Goal: Information Seeking & Learning: Learn about a topic

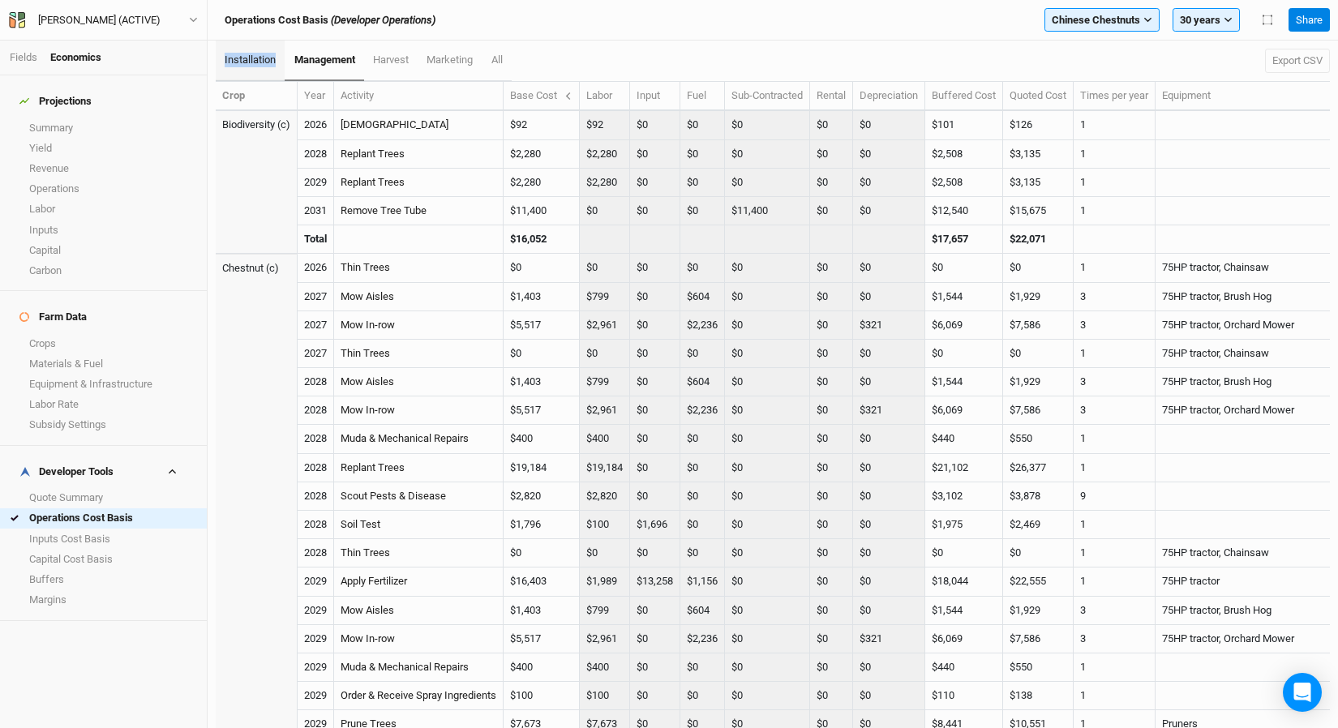
scroll to position [3297, 0]
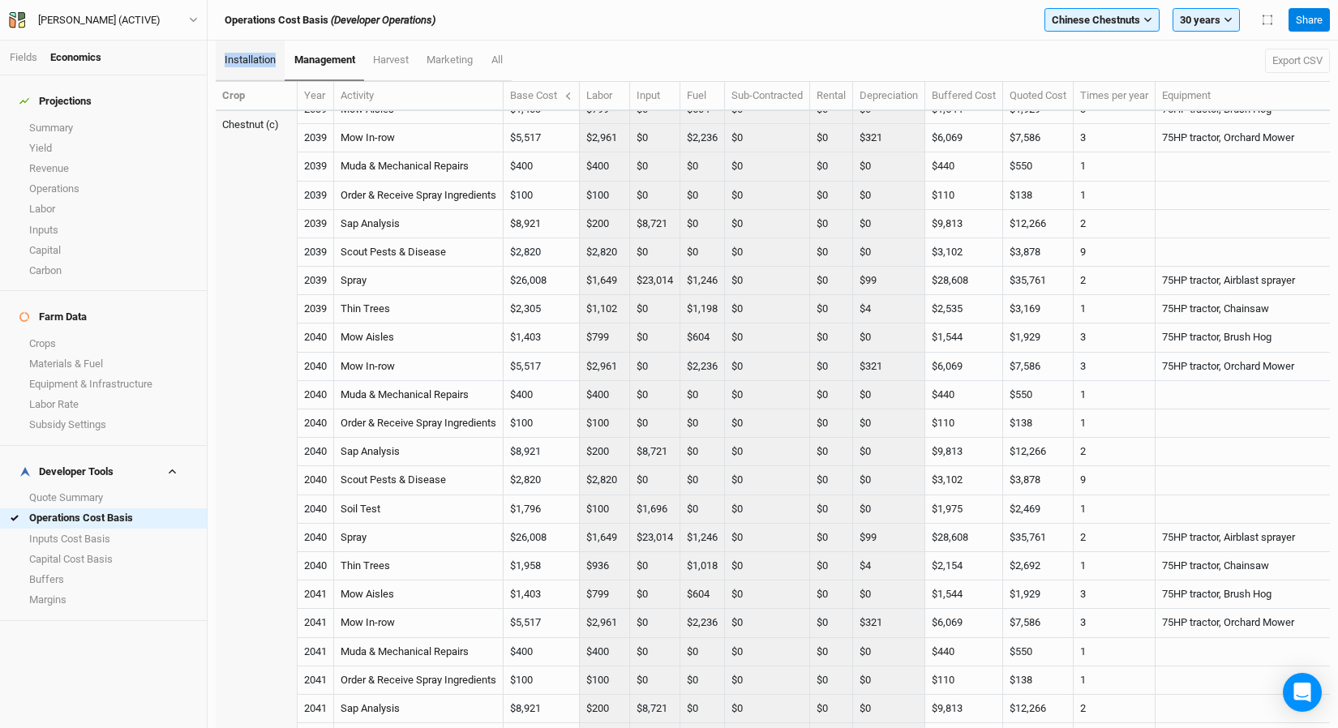
click at [254, 58] on span "installation" at bounding box center [250, 60] width 51 height 12
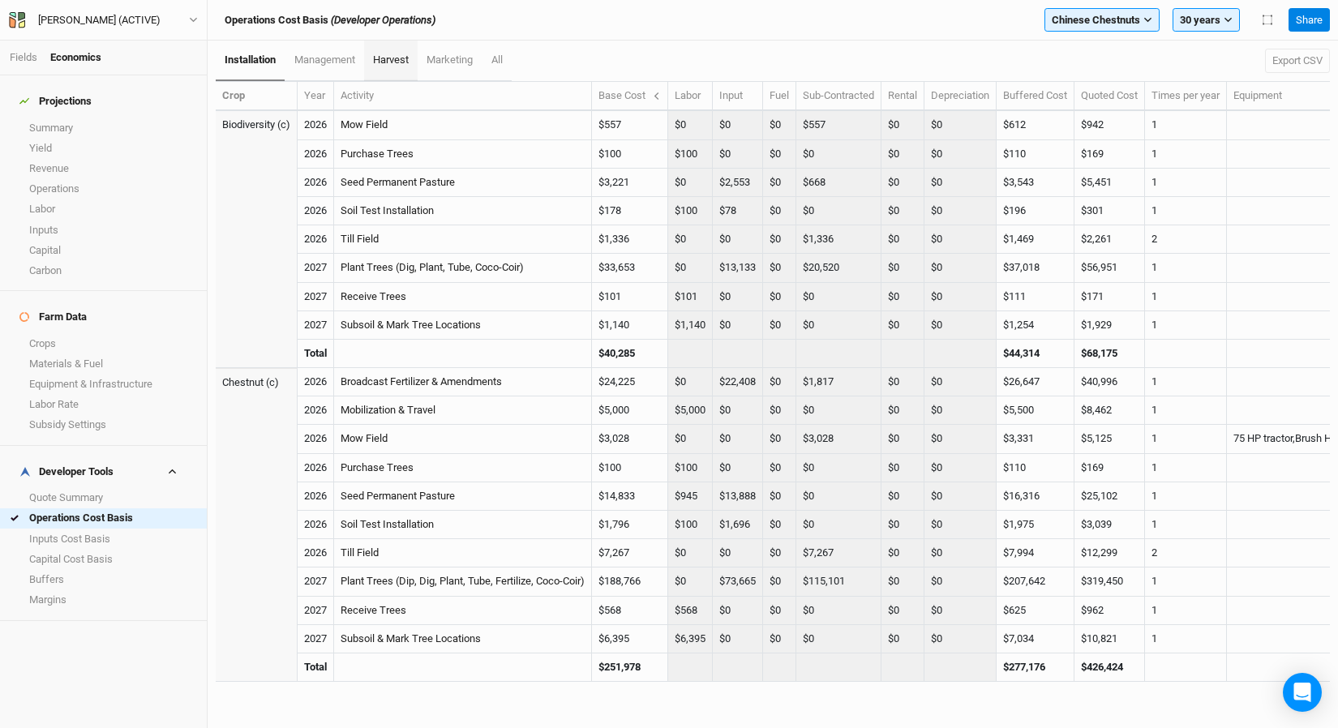
click at [402, 63] on span "harvest" at bounding box center [391, 60] width 36 height 12
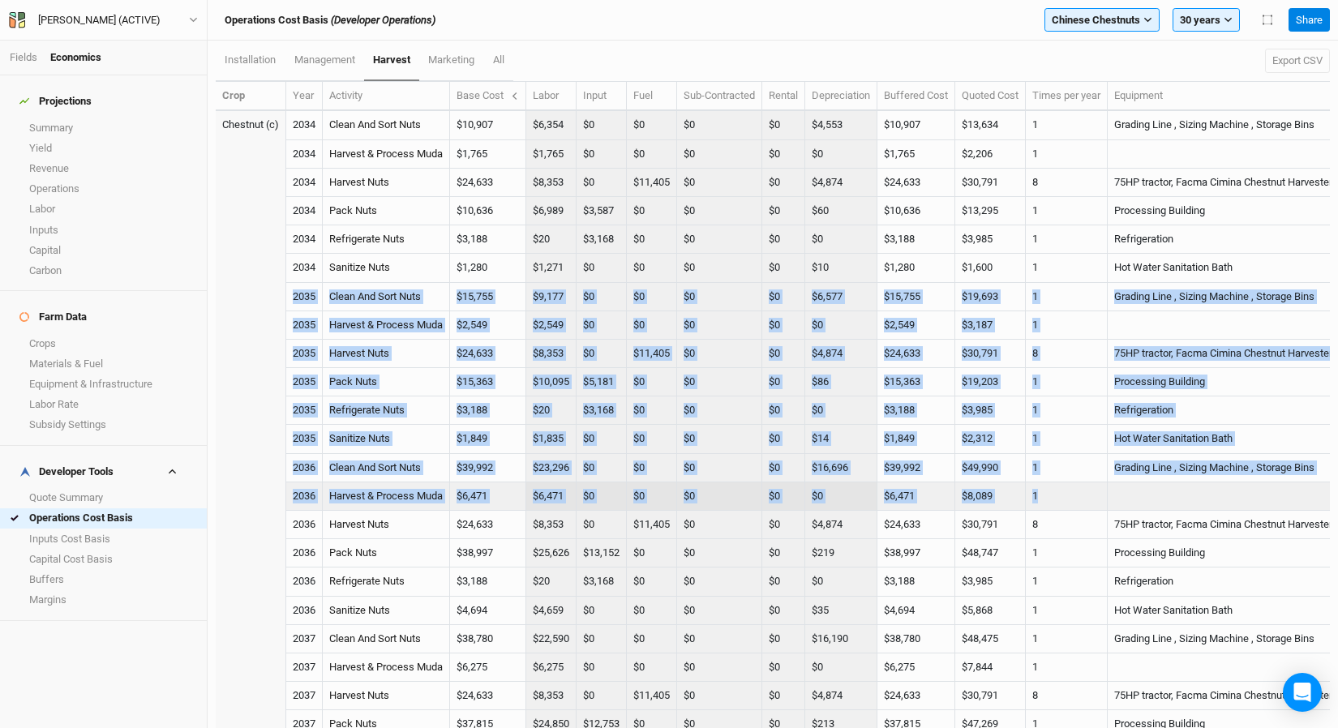
drag, startPoint x: 293, startPoint y: 298, endPoint x: 1069, endPoint y: 508, distance: 804.2
click at [491, 495] on td "$6,471" at bounding box center [488, 496] width 76 height 28
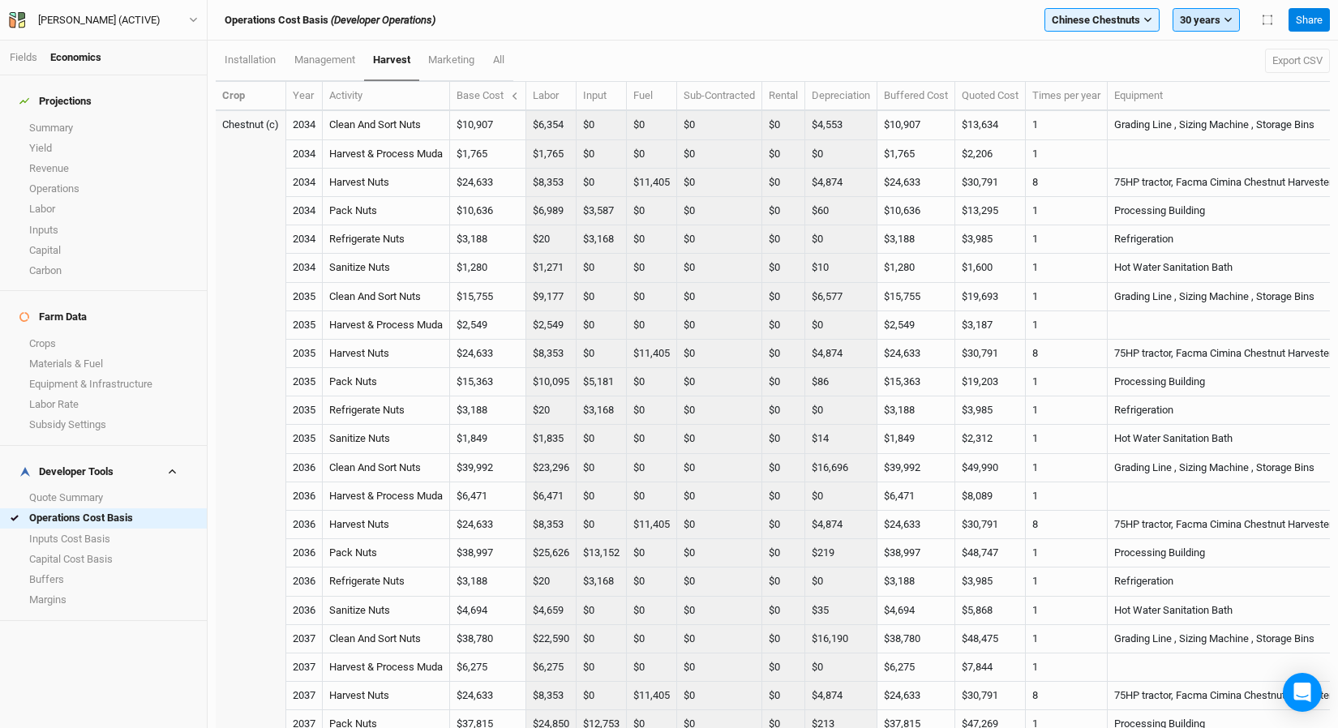
click at [1205, 12] on button "30 years" at bounding box center [1206, 20] width 67 height 24
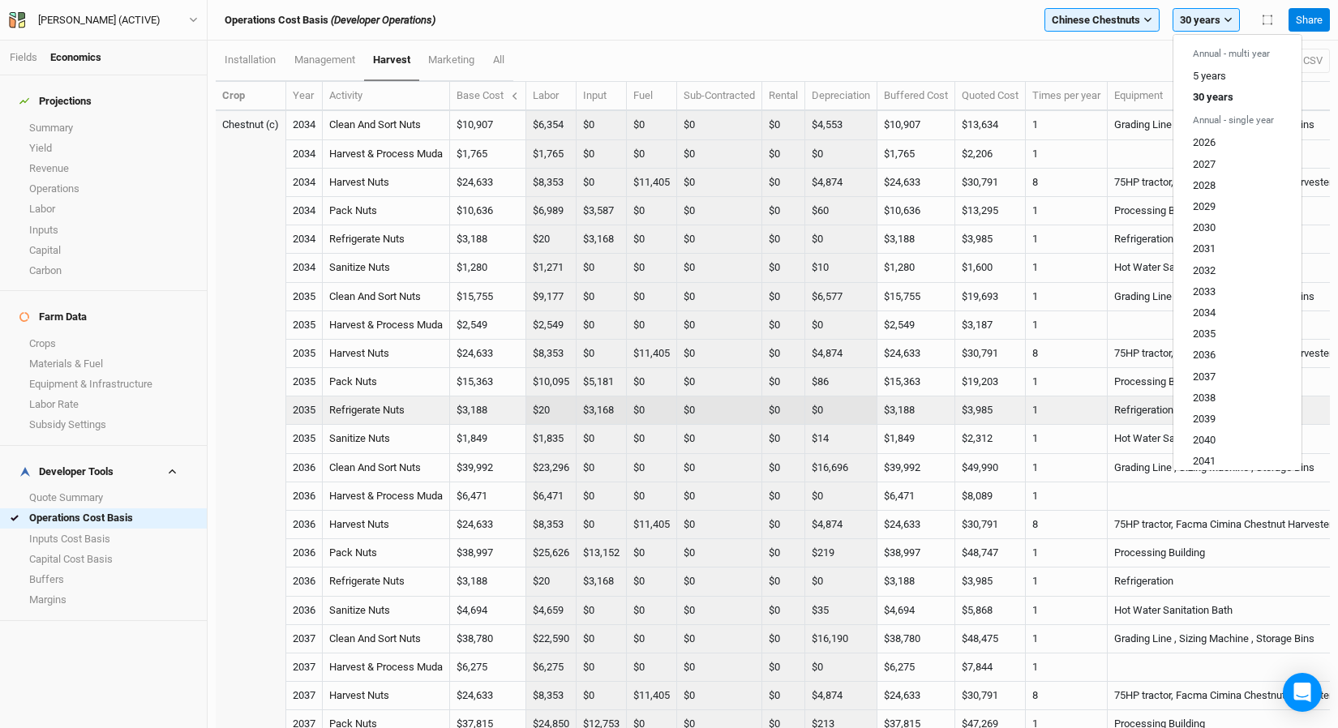
click at [415, 421] on td "Refrigerate Nuts" at bounding box center [386, 411] width 127 height 28
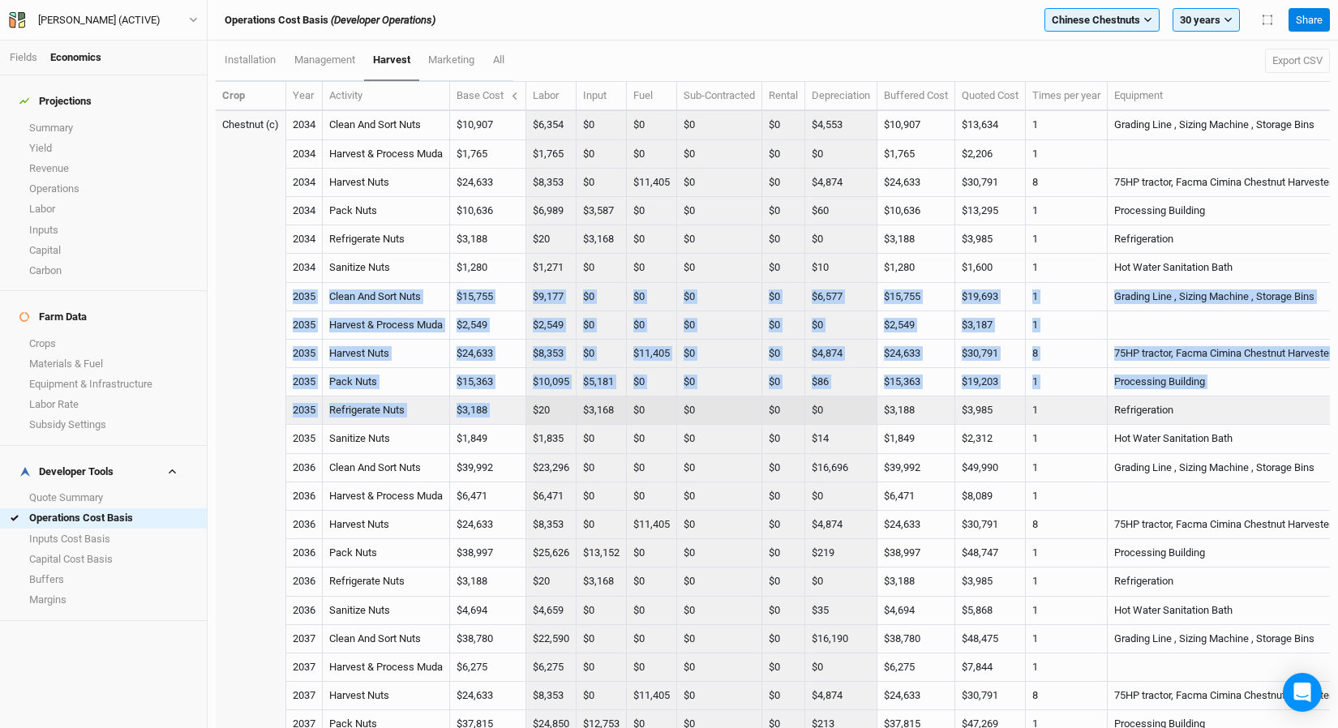
drag, startPoint x: 290, startPoint y: 298, endPoint x: 531, endPoint y: 407, distance: 264.6
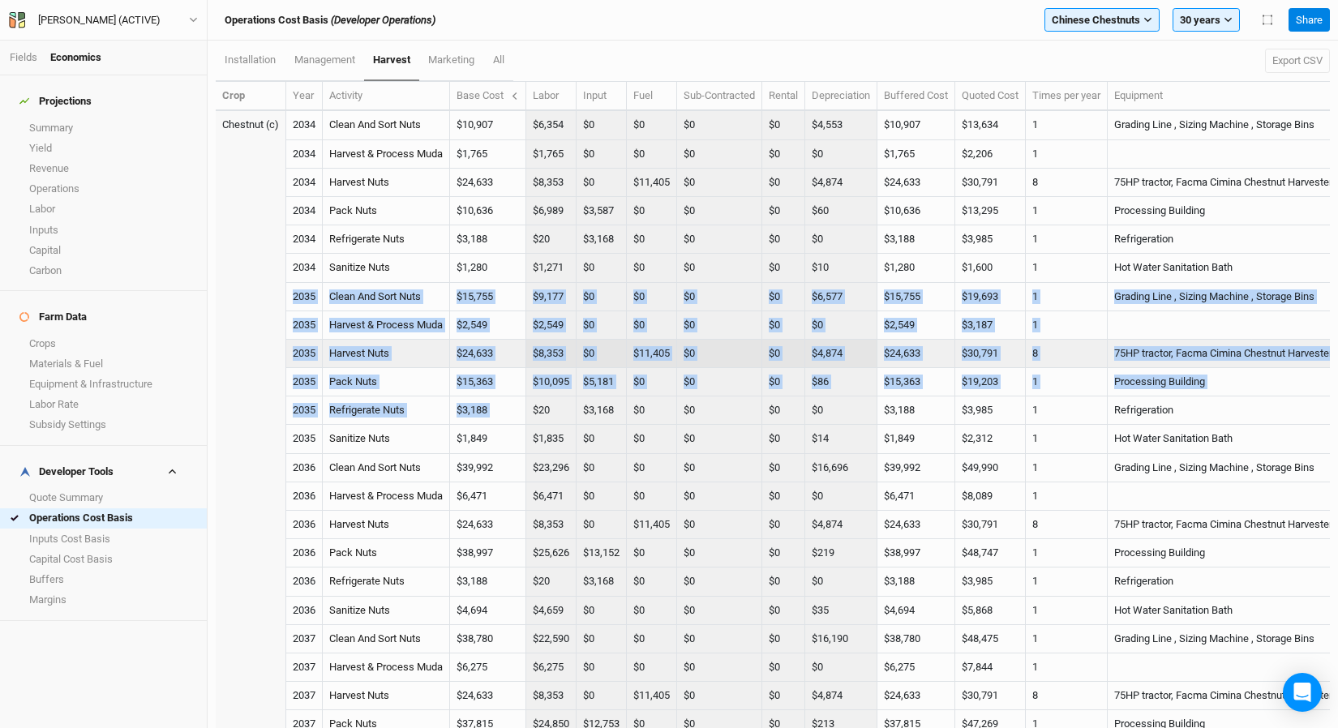
click at [351, 367] on td "Harvest Nuts" at bounding box center [386, 354] width 127 height 28
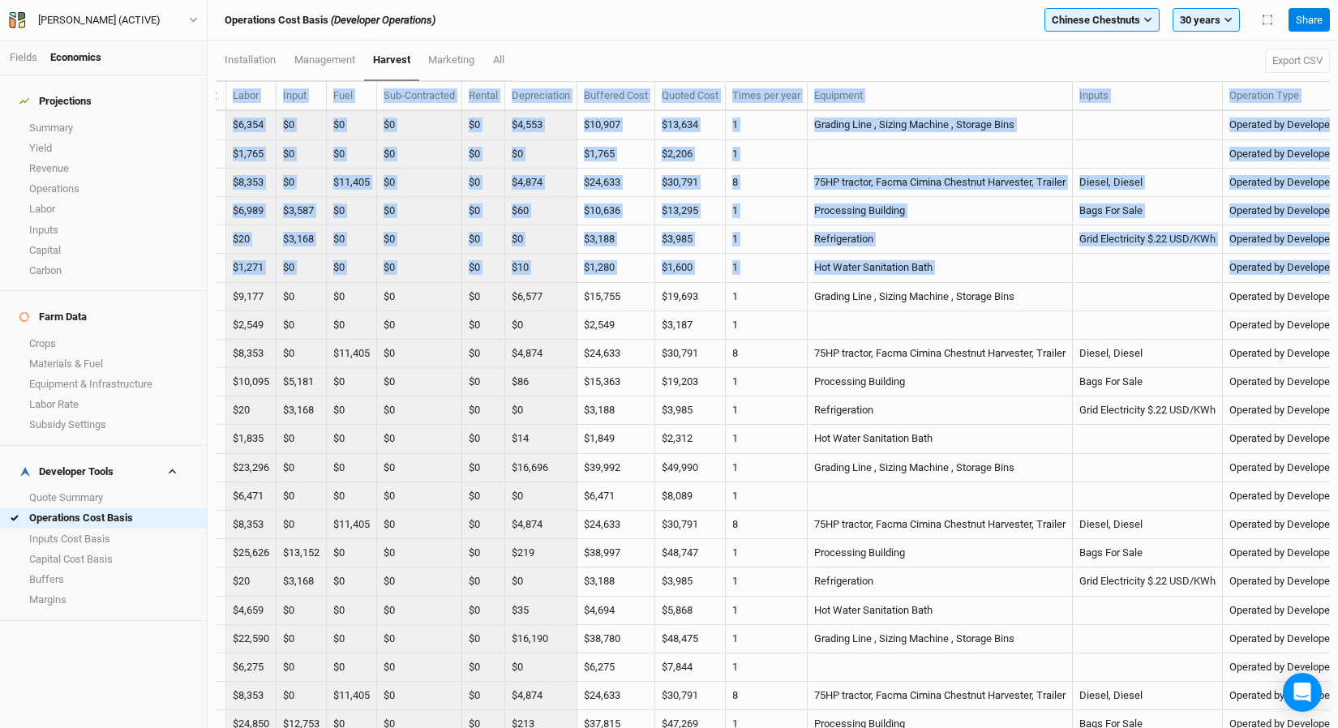
scroll to position [0, 412]
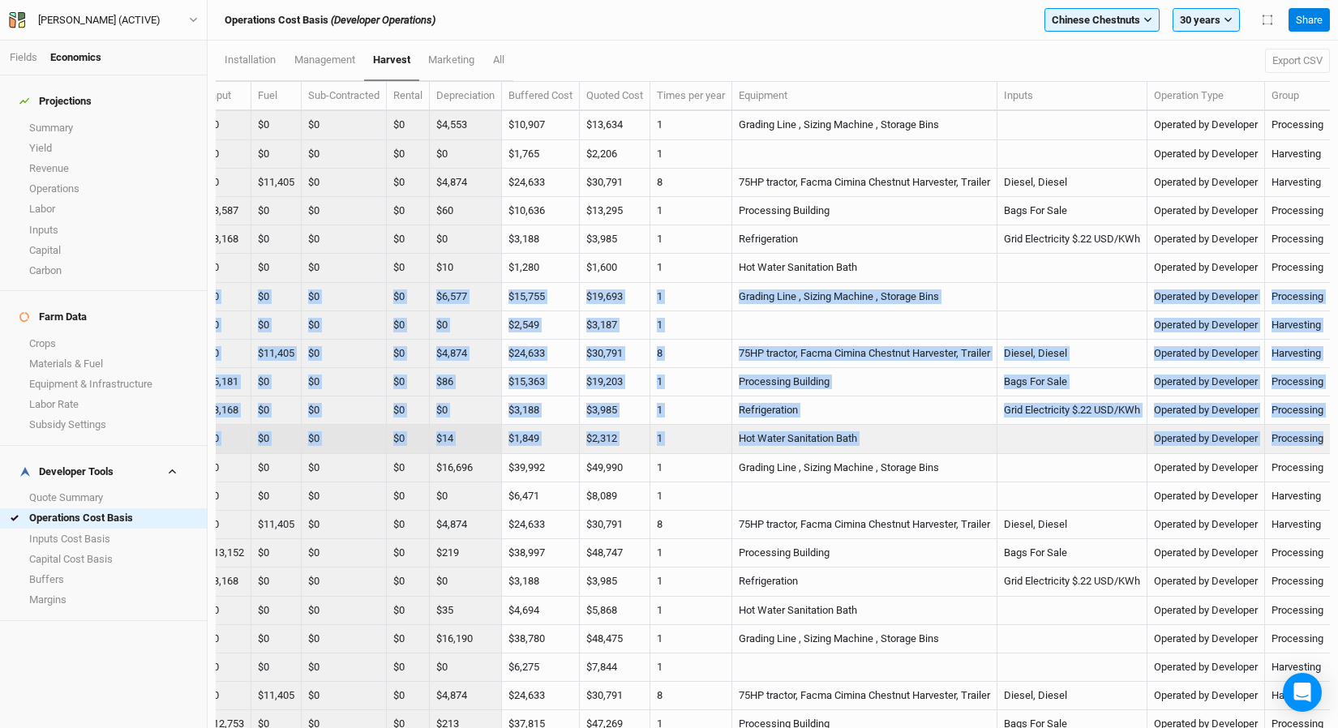
drag, startPoint x: 294, startPoint y: 294, endPoint x: 1311, endPoint y: 437, distance: 1027.0
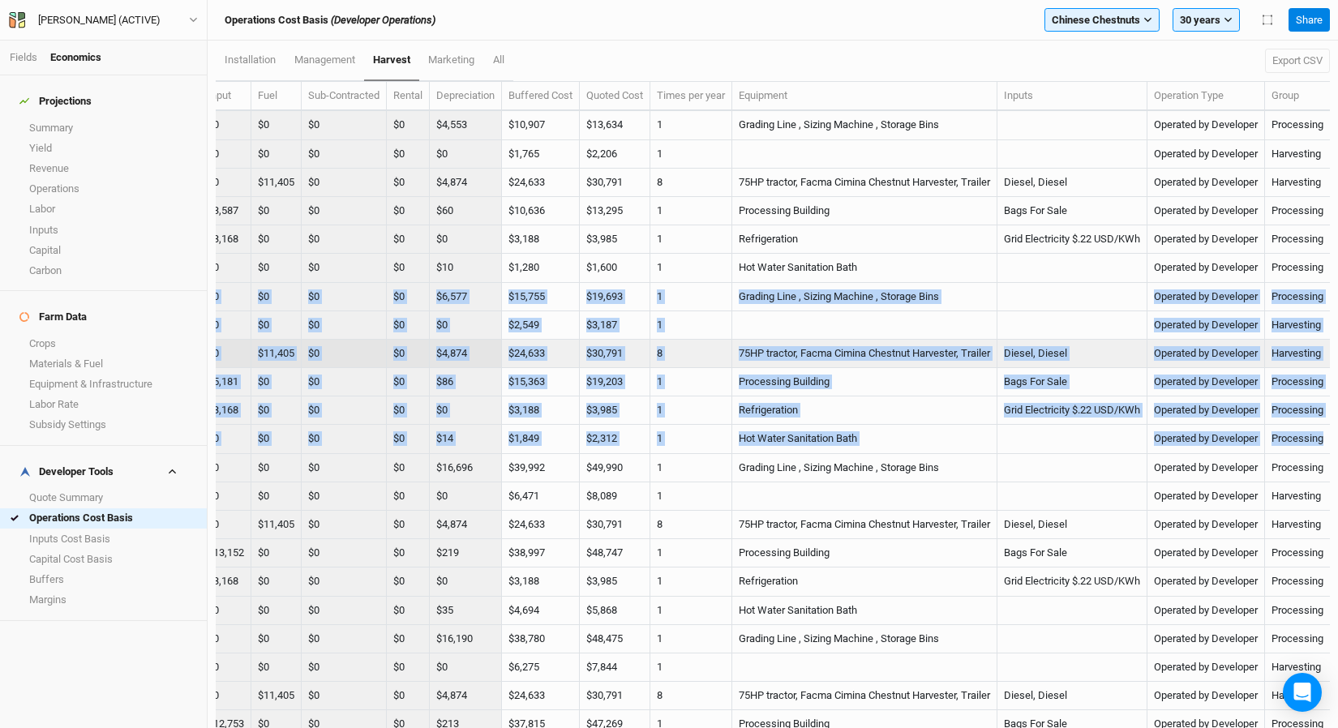
copy tbody "2035 Clean And Sort Nuts $15,755 $9,177 $0 $0 $0 $0 $6,577 $15,755 $19,693 1 Gr…"
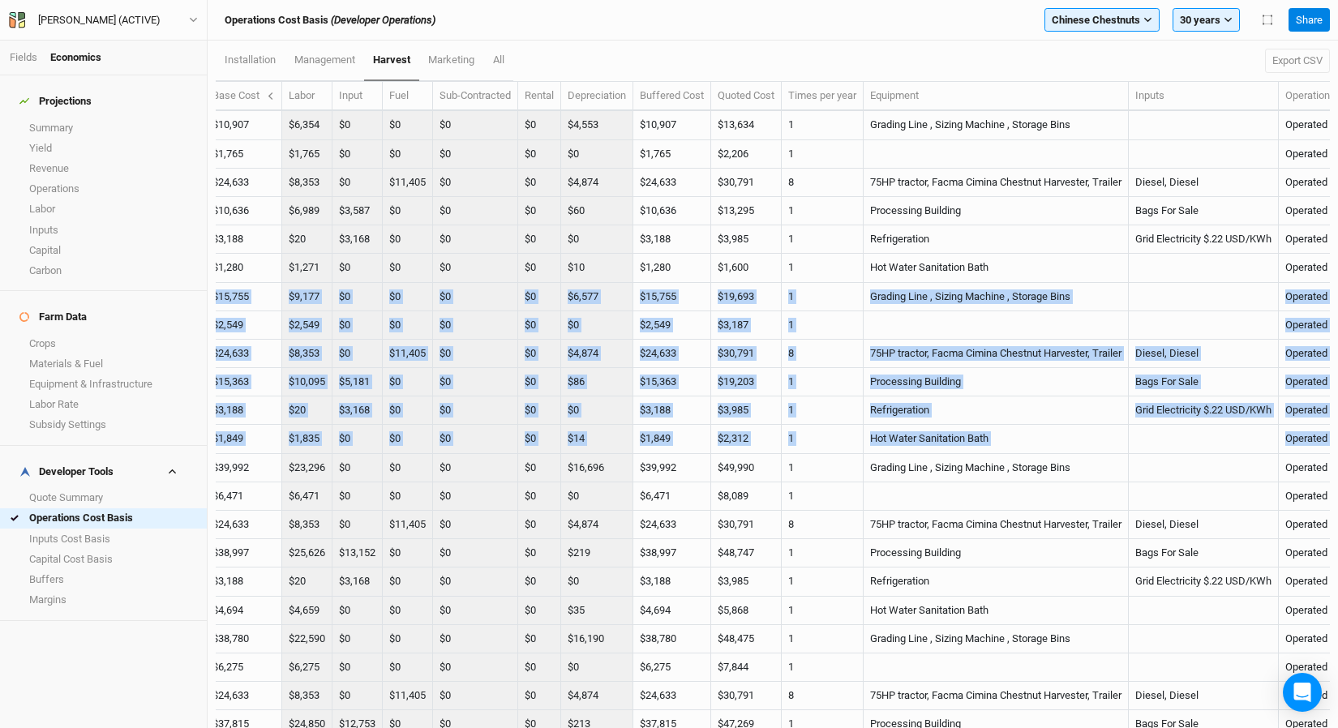
scroll to position [0, 0]
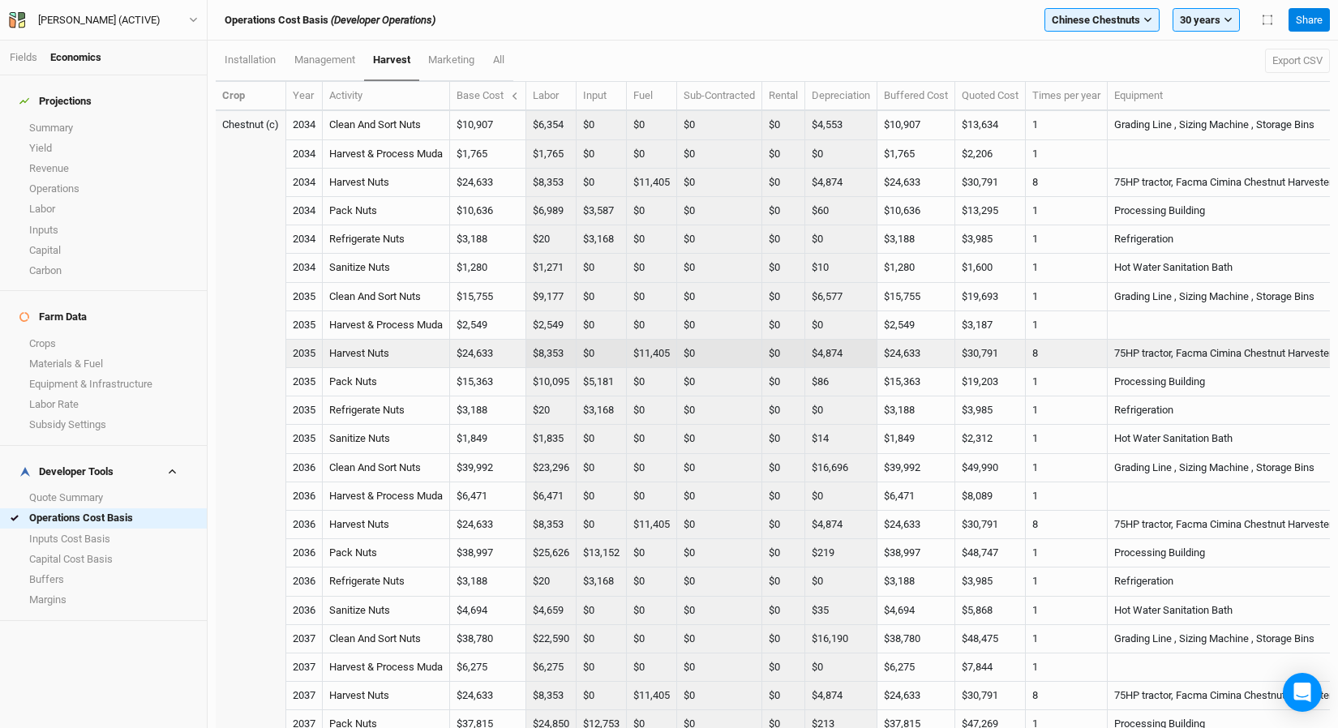
click at [955, 340] on td "$24,633" at bounding box center [916, 354] width 78 height 28
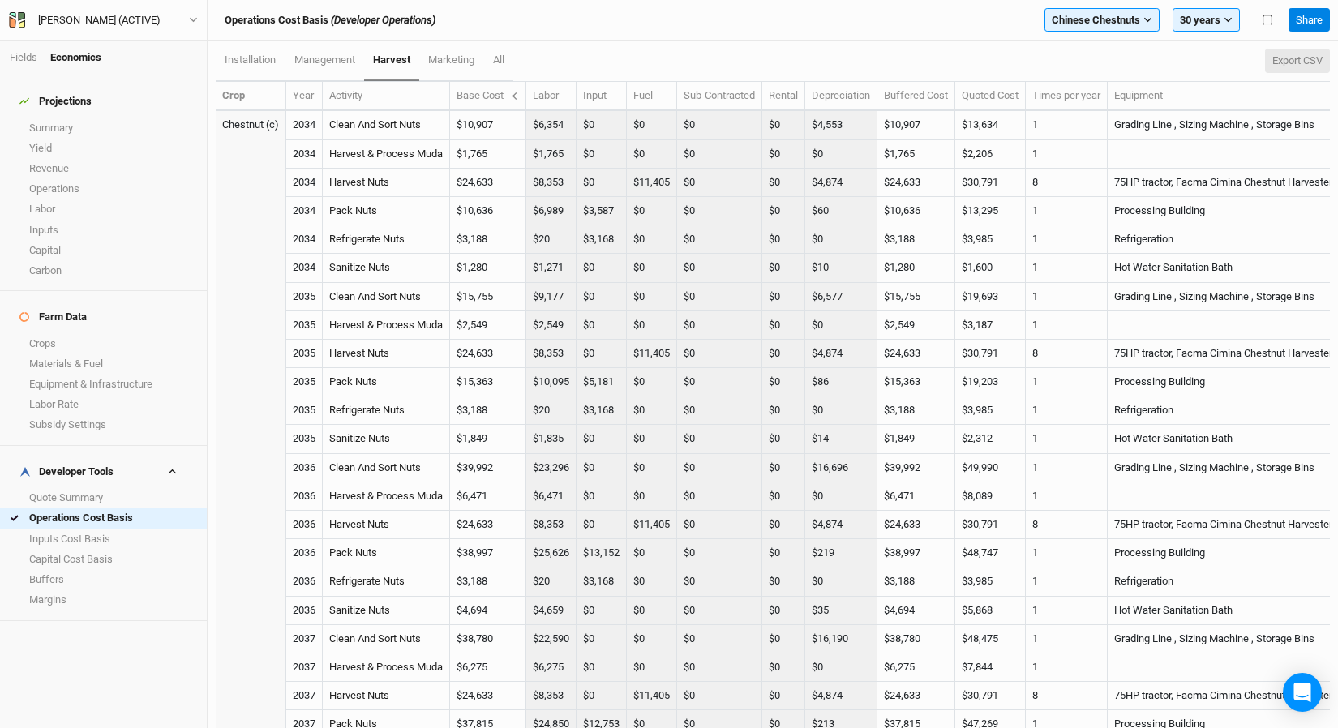
click at [1305, 66] on button "Export CSV" at bounding box center [1297, 61] width 65 height 24
click at [105, 354] on link "Materials & Fuel" at bounding box center [103, 364] width 207 height 20
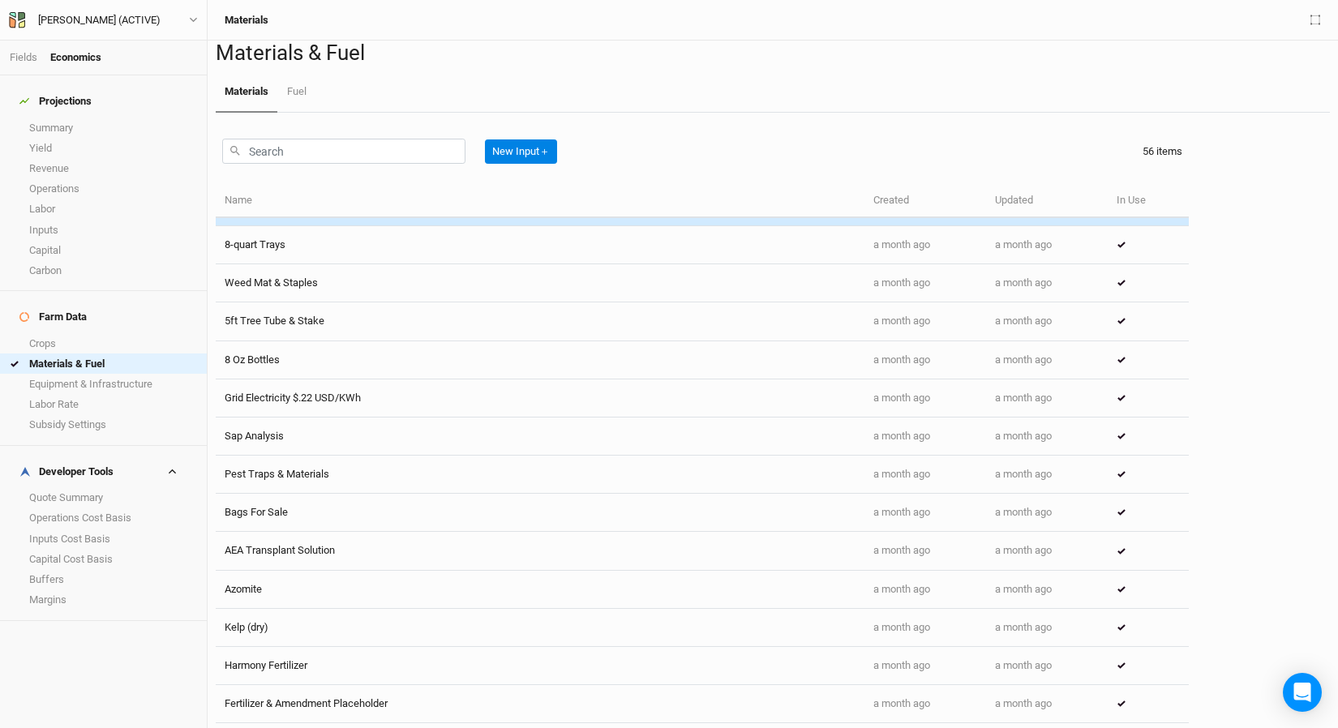
scroll to position [944, 0]
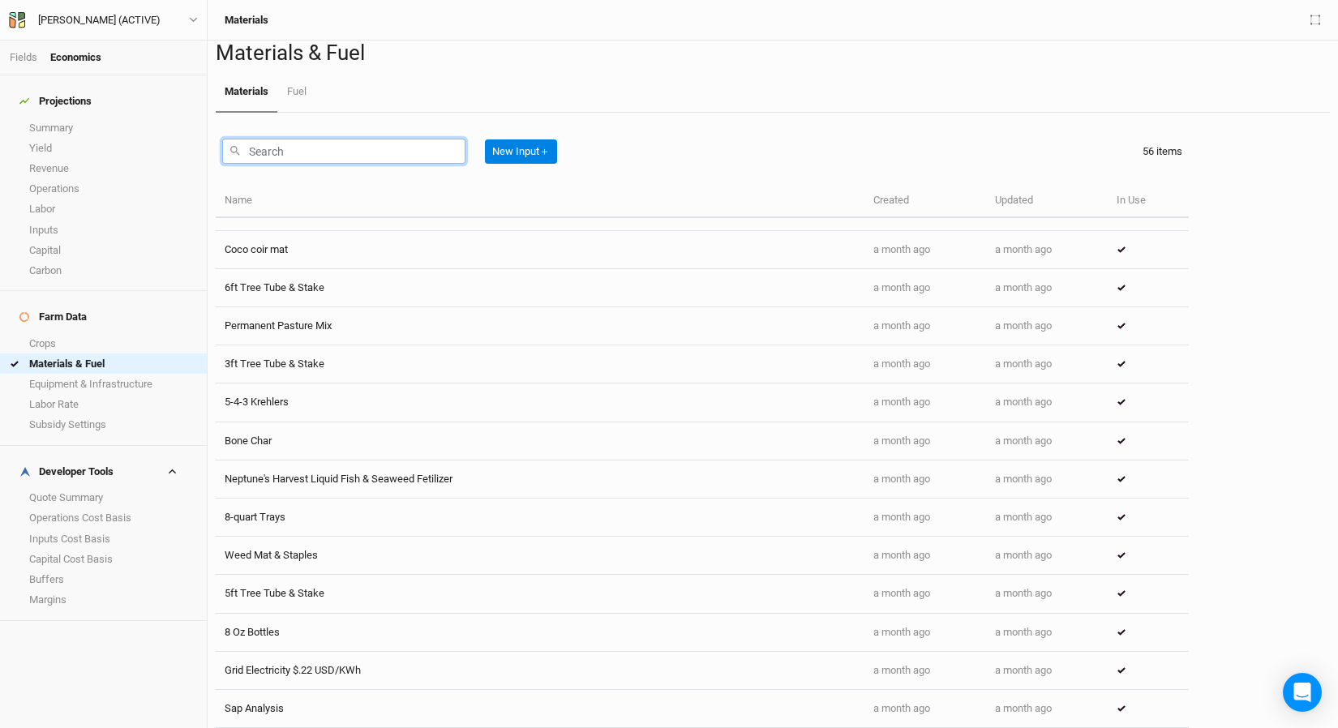
click at [365, 164] on input "text" at bounding box center [343, 151] width 243 height 25
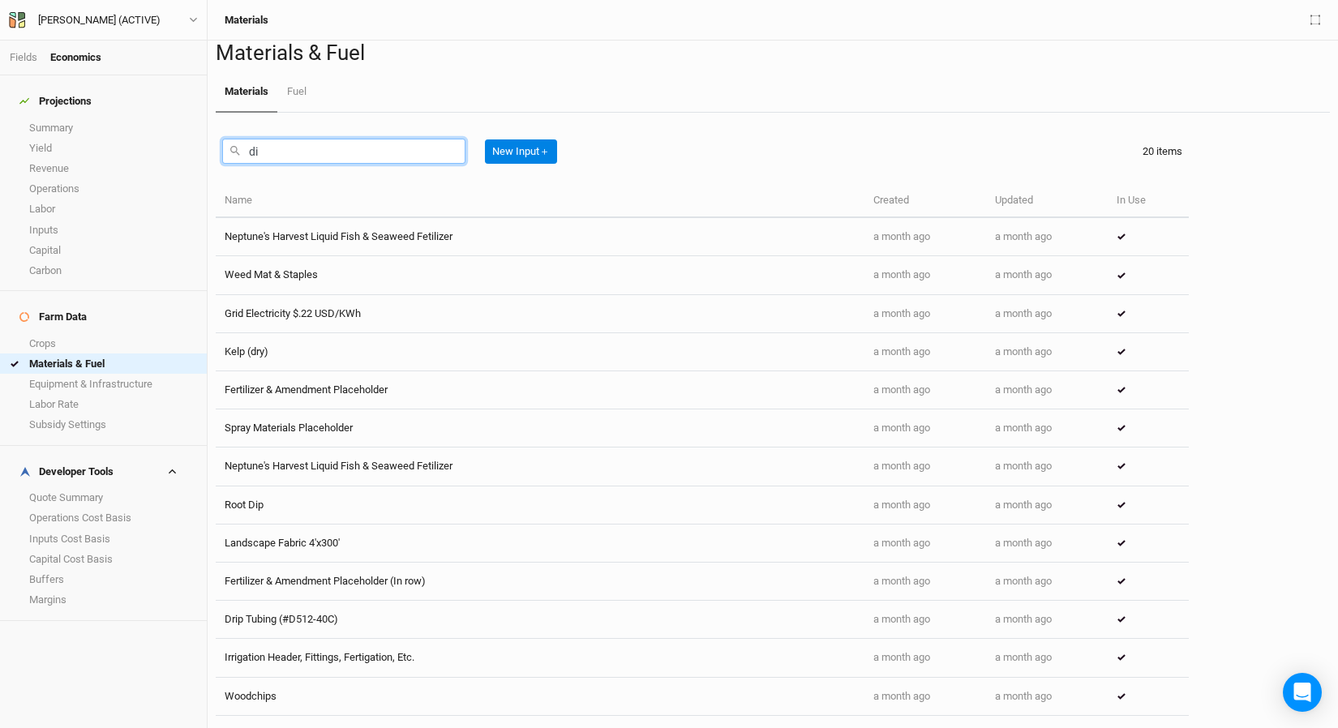
scroll to position [0, 0]
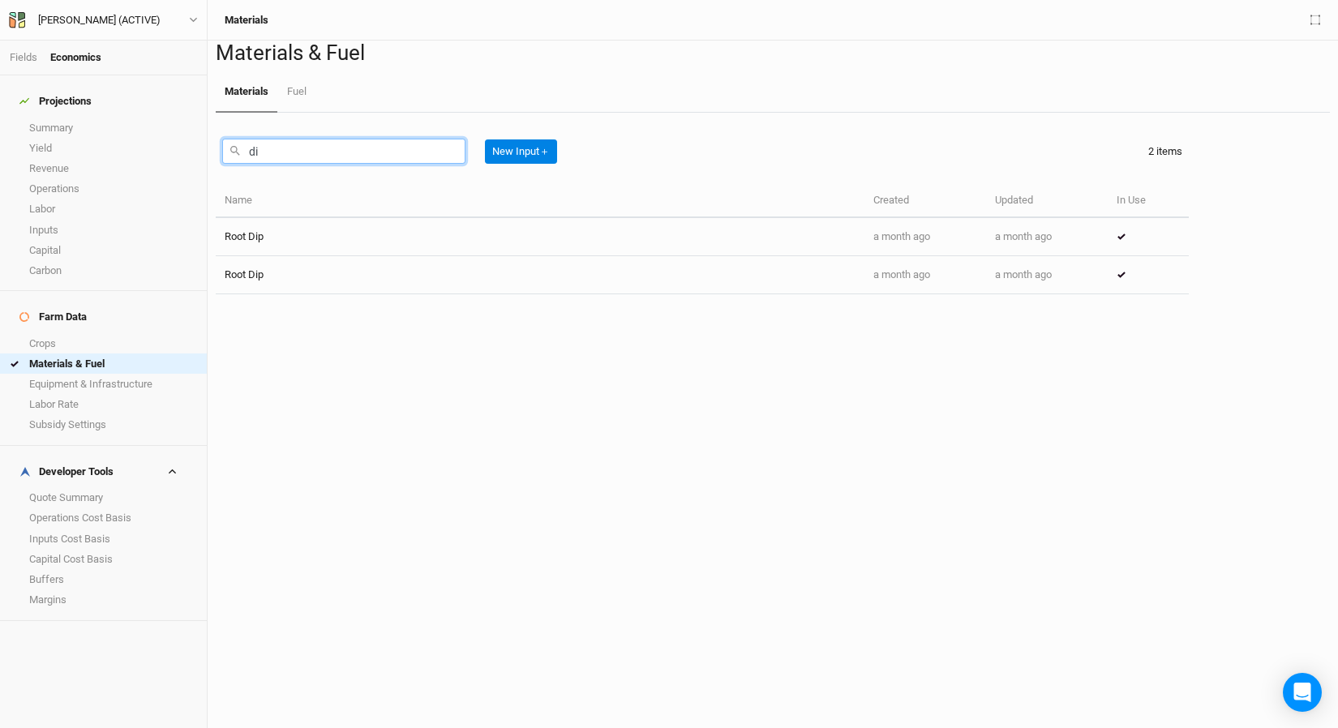
type input "d"
type input "f"
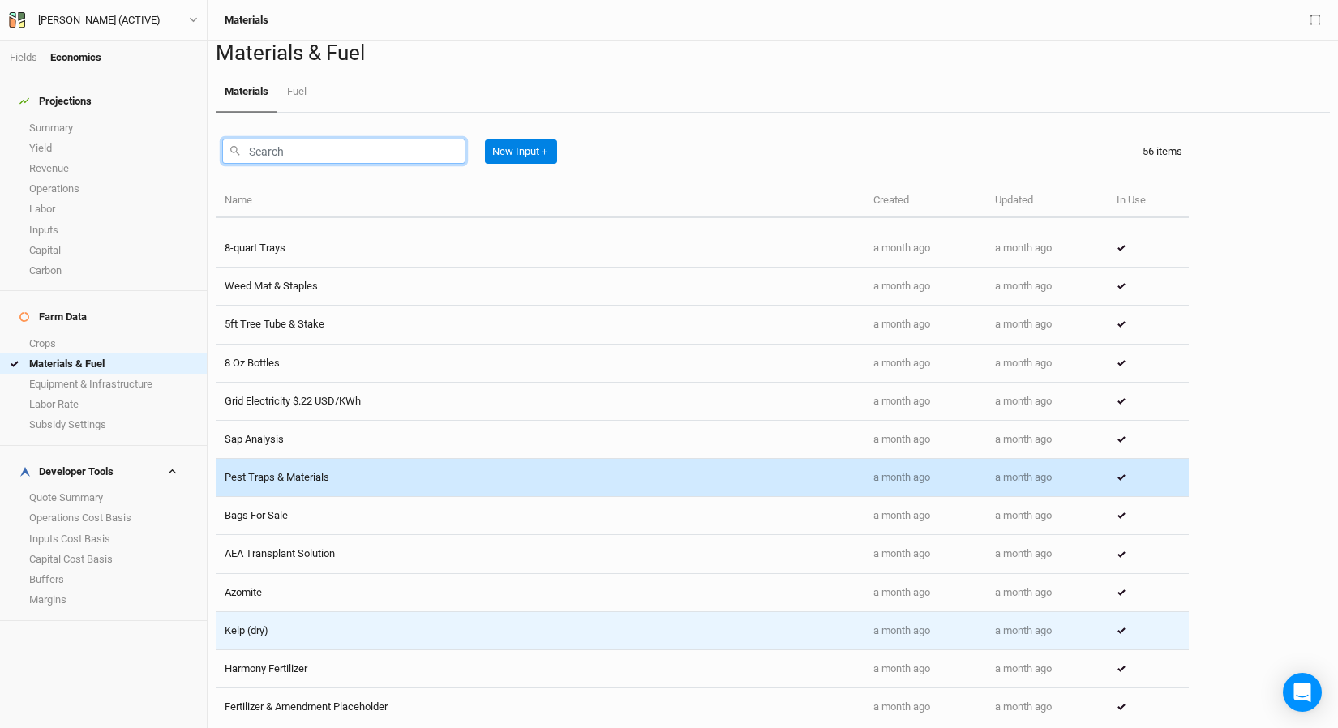
scroll to position [867, 0]
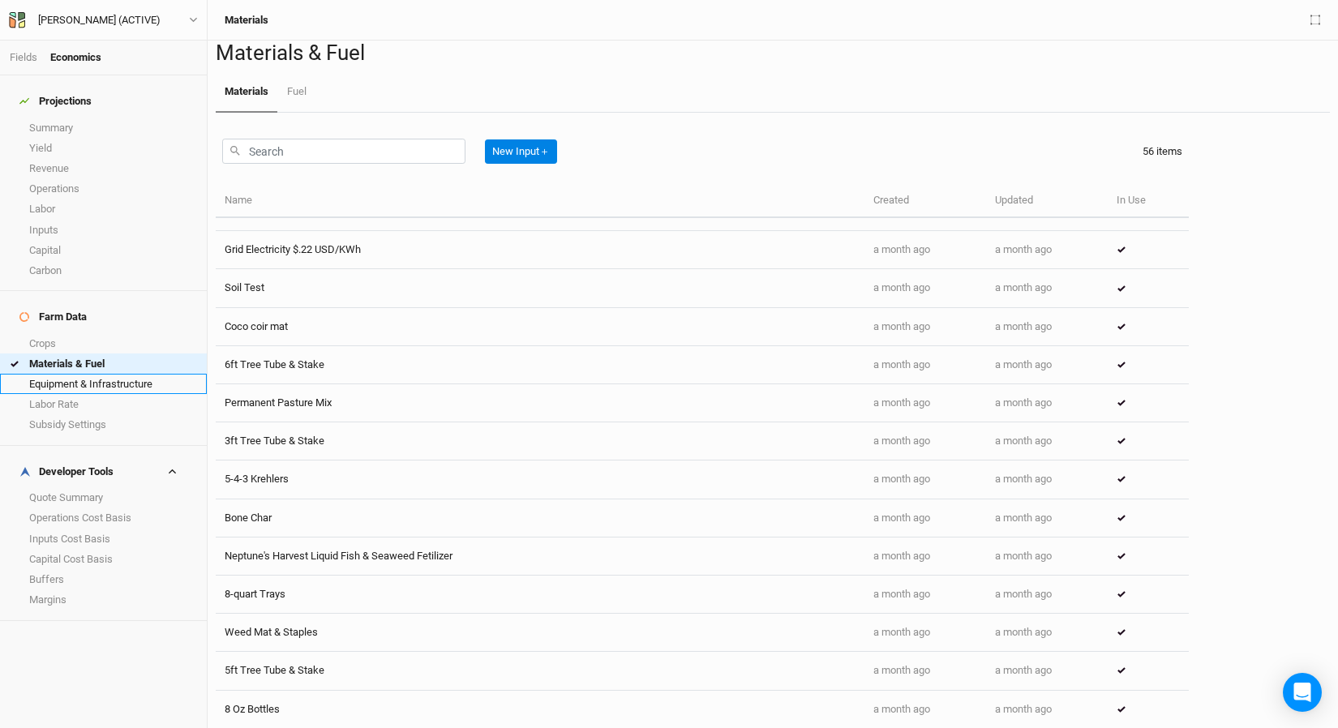
click at [110, 374] on link "Equipment & Infrastructure" at bounding box center [103, 384] width 207 height 20
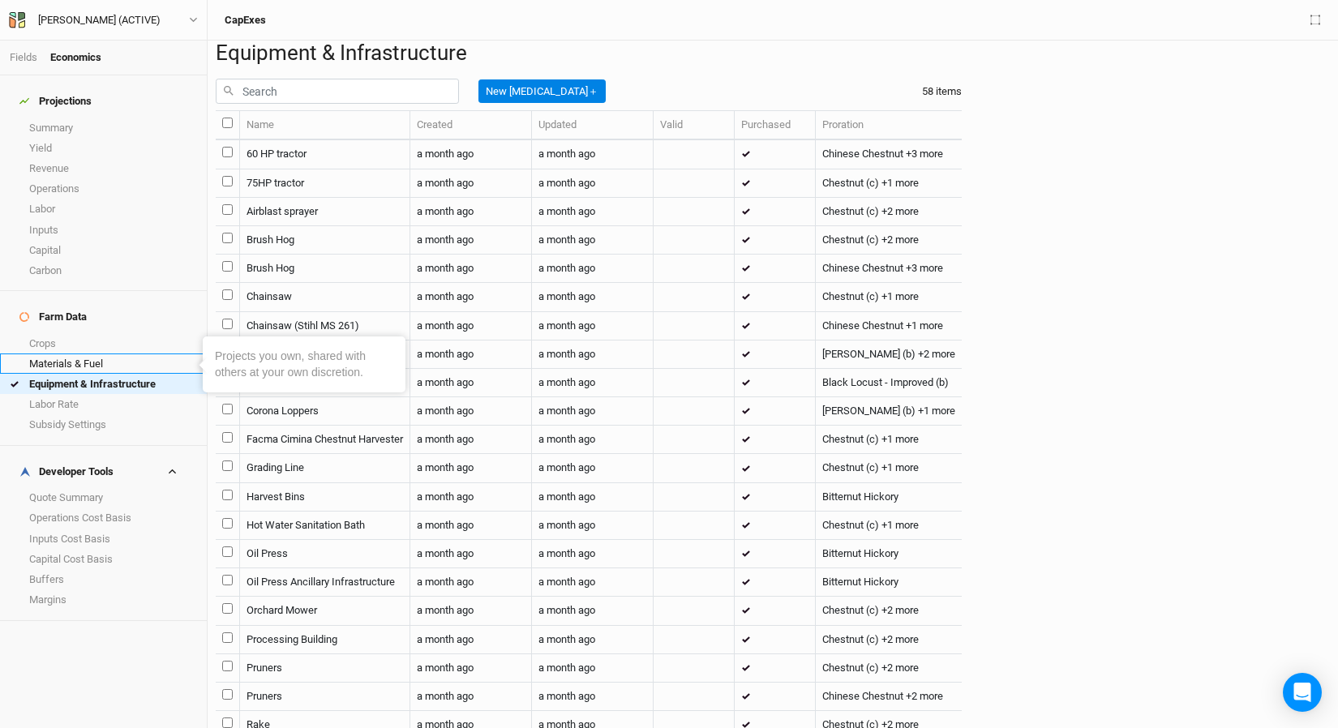
click at [72, 354] on link "Materials & Fuel" at bounding box center [103, 364] width 207 height 20
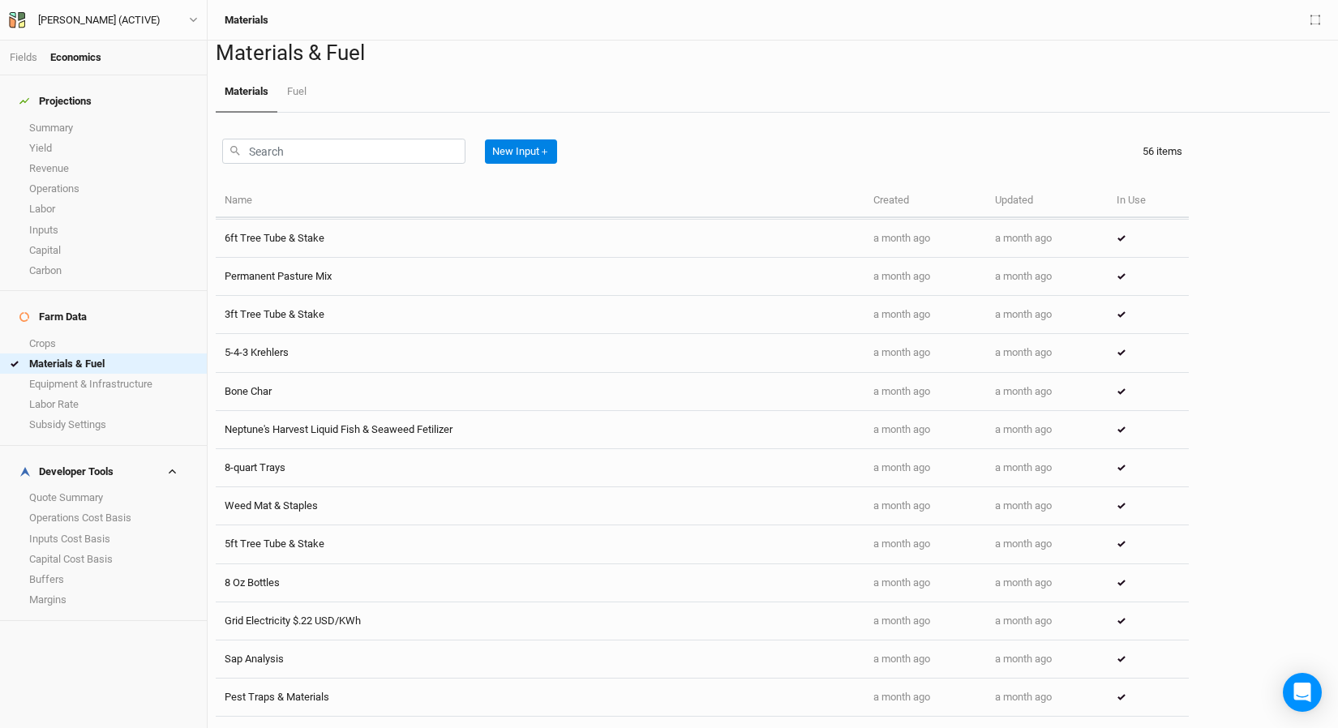
scroll to position [21, 0]
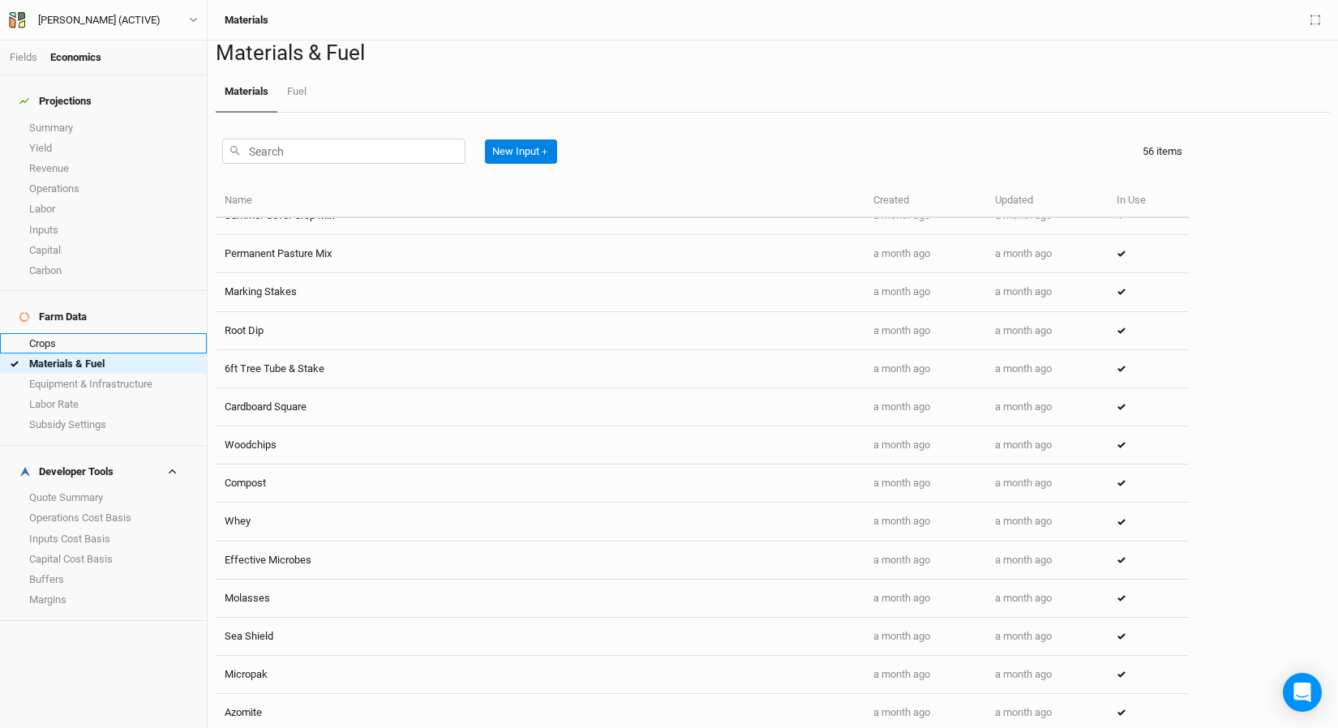
click at [64, 333] on link "Crops" at bounding box center [103, 343] width 207 height 20
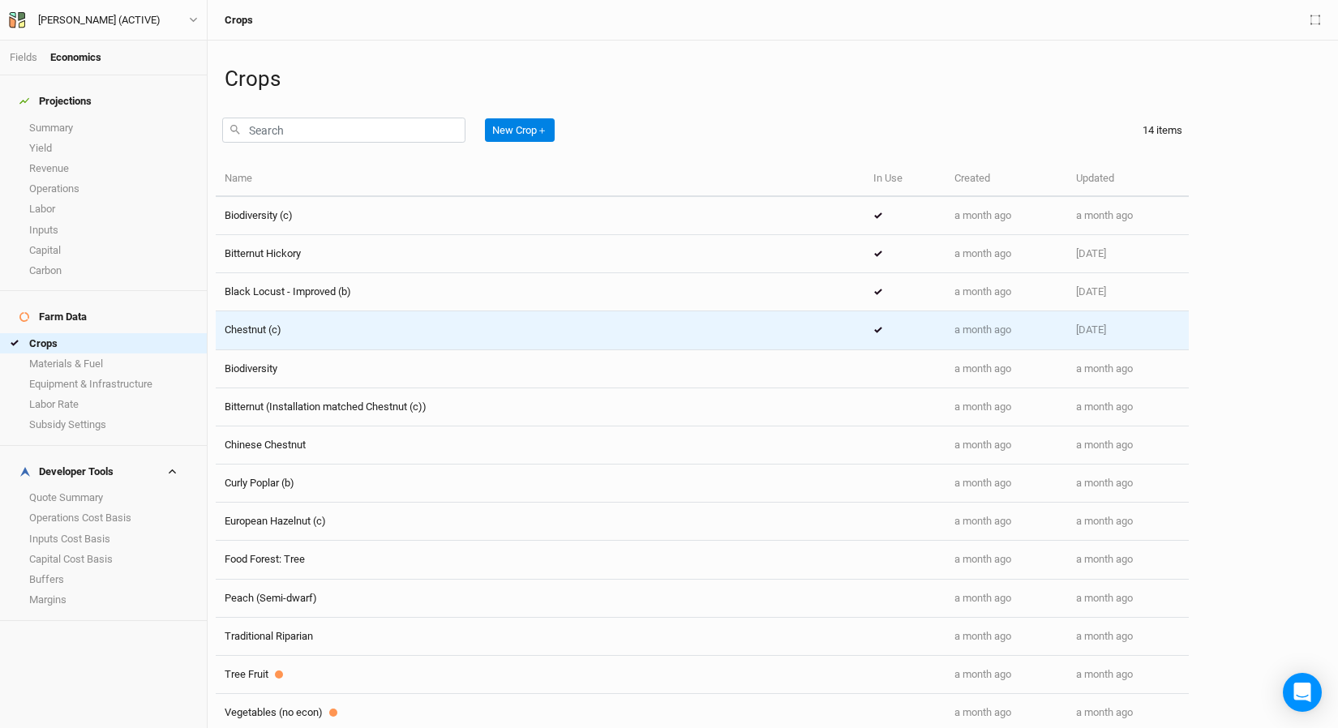
click at [383, 337] on td "Chestnut (c)" at bounding box center [540, 330] width 649 height 38
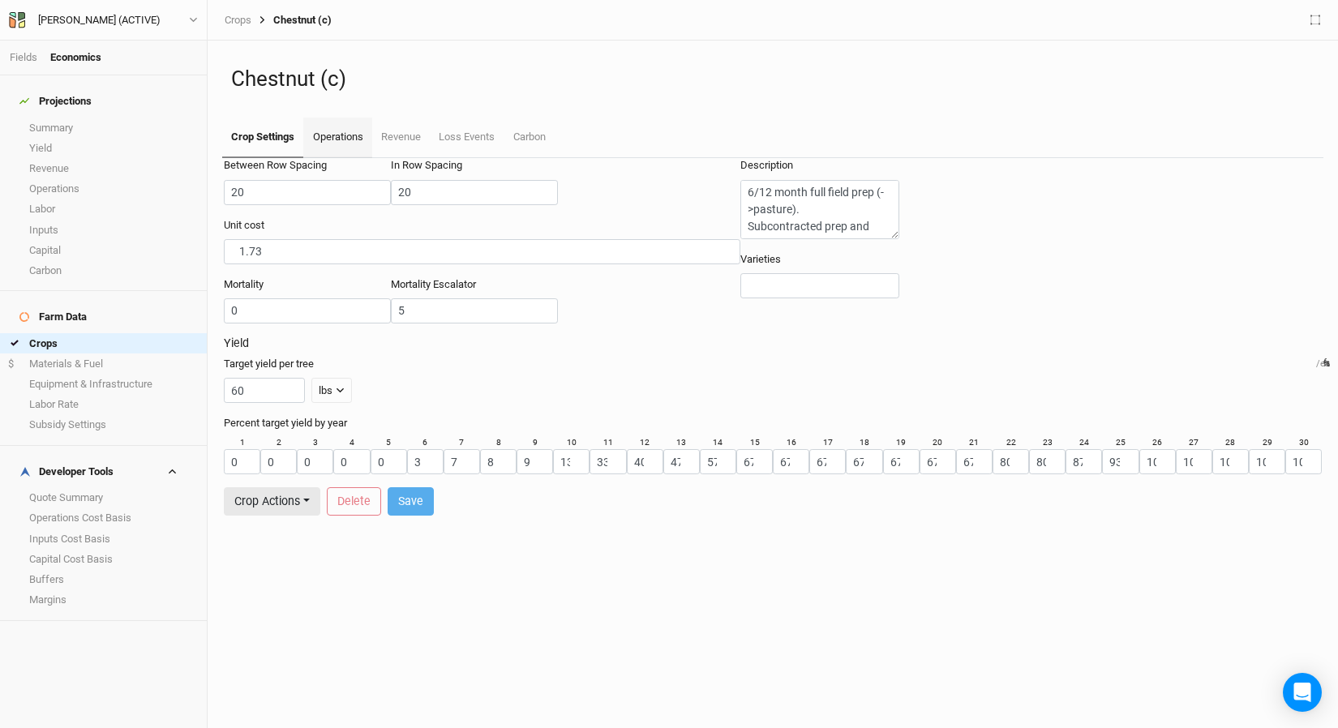
click at [332, 148] on link "Operations" at bounding box center [337, 138] width 68 height 41
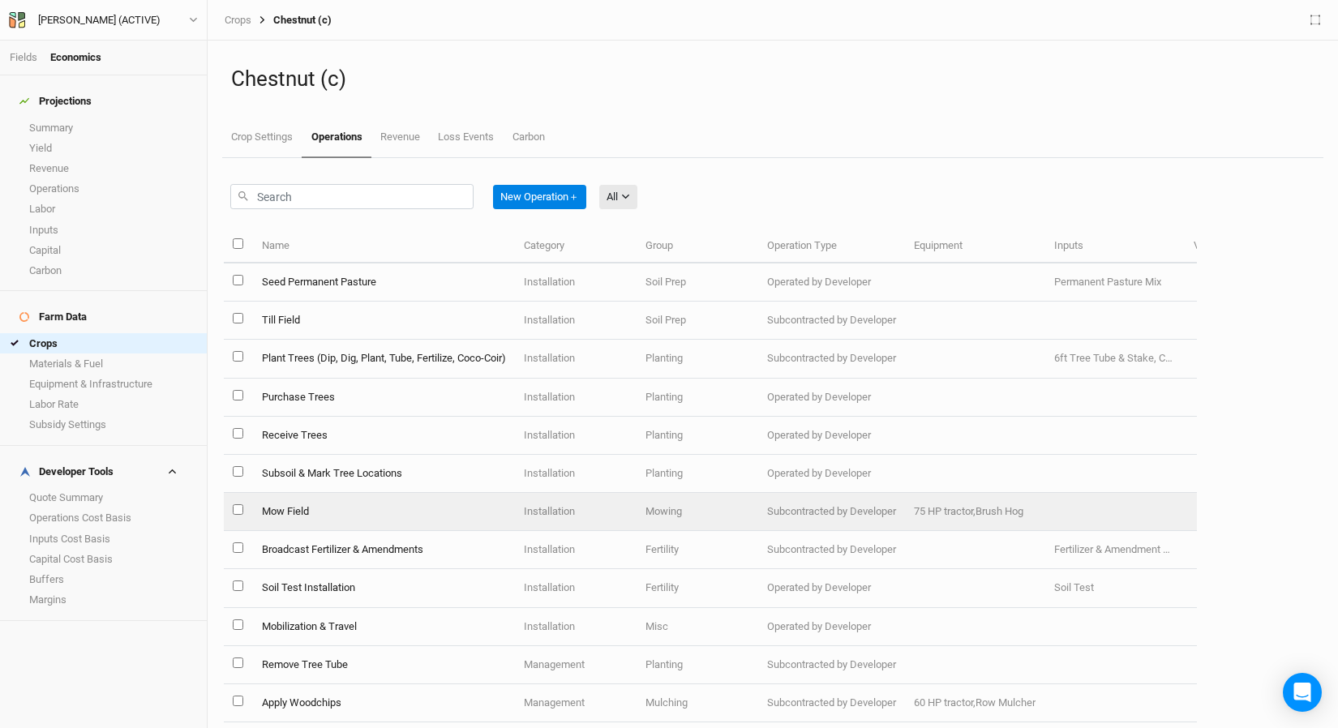
click at [311, 511] on td "Mow Field" at bounding box center [383, 512] width 262 height 38
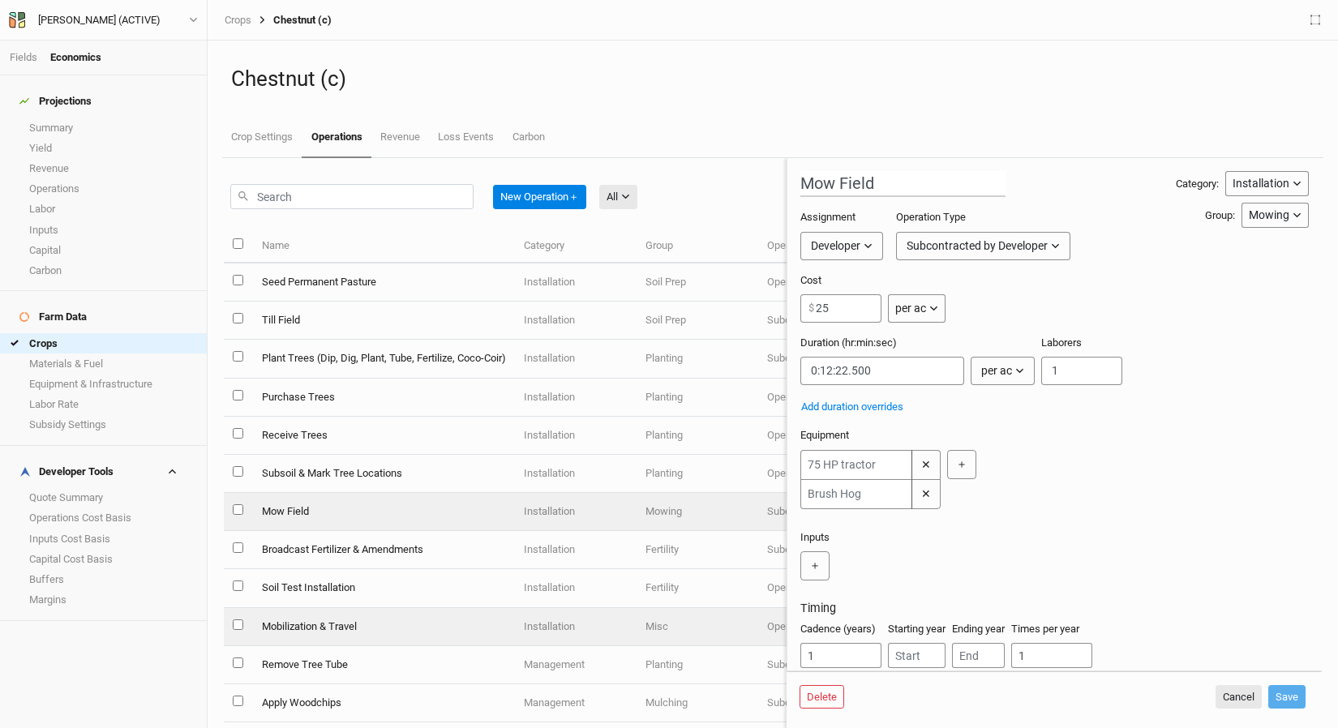
scroll to position [552, 0]
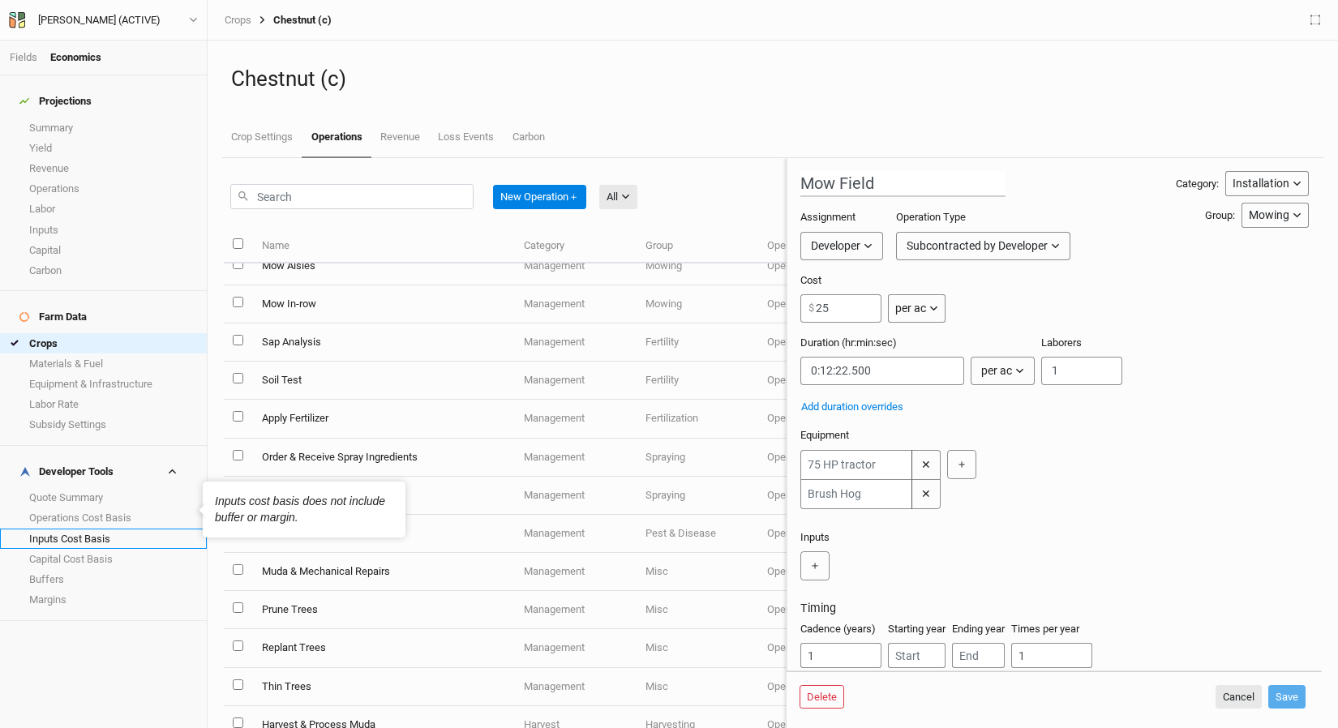
click at [83, 529] on link "Inputs Cost Basis" at bounding box center [103, 539] width 207 height 20
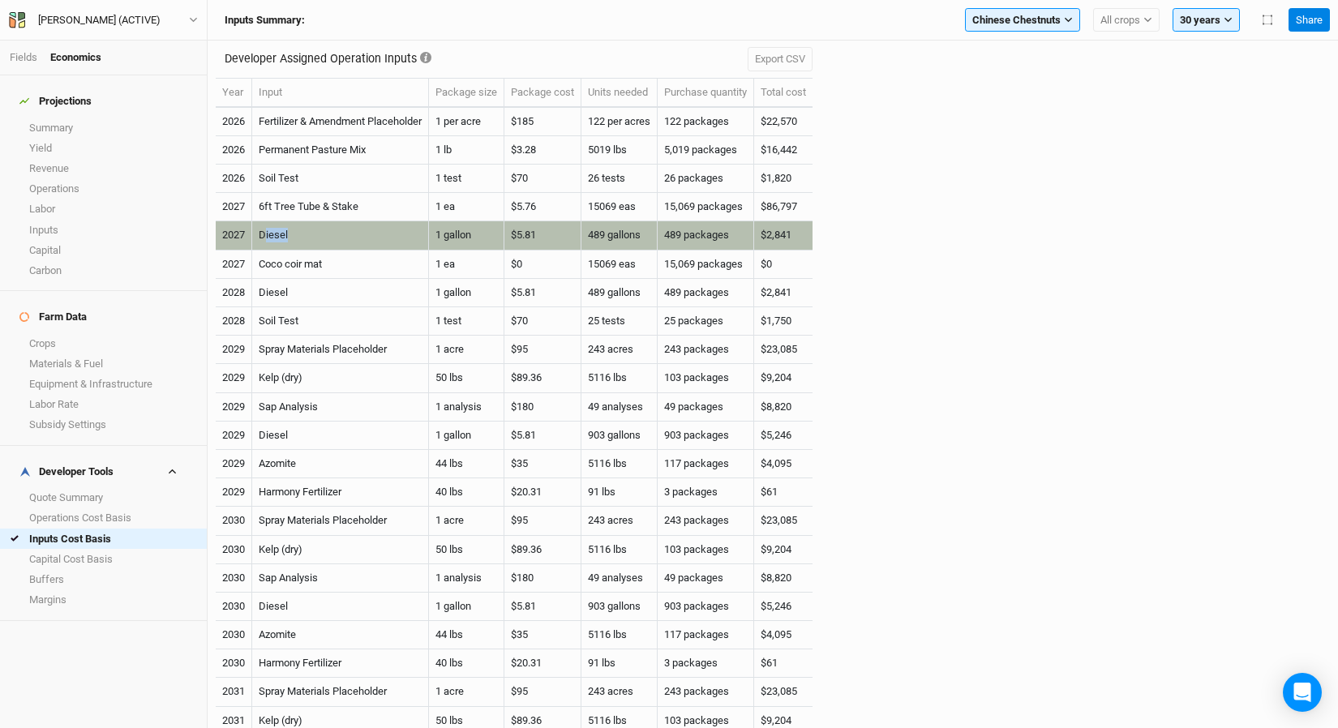
drag, startPoint x: 291, startPoint y: 233, endPoint x: 264, endPoint y: 238, distance: 27.2
click at [264, 238] on td "Diesel" at bounding box center [340, 235] width 177 height 28
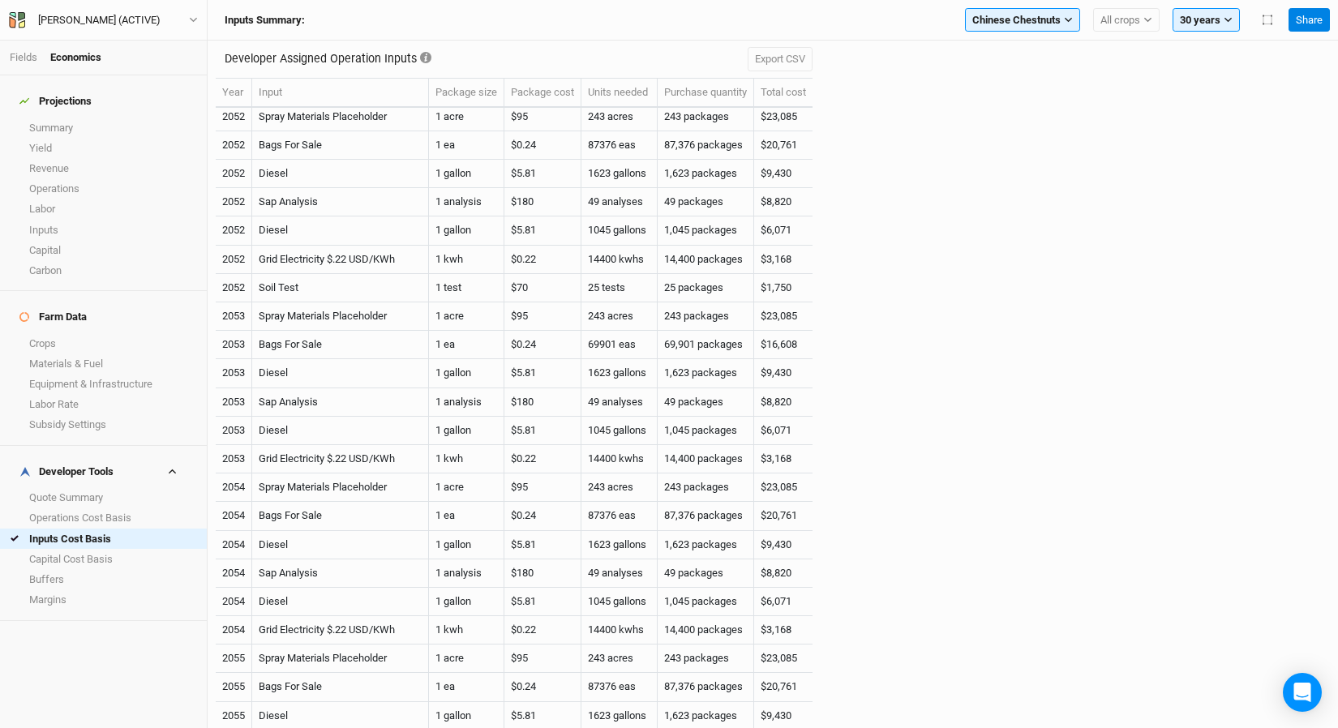
scroll to position [4571, 0]
click at [32, 53] on link "Fields" at bounding box center [24, 57] width 28 height 12
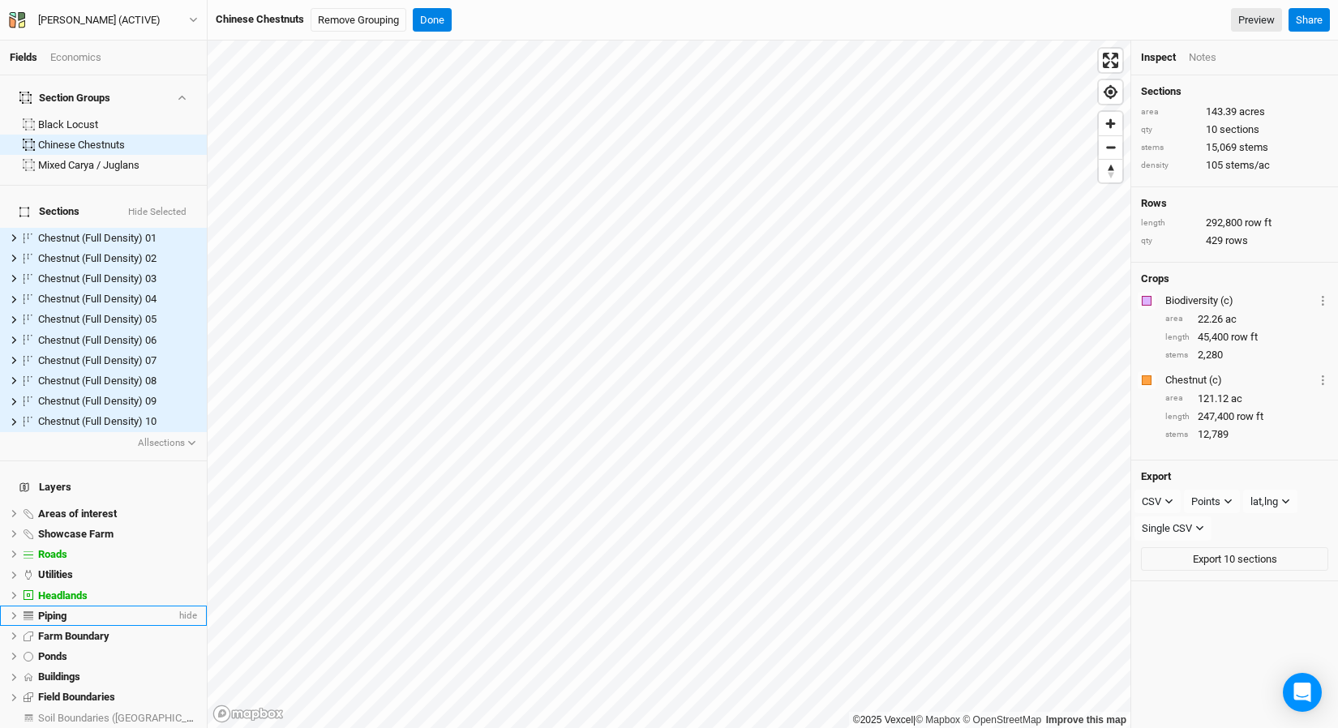
scroll to position [25, 0]
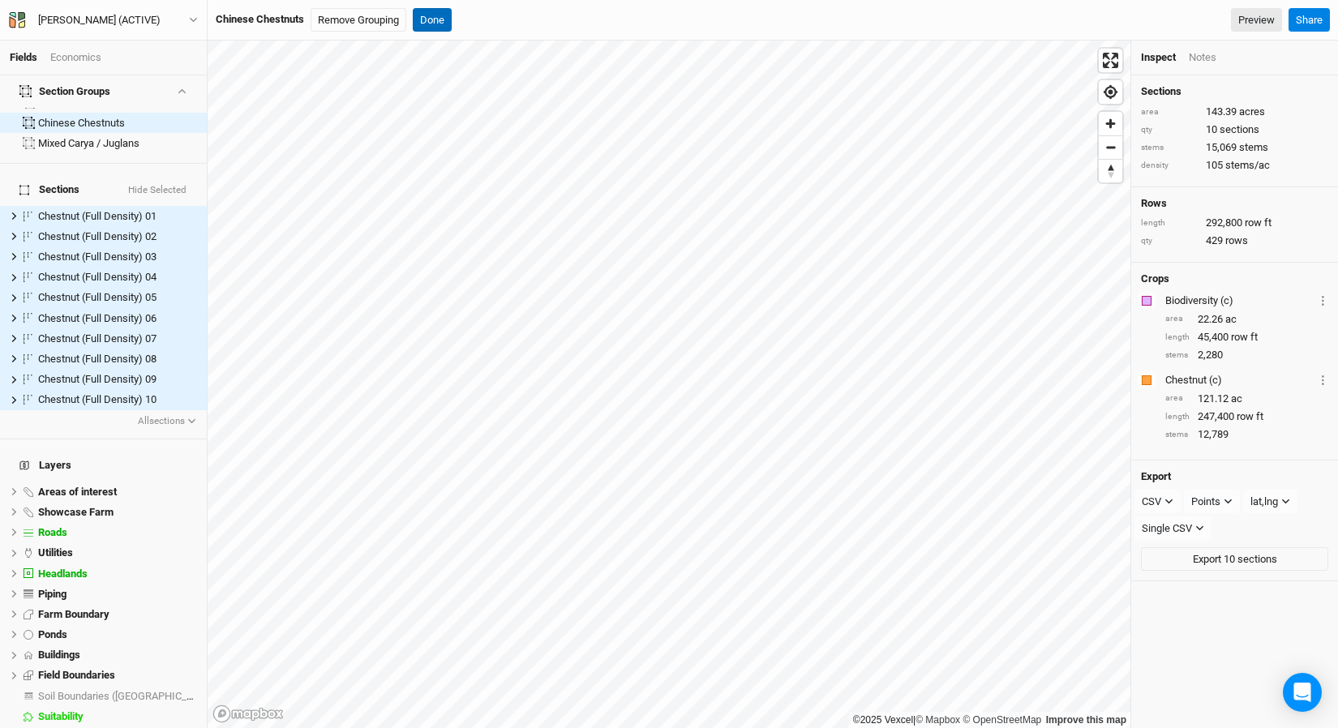
click at [443, 15] on button "Done" at bounding box center [432, 20] width 39 height 24
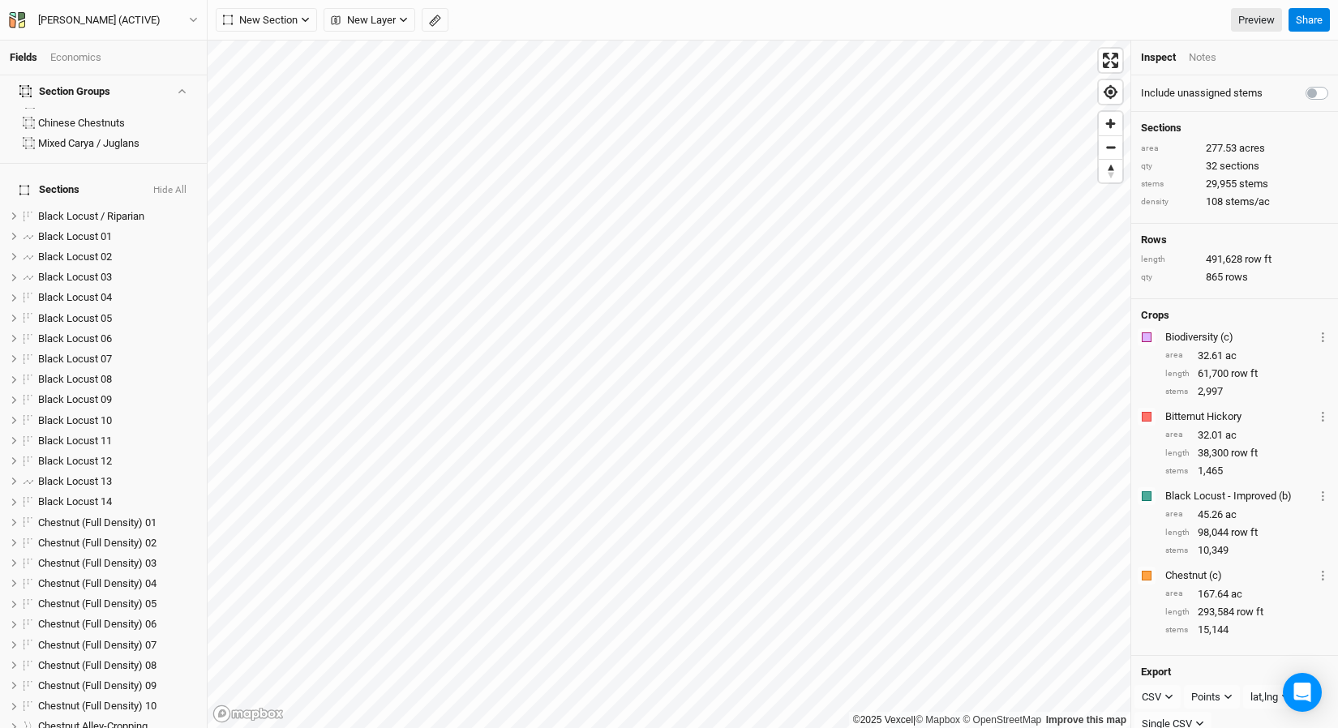
click at [105, 54] on li "Economics" at bounding box center [82, 57] width 64 height 15
click at [95, 54] on div "Economics" at bounding box center [75, 57] width 51 height 15
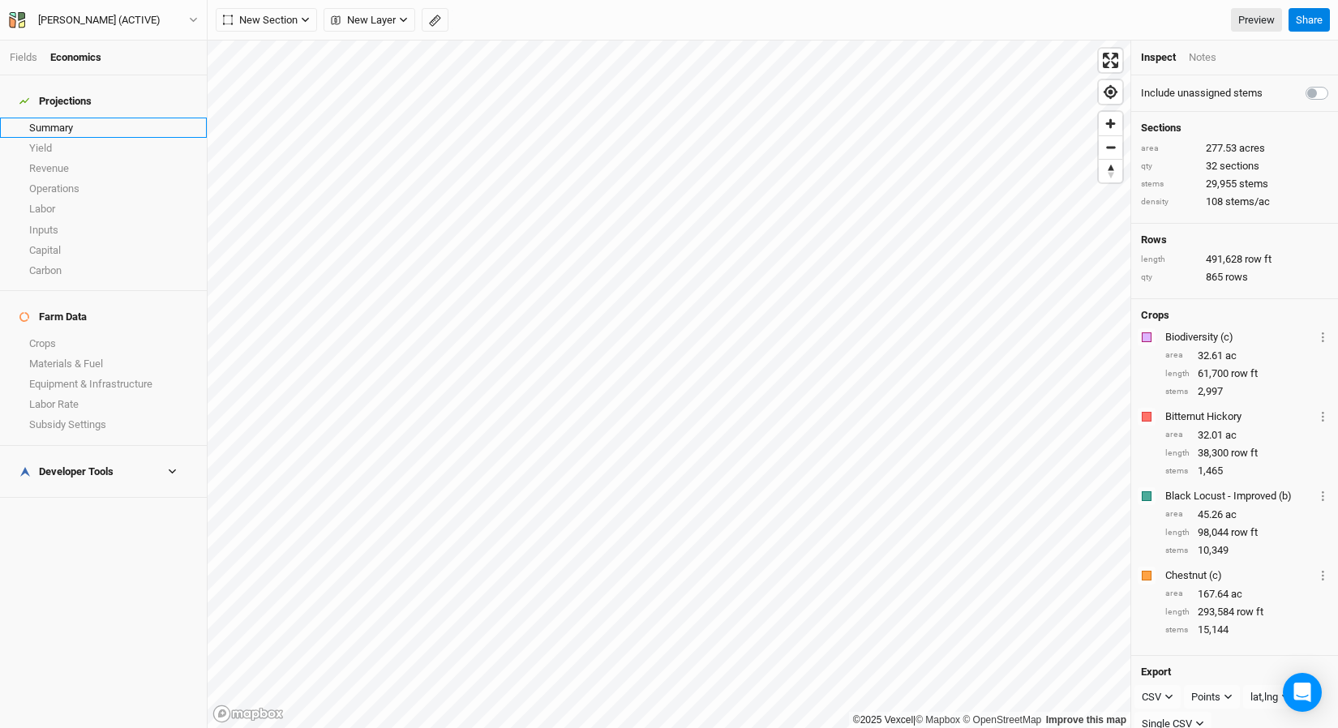
click at [53, 138] on link "Yield" at bounding box center [103, 148] width 207 height 20
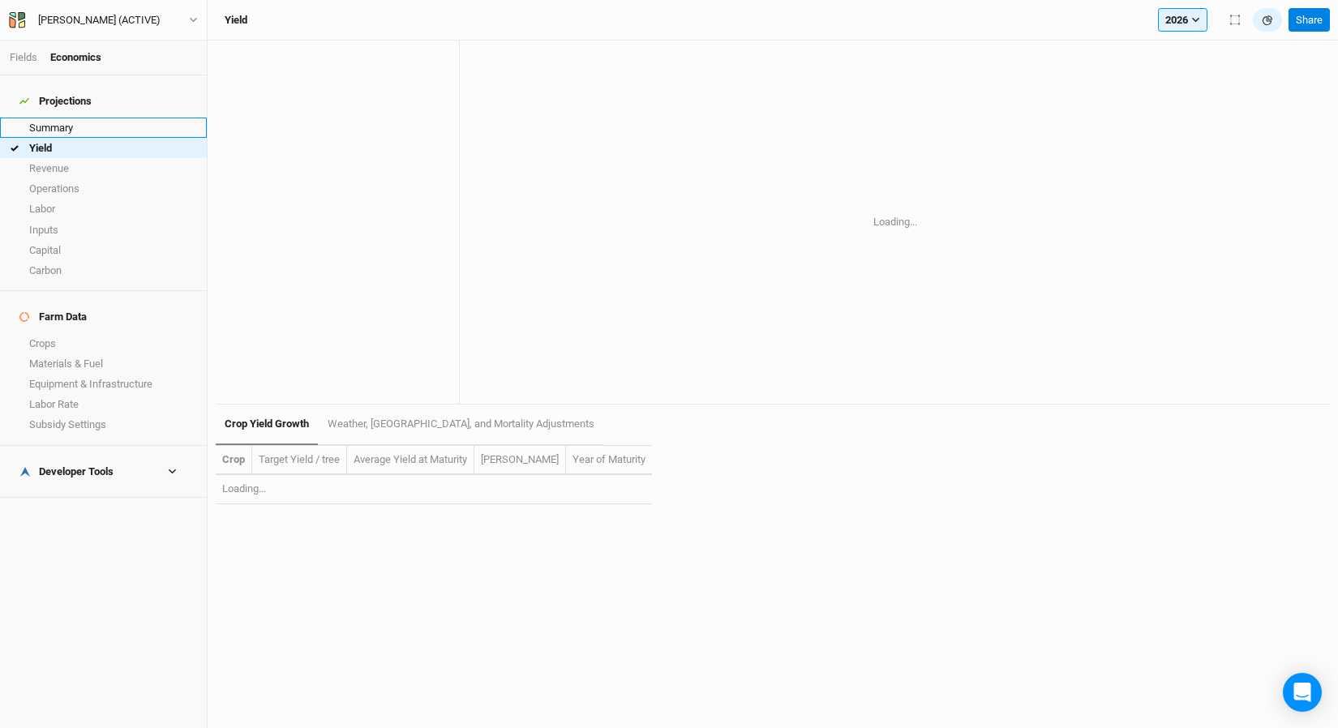
click at [57, 122] on link "Summary" at bounding box center [103, 128] width 207 height 20
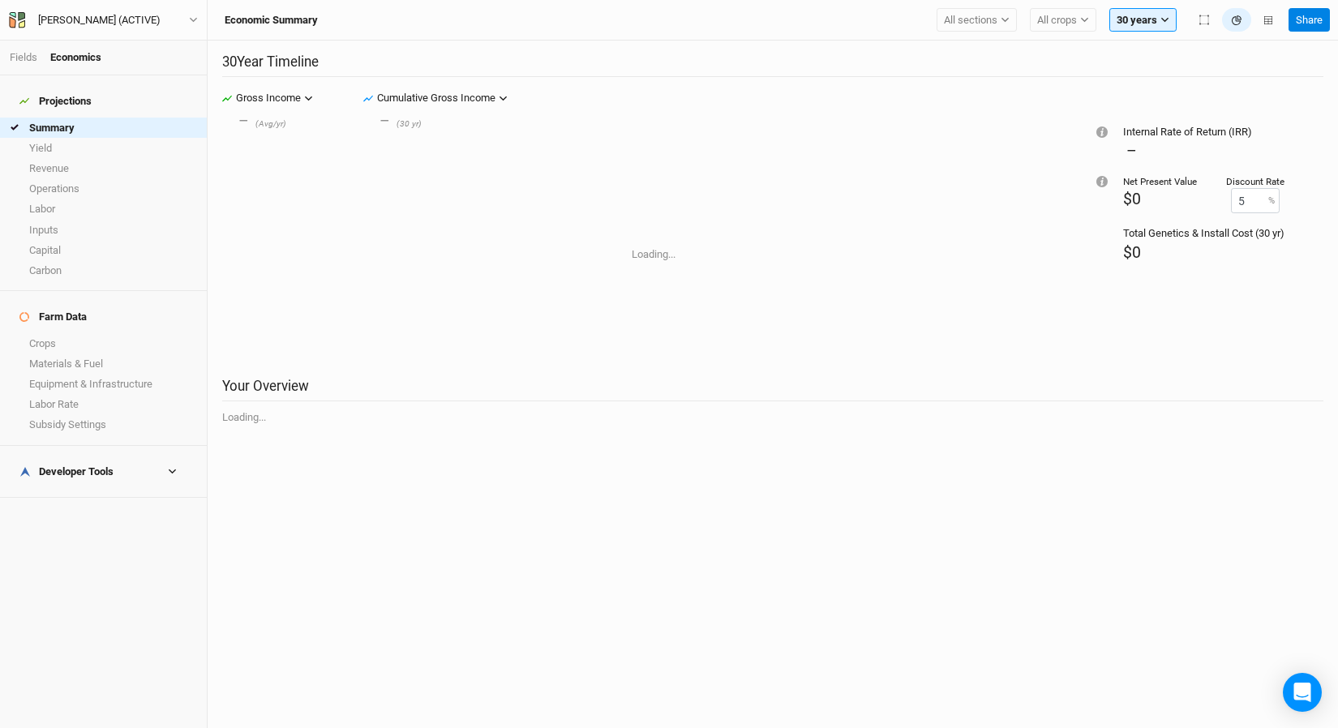
click at [78, 465] on div "Developer Tools" at bounding box center [66, 471] width 94 height 13
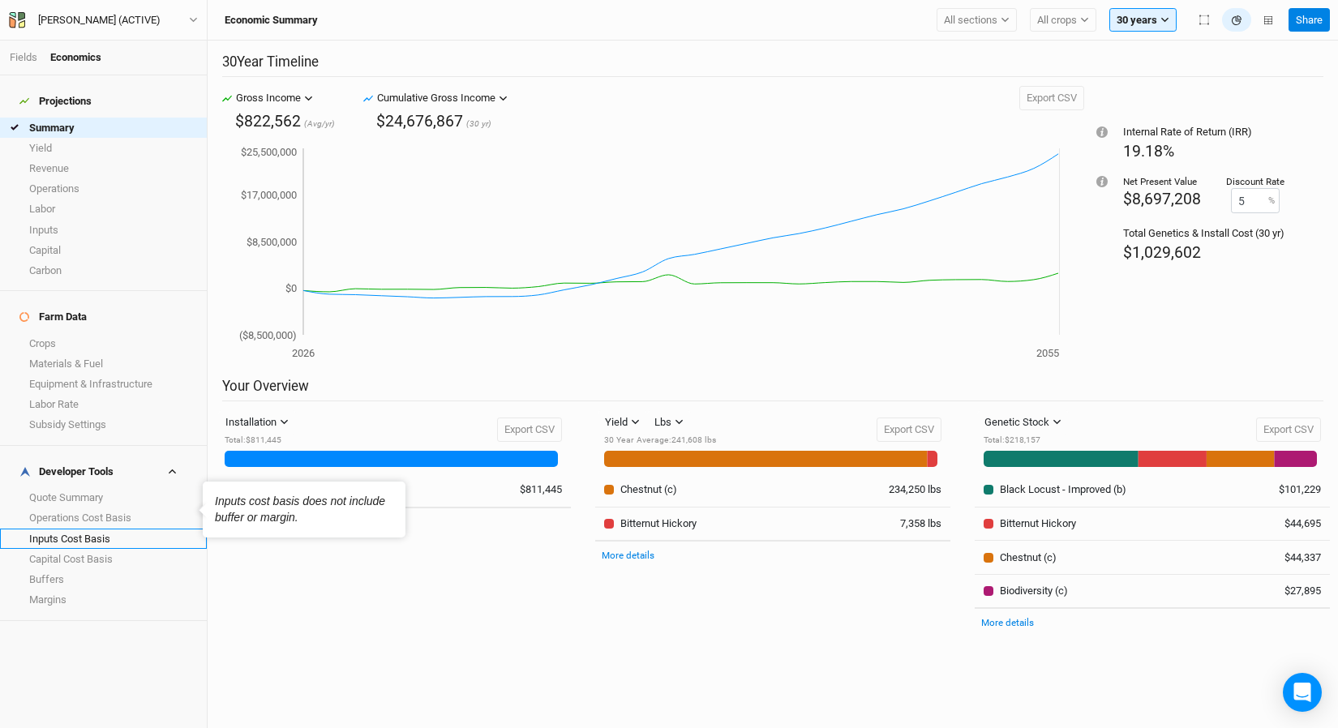
click at [101, 529] on link "Inputs Cost Basis" at bounding box center [103, 539] width 207 height 20
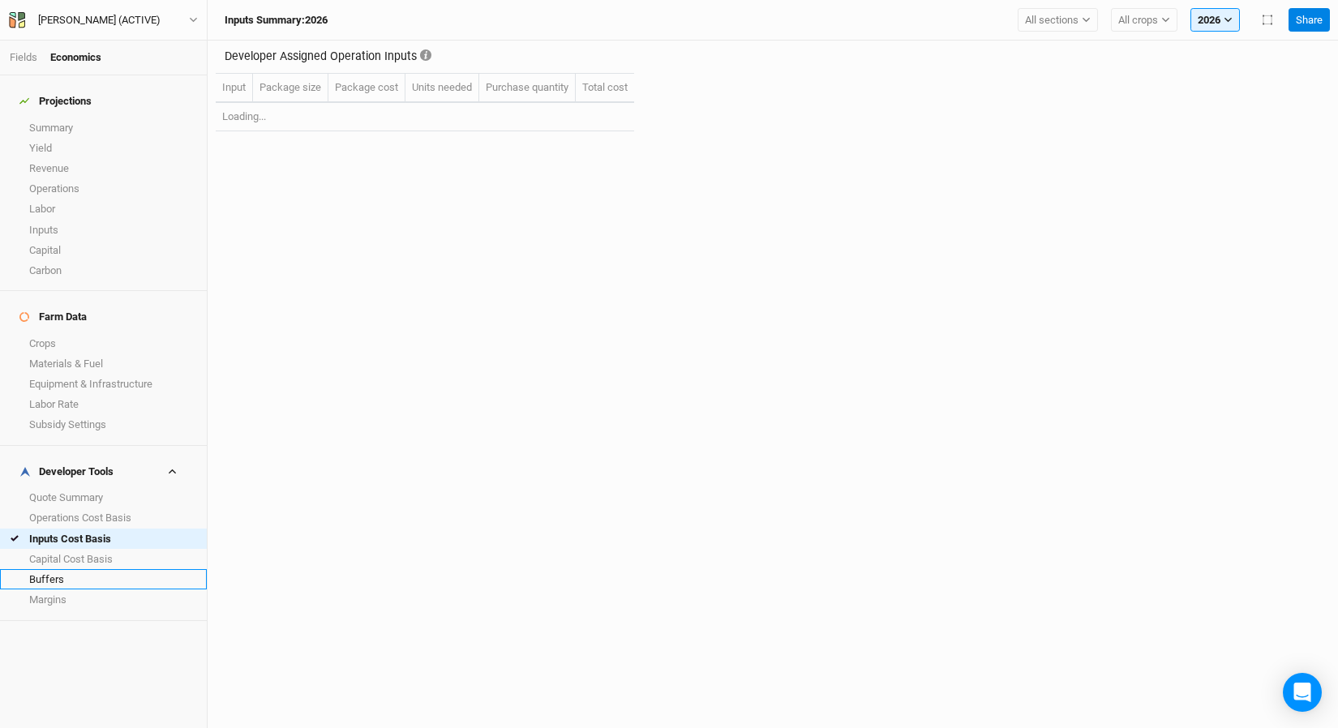
click at [84, 569] on link "Buffers" at bounding box center [103, 579] width 207 height 20
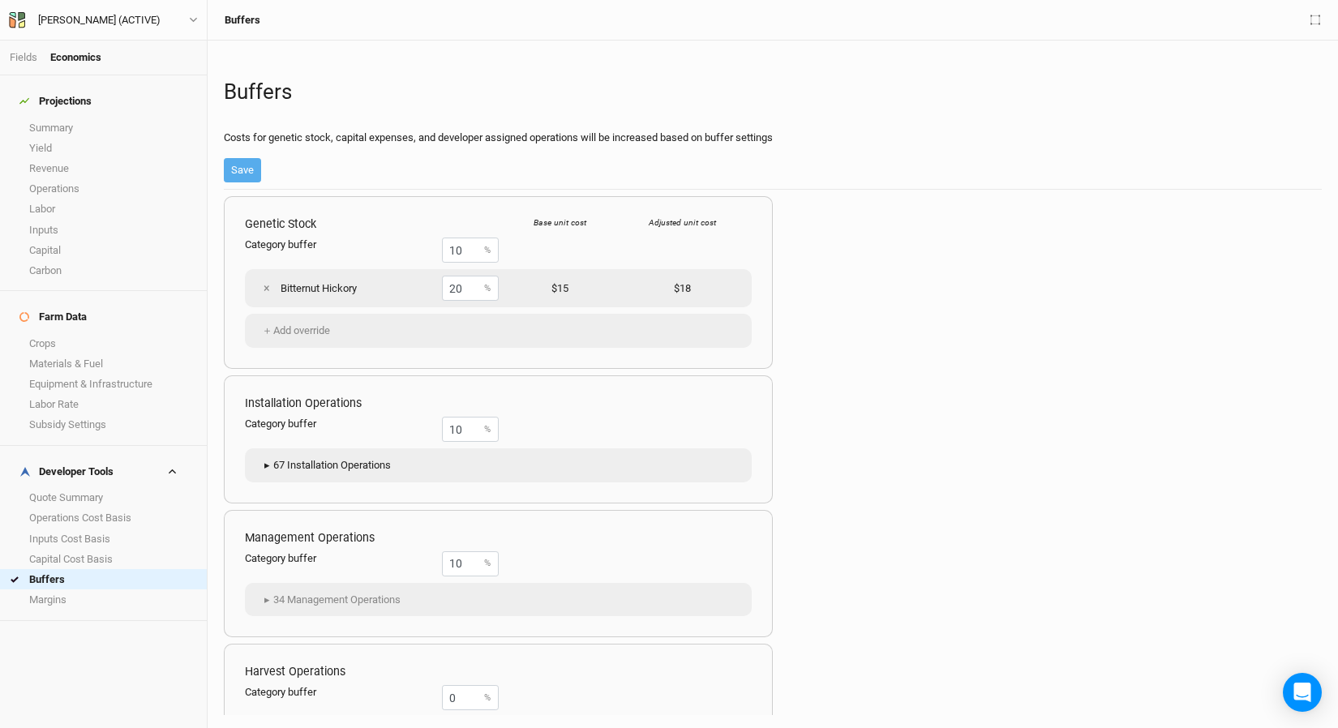
click at [264, 459] on span "▸" at bounding box center [266, 465] width 13 height 16
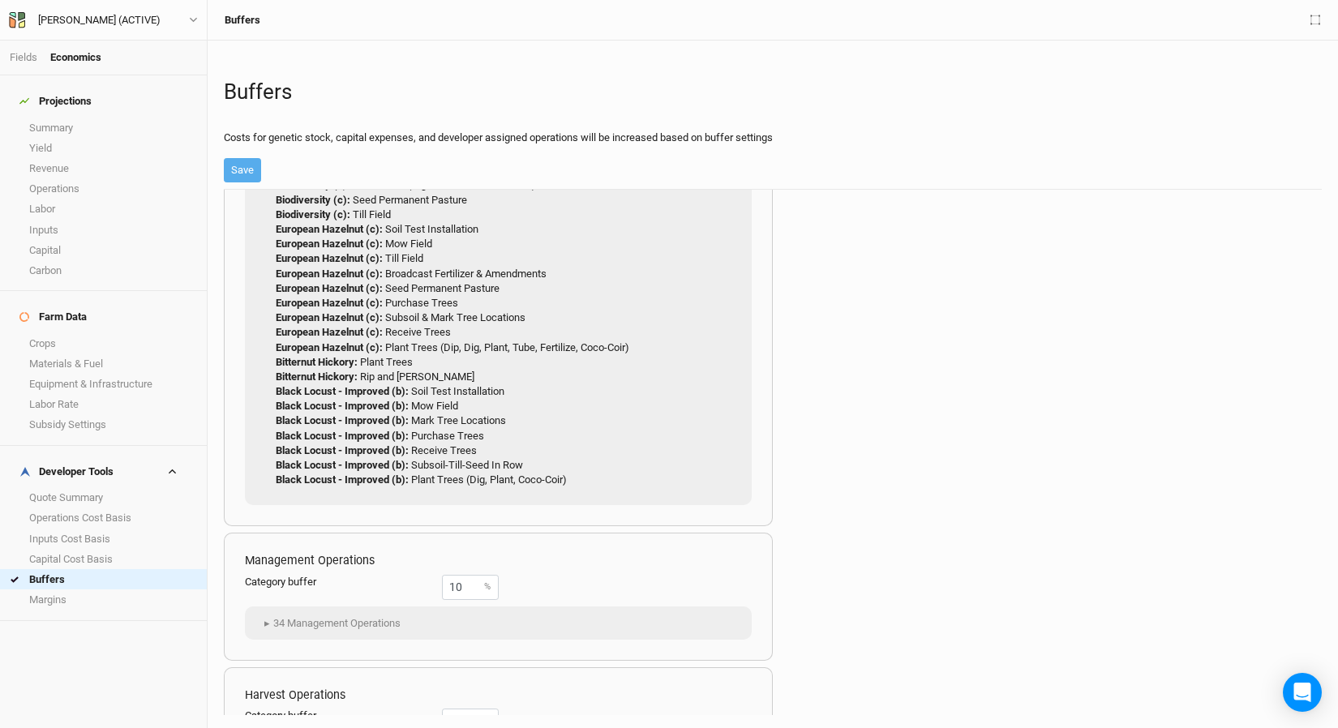
scroll to position [1302, 0]
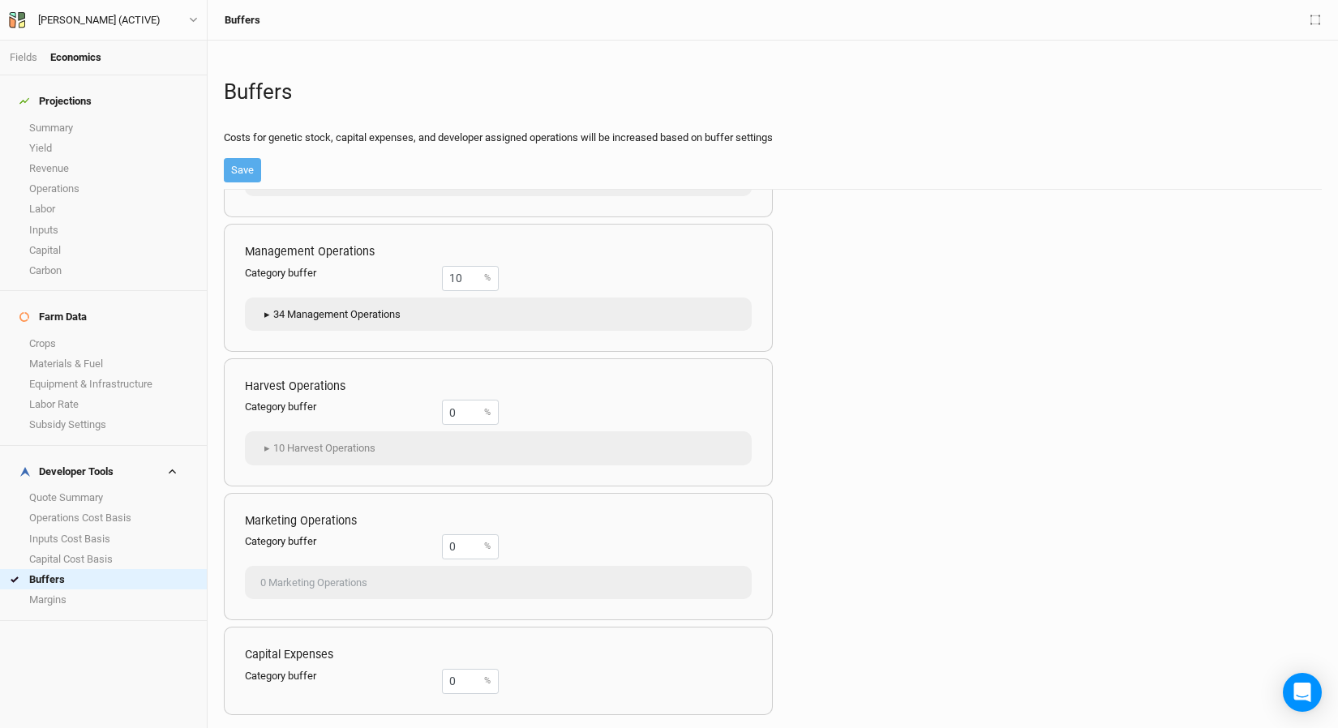
click at [256, 318] on button "▸ 34 Management Operations" at bounding box center [330, 314] width 155 height 24
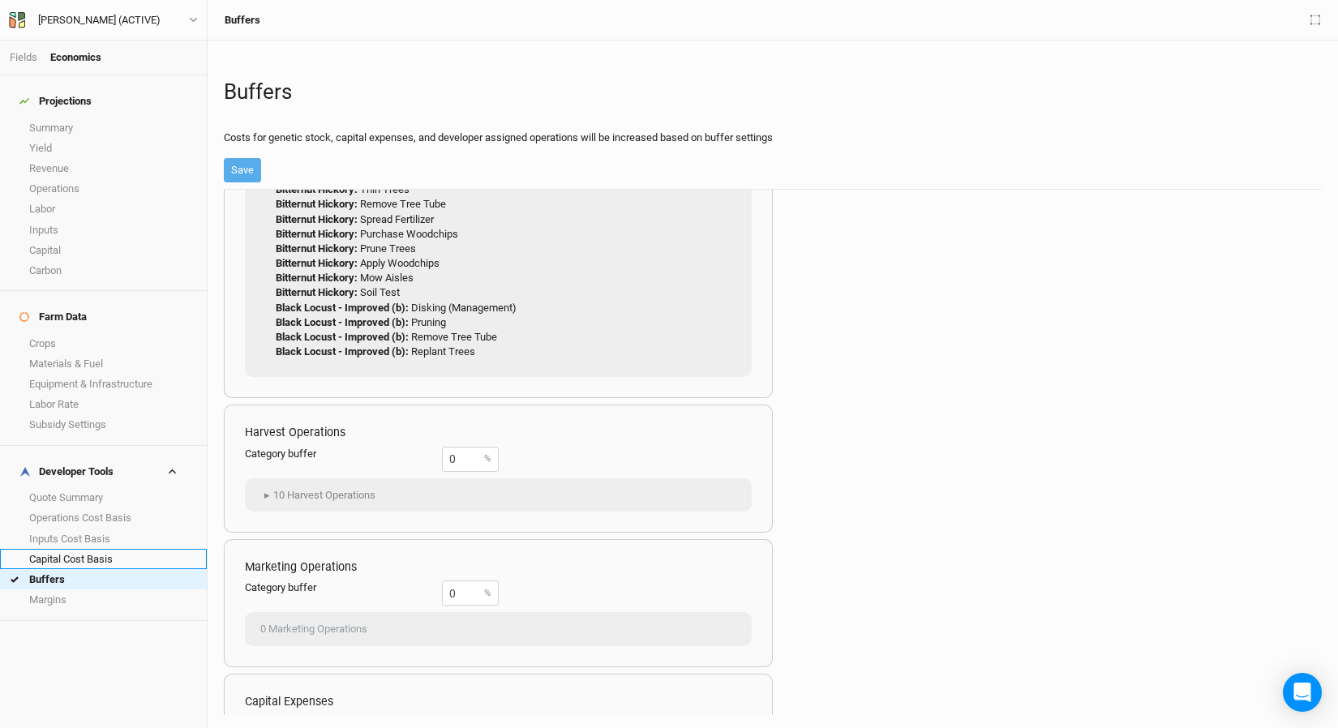
scroll to position [1732, 0]
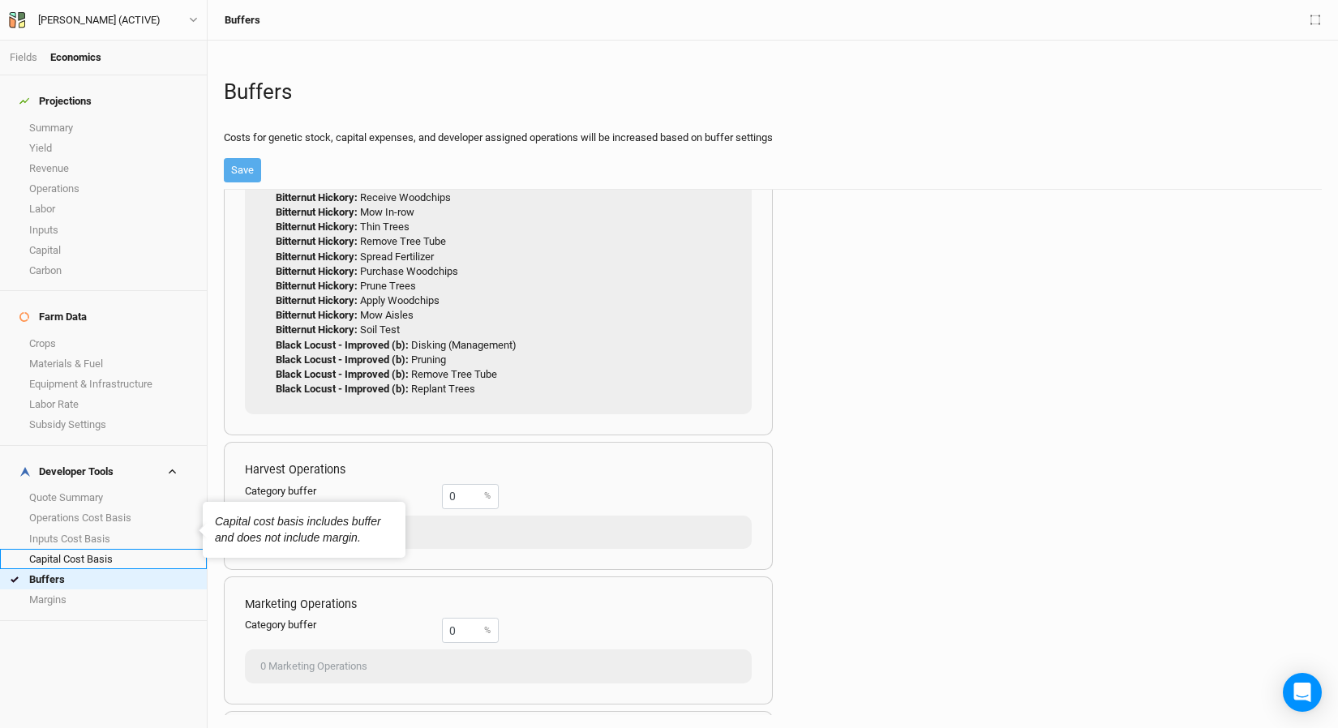
click at [99, 549] on link "Capital Cost Basis" at bounding box center [103, 559] width 207 height 20
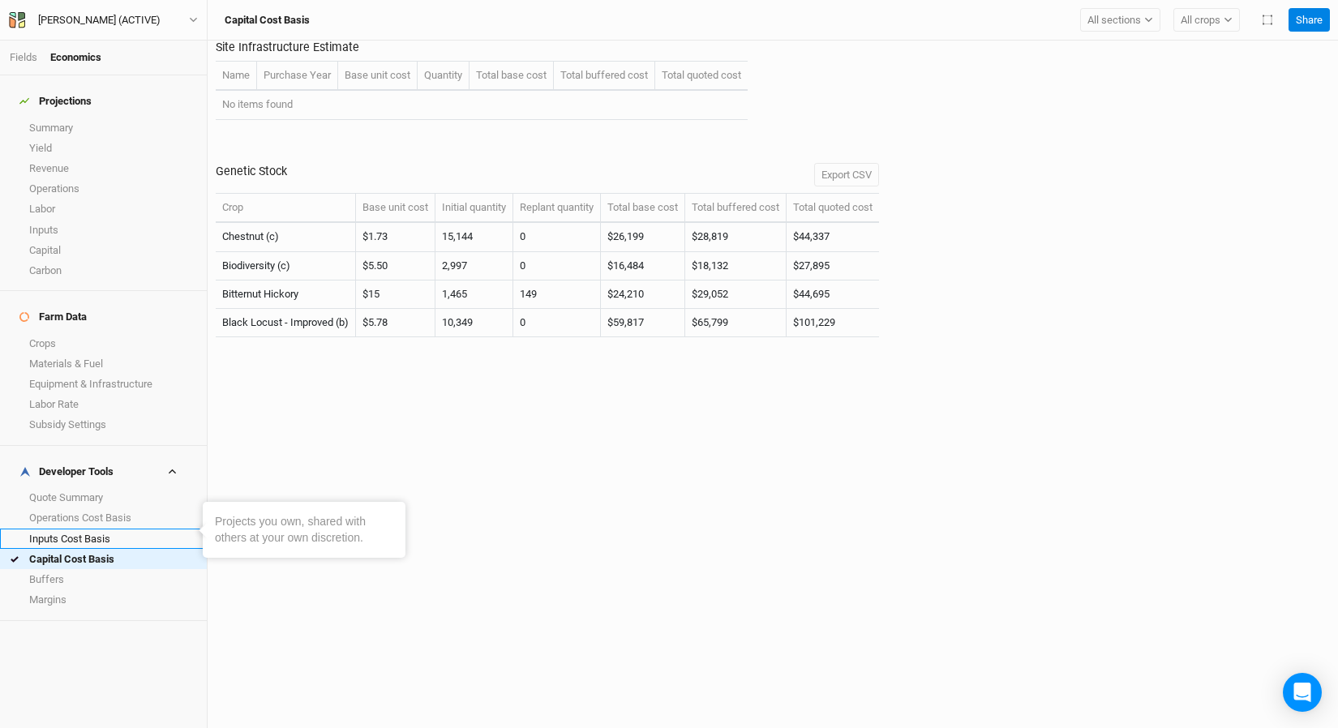
click at [98, 529] on link "Inputs Cost Basis" at bounding box center [103, 539] width 207 height 20
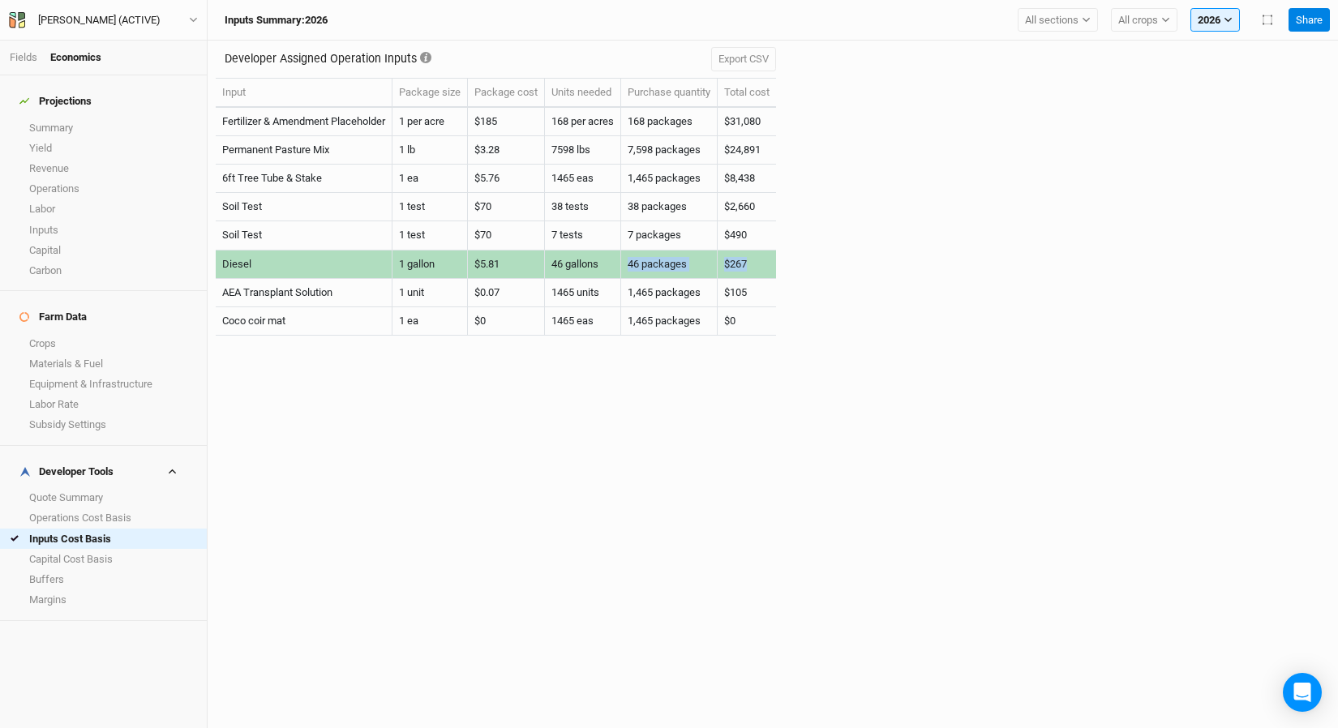
drag, startPoint x: 773, startPoint y: 265, endPoint x: 669, endPoint y: 259, distance: 104.0
click at [606, 267] on tr "Diesel 1 gallon $5.81 46 gallons 46 packages $267" at bounding box center [496, 265] width 560 height 28
click at [693, 259] on td "46 packages" at bounding box center [669, 265] width 96 height 28
drag, startPoint x: 759, startPoint y: 263, endPoint x: 675, endPoint y: 272, distance: 84.8
click at [675, 272] on tr "Diesel 1 gallon $5.81 46 gallons 46 packages $267" at bounding box center [496, 265] width 560 height 28
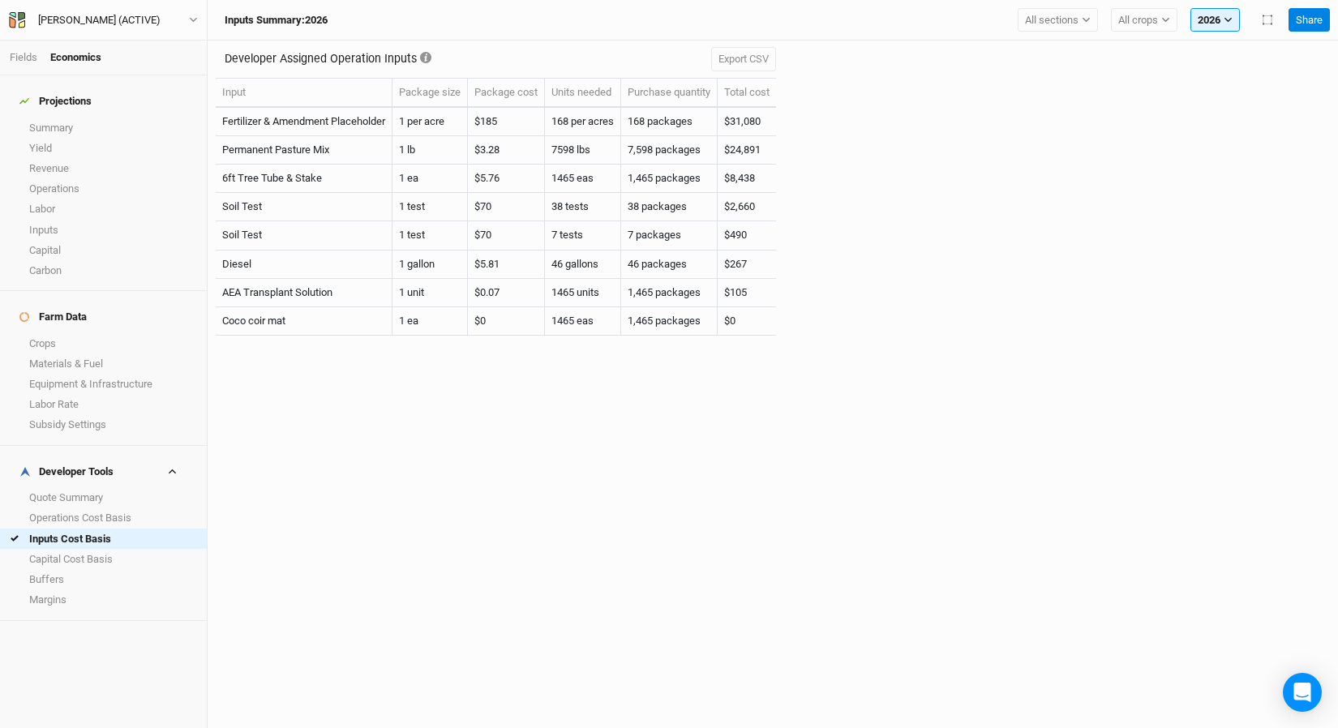
click at [641, 358] on div "Developer Assigned Operation Inputs Export CSV Input Package size Package cost …" at bounding box center [773, 385] width 1130 height 688
click at [109, 123] on link "Summary" at bounding box center [103, 128] width 207 height 20
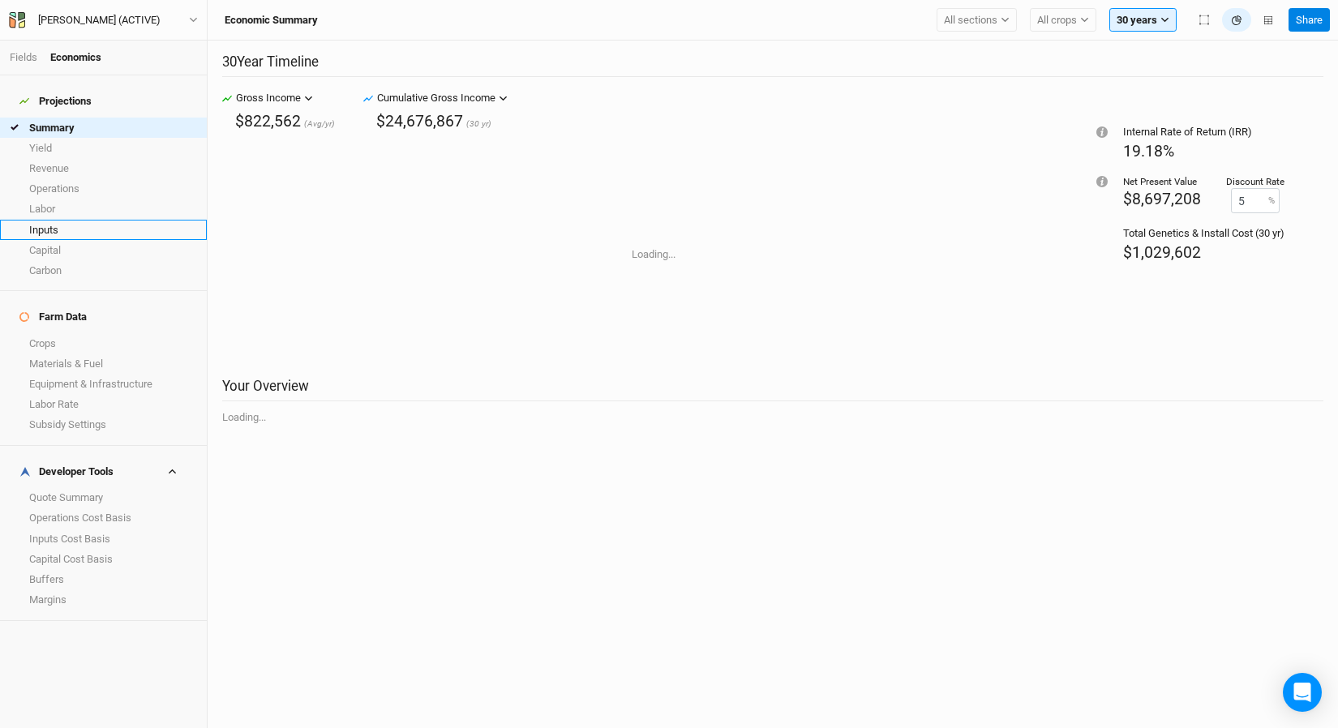
click at [105, 220] on link "Inputs" at bounding box center [103, 230] width 207 height 20
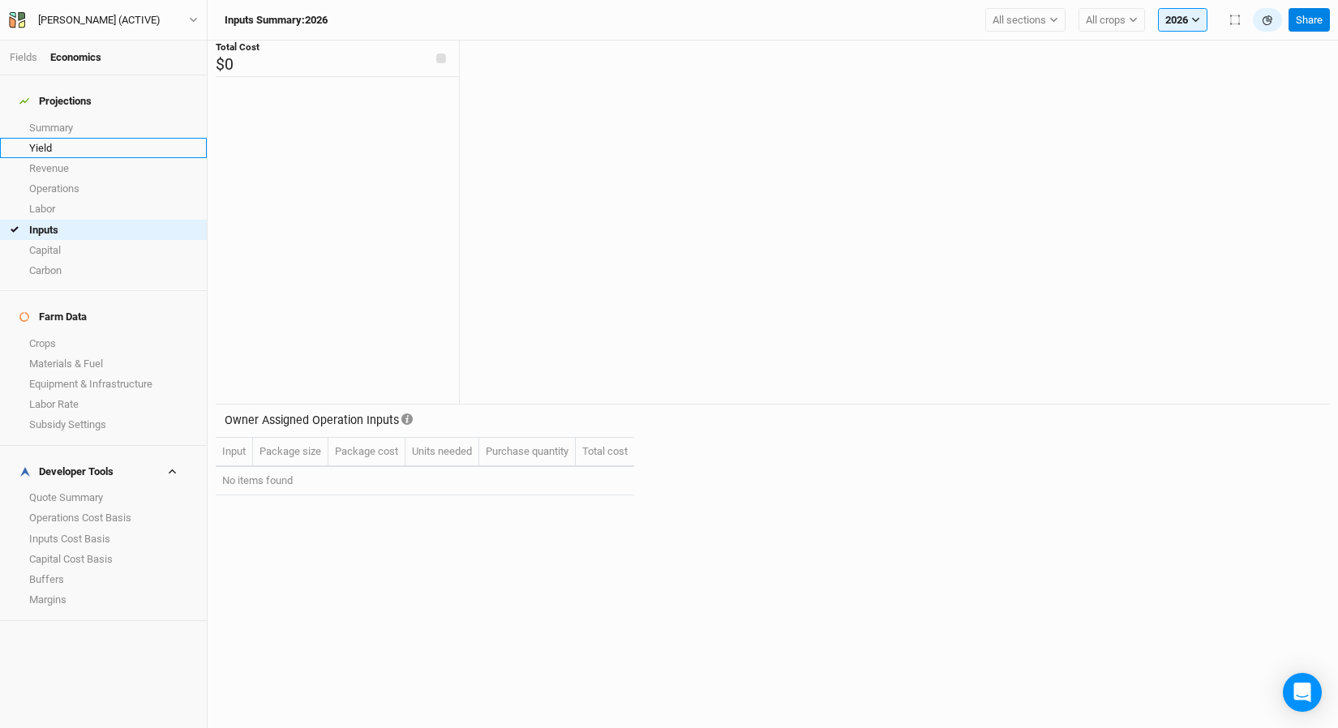
drag, startPoint x: 52, startPoint y: 128, endPoint x: 59, endPoint y: 134, distance: 9.2
click at [52, 138] on link "Yield" at bounding box center [103, 148] width 207 height 20
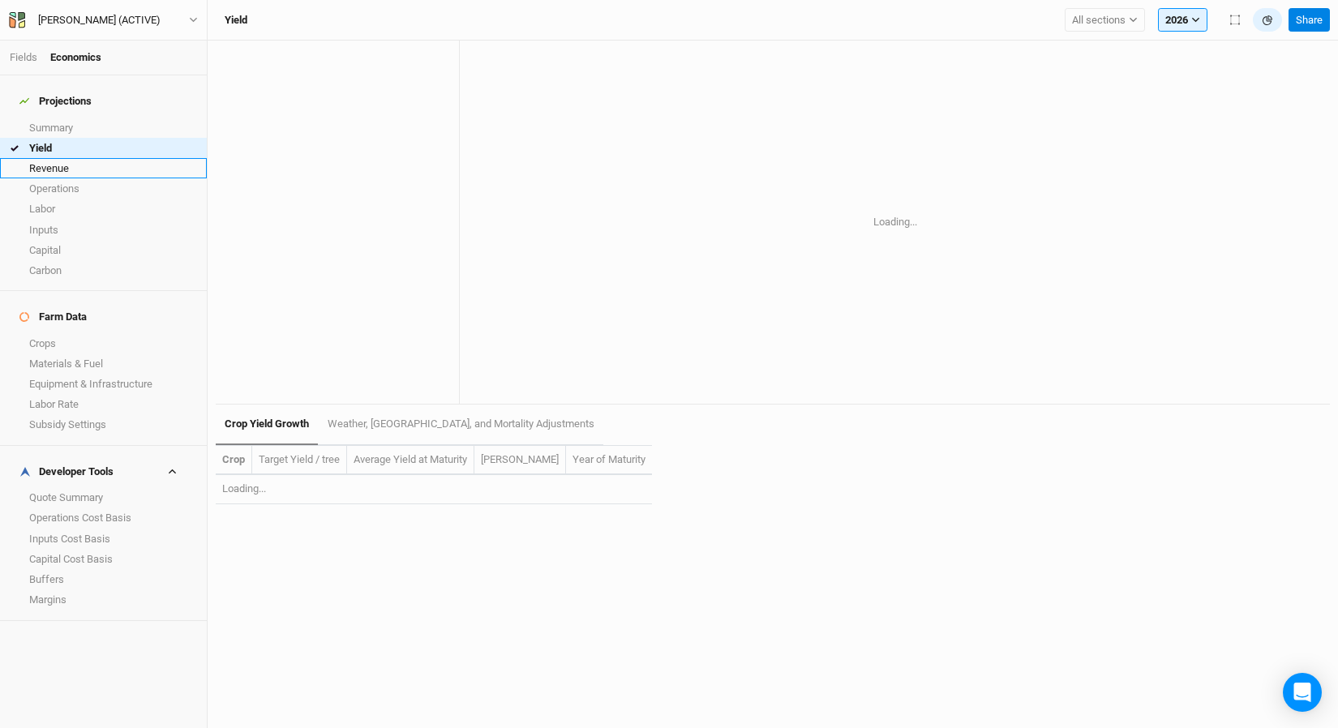
click at [70, 162] on link "Revenue" at bounding box center [103, 168] width 207 height 20
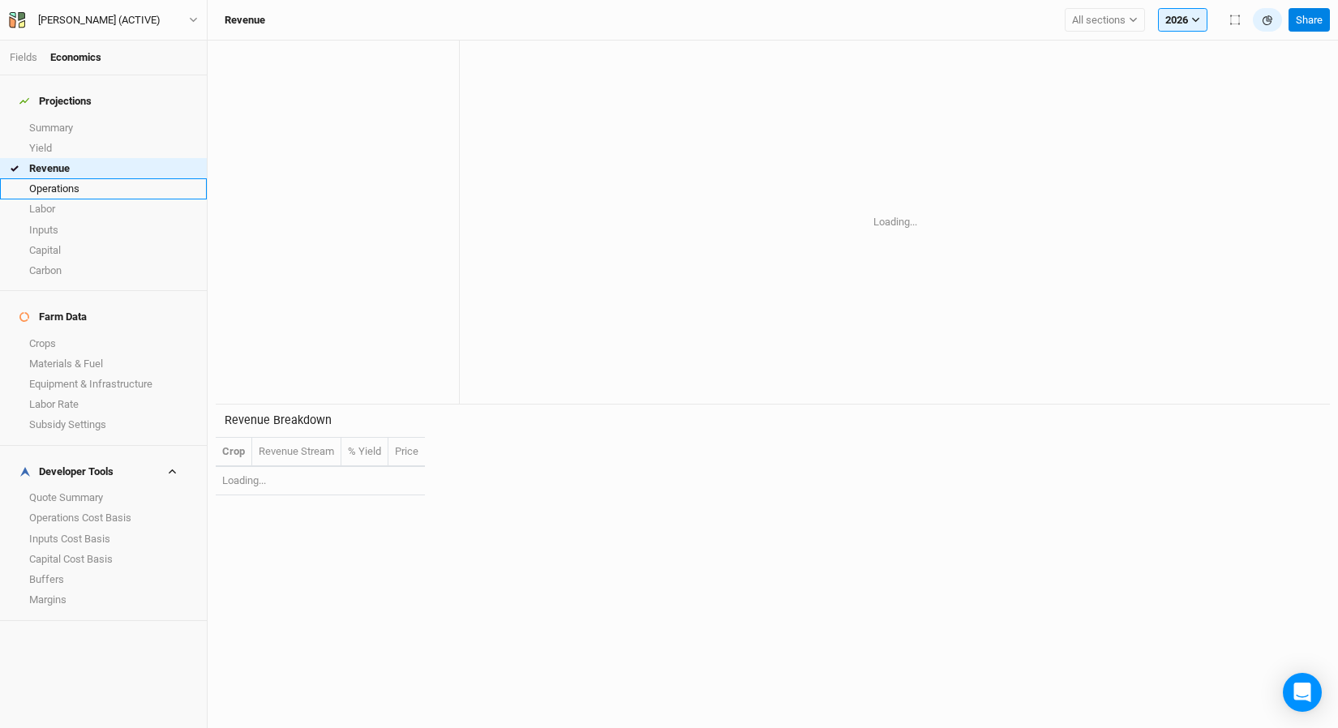
click at [71, 178] on link "Operations" at bounding box center [103, 188] width 207 height 20
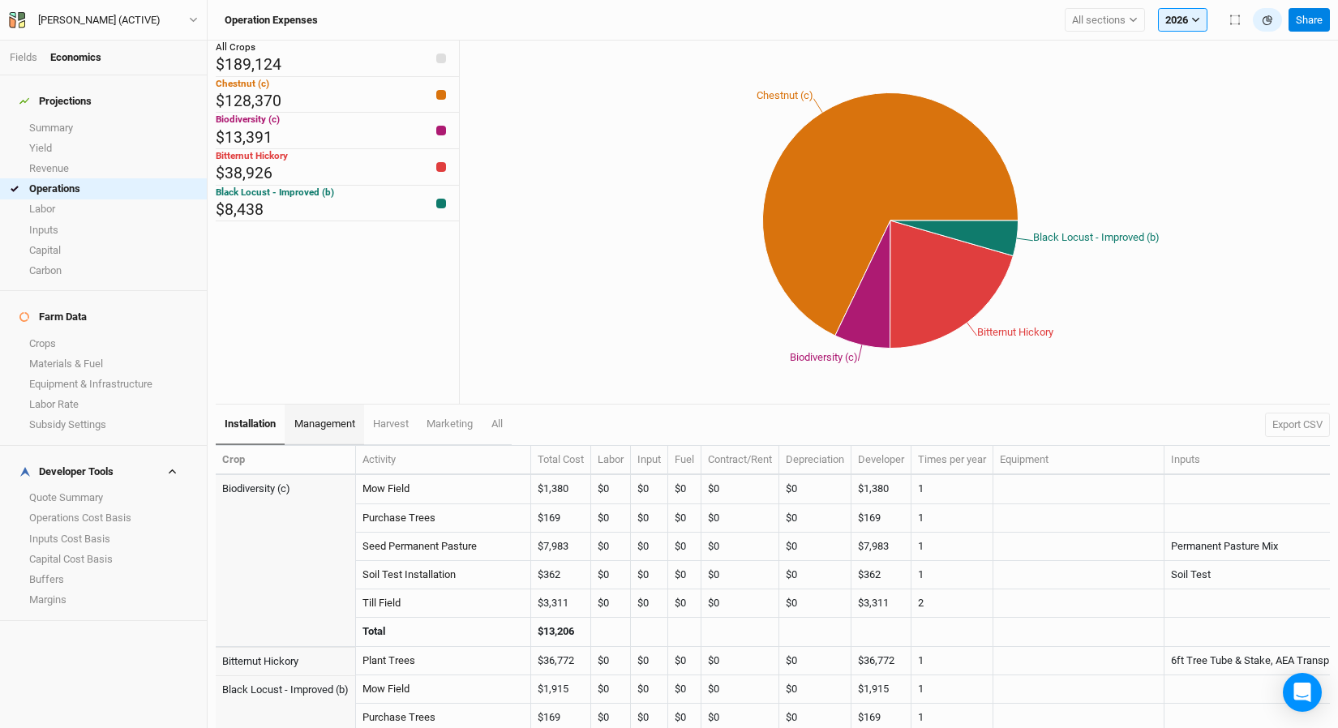
drag, startPoint x: 289, startPoint y: 418, endPoint x: 299, endPoint y: 415, distance: 10.3
click at [289, 418] on link "management" at bounding box center [324, 425] width 79 height 41
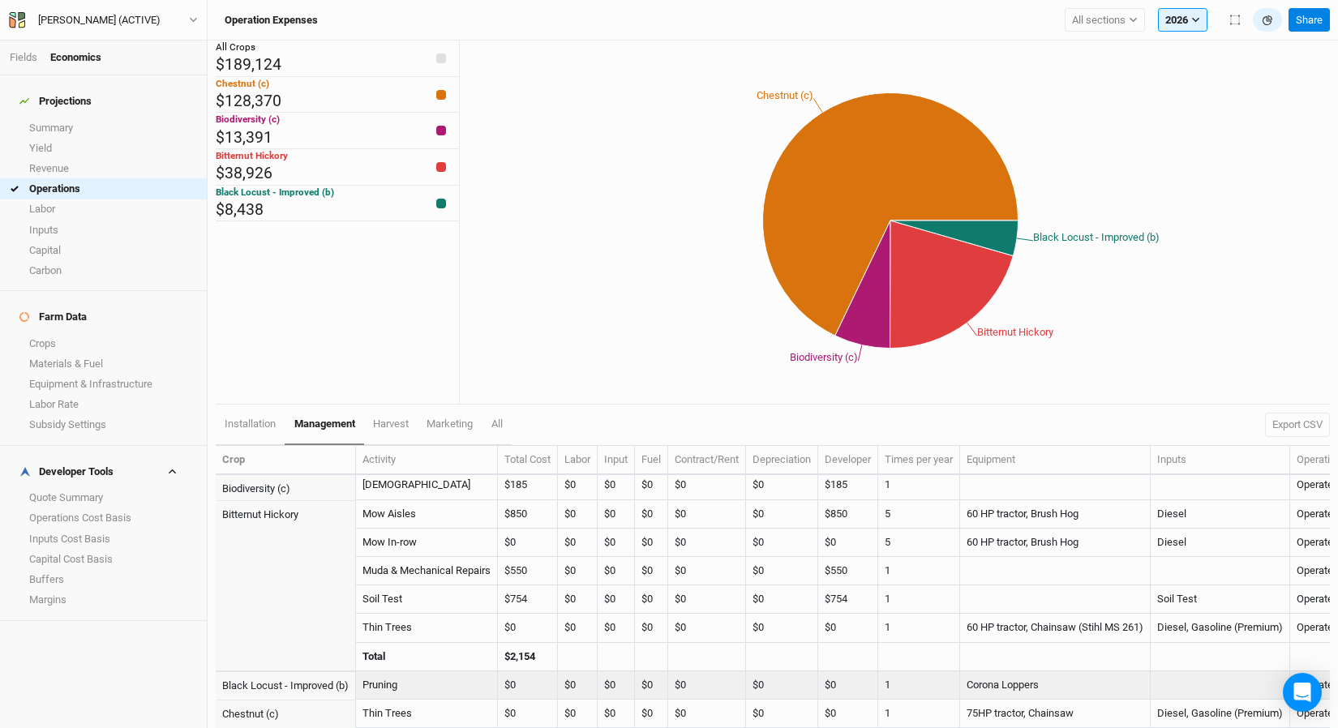
scroll to position [16, 0]
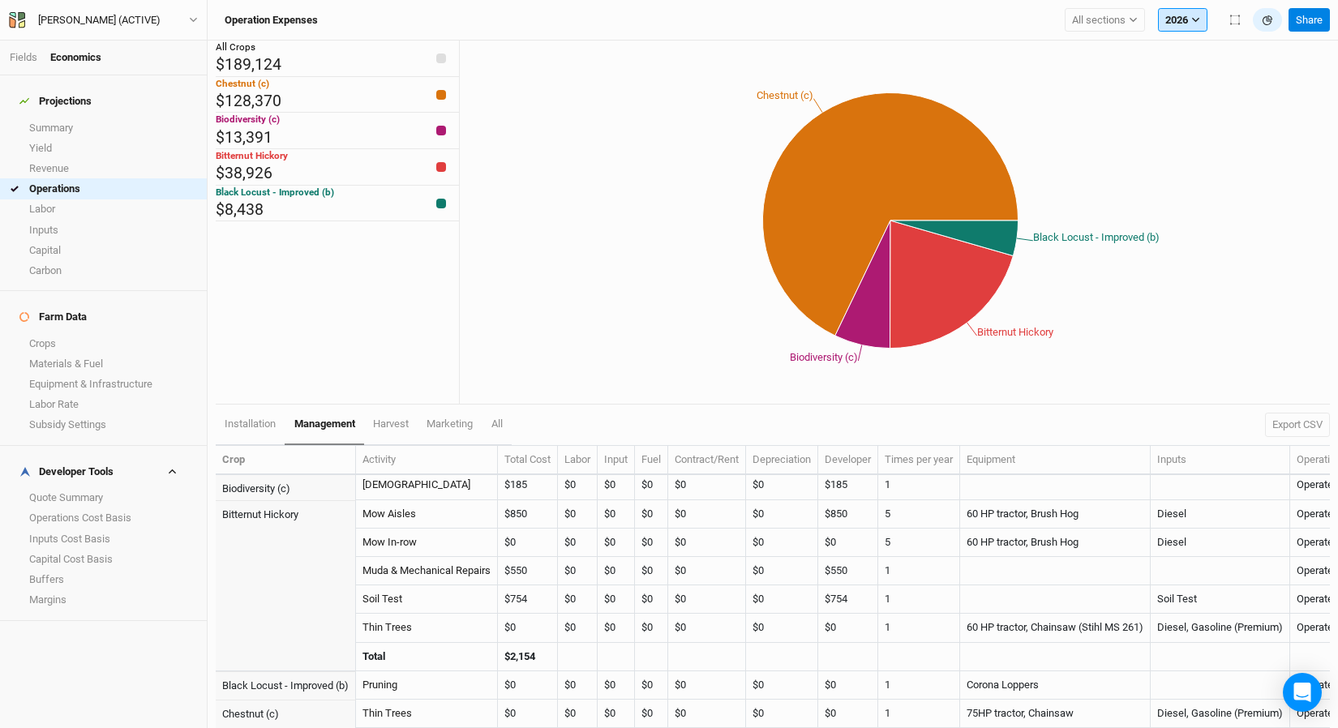
click at [1178, 24] on button "2026" at bounding box center [1182, 20] width 49 height 24
click at [1206, 352] on button "2035" at bounding box center [1223, 354] width 128 height 21
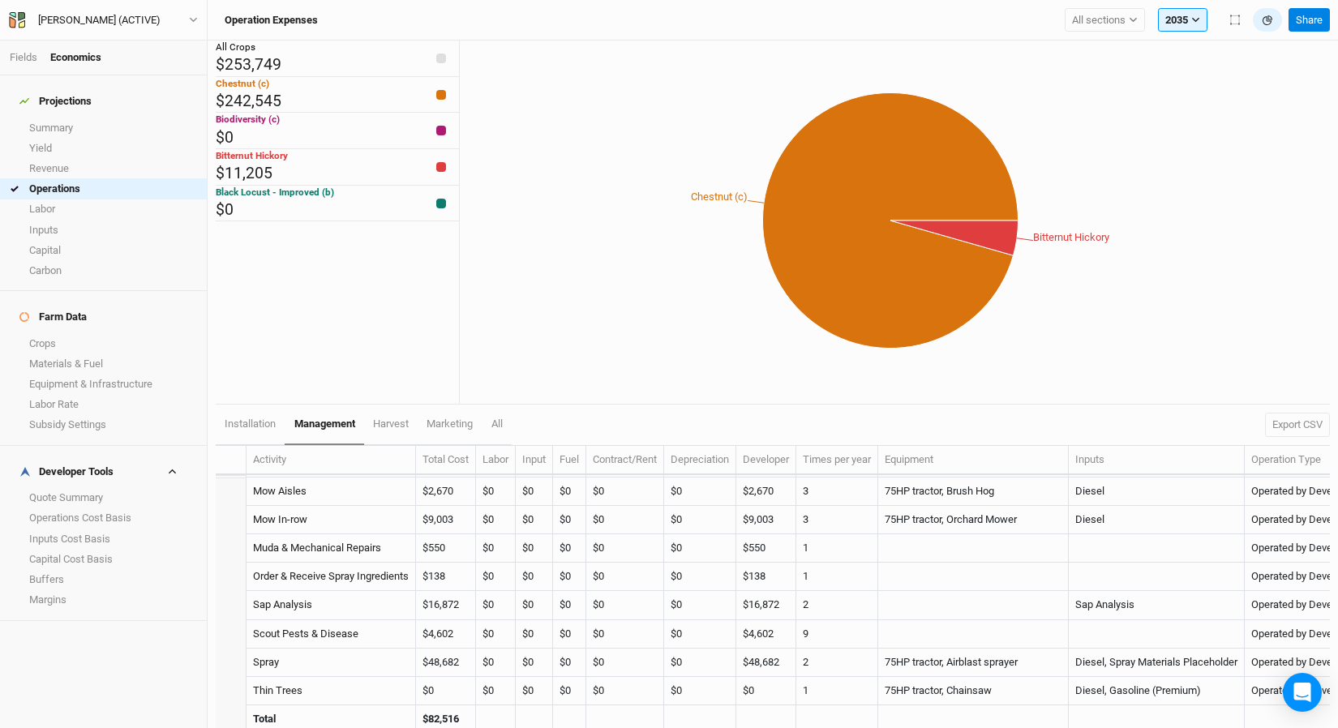
scroll to position [198, 0]
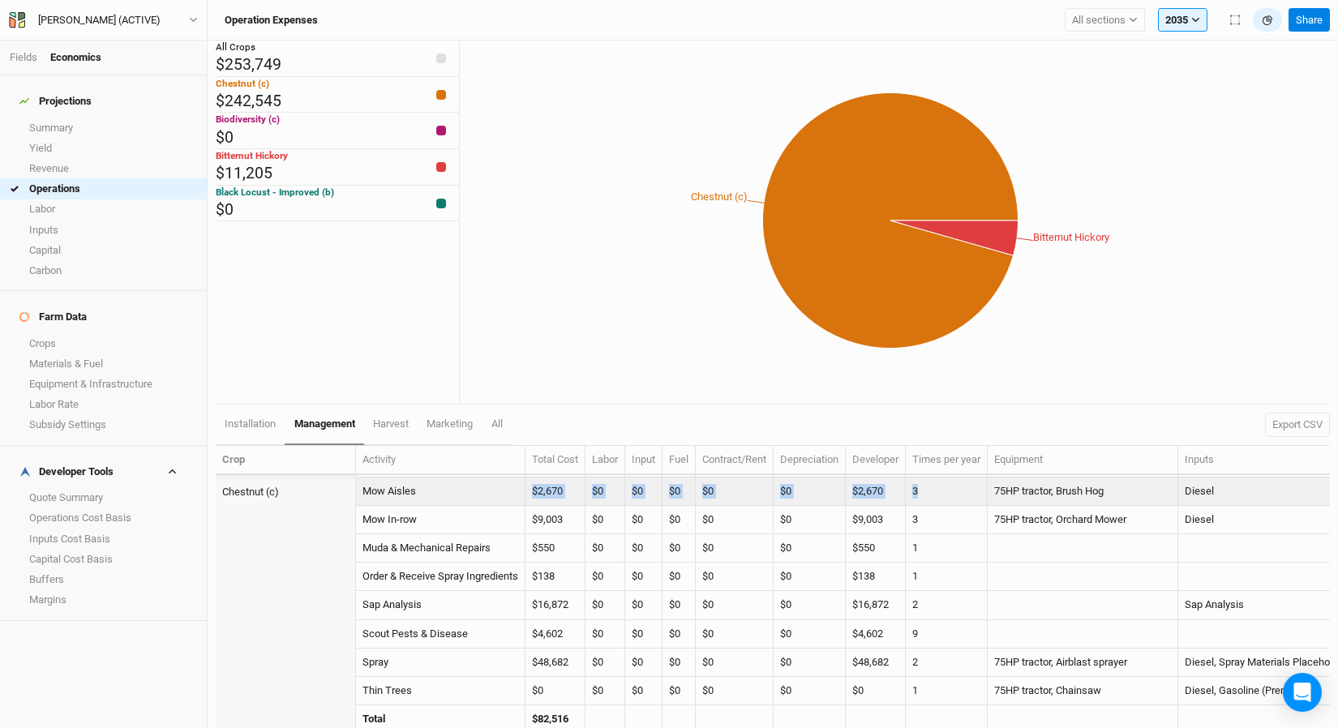
drag, startPoint x: 517, startPoint y: 489, endPoint x: 956, endPoint y: 493, distance: 438.7
click at [956, 493] on tr "Chestnut (c) Mow Aisles $2,670 $0 $0 $0 $0 $0 $2,670 3 75HP tractor, Brush Hog …" at bounding box center [886, 492] width 1340 height 28
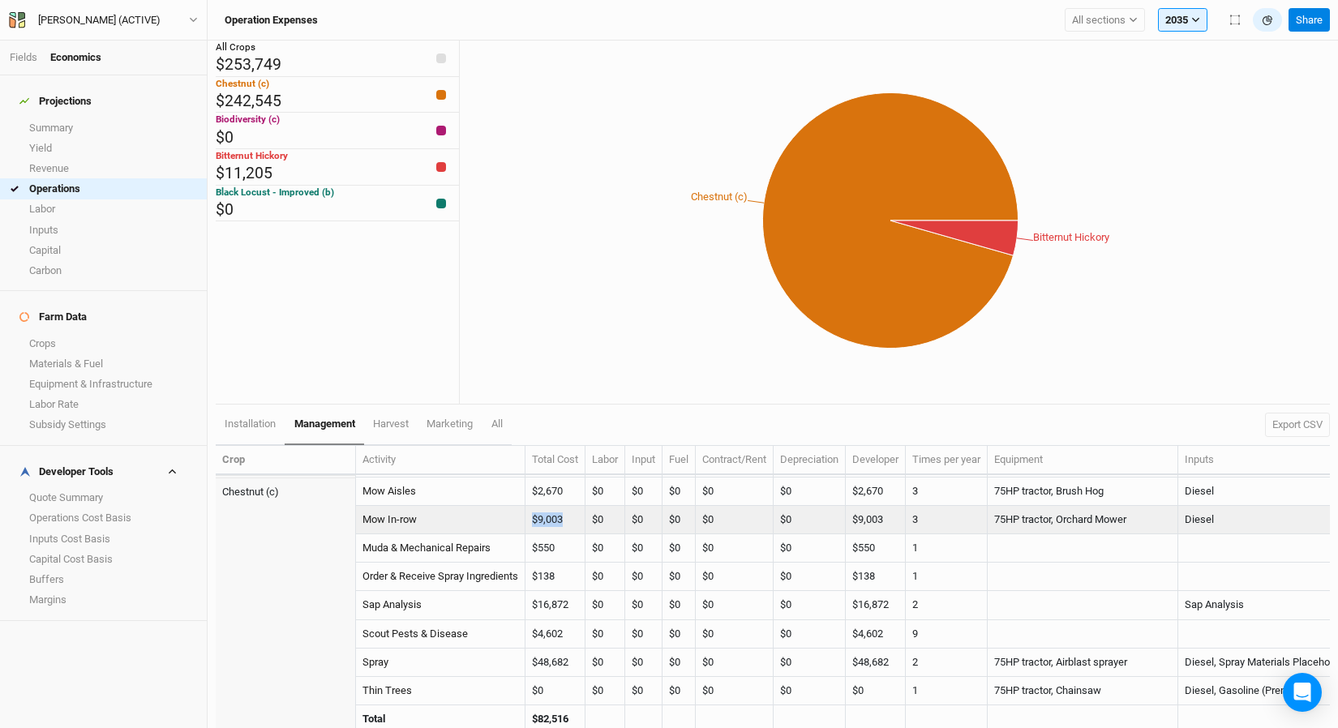
drag, startPoint x: 570, startPoint y: 519, endPoint x: 517, endPoint y: 517, distance: 52.8
click at [517, 517] on tr "Mow In-row $9,003 $0 $0 $0 $0 $0 $9,003 3 75HP tractor, Orchard Mower Diesel Op…" at bounding box center [886, 520] width 1340 height 28
click at [517, 517] on td "Mow In-row" at bounding box center [440, 520] width 169 height 28
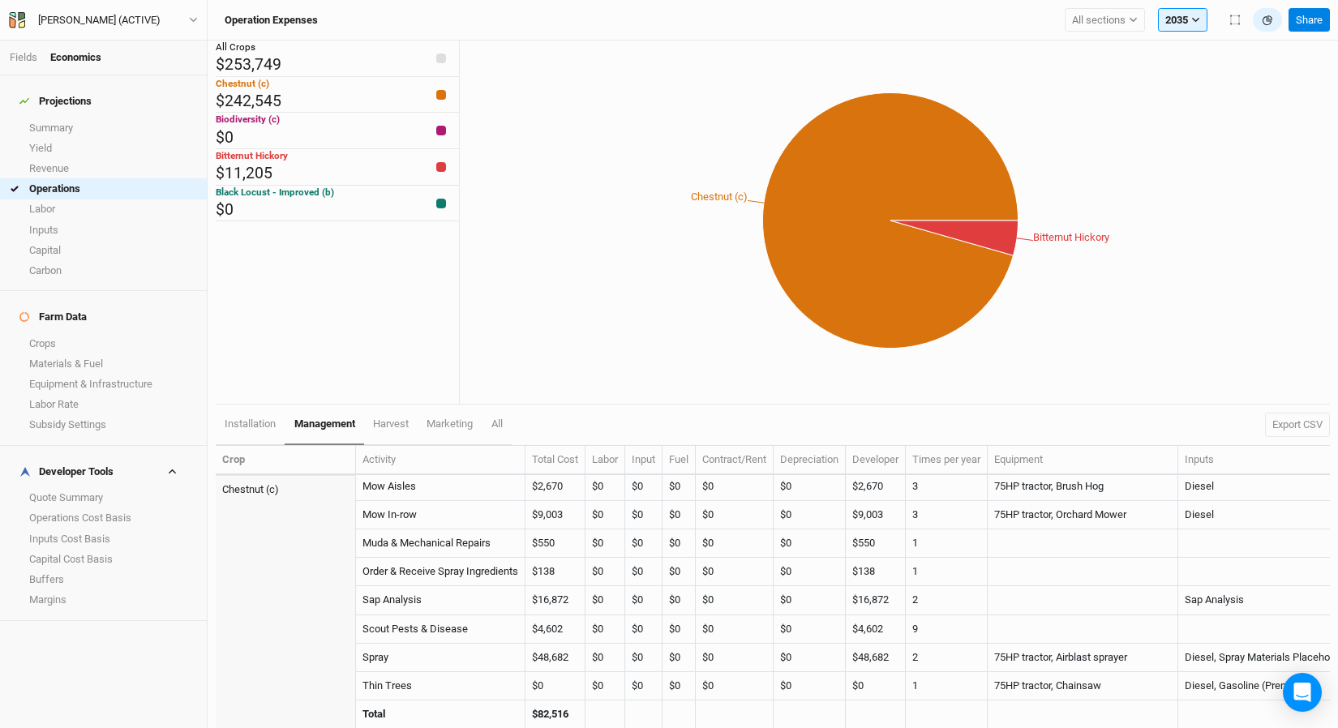
scroll to position [216, 0]
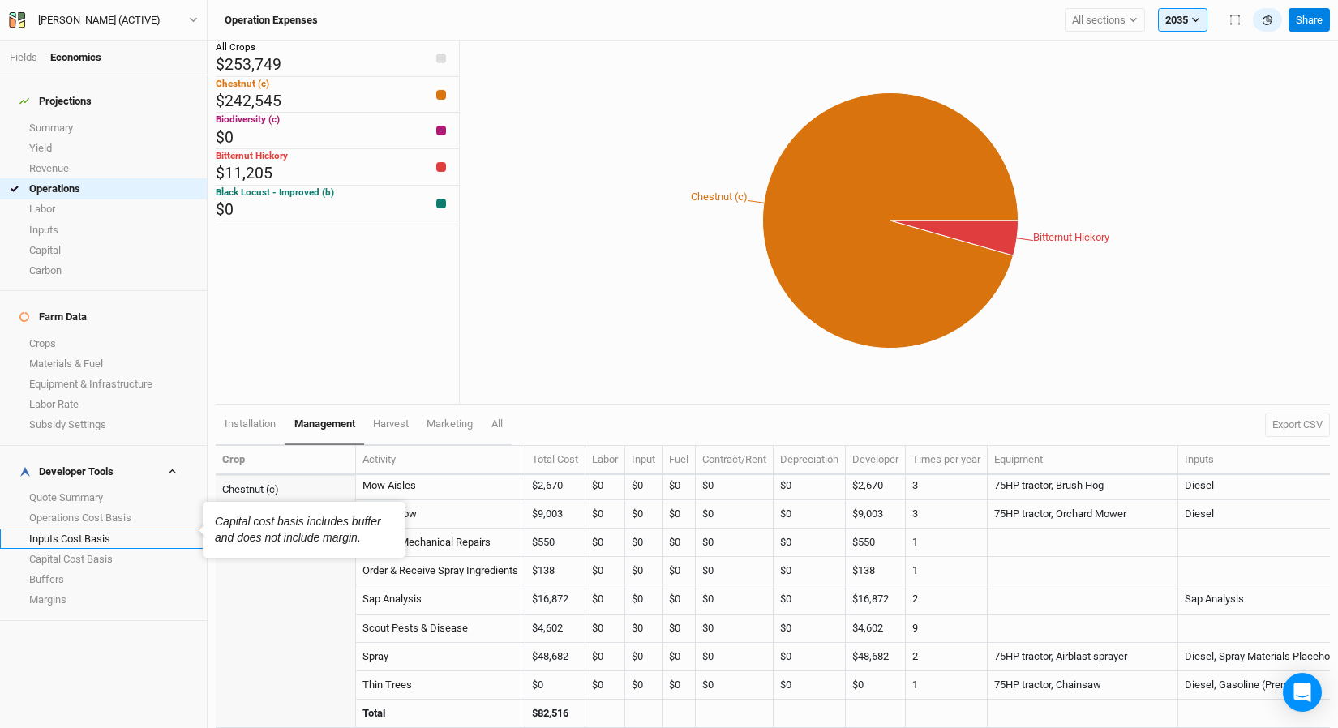
click at [84, 529] on link "Inputs Cost Basis" at bounding box center [103, 539] width 207 height 20
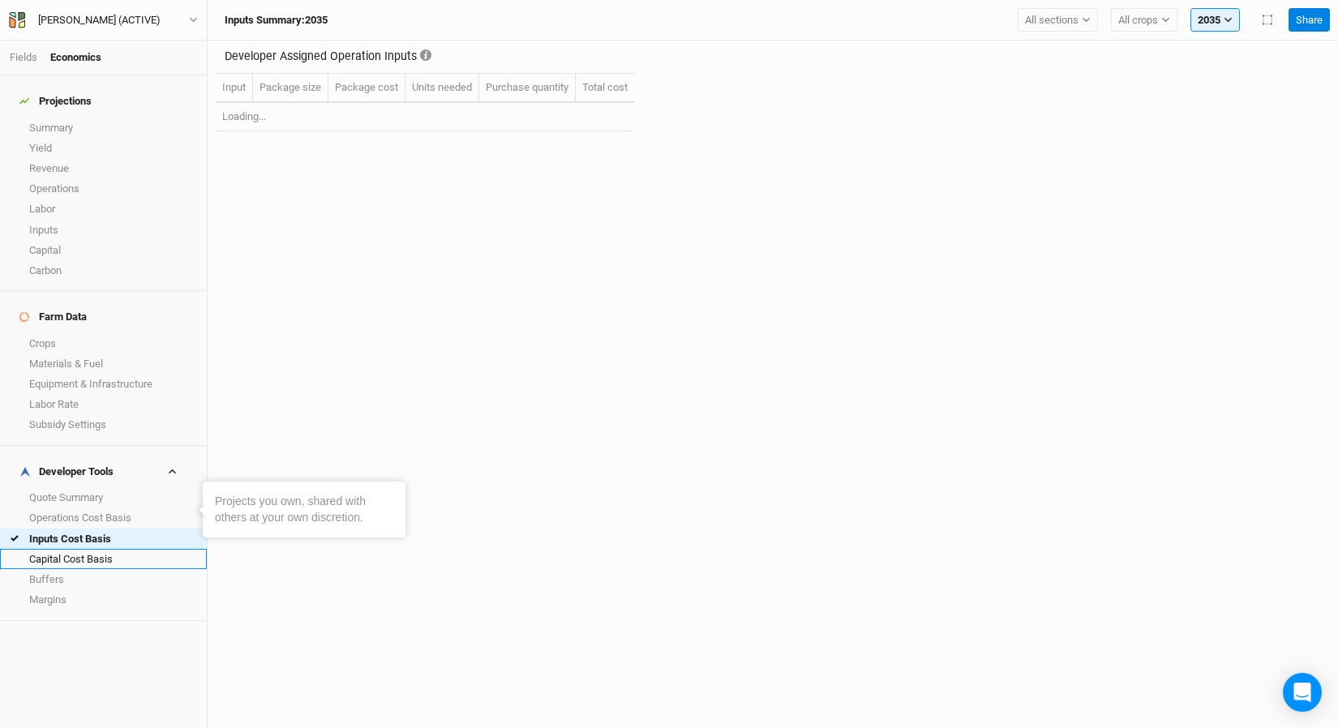
click at [90, 549] on link "Capital Cost Basis" at bounding box center [103, 559] width 207 height 20
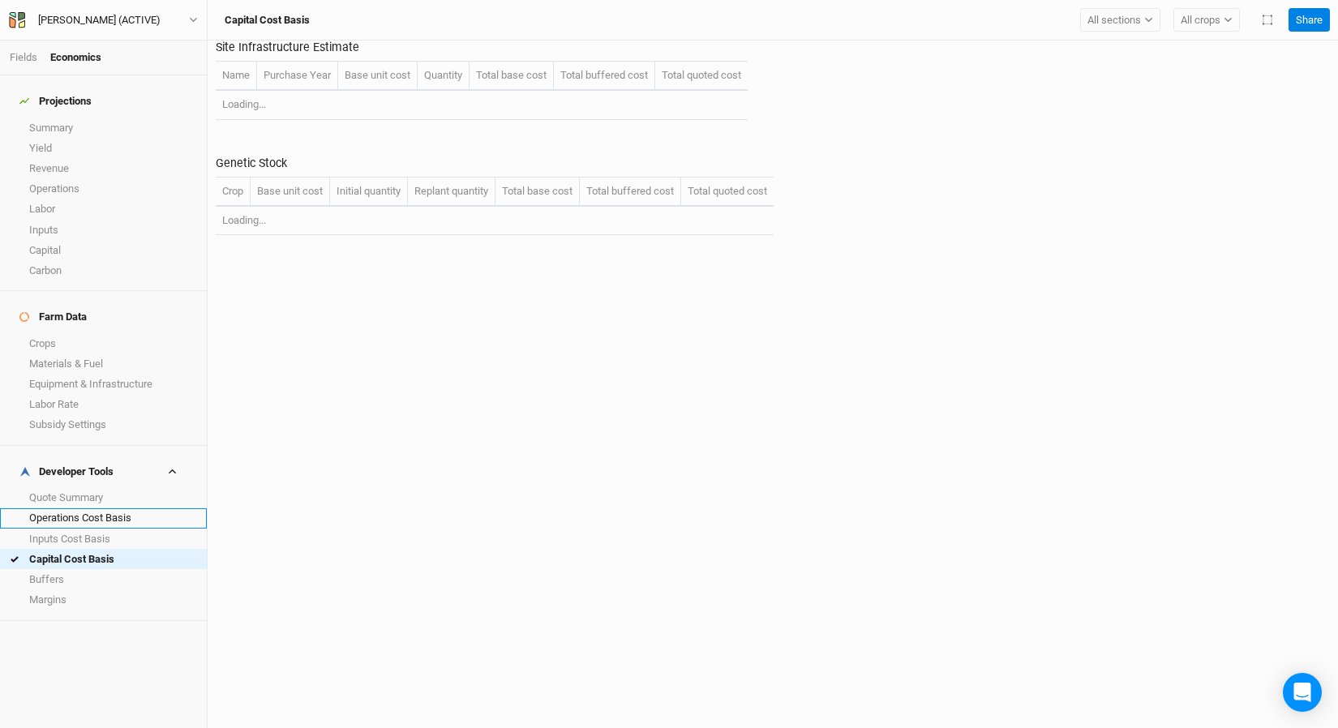
click at [88, 508] on link "Operations Cost Basis" at bounding box center [103, 518] width 207 height 20
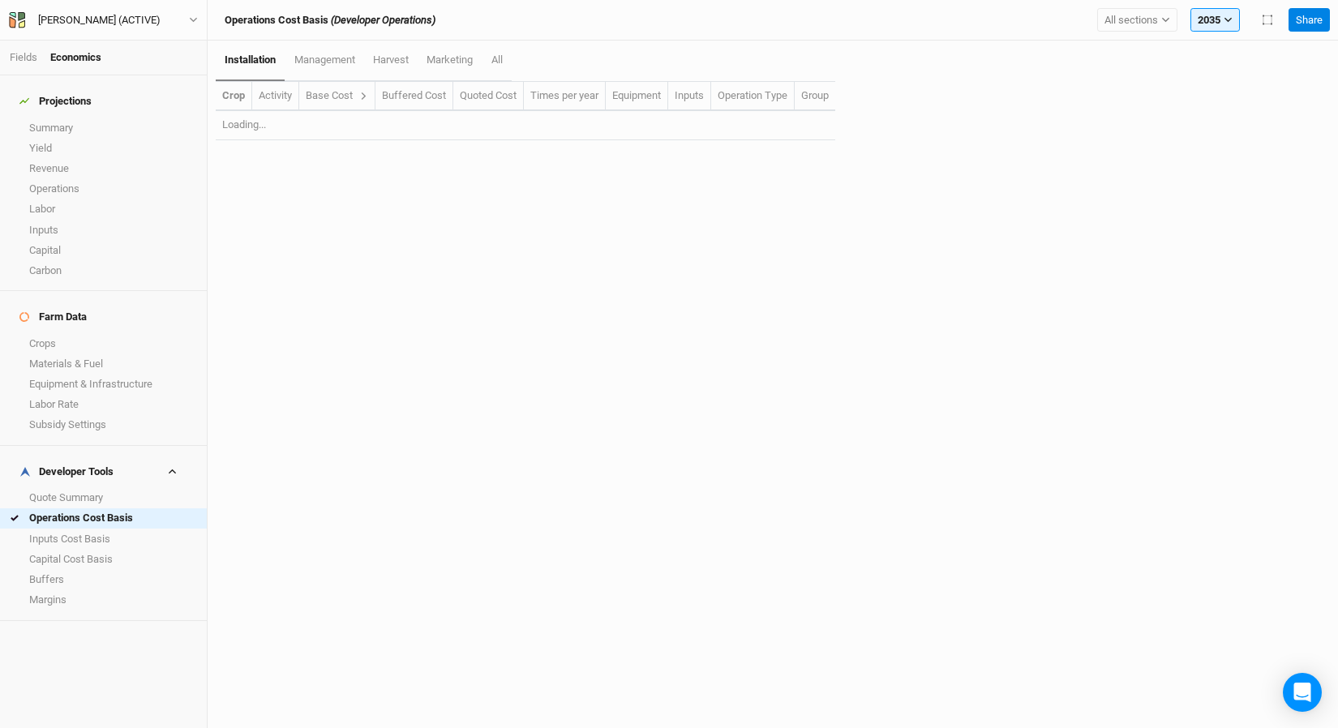
click at [358, 98] on div "Base Cost" at bounding box center [337, 95] width 62 height 15
drag, startPoint x: 335, startPoint y: 63, endPoint x: 344, endPoint y: 79, distance: 18.5
click at [335, 63] on span "management" at bounding box center [324, 60] width 61 height 12
click at [357, 88] on div "Base Cost" at bounding box center [337, 95] width 62 height 15
click at [363, 94] on icon at bounding box center [363, 96] width 9 height 9
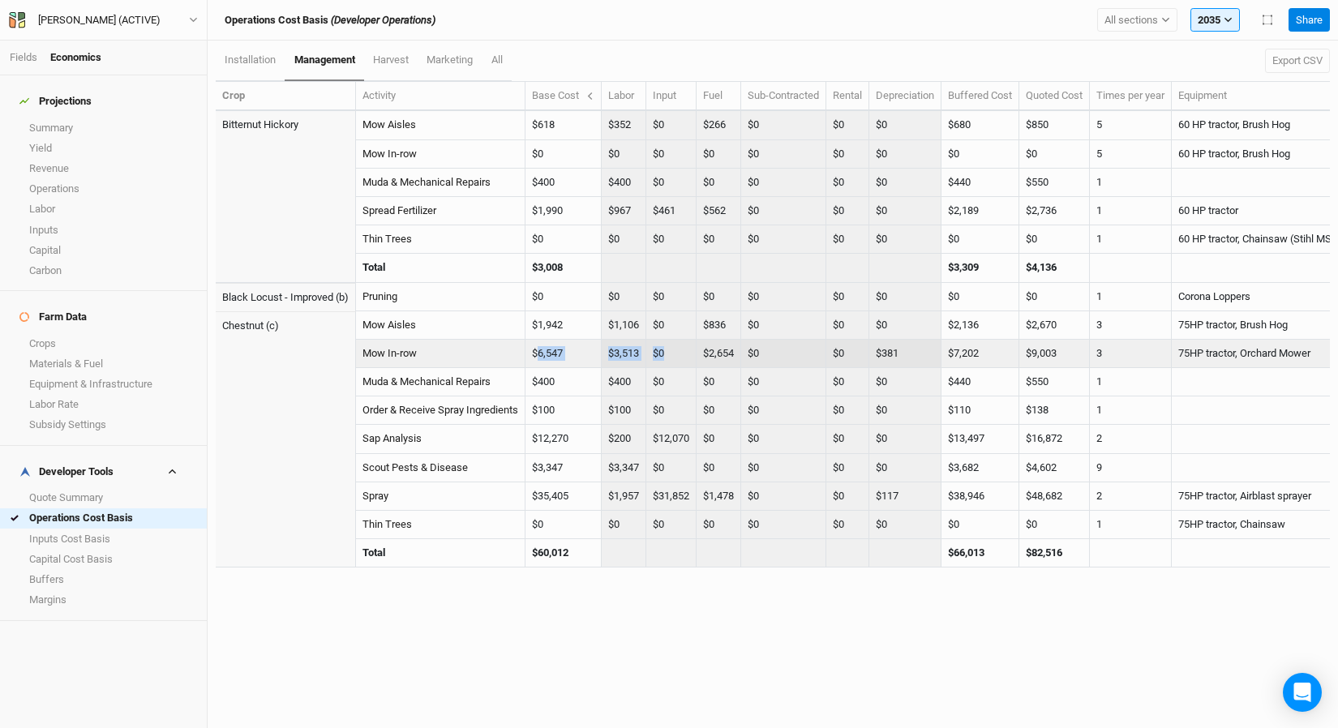
drag, startPoint x: 542, startPoint y: 353, endPoint x: 697, endPoint y: 349, distance: 154.9
click at [697, 348] on tr "Mow In-row $6,547 $3,513 $0 $2,654 $0 $0 $381 $7,202 $9,003 3 75HP tractor, Orc…" at bounding box center [978, 354] width 1524 height 28
click at [663, 357] on td "$0" at bounding box center [671, 354] width 50 height 28
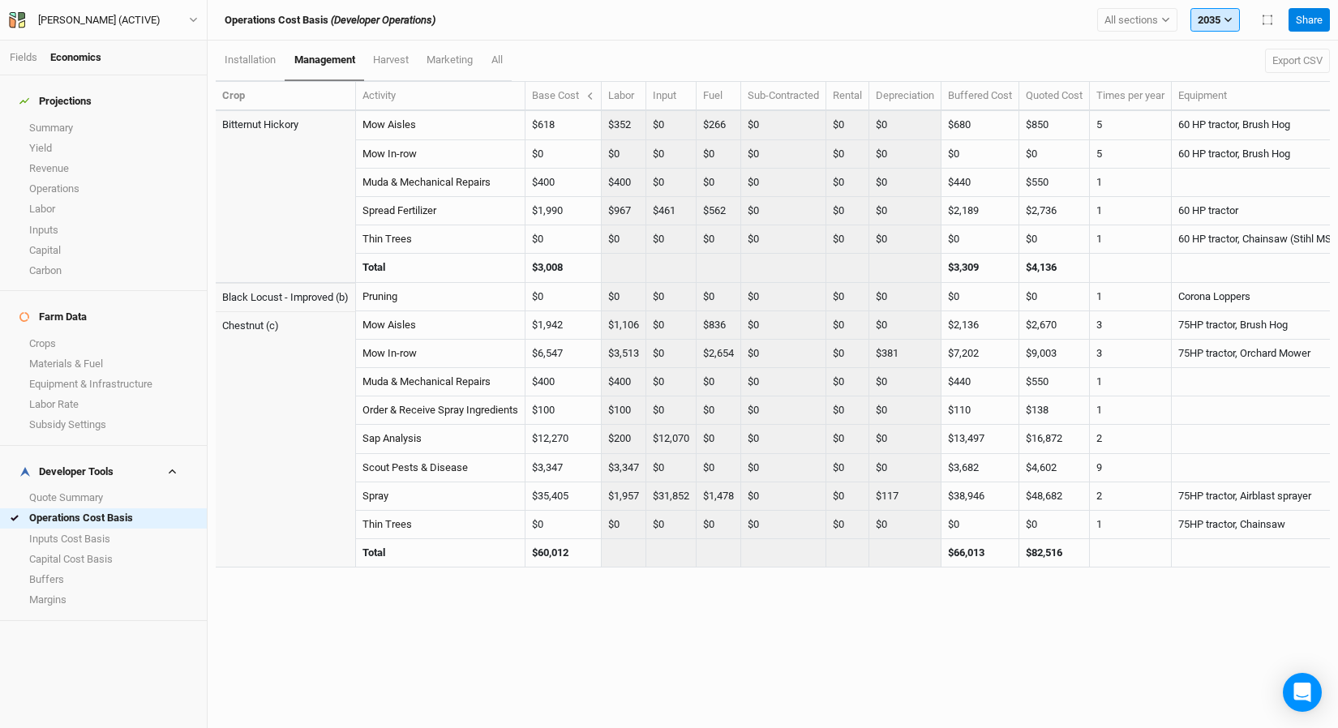
click at [1226, 26] on button "2035" at bounding box center [1214, 20] width 49 height 24
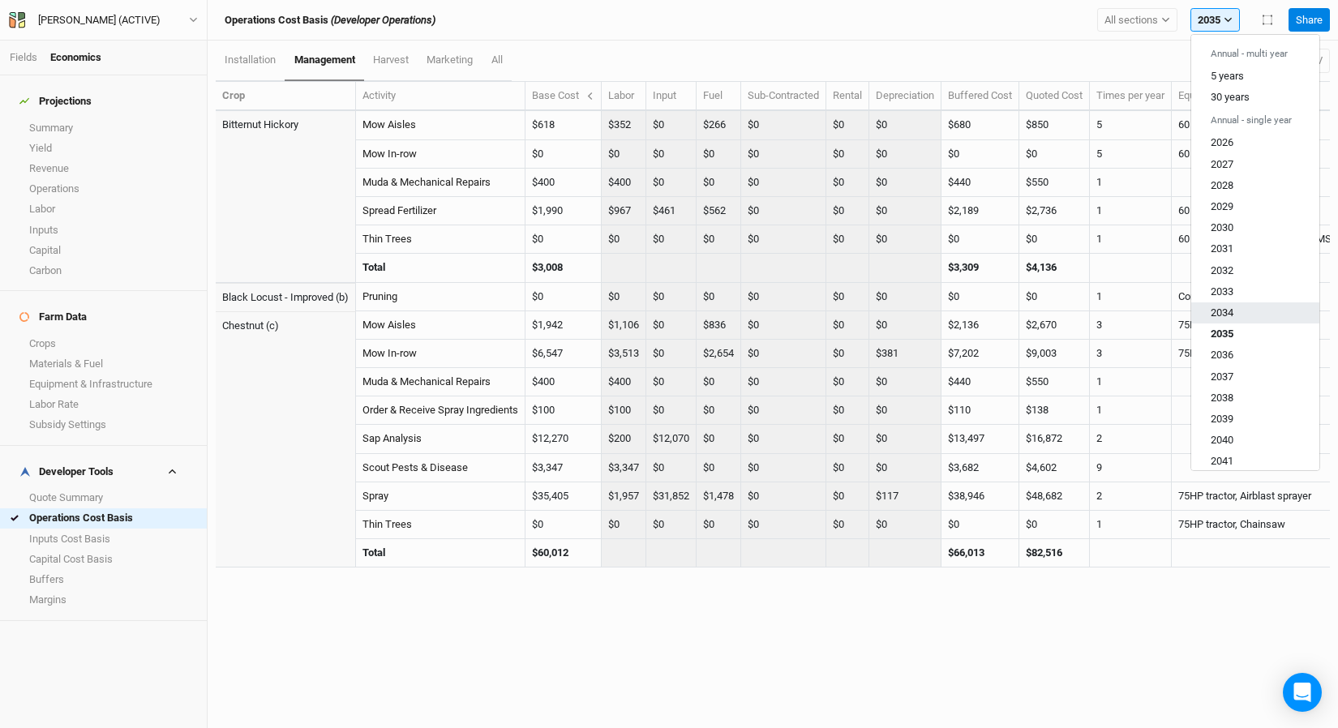
click at [1243, 312] on button "2034" at bounding box center [1255, 312] width 128 height 21
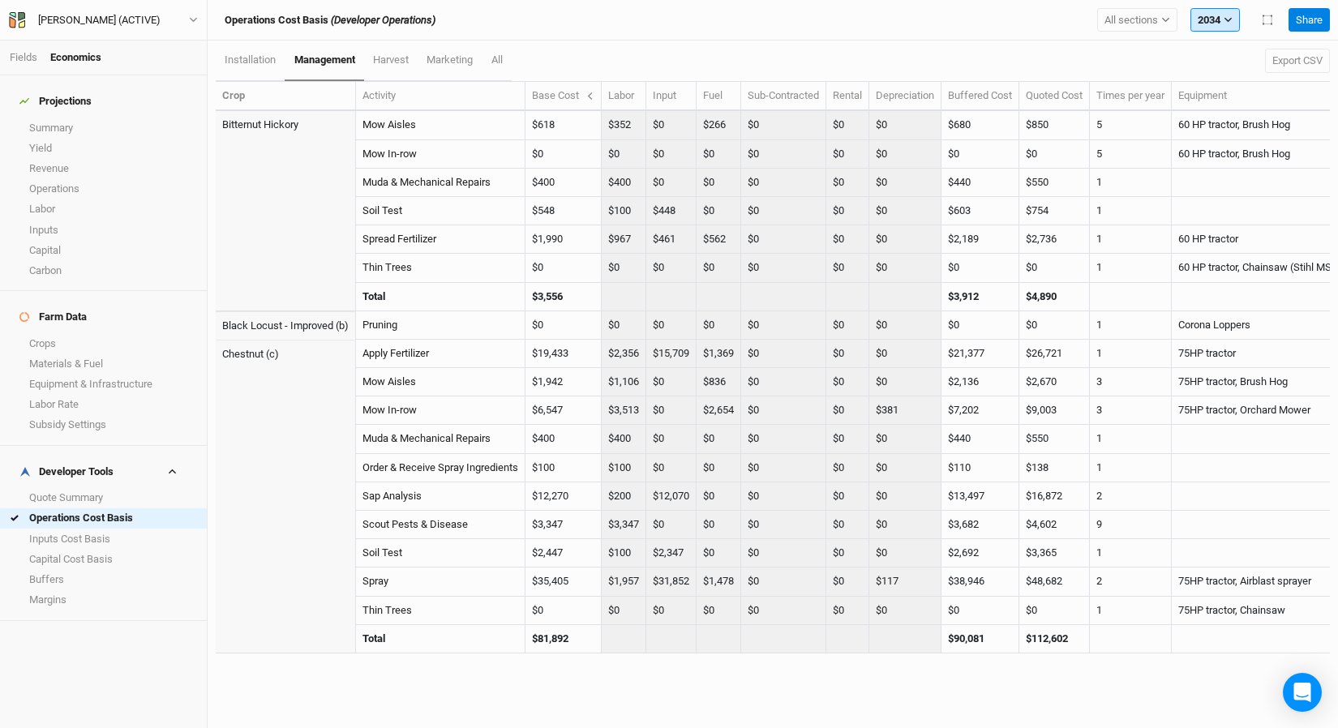
click at [1214, 11] on button "2034" at bounding box center [1214, 20] width 49 height 24
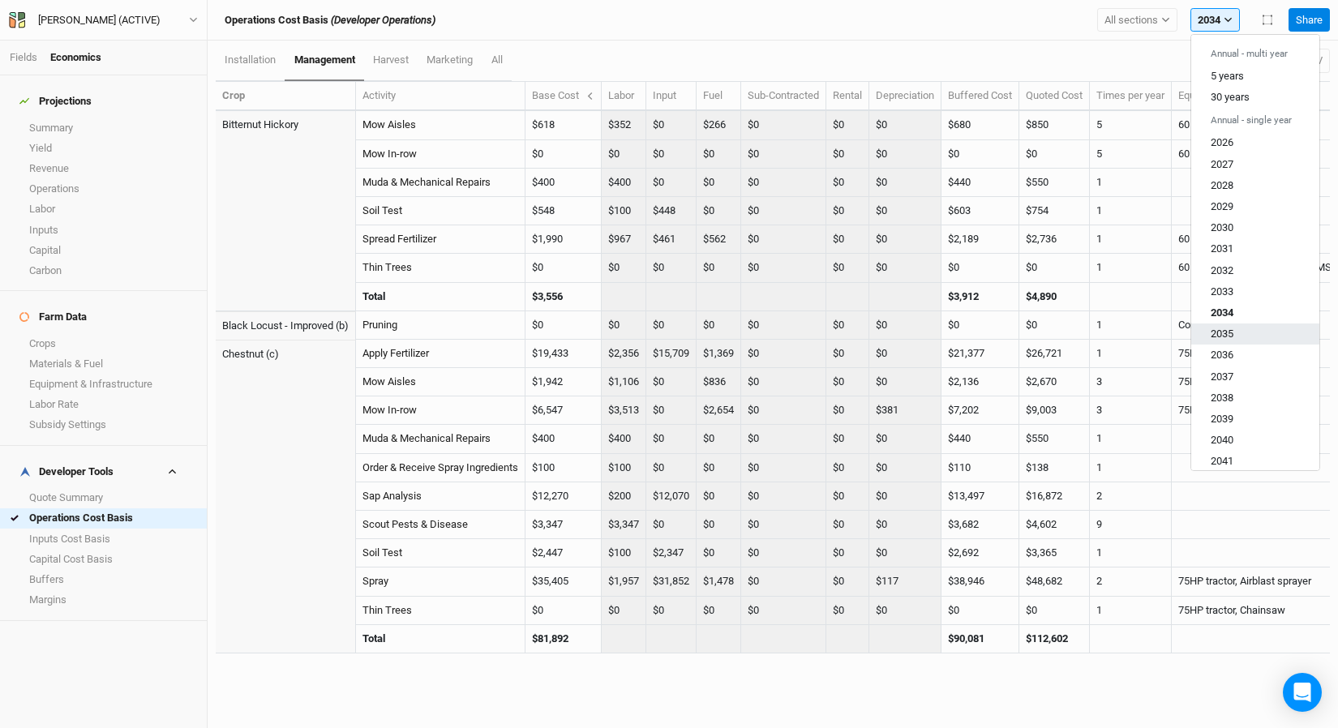
click at [1262, 332] on button "2035" at bounding box center [1255, 334] width 128 height 21
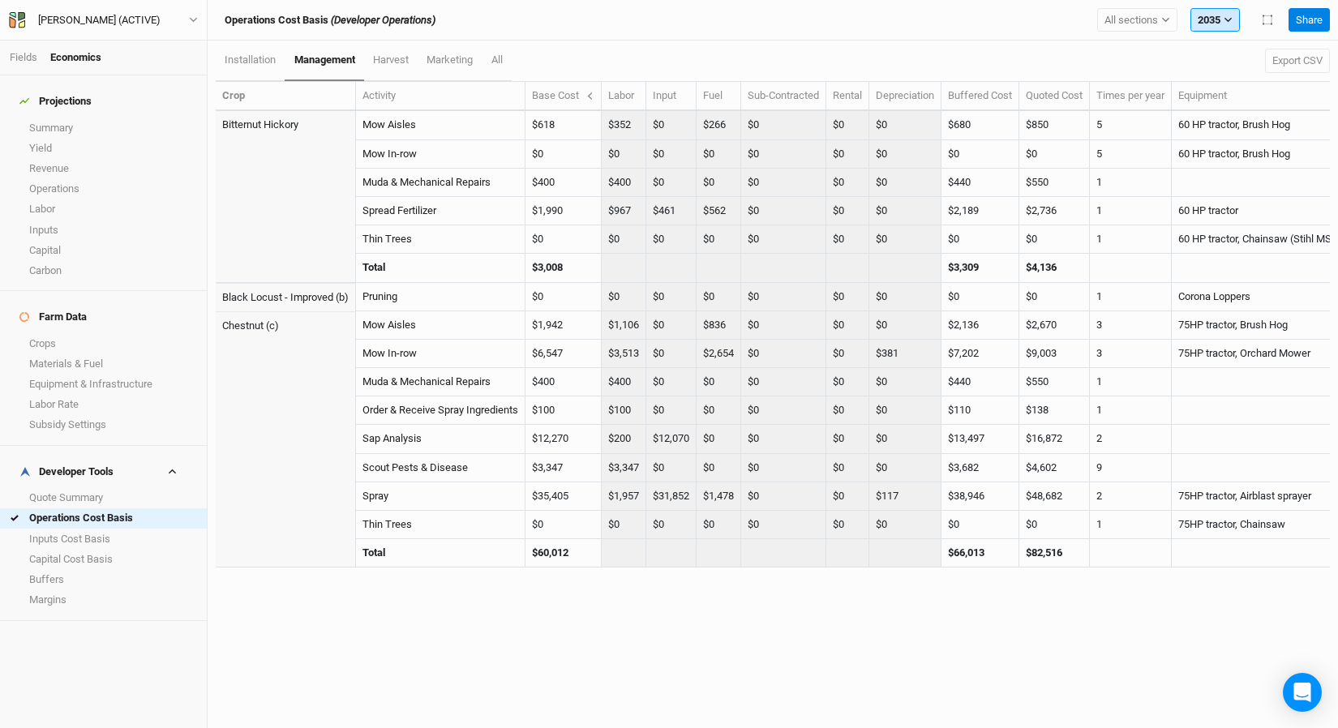
click at [1201, 16] on button "2035" at bounding box center [1214, 20] width 49 height 24
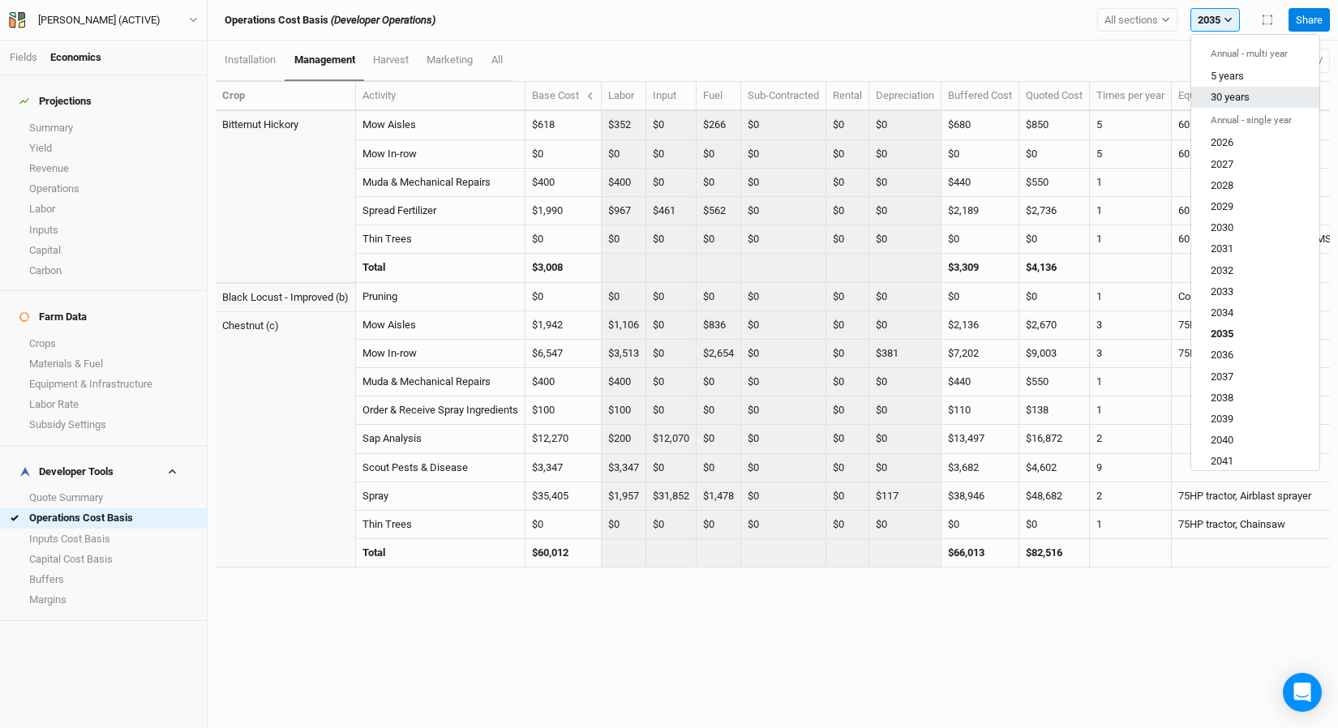
click at [1249, 97] on button "30 years" at bounding box center [1255, 97] width 128 height 21
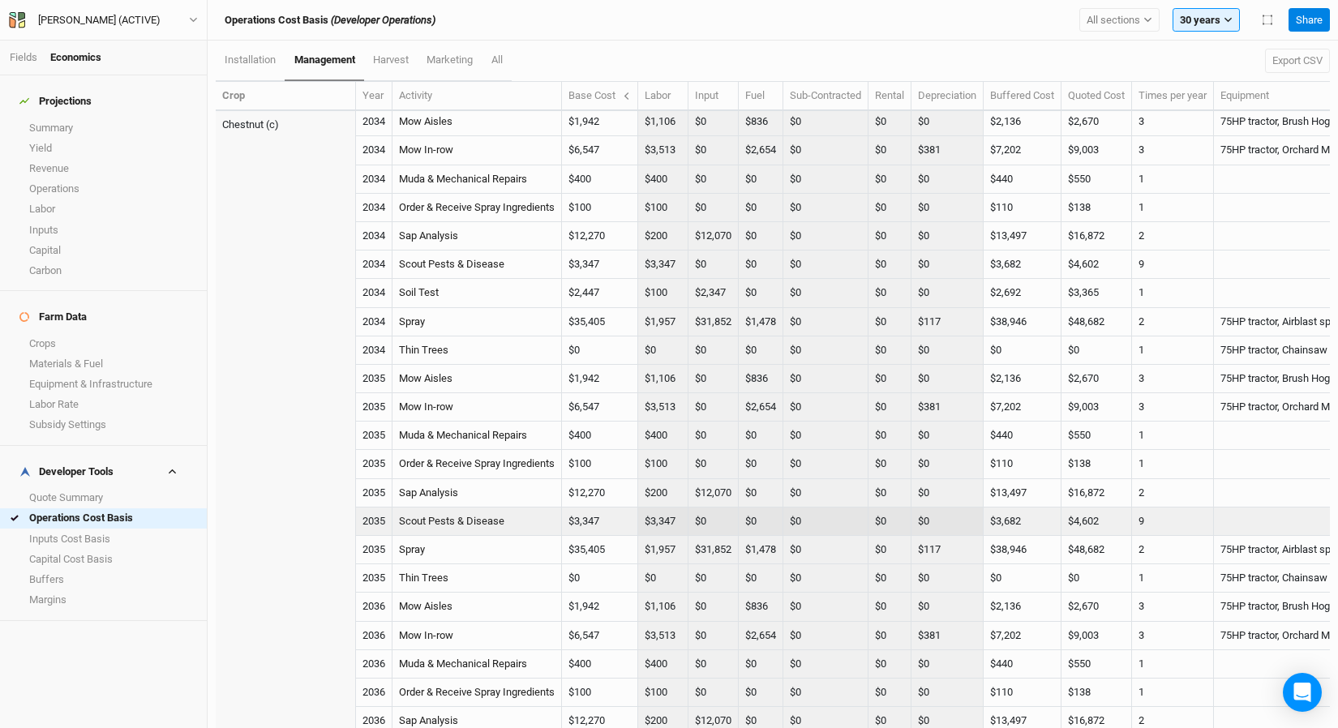
scroll to position [8445, 0]
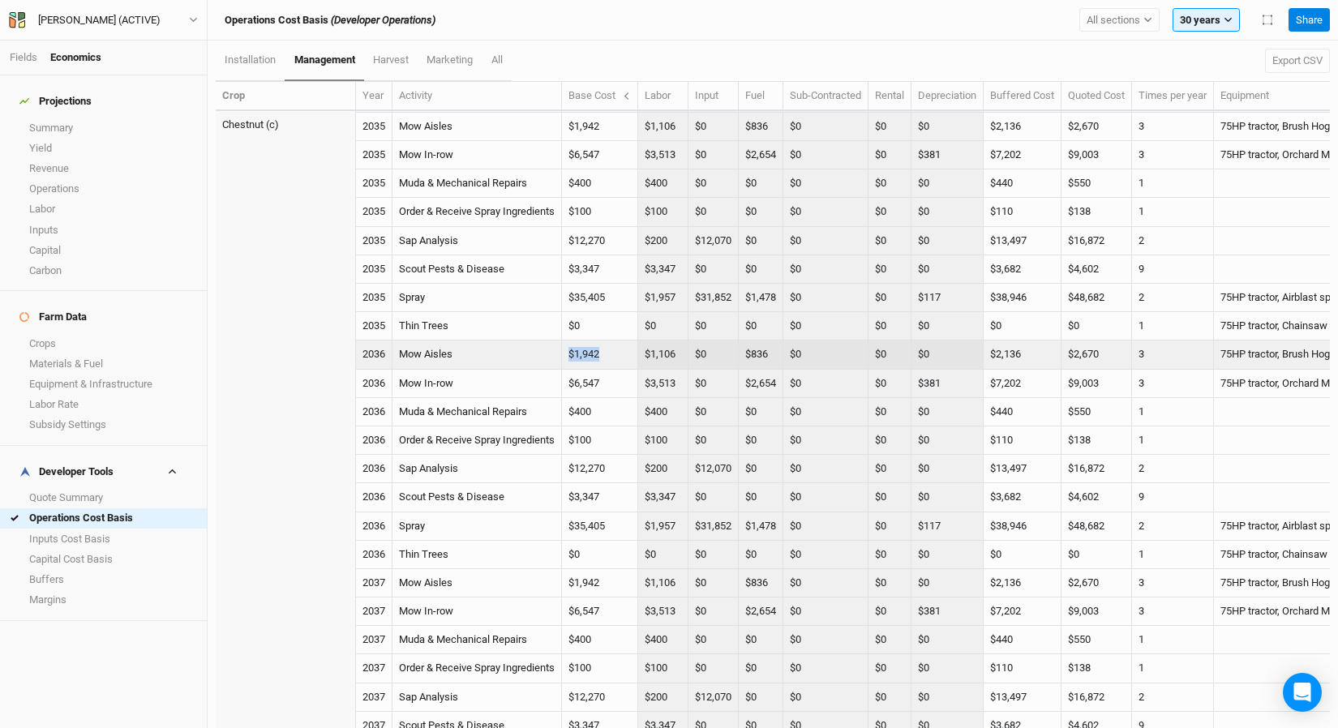
drag, startPoint x: 608, startPoint y: 353, endPoint x: 555, endPoint y: 352, distance: 53.5
click at [555, 352] on tr "2036 Mow Aisles $1,942 $1,106 $0 $836 $0 $0 $0 $2,136 $2,670 3 75HP tractor, Br…" at bounding box center [1062, 355] width 1693 height 28
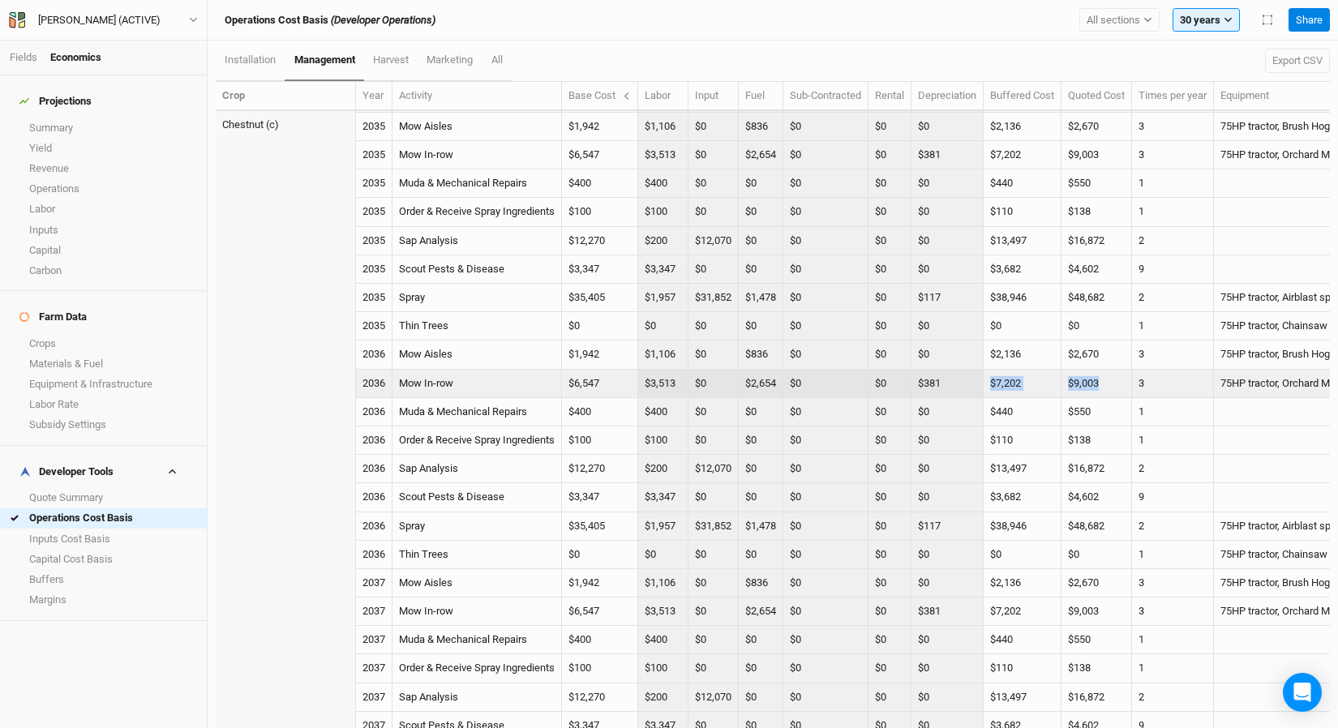
drag, startPoint x: 1113, startPoint y: 384, endPoint x: 1004, endPoint y: 385, distance: 108.7
click at [1004, 385] on tr "2036 Mow In-row $6,547 $3,513 $0 $2,654 $0 $0 $381 $7,202 $9,003 3 75HP tractor…" at bounding box center [1062, 384] width 1693 height 28
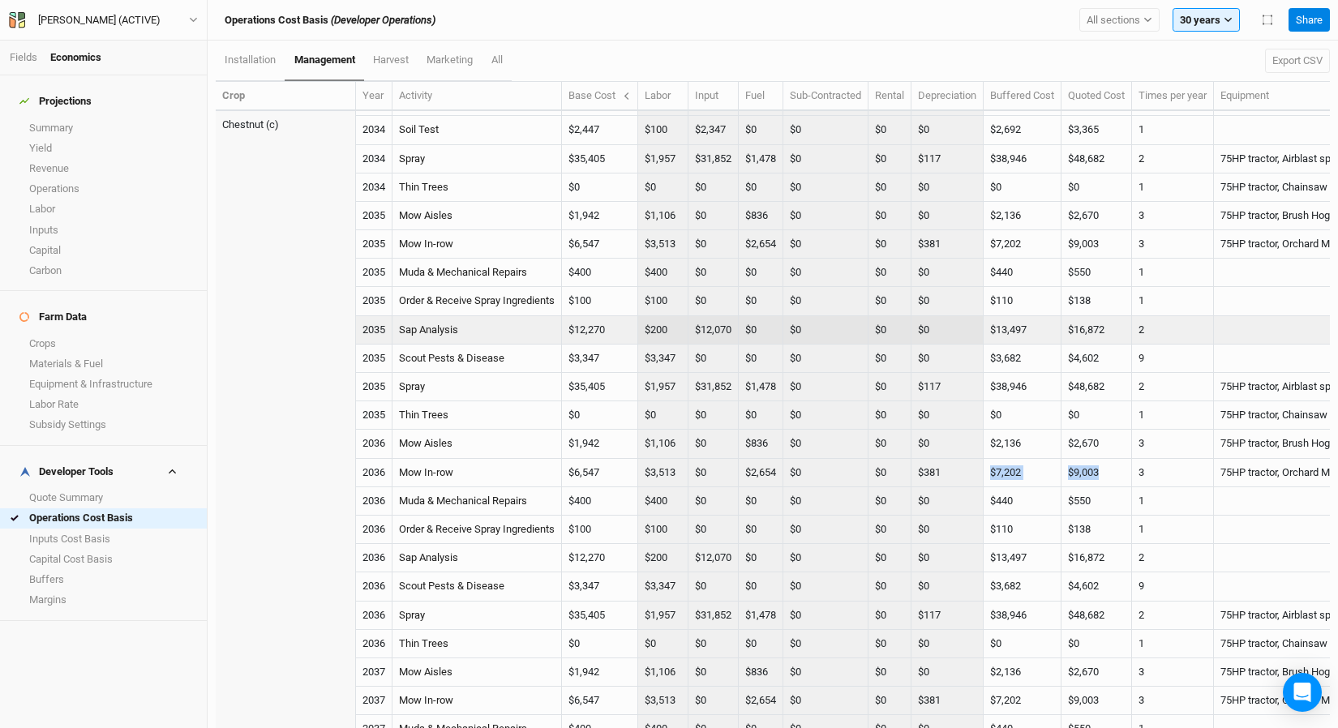
scroll to position [8334, 0]
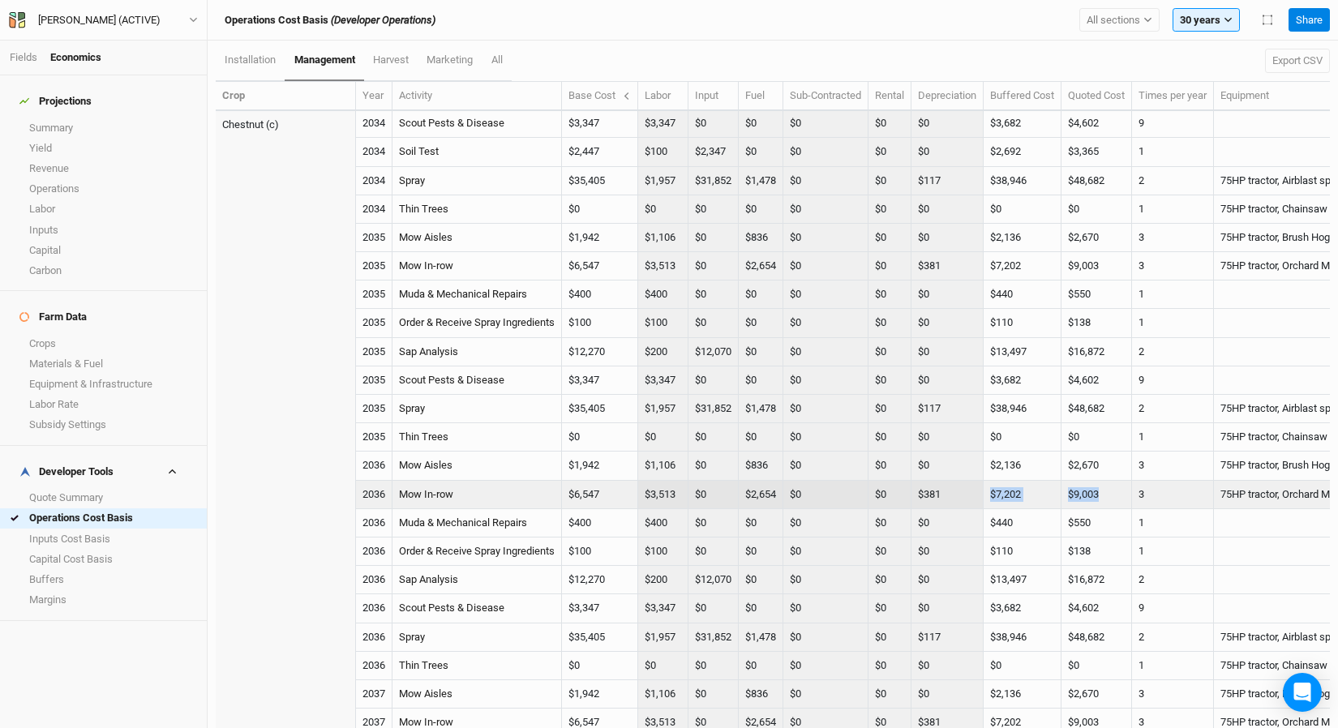
click at [1120, 498] on td "$9,003" at bounding box center [1096, 495] width 71 height 28
drag, startPoint x: 1087, startPoint y: 494, endPoint x: 1168, endPoint y: 489, distance: 81.2
click at [1168, 489] on tr "2036 Mow In-row $6,547 $3,513 $0 $2,654 $0 $0 $381 $7,202 $9,003 3 75HP tractor…" at bounding box center [1062, 495] width 1693 height 28
click at [1116, 487] on td "$9,003" at bounding box center [1096, 495] width 71 height 28
drag, startPoint x: 1135, startPoint y: 496, endPoint x: 1046, endPoint y: 498, distance: 89.2
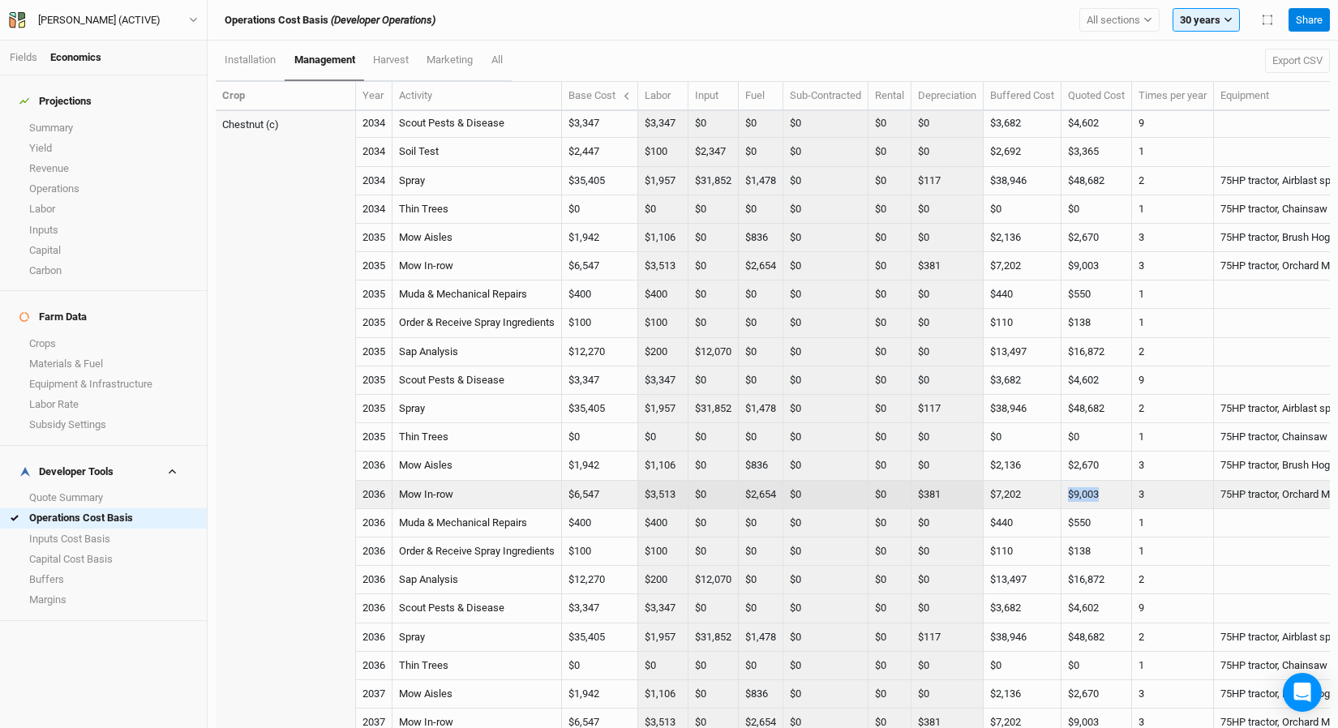
click at [1046, 498] on tr "2036 Mow In-row $6,547 $3,513 $0 $2,654 $0 $0 $381 $7,202 $9,003 3 75HP tractor…" at bounding box center [1062, 495] width 1693 height 28
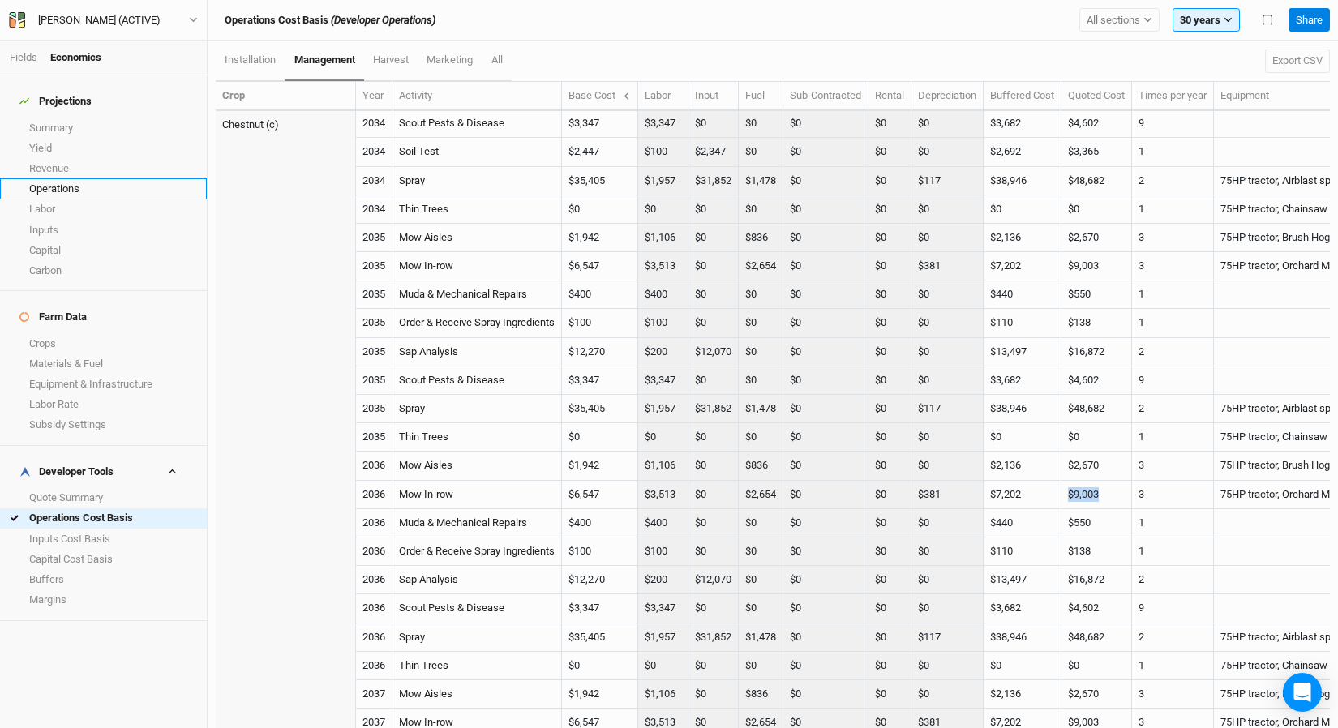
click at [85, 178] on link "Operations" at bounding box center [103, 188] width 207 height 20
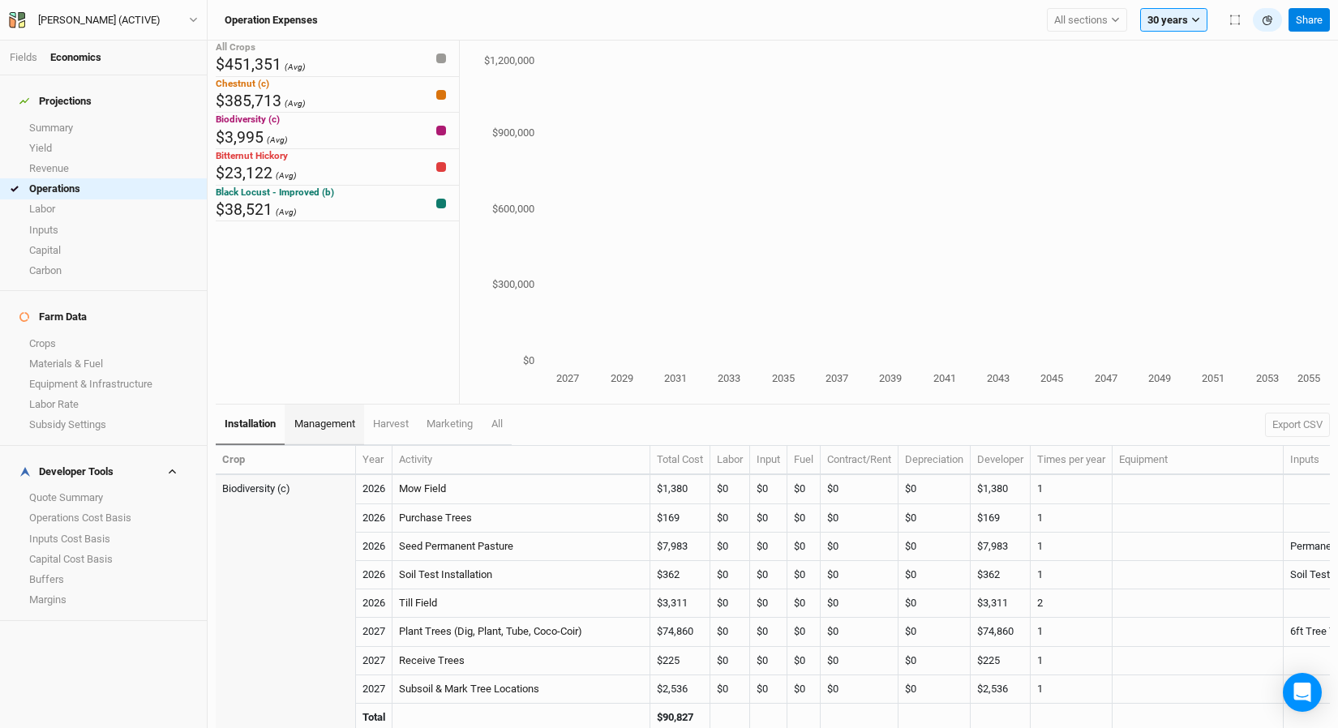
click at [319, 425] on span "management" at bounding box center [324, 424] width 61 height 12
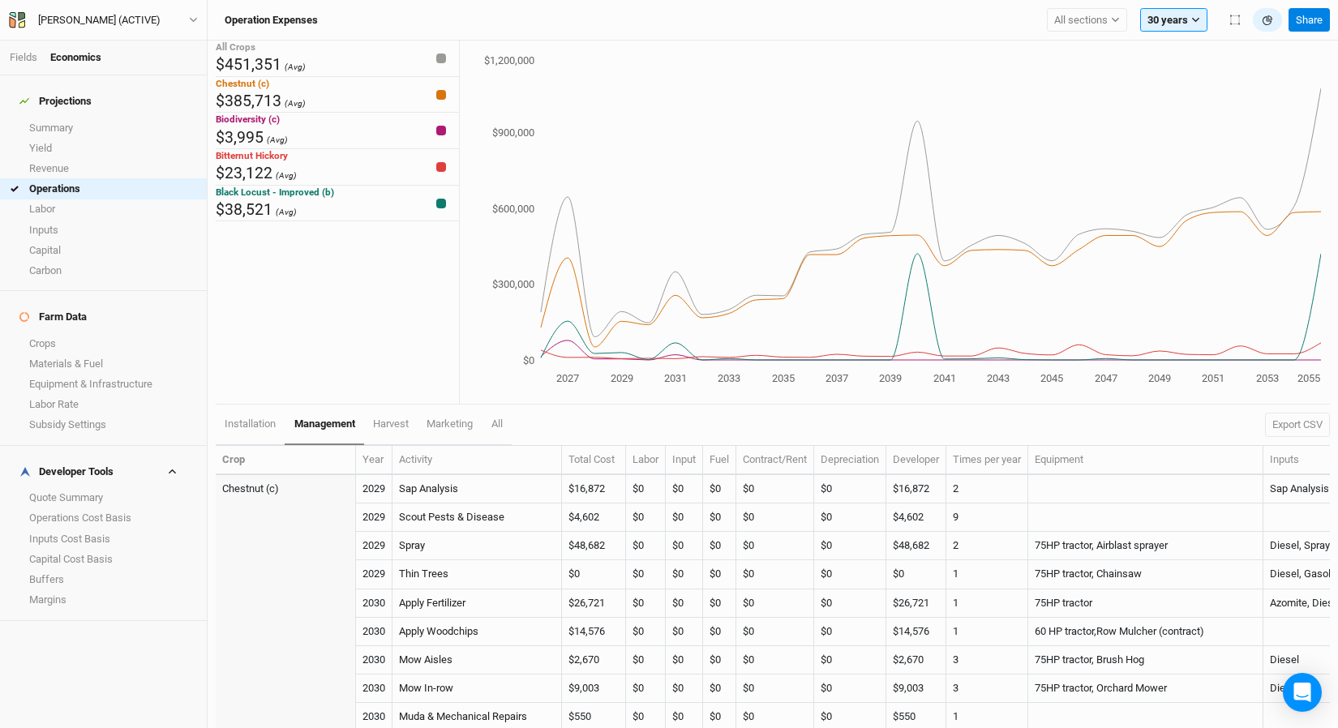
scroll to position [6791, 0]
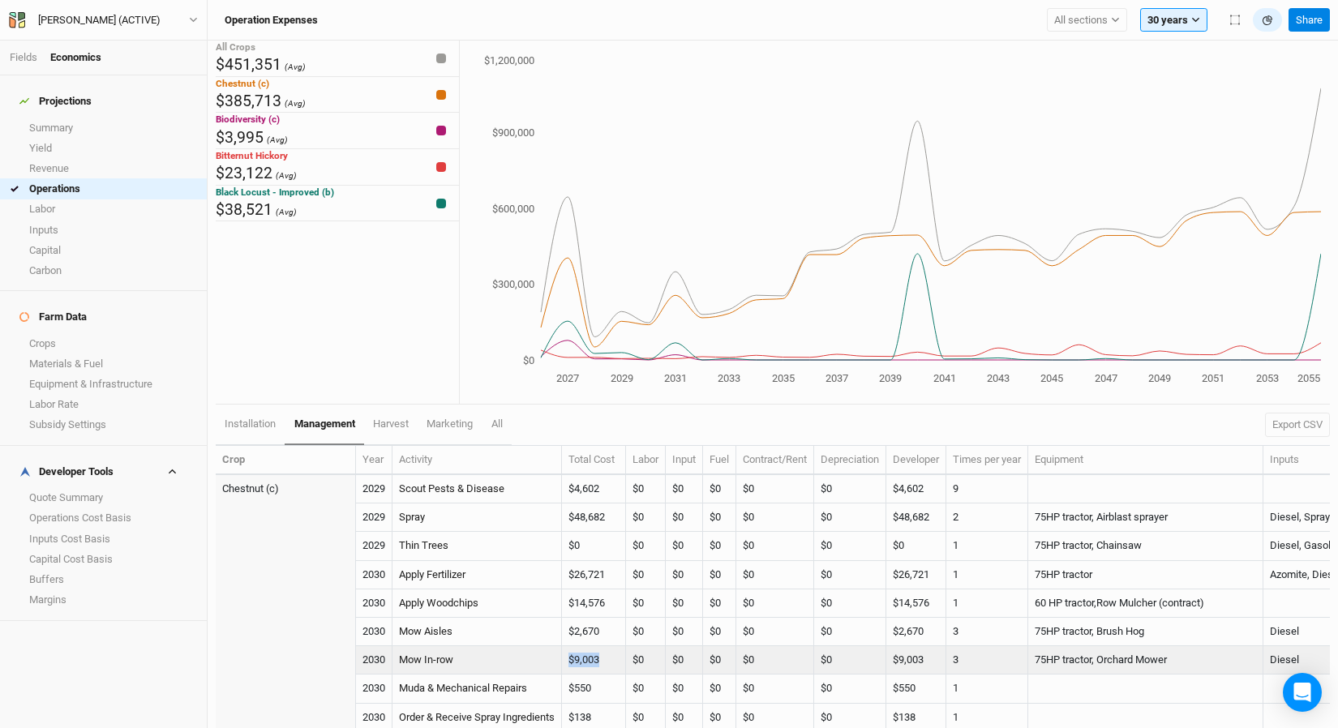
drag, startPoint x: 573, startPoint y: 658, endPoint x: 609, endPoint y: 654, distance: 36.7
click at [609, 654] on td "$9,003" at bounding box center [594, 660] width 64 height 28
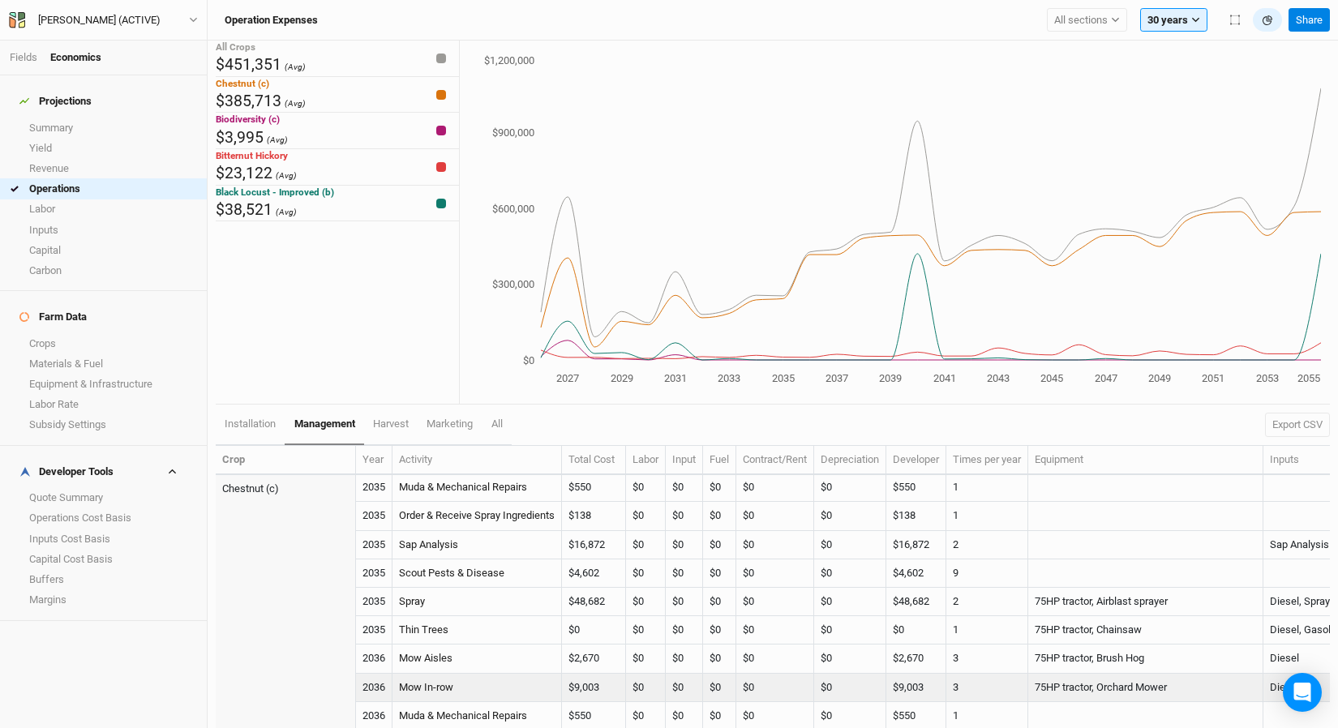
scroll to position [8589, 0]
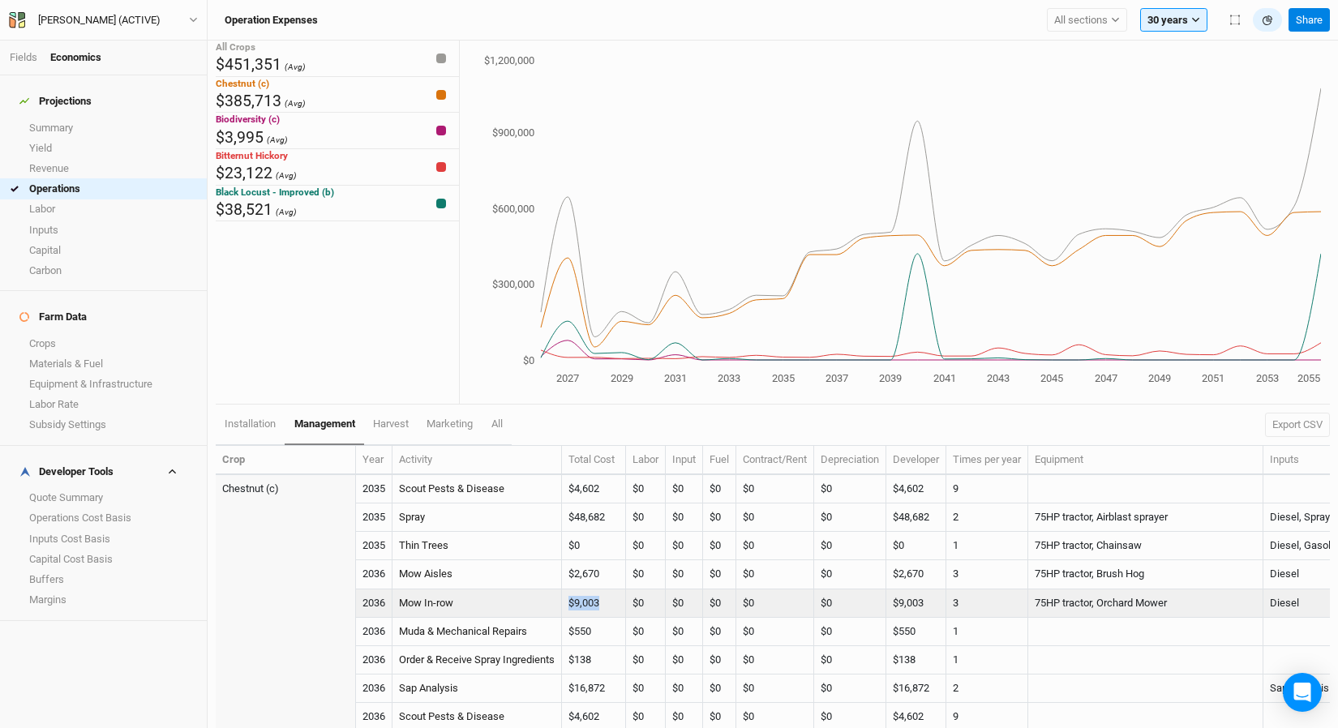
drag, startPoint x: 574, startPoint y: 601, endPoint x: 620, endPoint y: 596, distance: 46.5
click at [620, 596] on td "$9,003" at bounding box center [594, 604] width 64 height 28
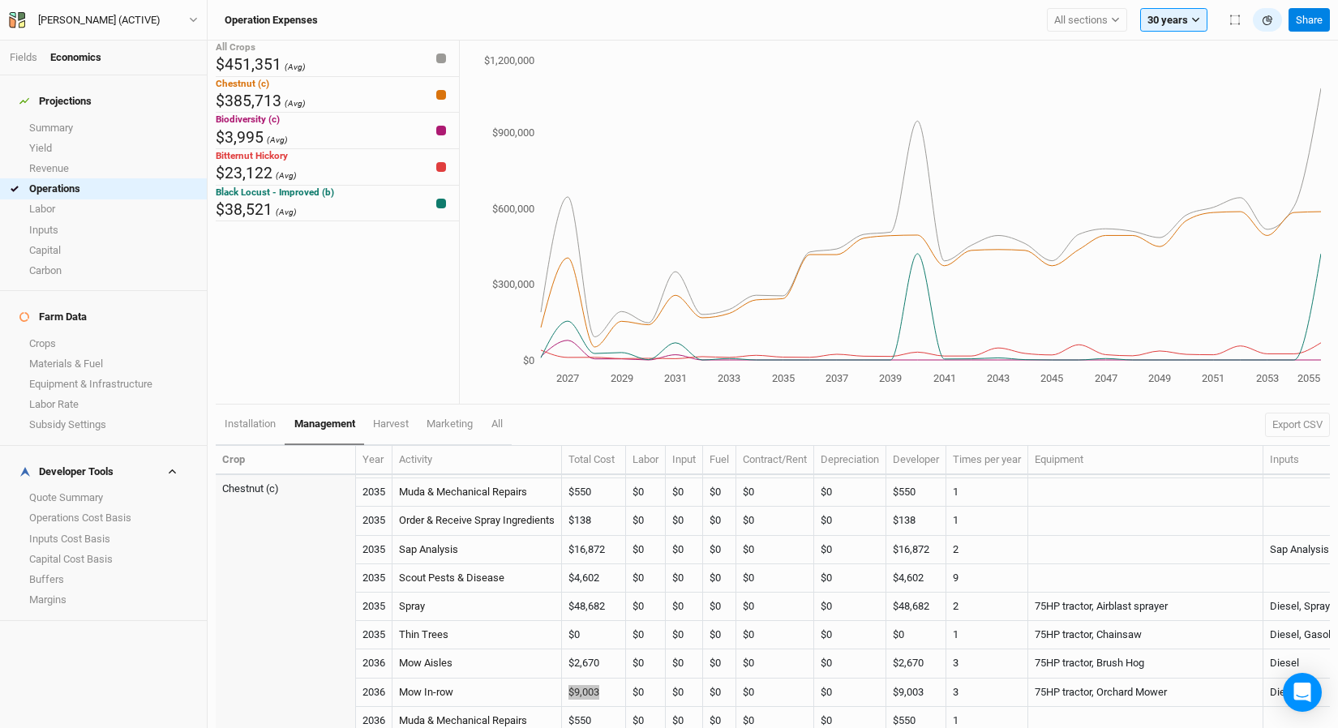
scroll to position [8459, 0]
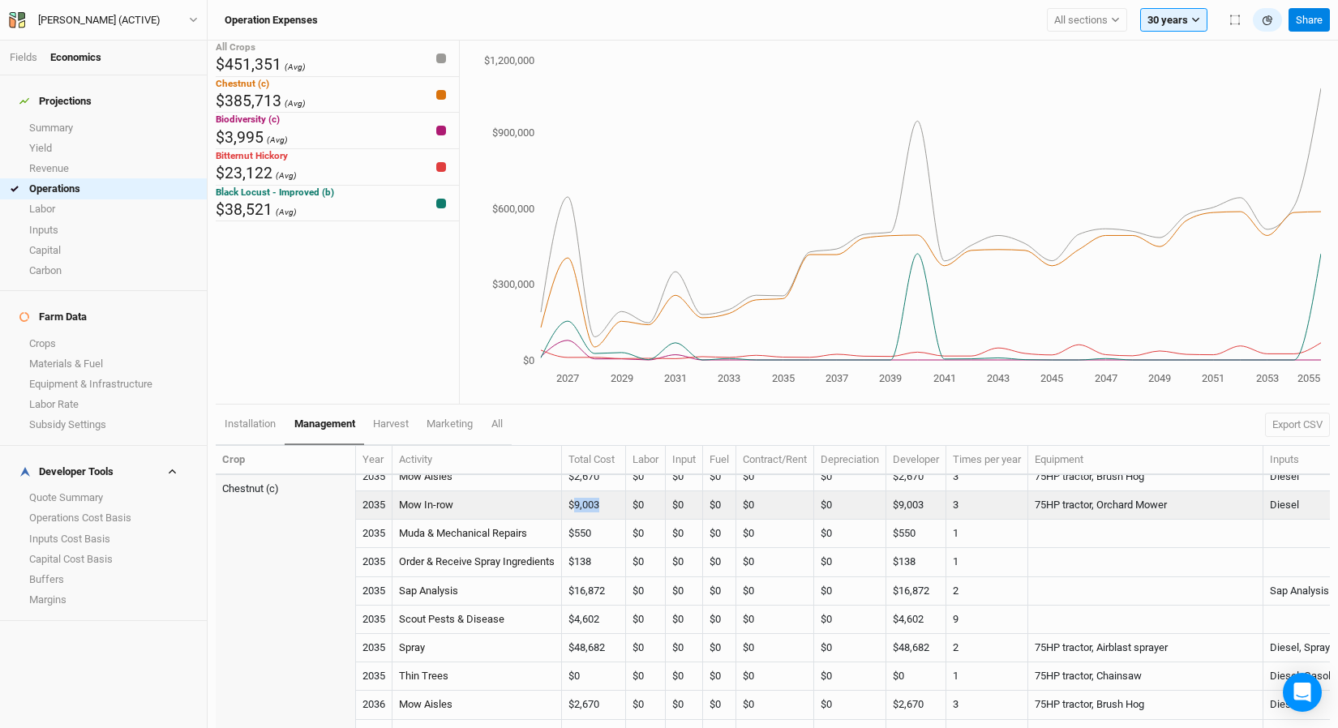
drag, startPoint x: 584, startPoint y: 511, endPoint x: 611, endPoint y: 508, distance: 27.8
click at [611, 508] on td "$9,003" at bounding box center [594, 505] width 64 height 28
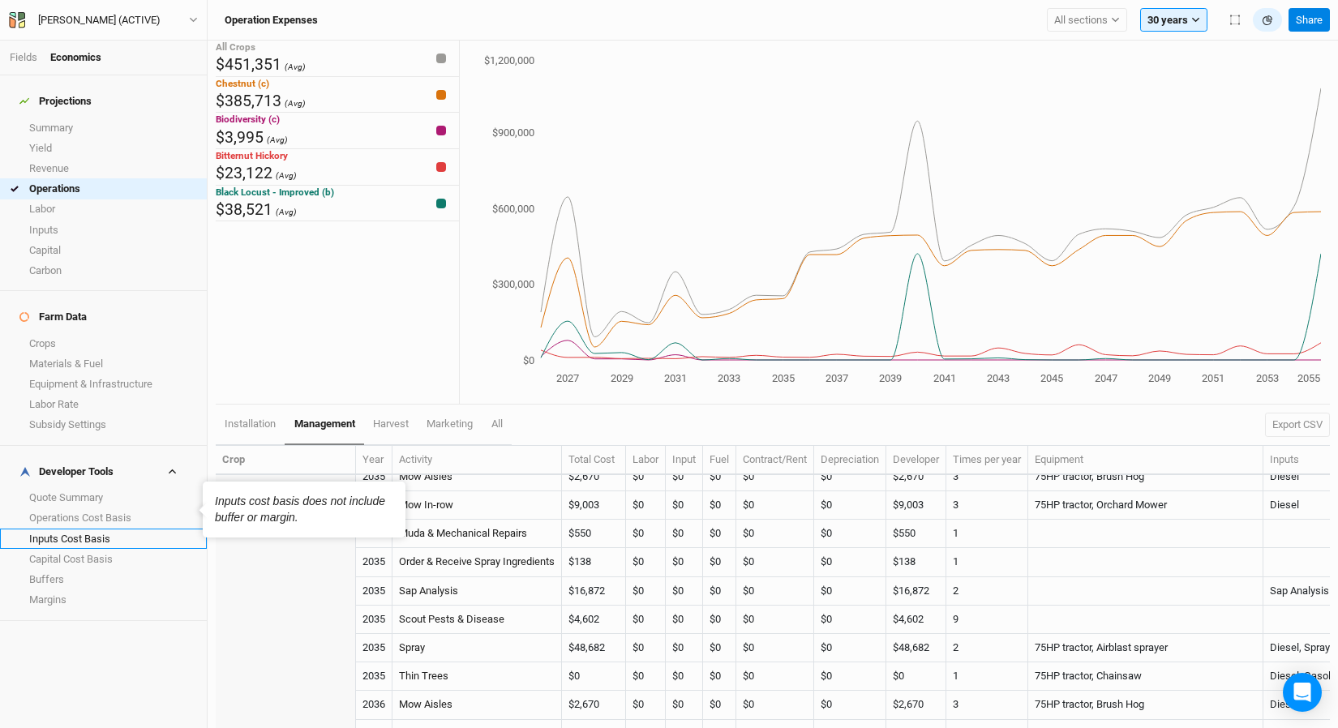
click at [85, 529] on link "Inputs Cost Basis" at bounding box center [103, 539] width 207 height 20
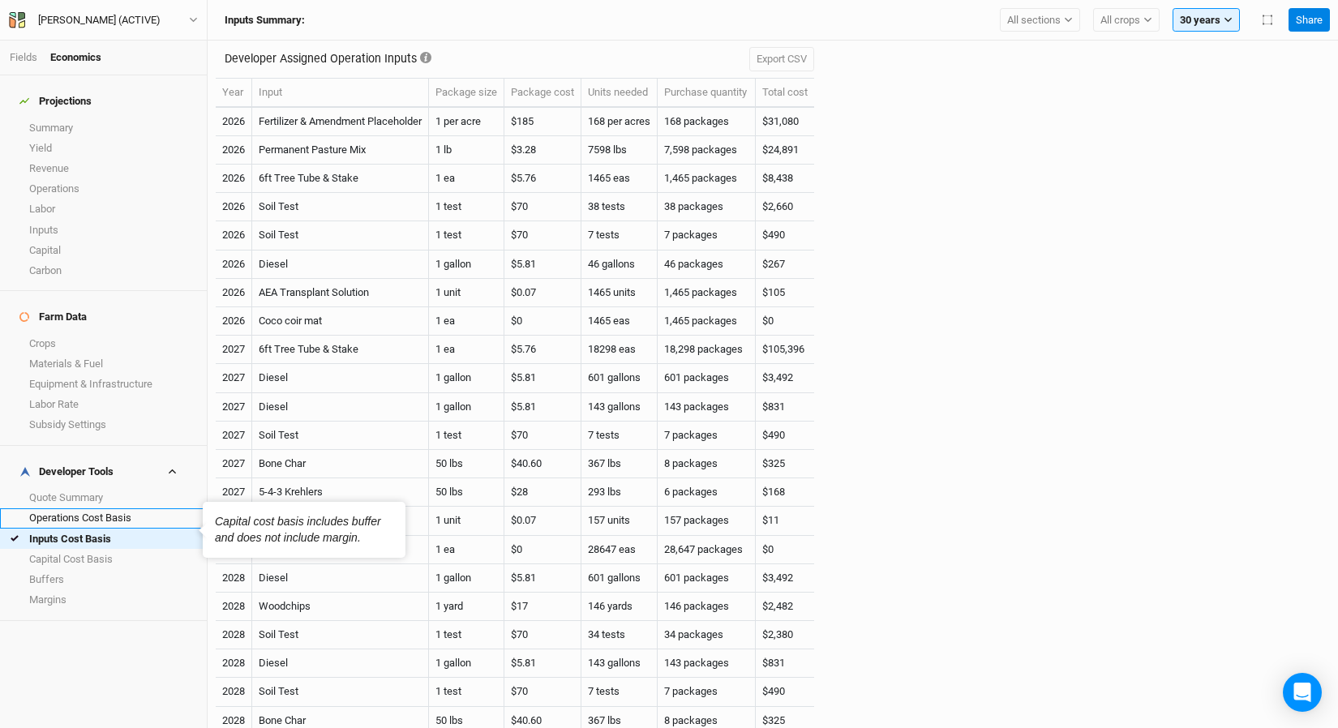
click at [60, 508] on link "Operations Cost Basis" at bounding box center [103, 518] width 207 height 20
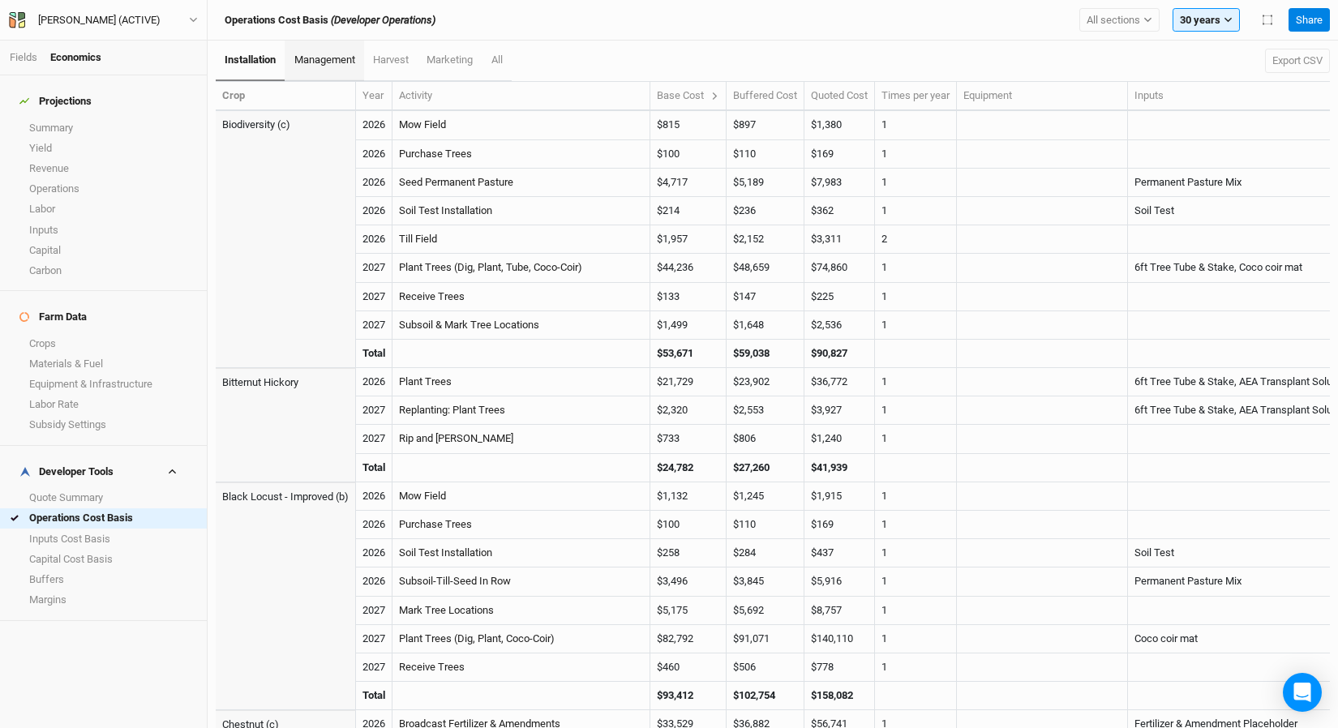
click at [319, 64] on span "management" at bounding box center [324, 60] width 61 height 12
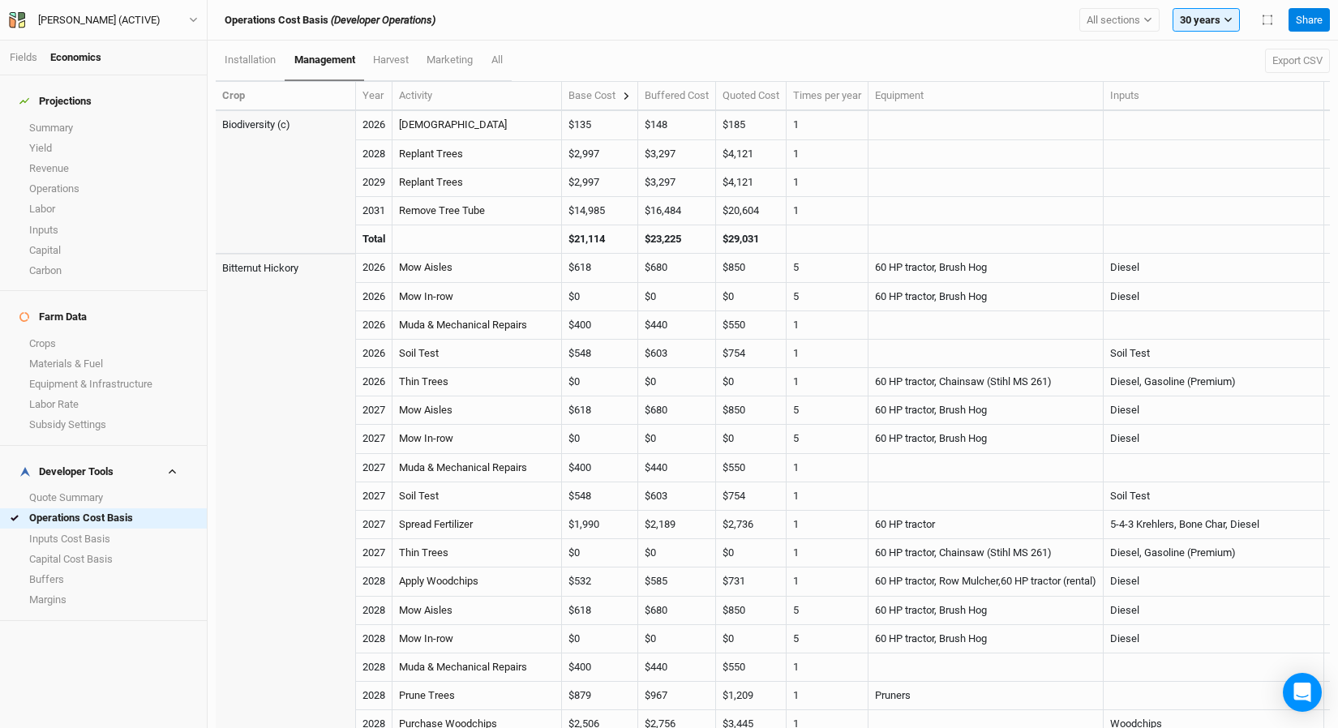
click at [631, 92] on icon at bounding box center [626, 96] width 9 height 9
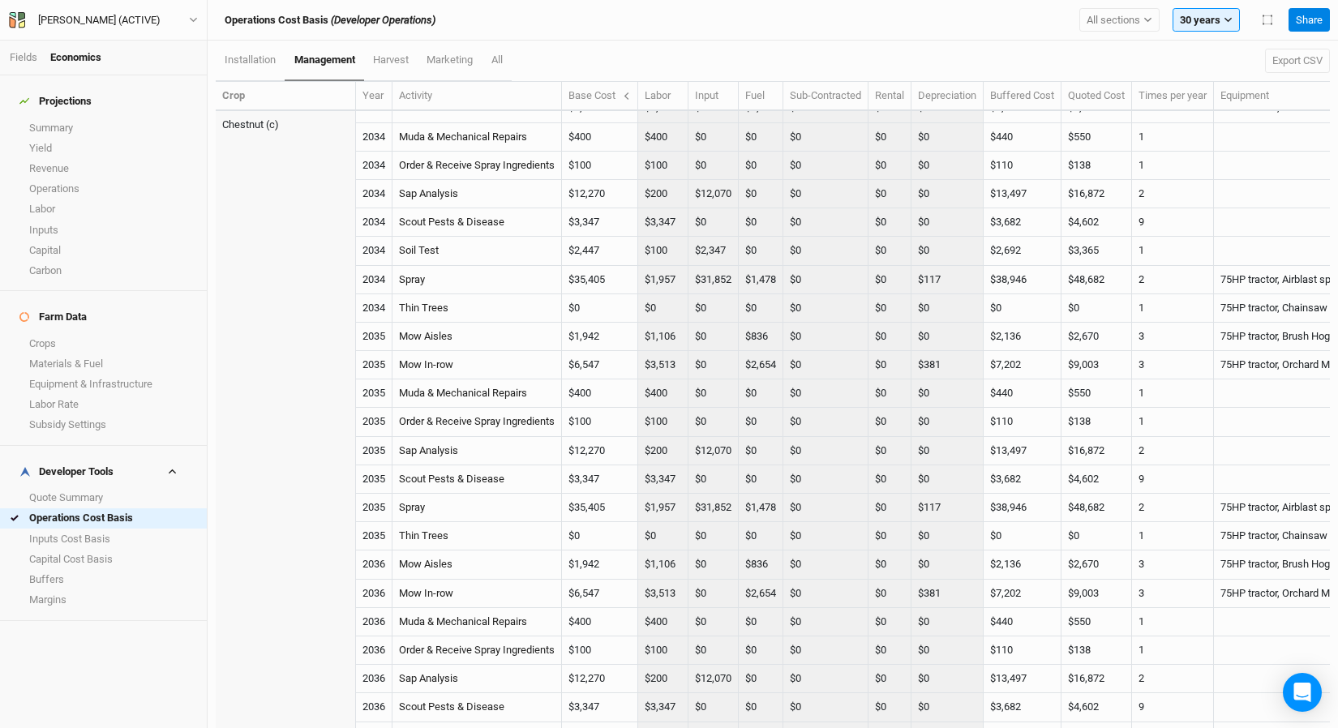
scroll to position [8237, 0]
click at [62, 178] on link "Operations" at bounding box center [103, 188] width 207 height 20
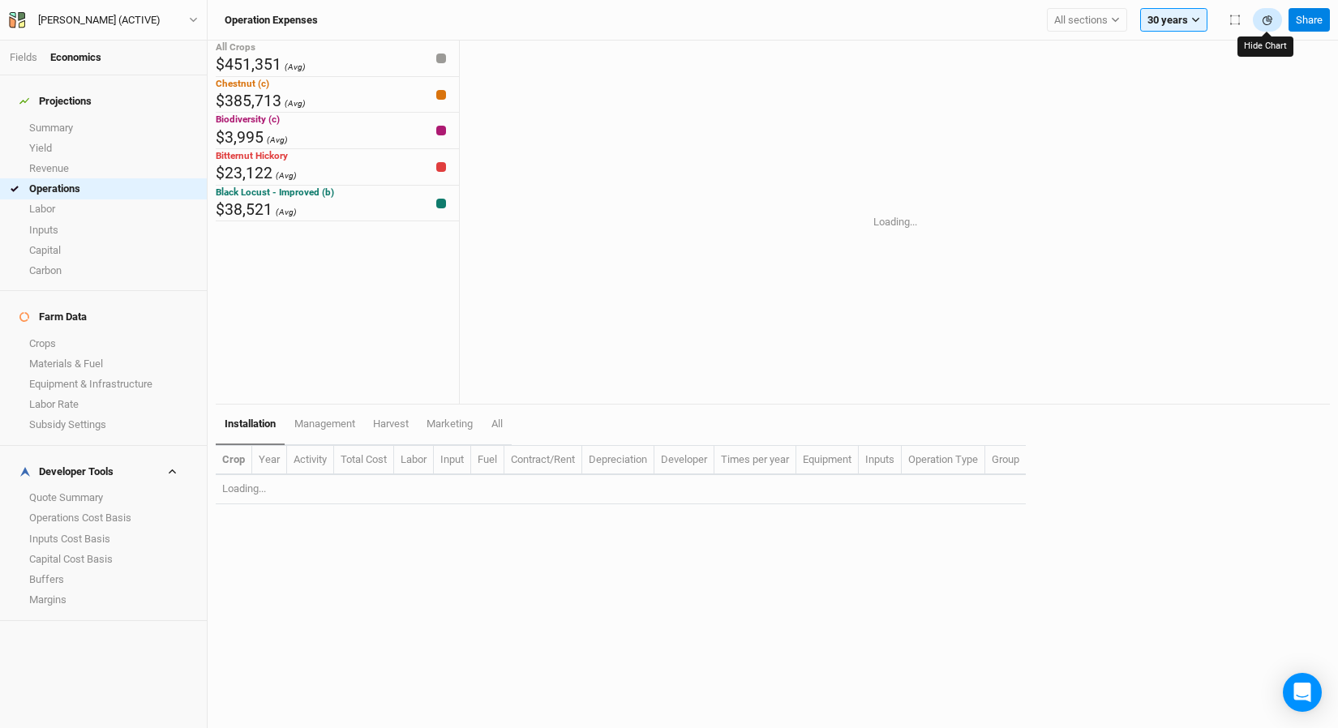
click at [1267, 17] on icon "button" at bounding box center [1269, 17] width 5 height 5
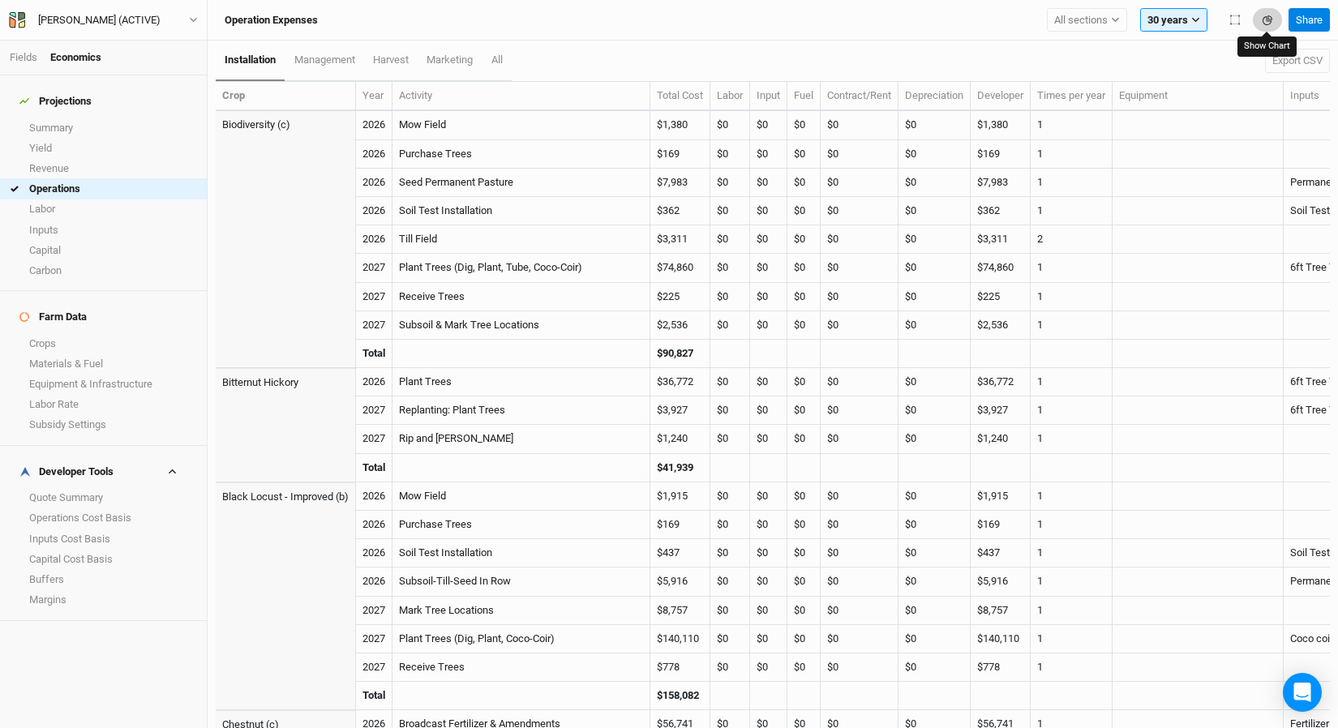
click at [1267, 17] on icon "button" at bounding box center [1269, 17] width 5 height 5
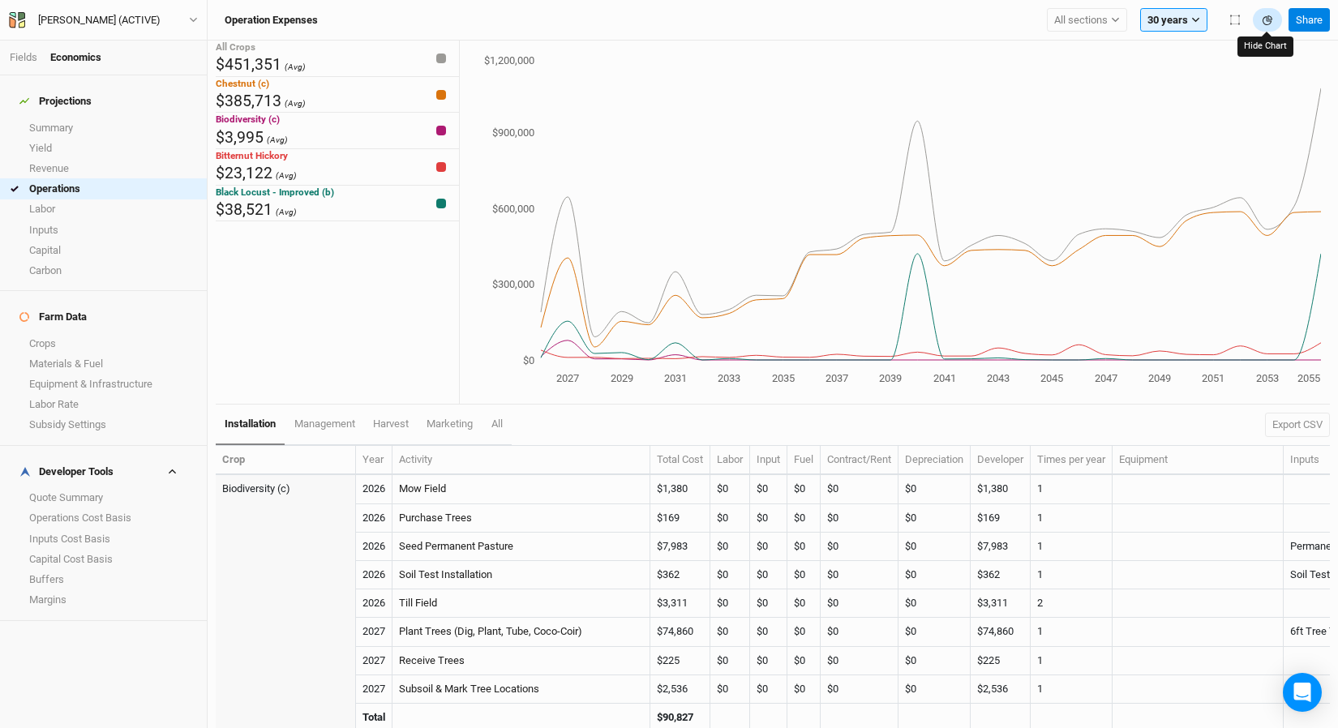
click at [1267, 17] on icon "button" at bounding box center [1269, 17] width 5 height 5
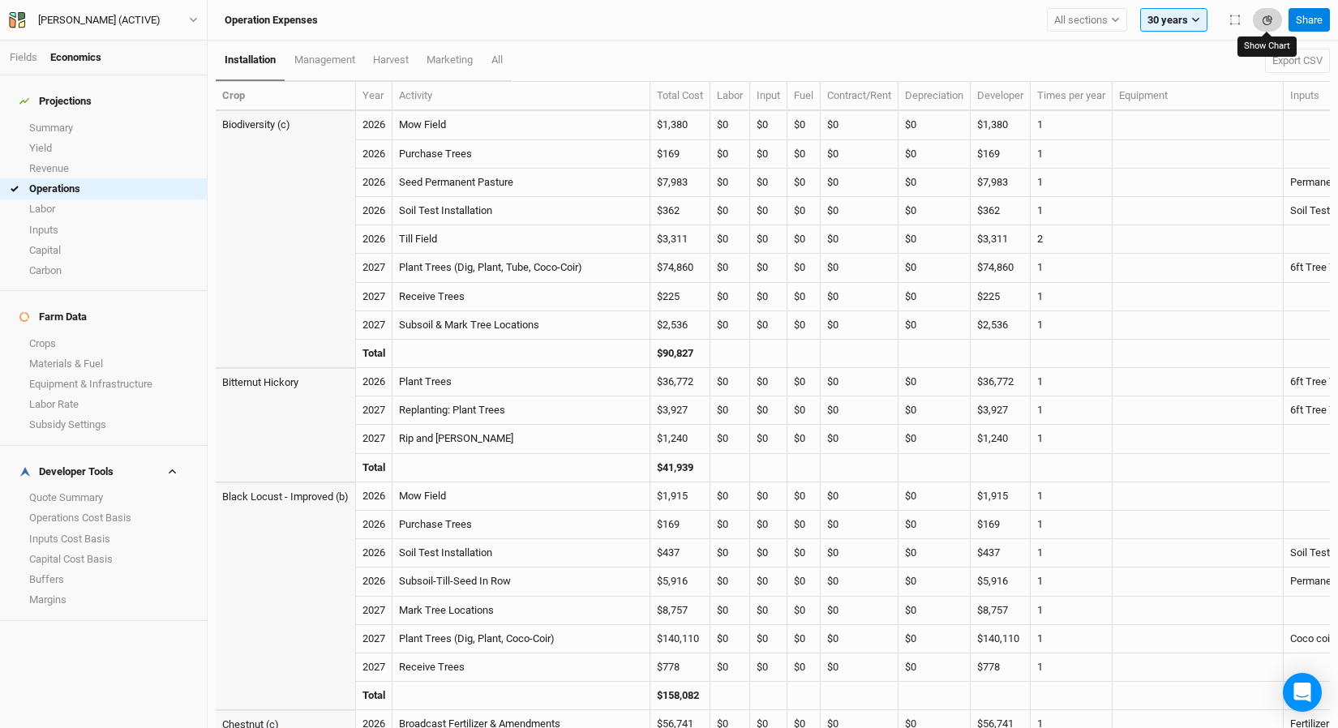
click at [1267, 17] on icon "button" at bounding box center [1269, 17] width 5 height 5
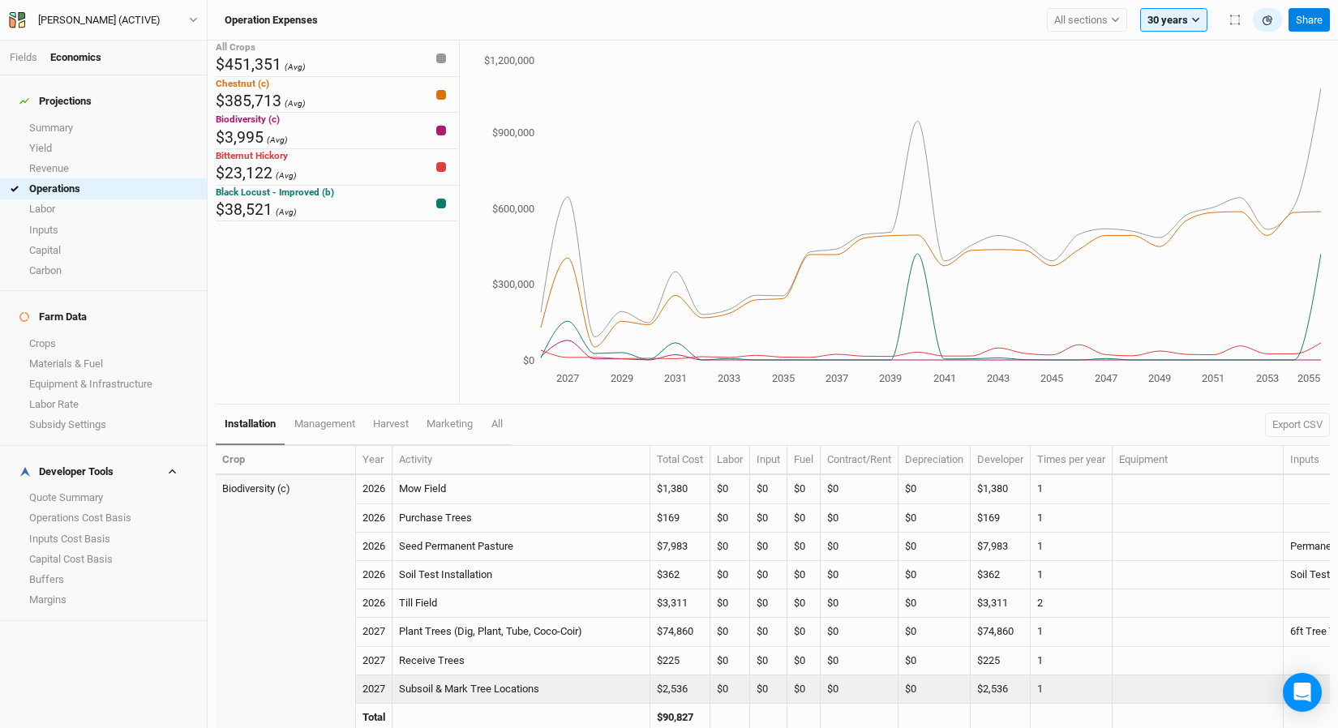
scroll to position [672, 0]
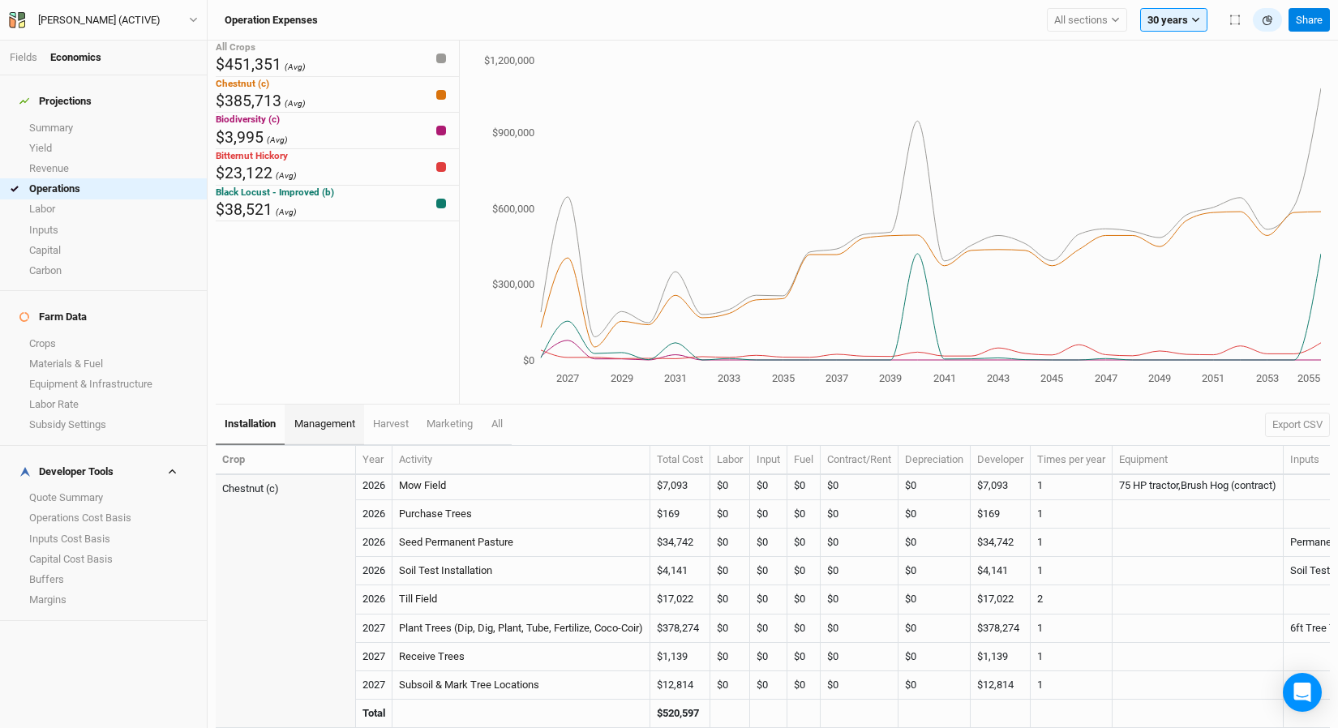
drag, startPoint x: 301, startPoint y: 404, endPoint x: 324, endPoint y: 426, distance: 31.5
click at [302, 405] on link "management" at bounding box center [324, 425] width 79 height 41
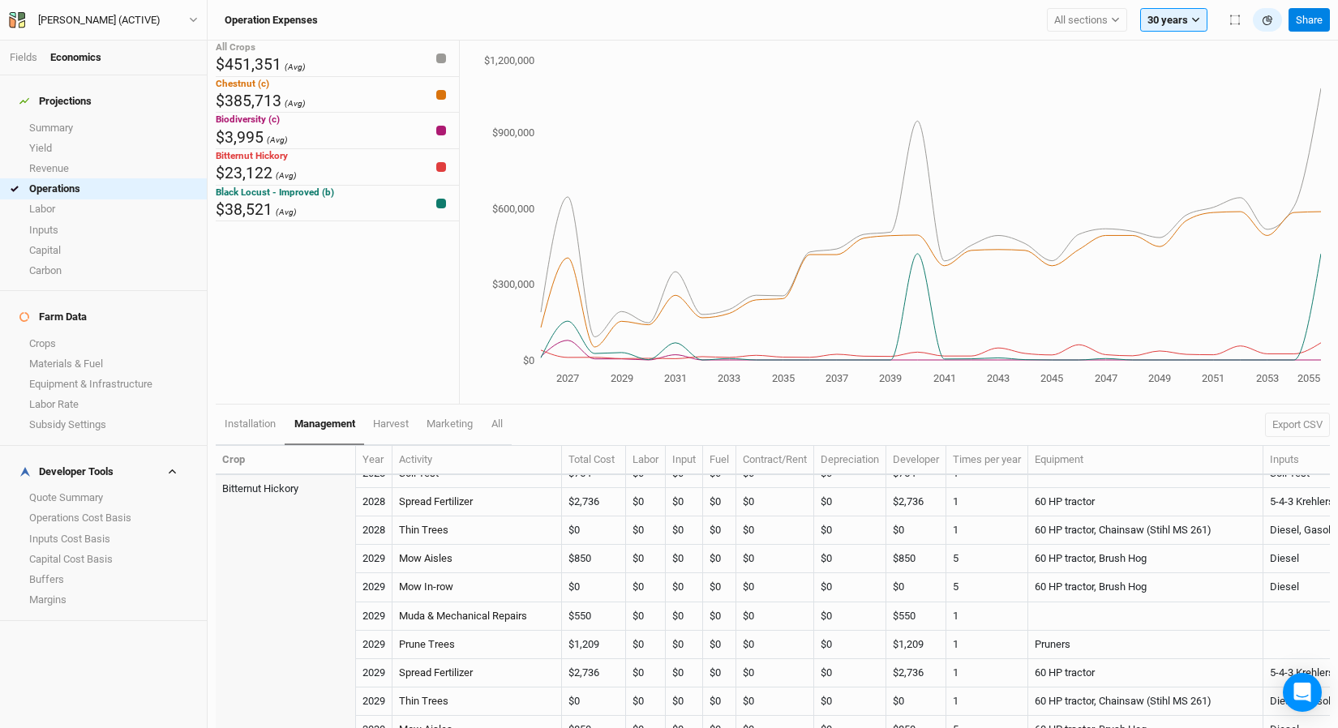
scroll to position [13228, 0]
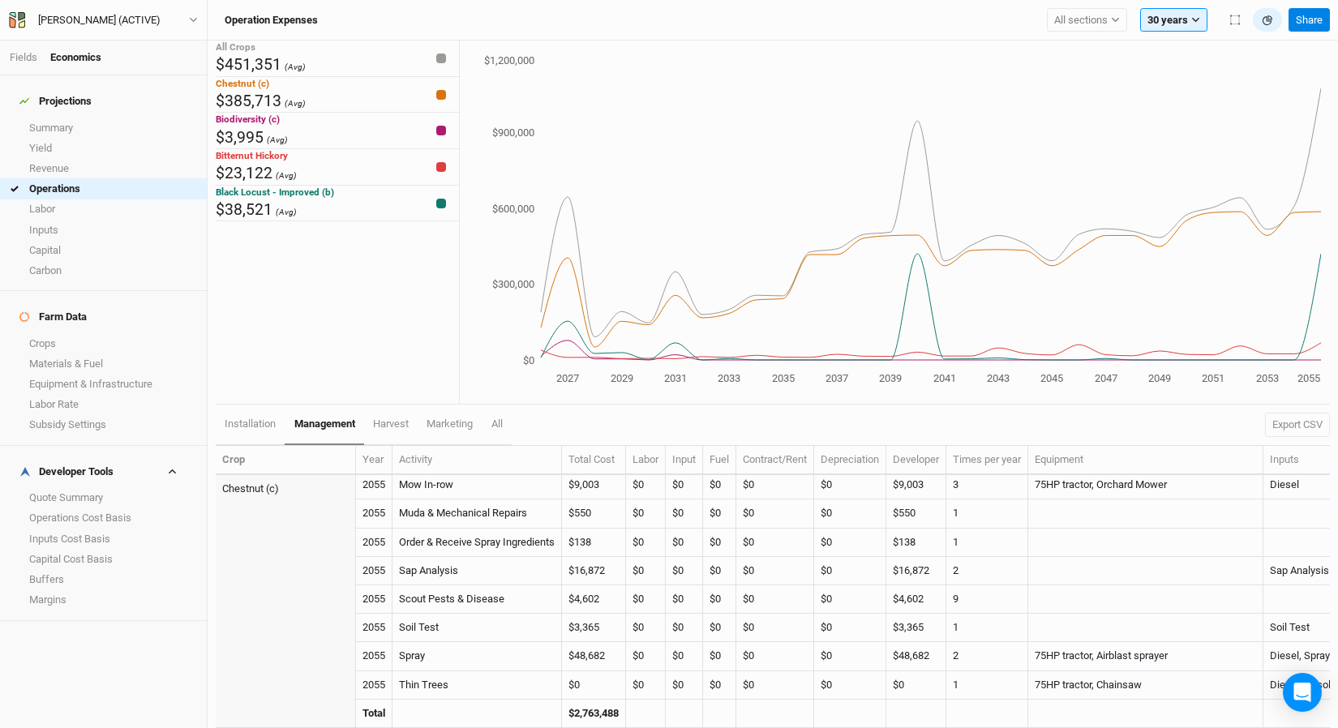
click at [324, 426] on span "management" at bounding box center [324, 424] width 61 height 12
click at [380, 149] on div "Biodiversity (c) $3,995 (Avg)" at bounding box center [337, 131] width 243 height 36
click at [92, 118] on link "Summary" at bounding box center [103, 128] width 207 height 20
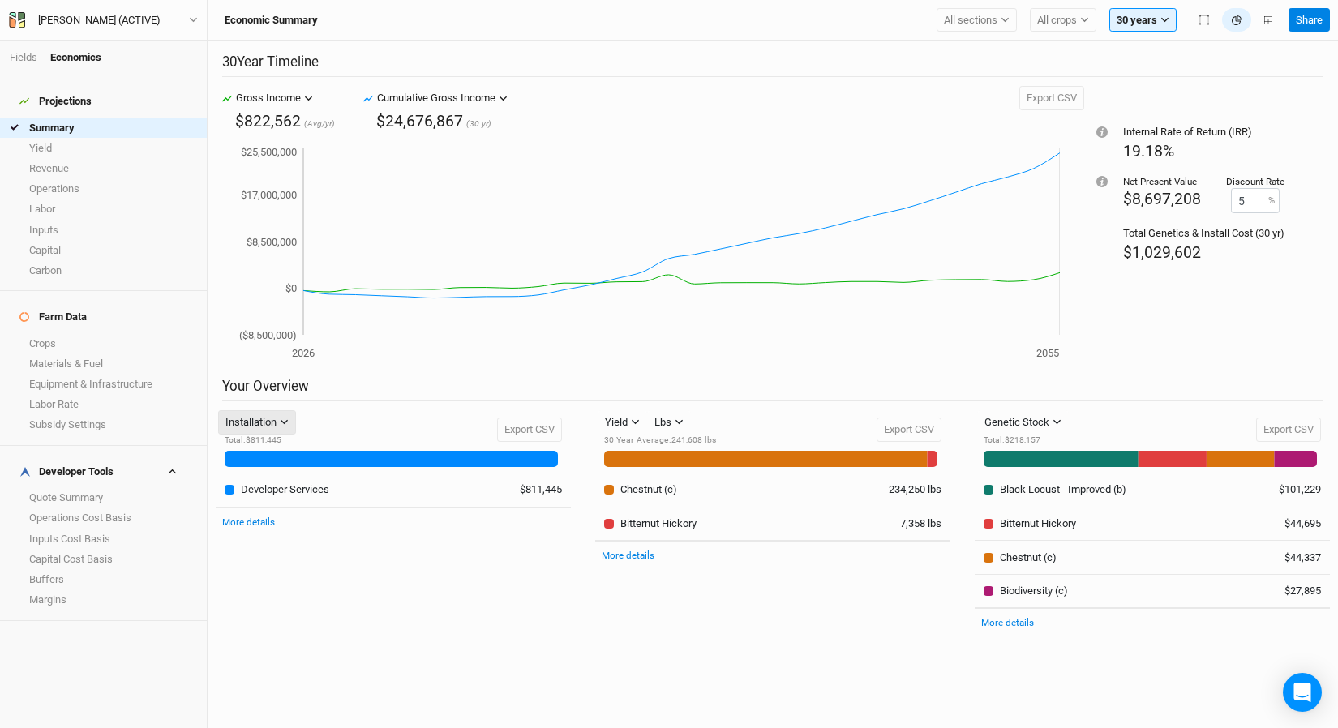
click at [262, 418] on div "Installation" at bounding box center [250, 422] width 51 height 16
click at [278, 485] on span "Management" at bounding box center [277, 481] width 78 height 19
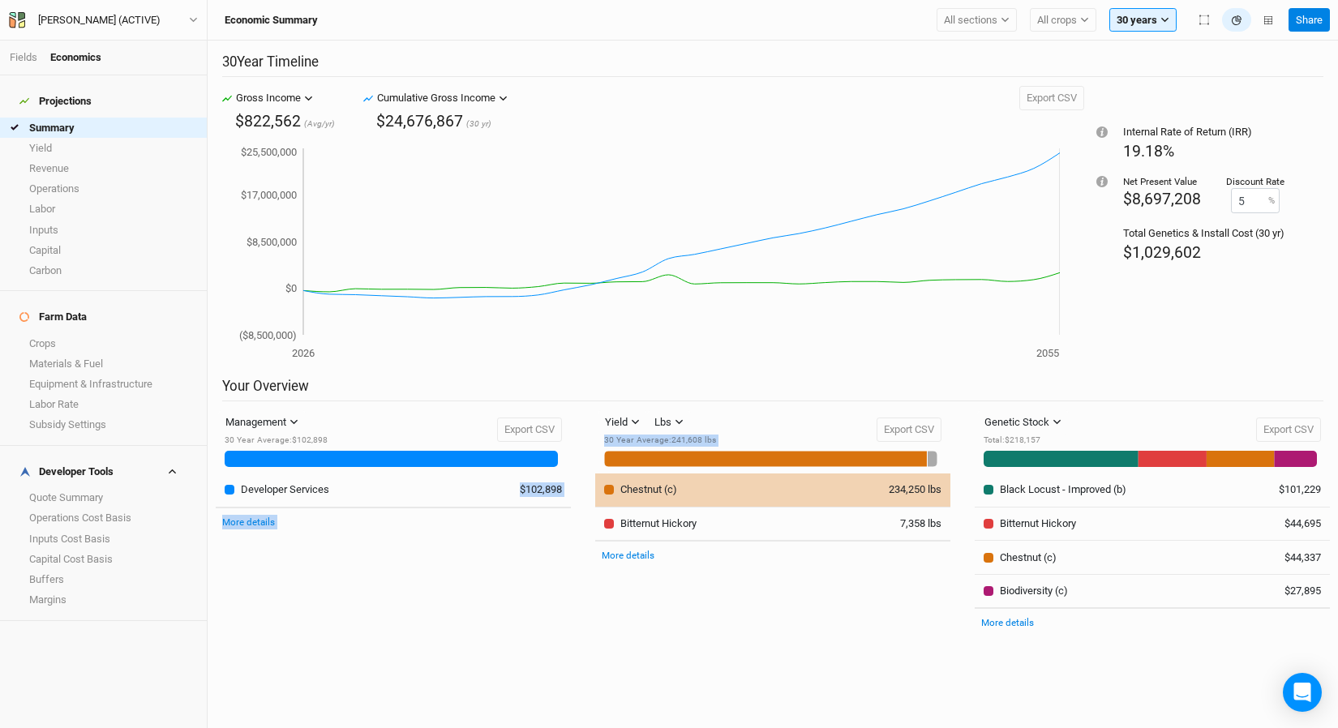
drag, startPoint x: 510, startPoint y: 496, endPoint x: 611, endPoint y: 489, distance: 101.6
click at [611, 489] on div "Management Installation Management Harvest Marketing 30 Year Average : $102,898…" at bounding box center [773, 533] width 1139 height 247
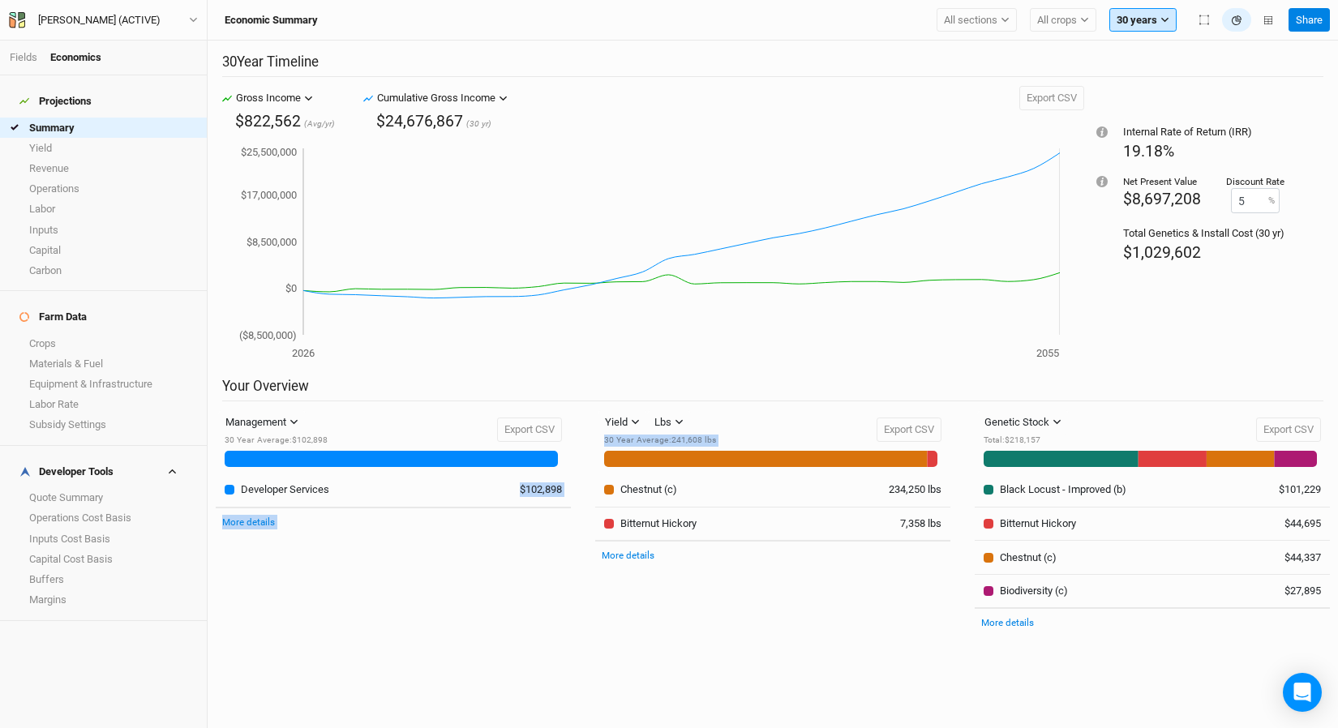
click at [1133, 20] on button "30 years" at bounding box center [1142, 20] width 67 height 24
click at [937, 251] on icon "2026 2050 ($8,500,000) $0 $8,500,000 $17,000,000 $25,500,000" at bounding box center [641, 253] width 838 height 219
click at [1265, 20] on icon "button" at bounding box center [1268, 20] width 8 height 8
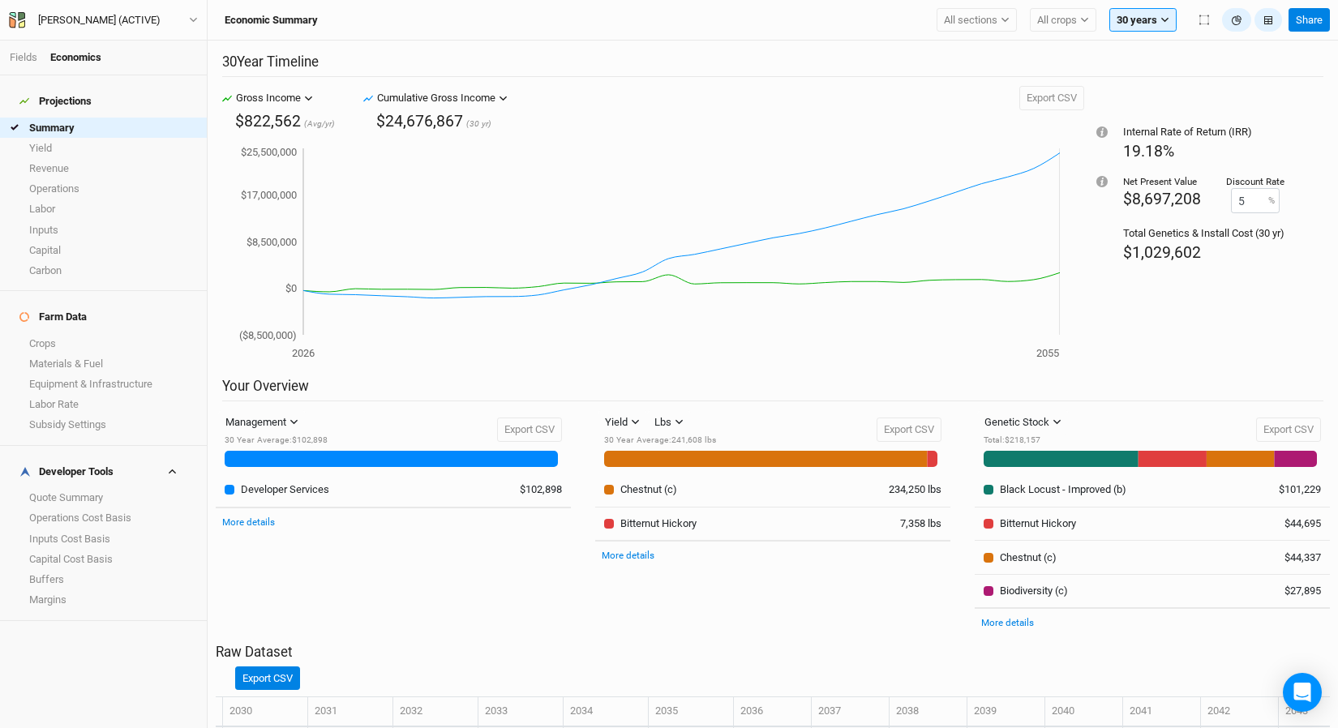
scroll to position [0, 688]
drag, startPoint x: 750, startPoint y: 403, endPoint x: 688, endPoint y: 407, distance: 61.8
click at [77, 178] on link "Operations" at bounding box center [103, 188] width 207 height 20
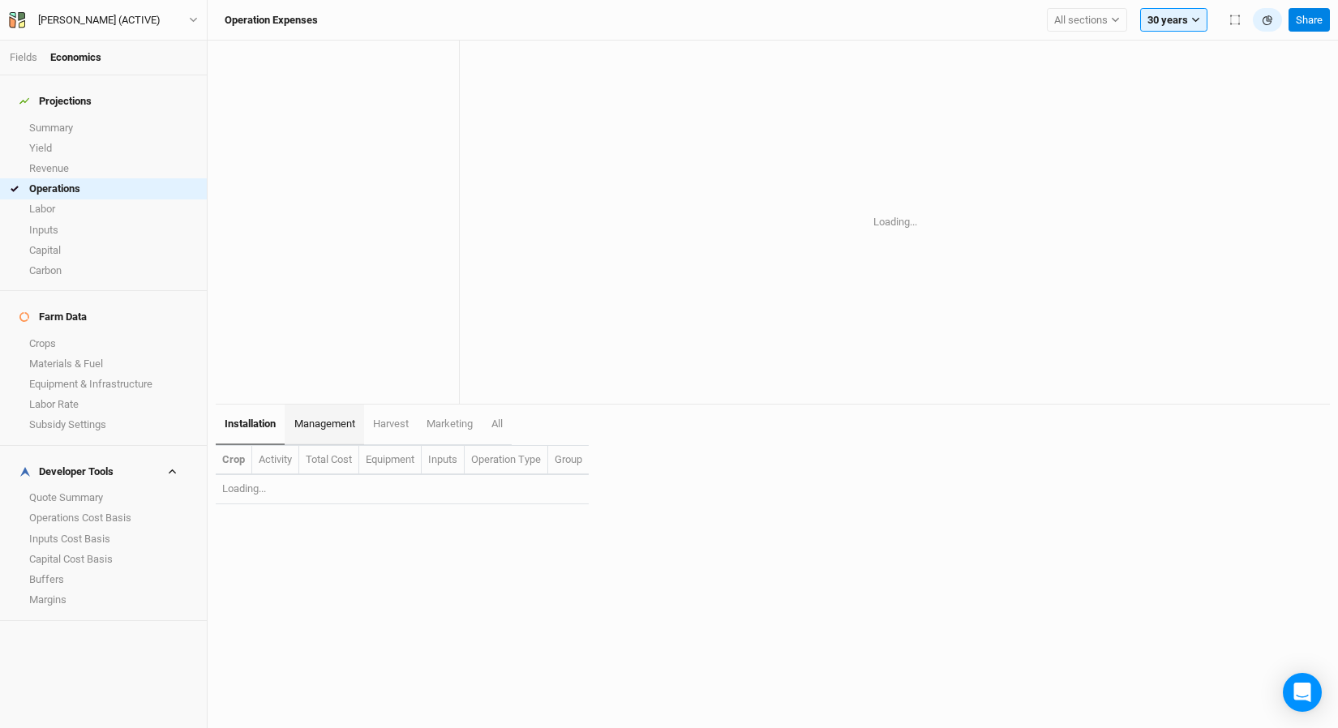
click at [341, 422] on span "management" at bounding box center [324, 424] width 61 height 12
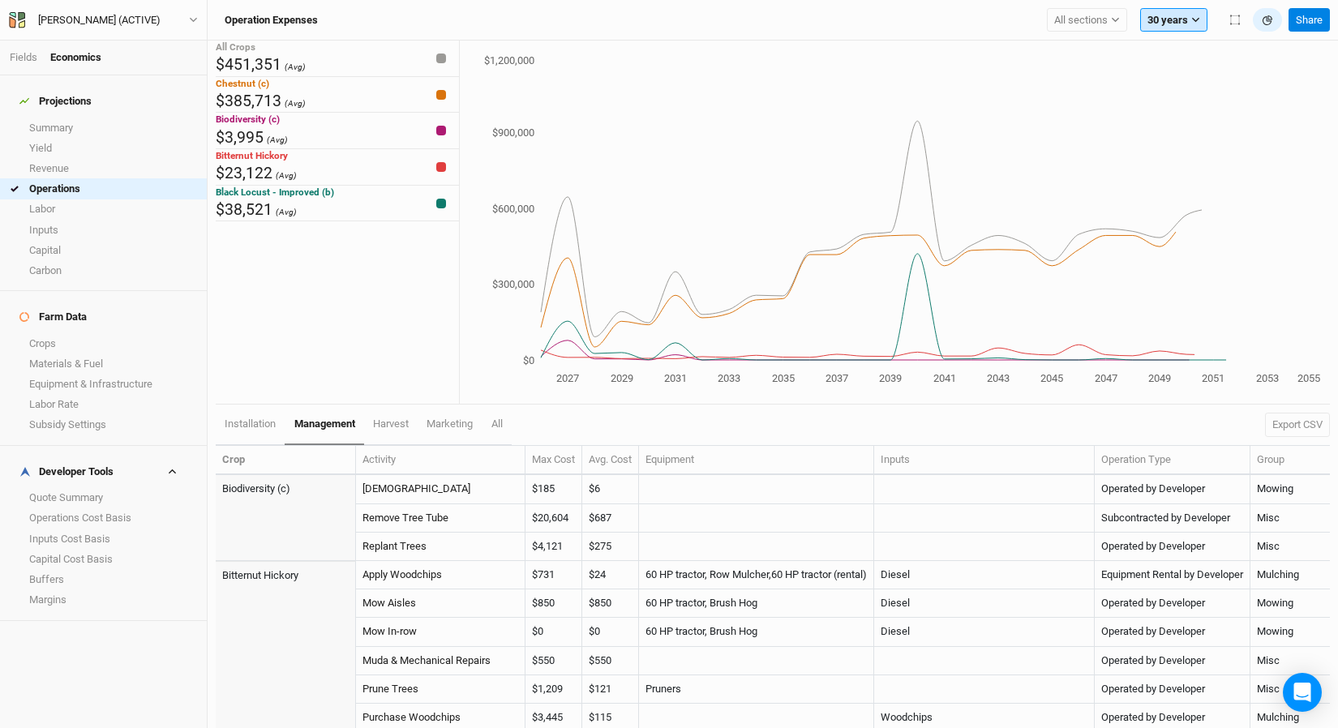
click at [1189, 8] on button "30 years" at bounding box center [1173, 20] width 67 height 24
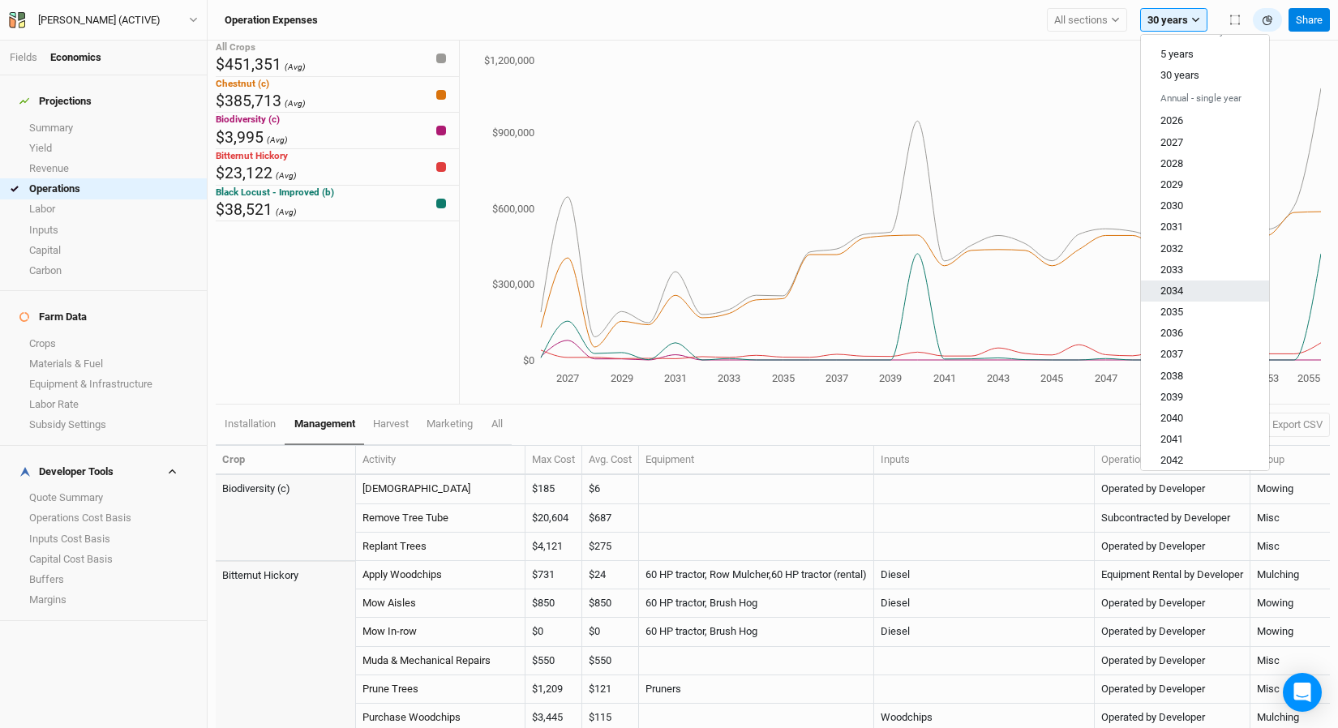
scroll to position [349, 0]
click at [1186, 127] on button "2036" at bounding box center [1205, 137] width 128 height 21
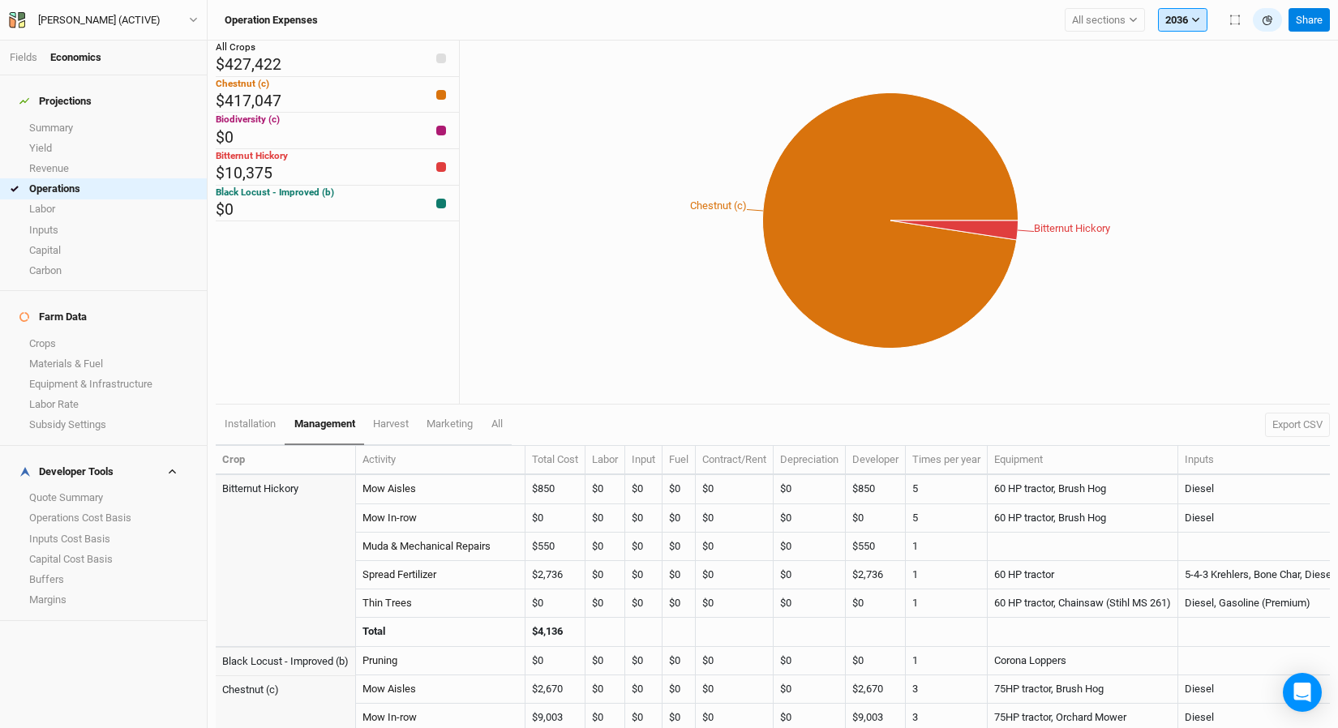
click at [1184, 24] on button "2036" at bounding box center [1182, 20] width 49 height 24
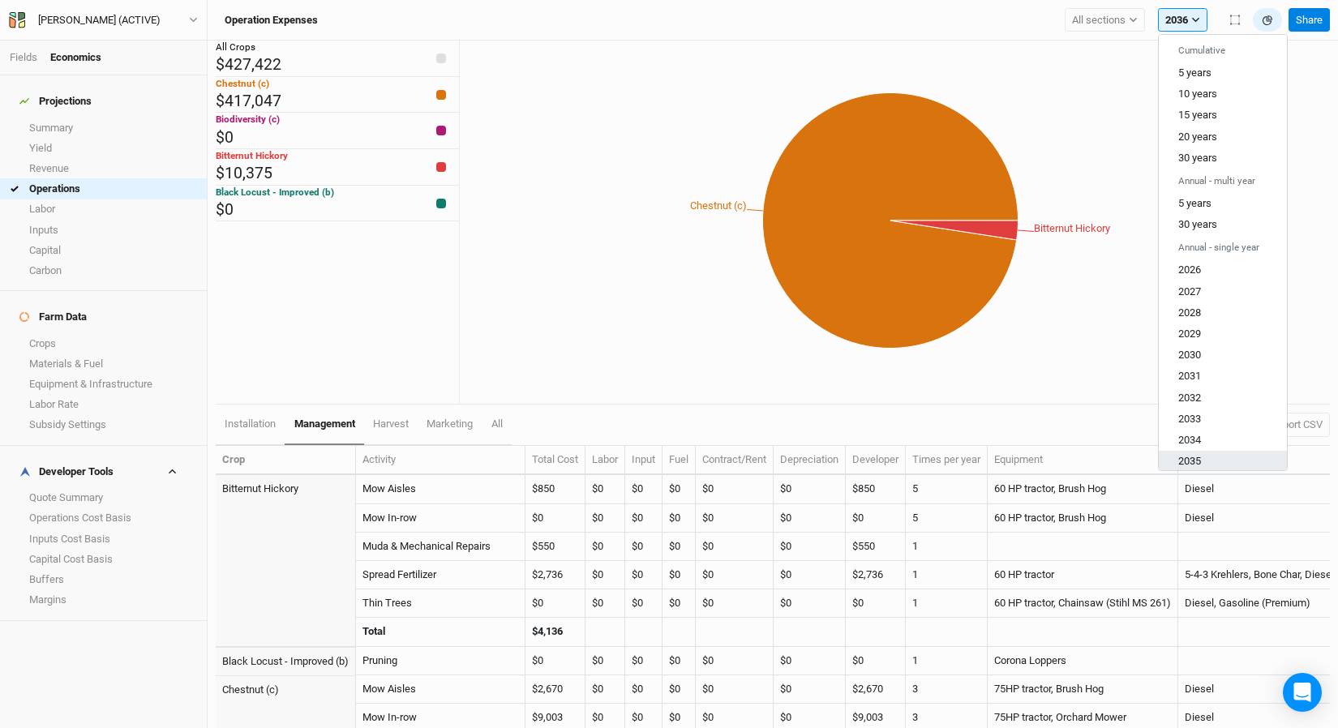
click at [1204, 451] on button "2035" at bounding box center [1223, 461] width 128 height 21
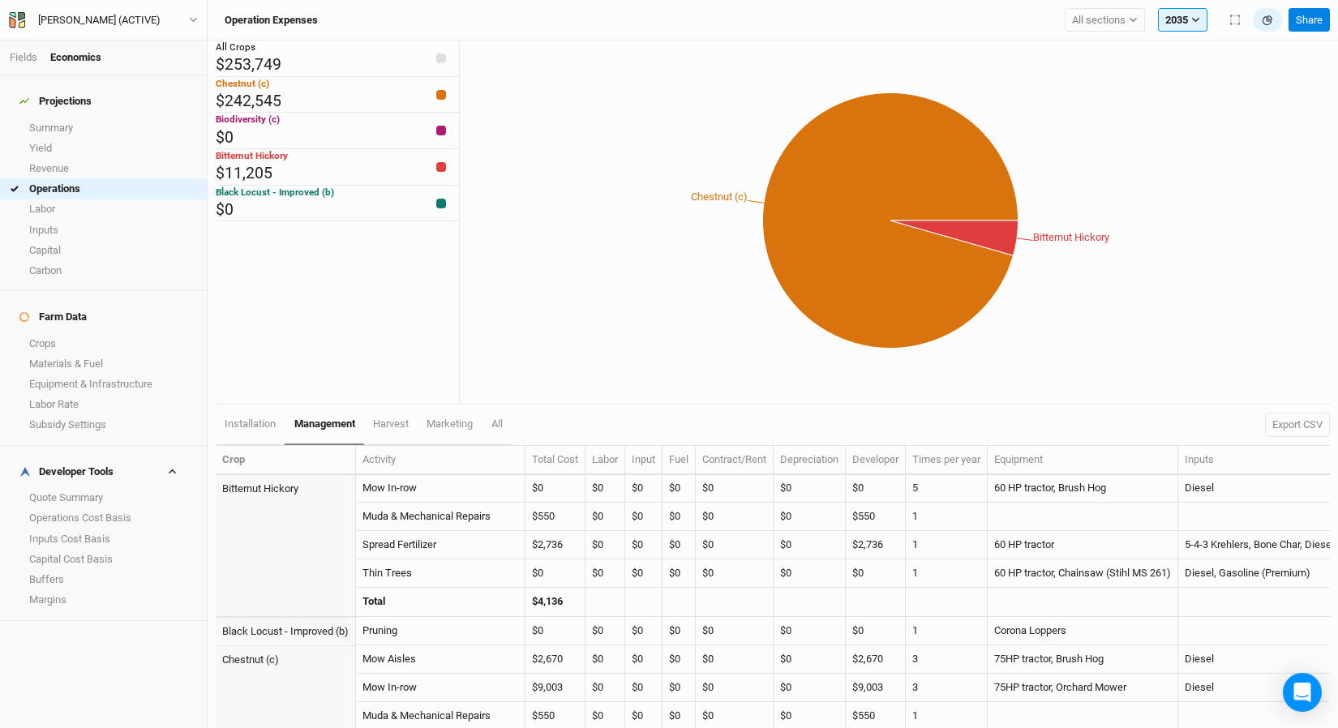
scroll to position [31, 0]
click at [1103, 15] on span "All sections" at bounding box center [1099, 20] width 54 height 16
click at [1114, 101] on span "Chinese Chestnuts" at bounding box center [1128, 97] width 87 height 12
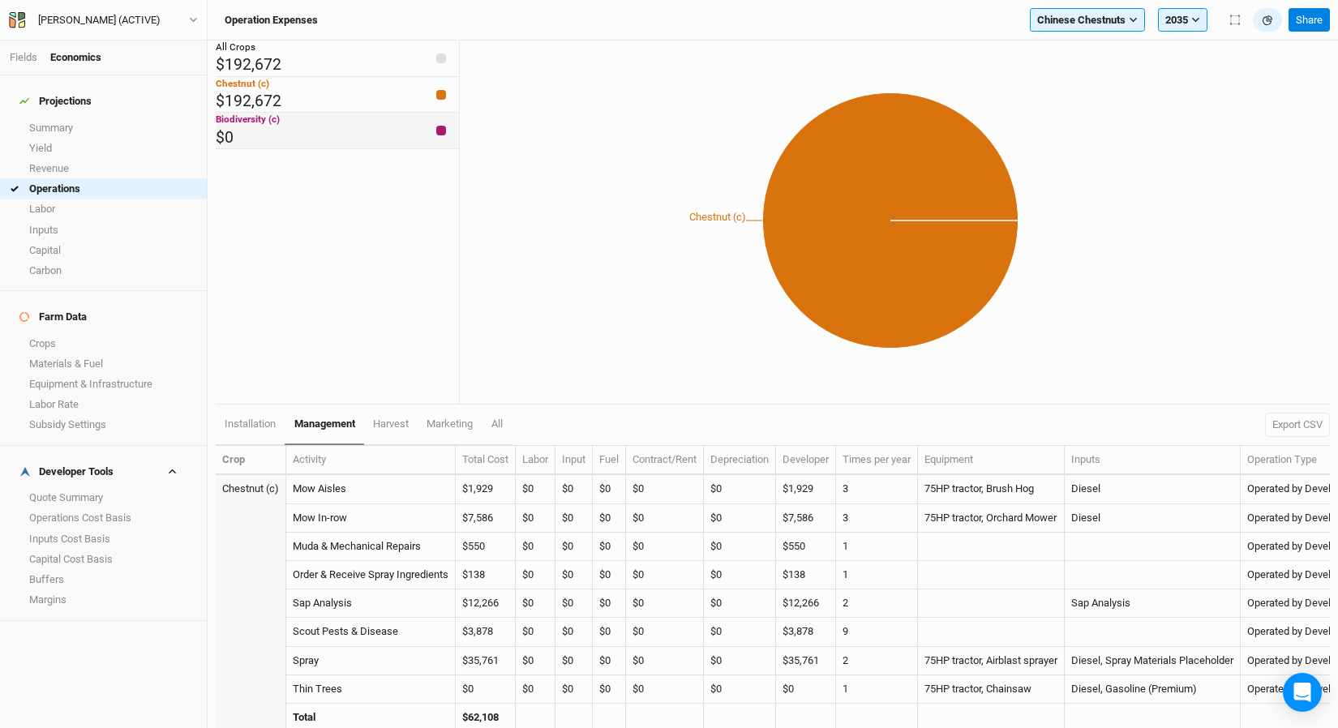
click at [438, 149] on div "Biodiversity (c) $0" at bounding box center [337, 131] width 243 height 36
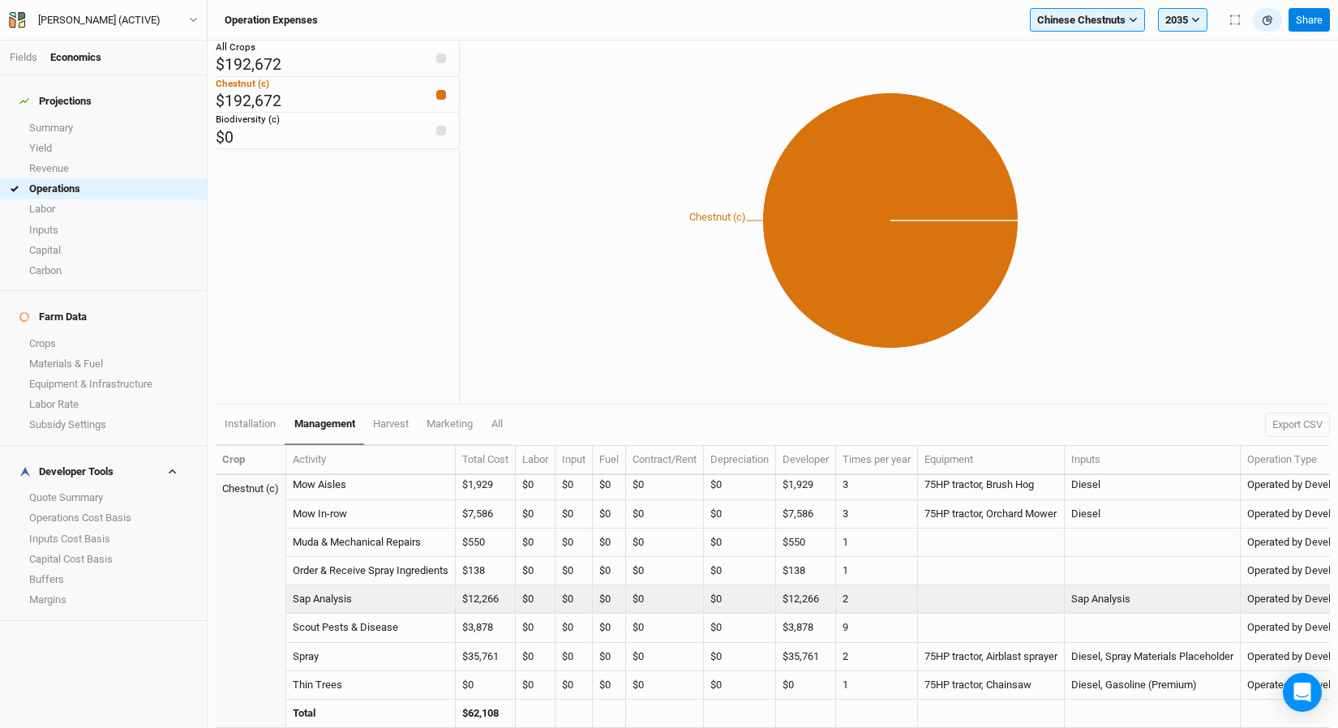
scroll to position [16, 0]
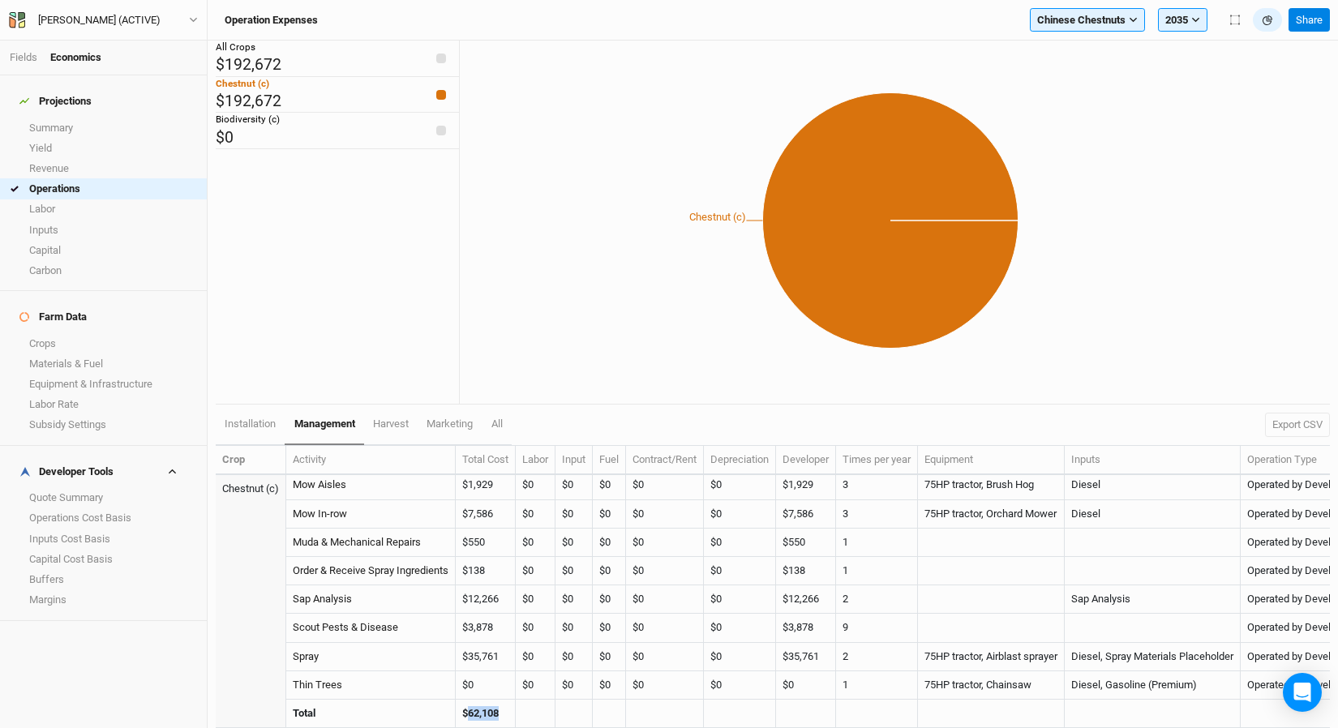
drag, startPoint x: 509, startPoint y: 698, endPoint x: 470, endPoint y: 702, distance: 39.9
click at [470, 702] on td "$62,108" at bounding box center [486, 714] width 60 height 28
click at [470, 707] on strong "$62,108" at bounding box center [480, 713] width 36 height 12
click at [391, 426] on span "harvest" at bounding box center [391, 424] width 36 height 12
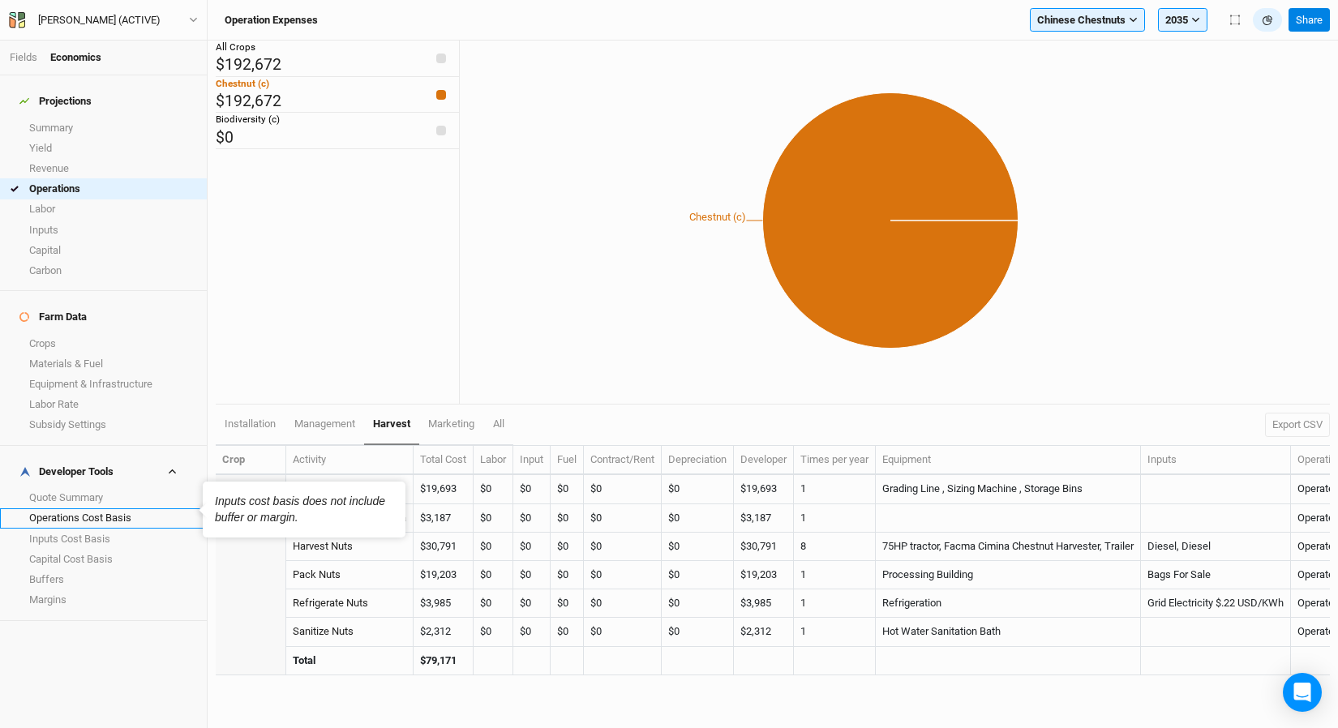
click at [99, 508] on link "Operations Cost Basis" at bounding box center [103, 518] width 207 height 20
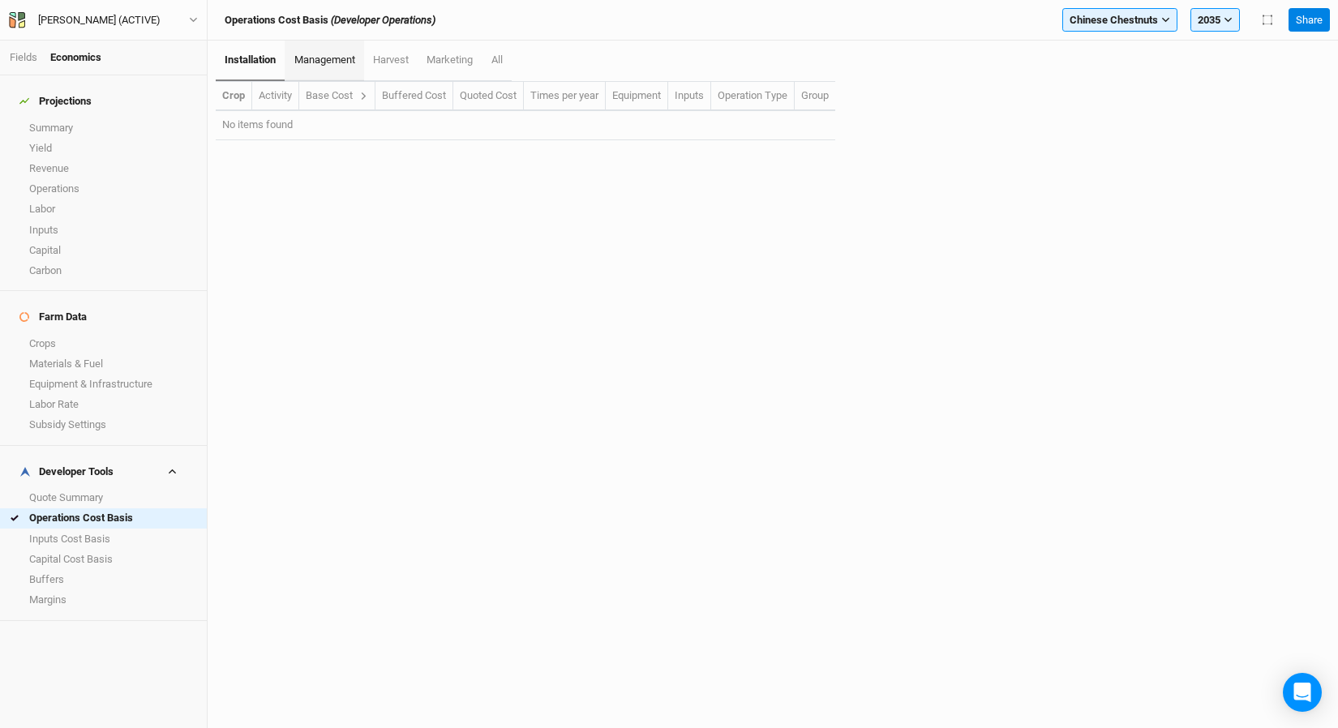
click at [306, 59] on span "management" at bounding box center [324, 60] width 61 height 12
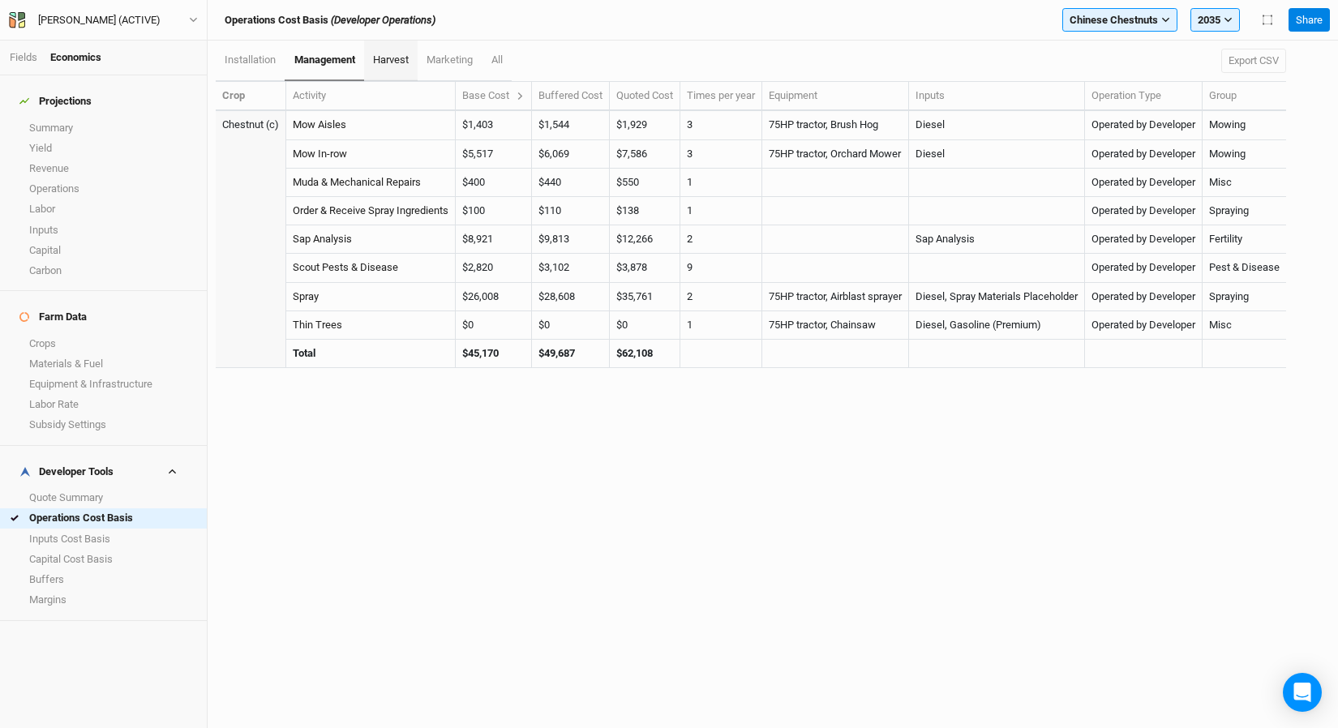
click at [397, 51] on link "harvest" at bounding box center [391, 61] width 54 height 41
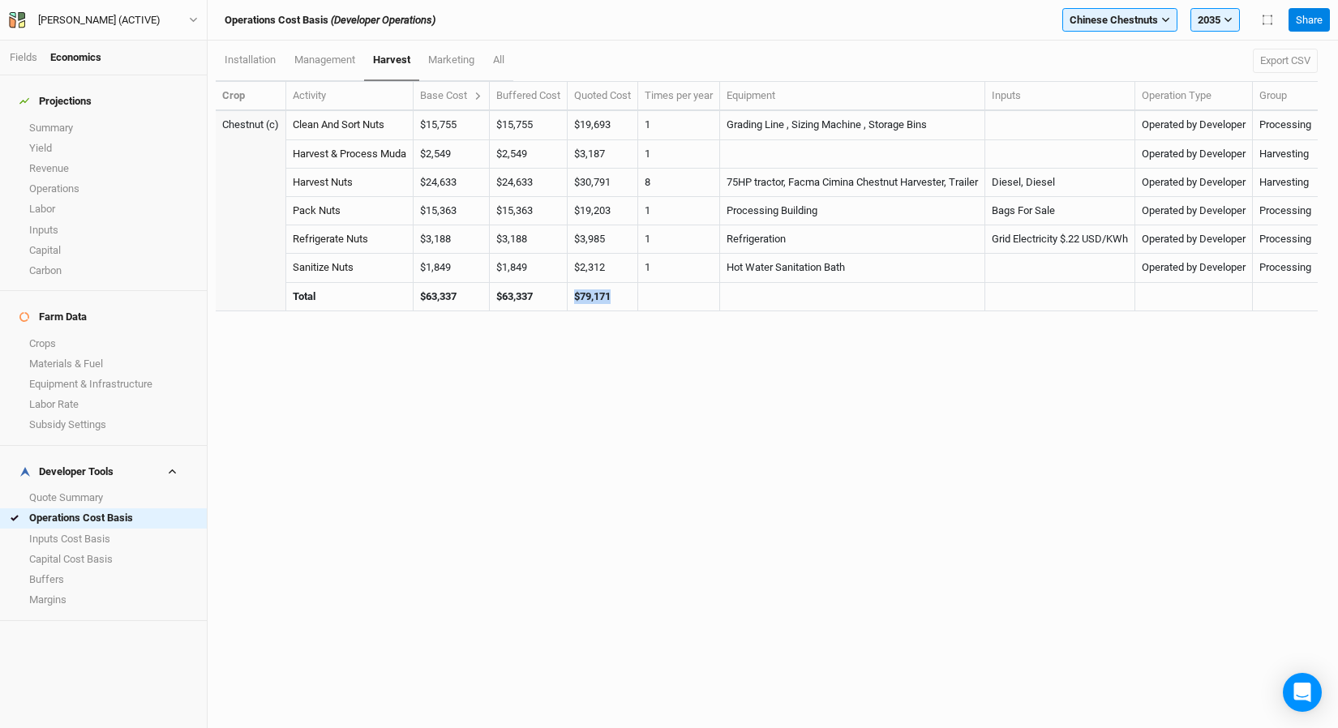
drag, startPoint x: 623, startPoint y: 290, endPoint x: 566, endPoint y: 299, distance: 57.5
click at [566, 299] on tr "Total $63,337 $63,337 $79,171" at bounding box center [767, 297] width 1102 height 28
click at [456, 105] on th "Base Cost" at bounding box center [452, 96] width 76 height 29
click at [460, 99] on div "Base Cost" at bounding box center [451, 95] width 62 height 15
click at [478, 95] on icon at bounding box center [478, 96] width 9 height 9
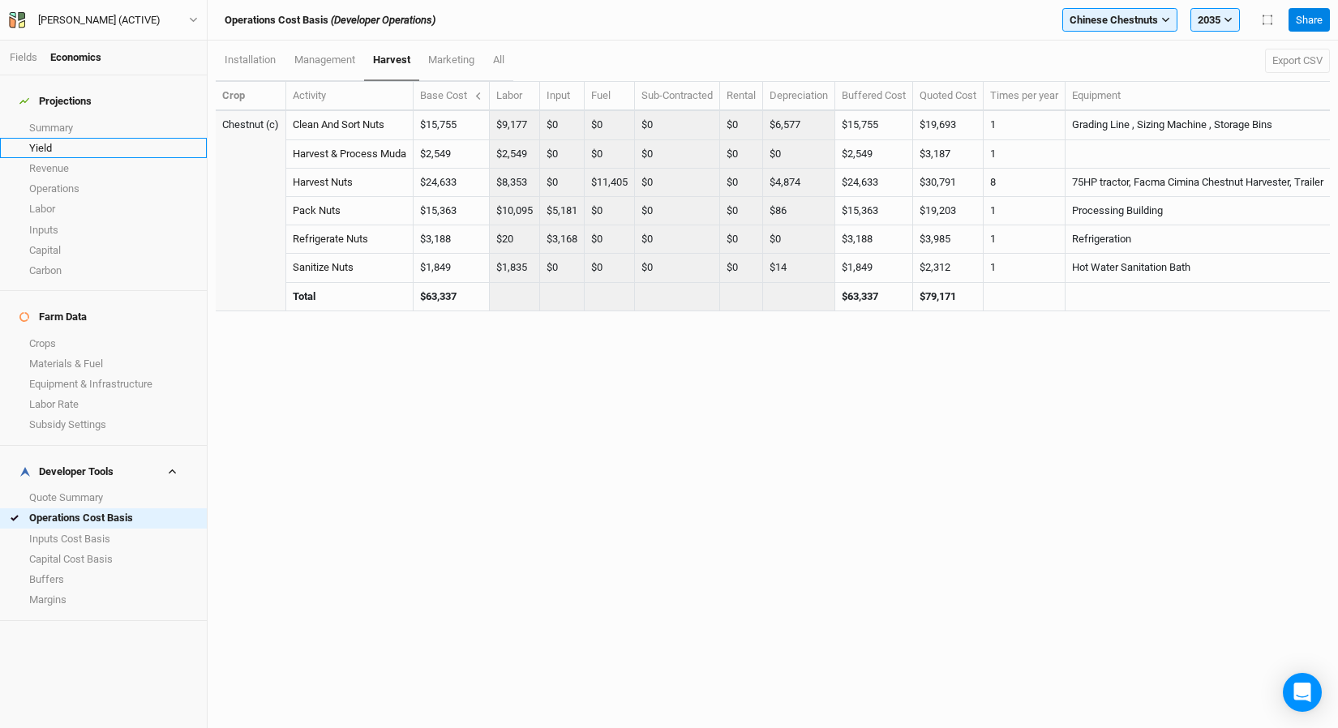
click at [86, 141] on link "Yield" at bounding box center [103, 148] width 207 height 20
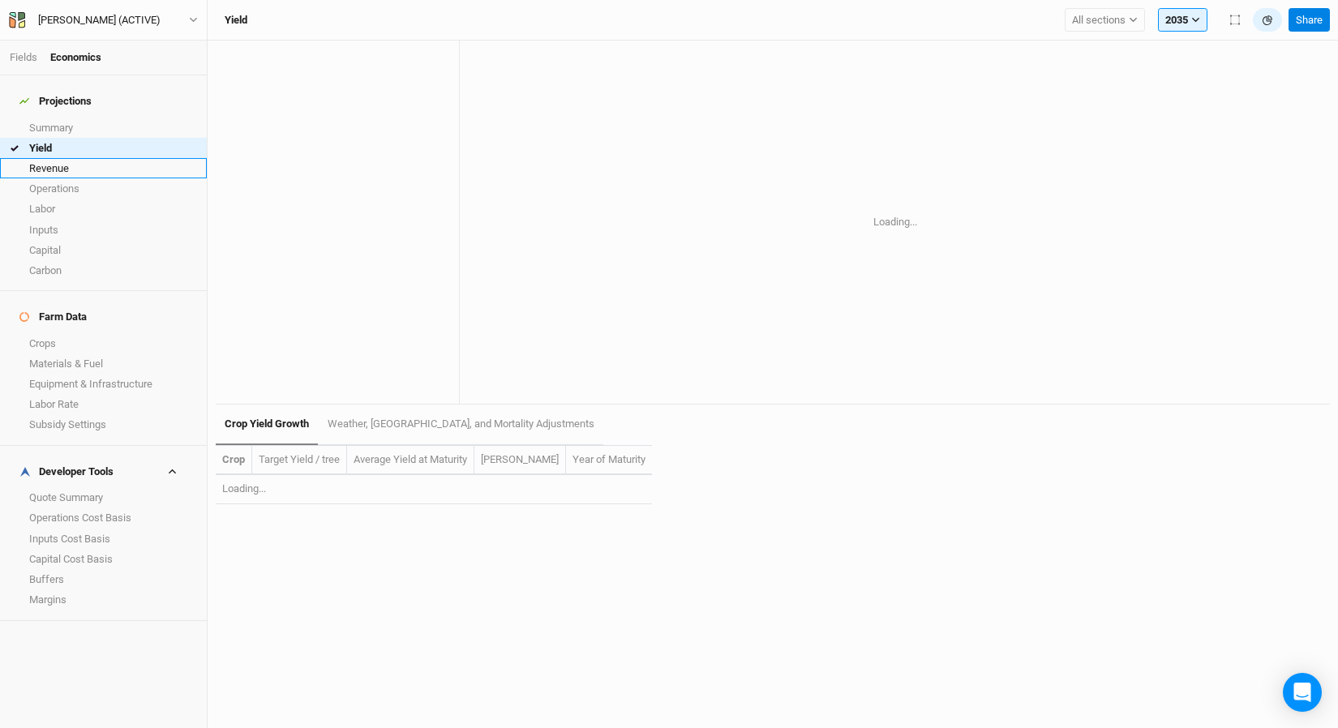
click at [85, 158] on link "Revenue" at bounding box center [103, 168] width 207 height 20
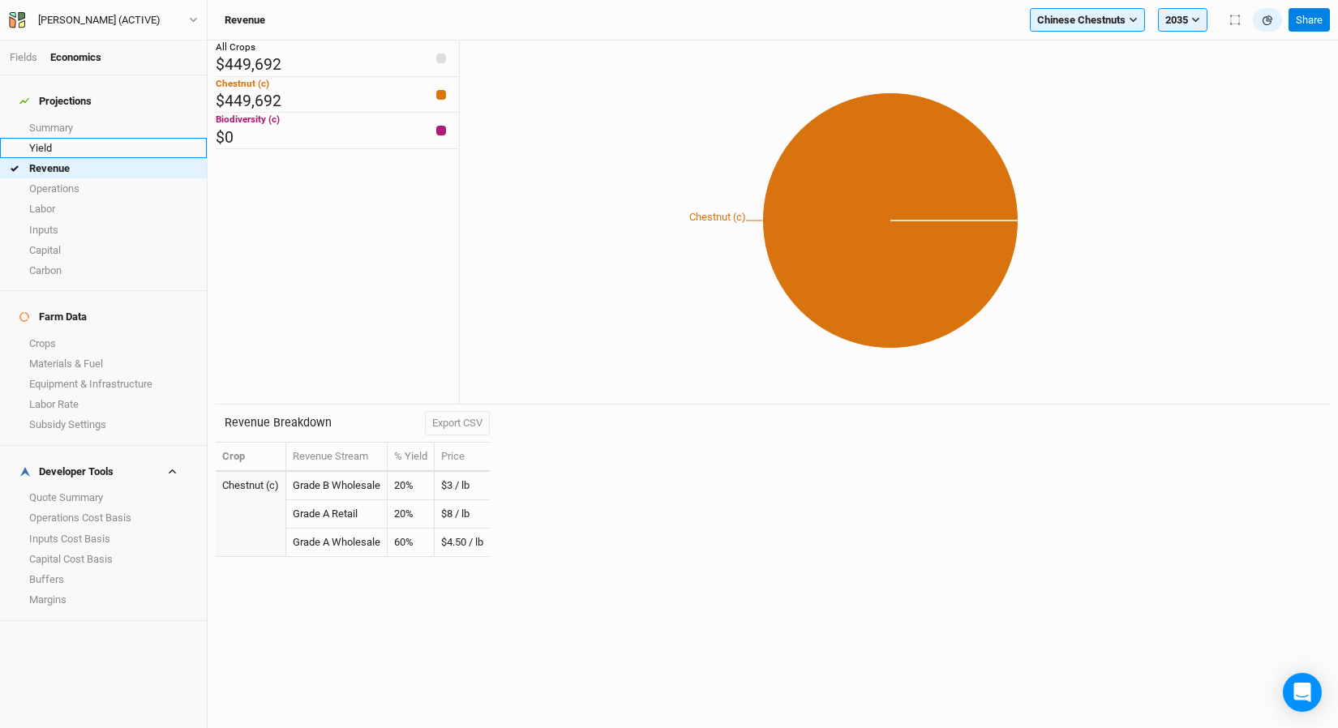
click at [91, 138] on link "Yield" at bounding box center [103, 148] width 207 height 20
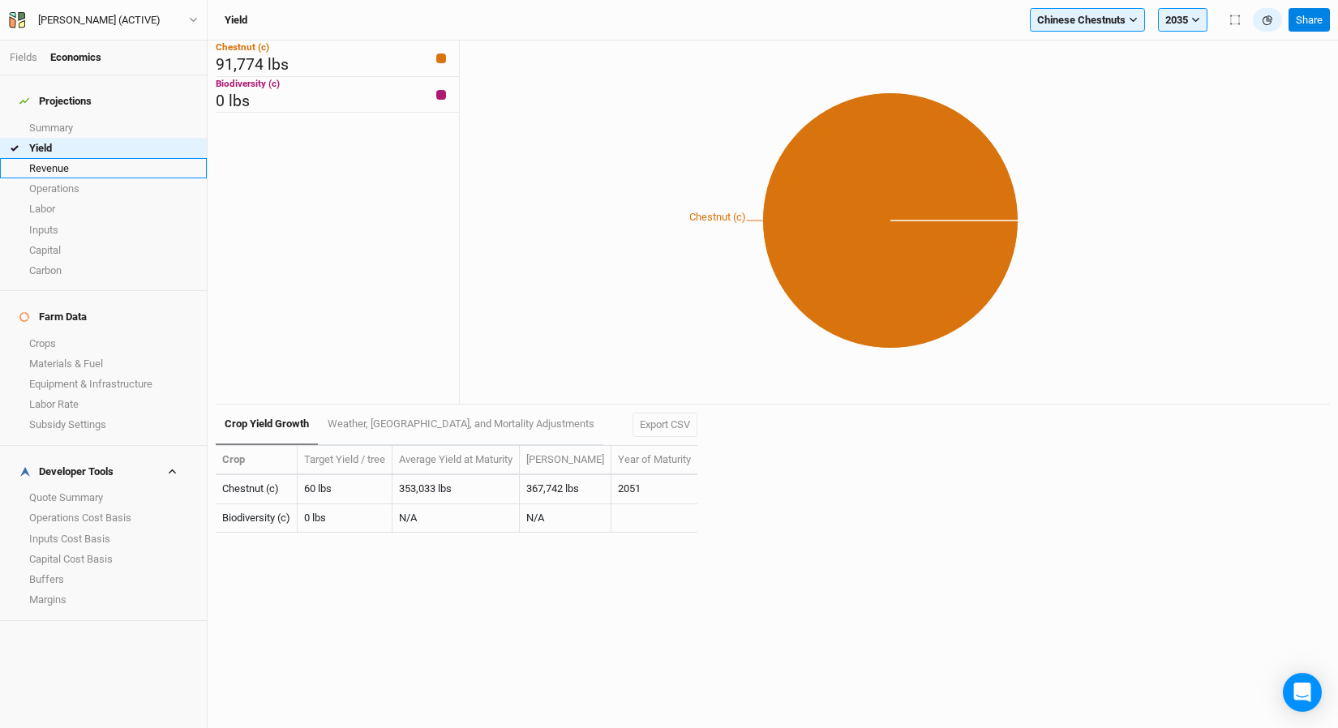
click at [96, 163] on link "Revenue" at bounding box center [103, 168] width 207 height 20
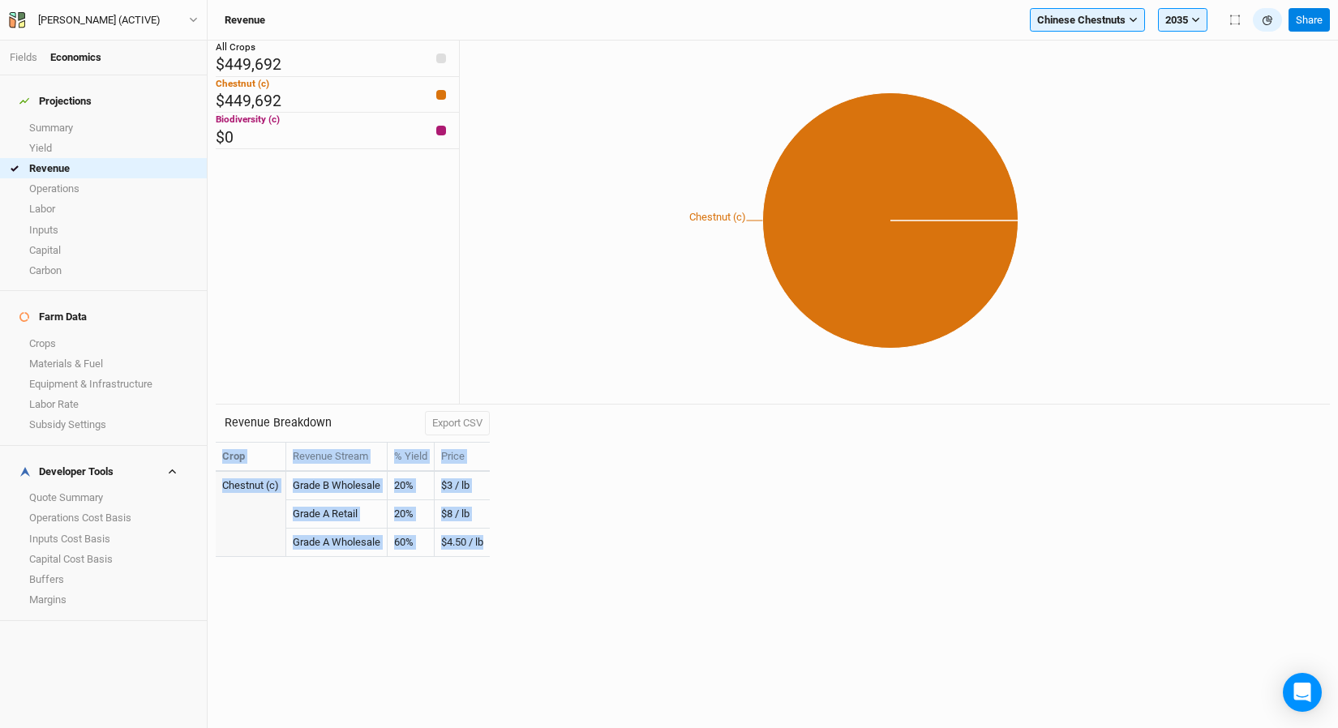
drag, startPoint x: 490, startPoint y: 543, endPoint x: 212, endPoint y: 474, distance: 285.6
click at [212, 474] on div "All Crops $449,692 Chestnut (c) $449,692 Biodiversity (c) $0 Chestnut (c) Reven…" at bounding box center [773, 385] width 1130 height 688
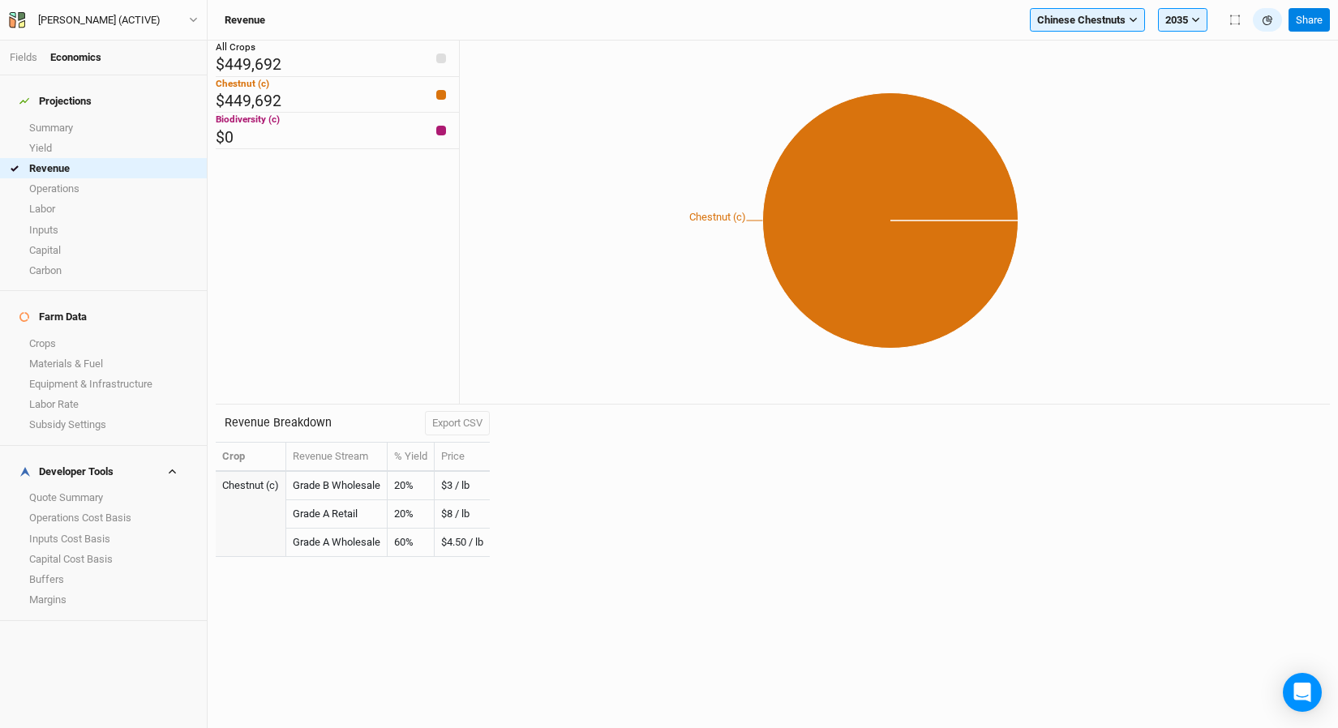
click at [419, 563] on div "Crop Revenue Stream % Yield Price Chestnut (c) Grade B Wholesale 20% $3 / lb Gr…" at bounding box center [353, 508] width 274 height 133
click at [85, 569] on link "Buffers" at bounding box center [103, 579] width 207 height 20
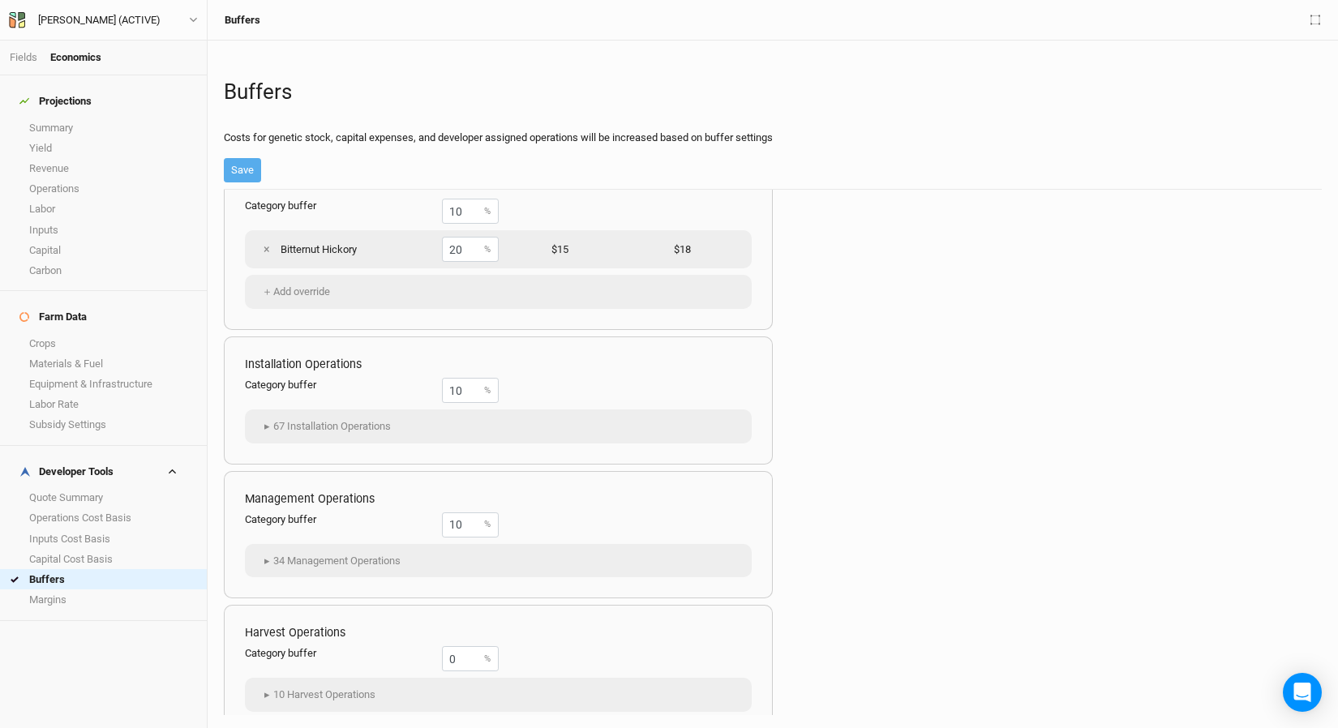
scroll to position [44, 0]
click at [52, 590] on link "Margins" at bounding box center [103, 600] width 207 height 20
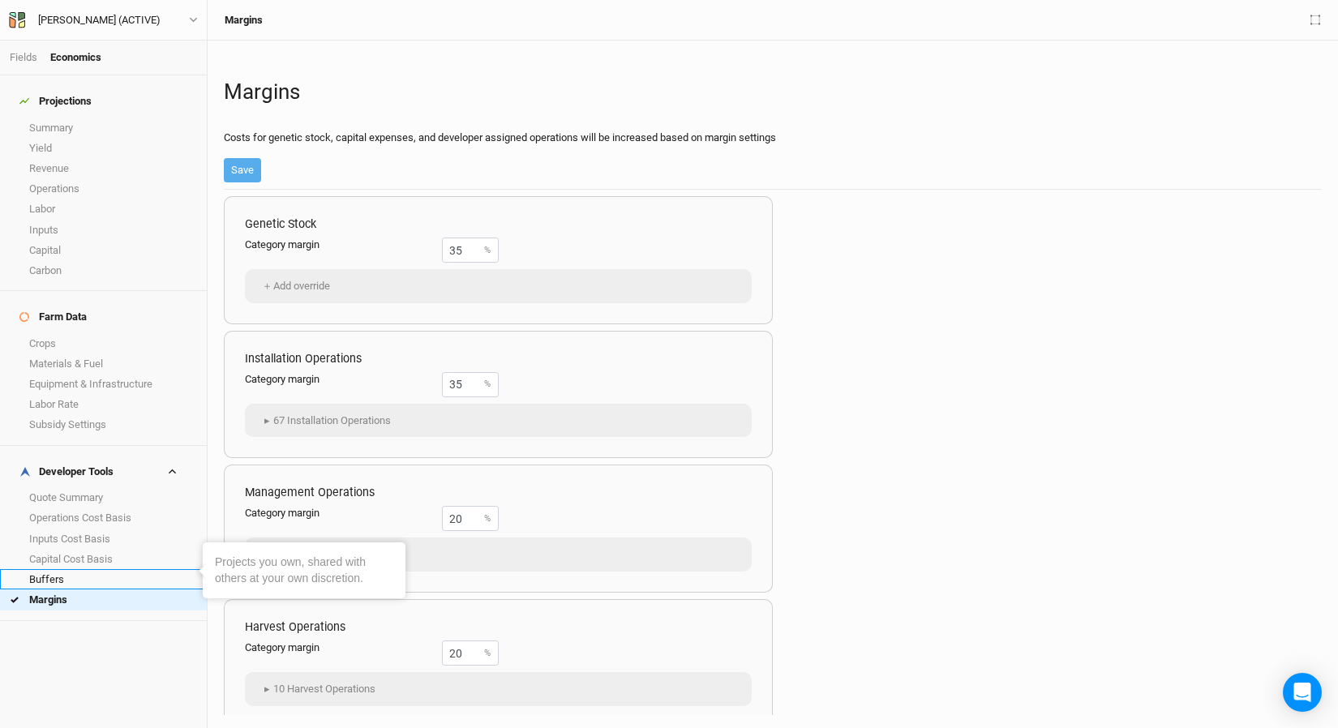
click at [60, 569] on link "Buffers" at bounding box center [103, 579] width 207 height 20
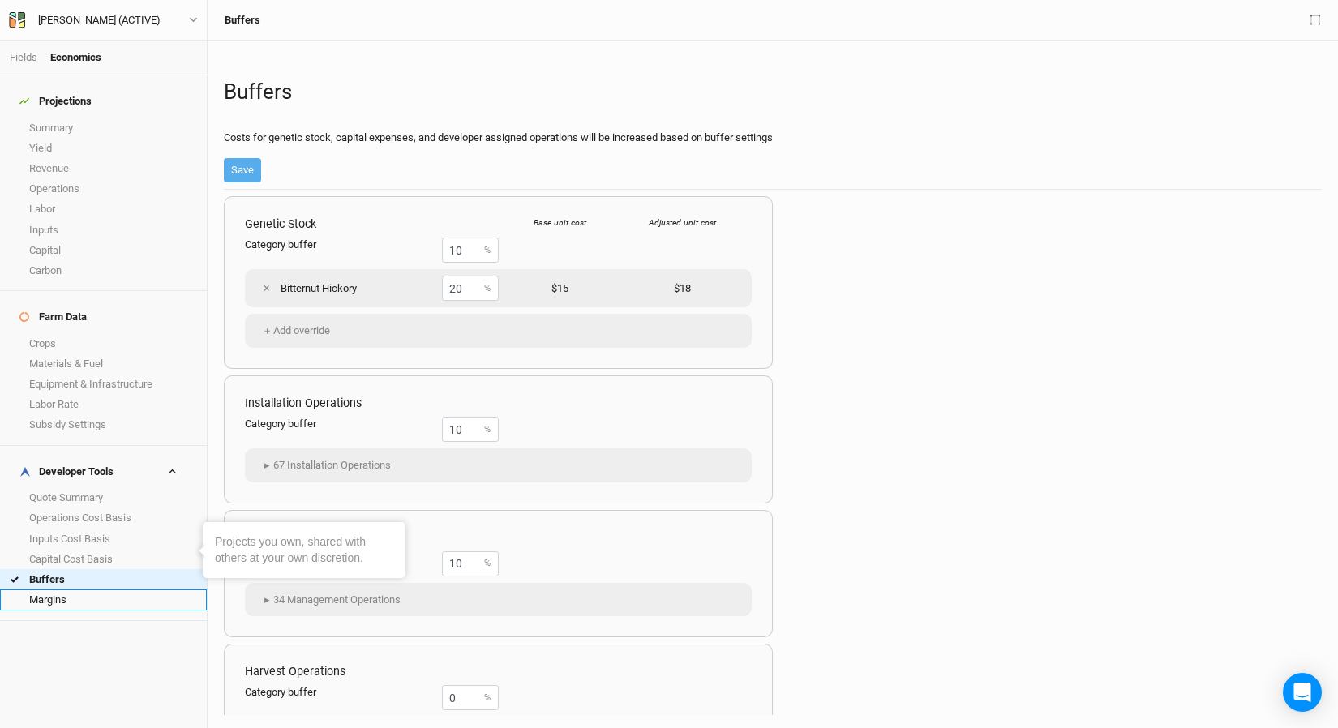
click at [60, 590] on link "Margins" at bounding box center [103, 600] width 207 height 20
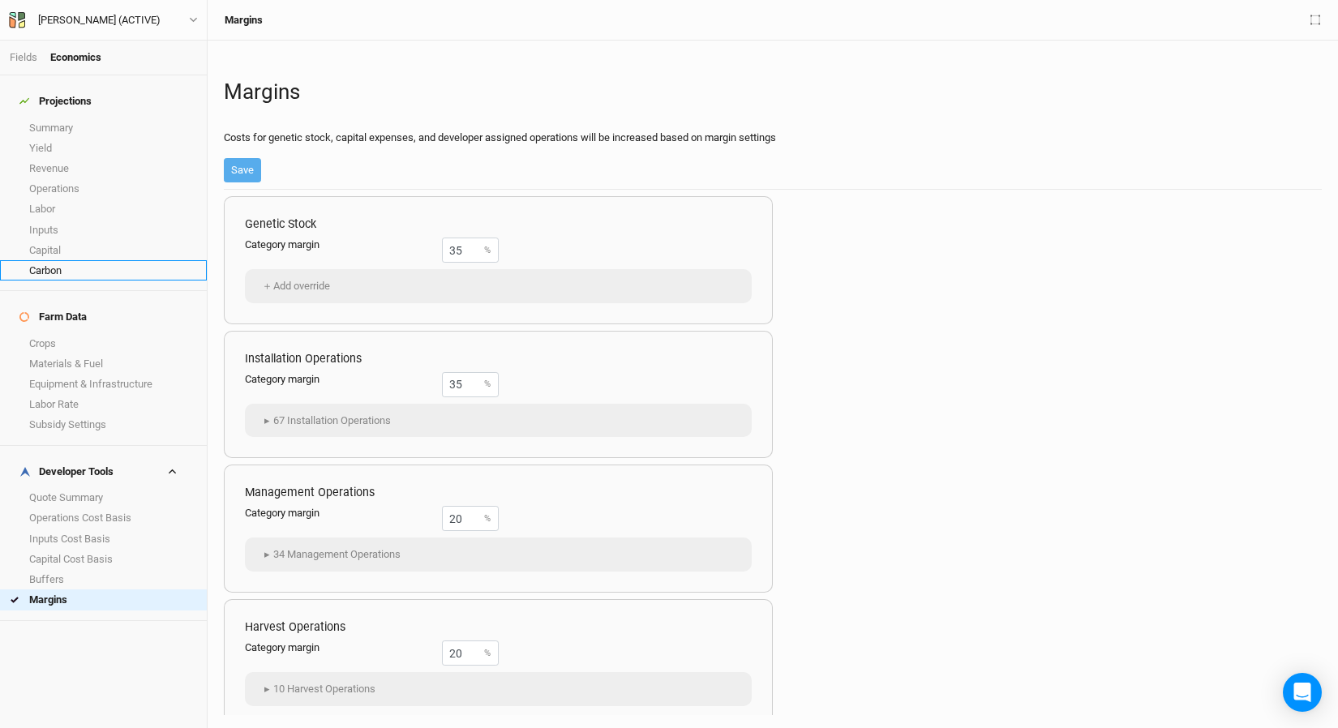
click at [90, 264] on link "Carbon" at bounding box center [103, 270] width 207 height 20
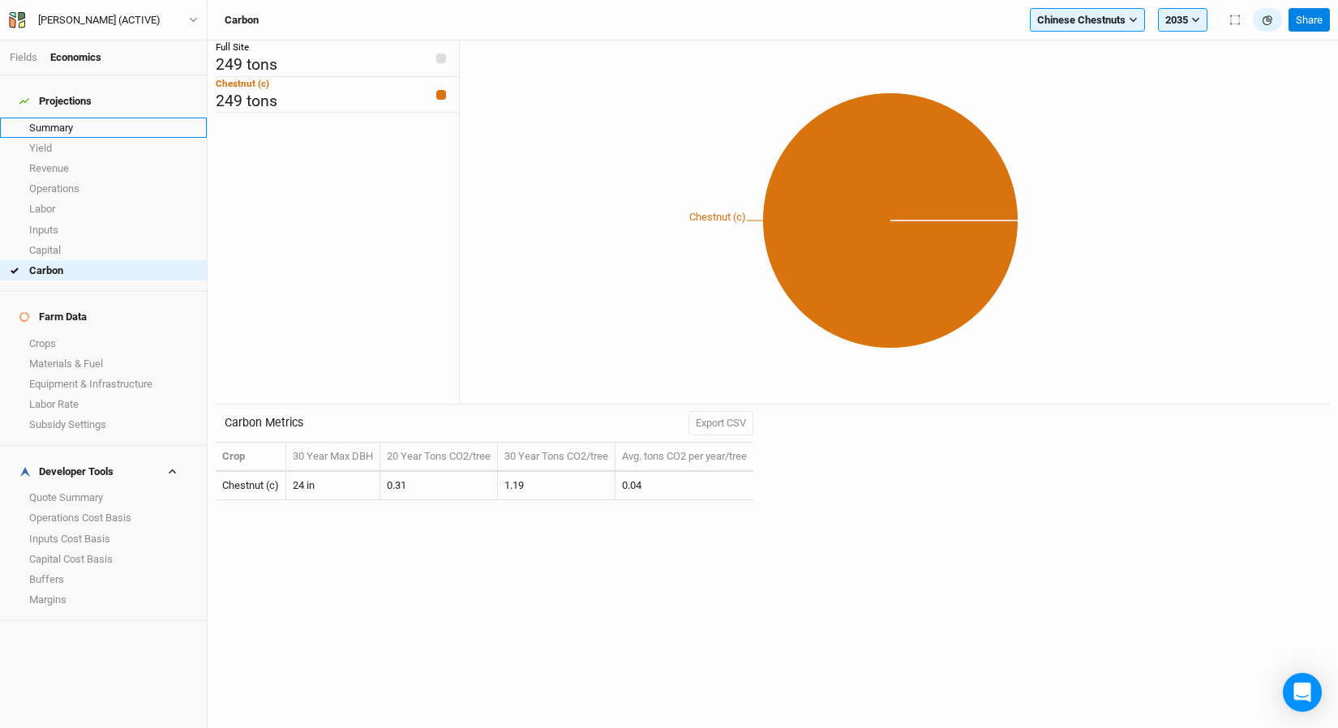
click at [91, 118] on link "Summary" at bounding box center [103, 128] width 207 height 20
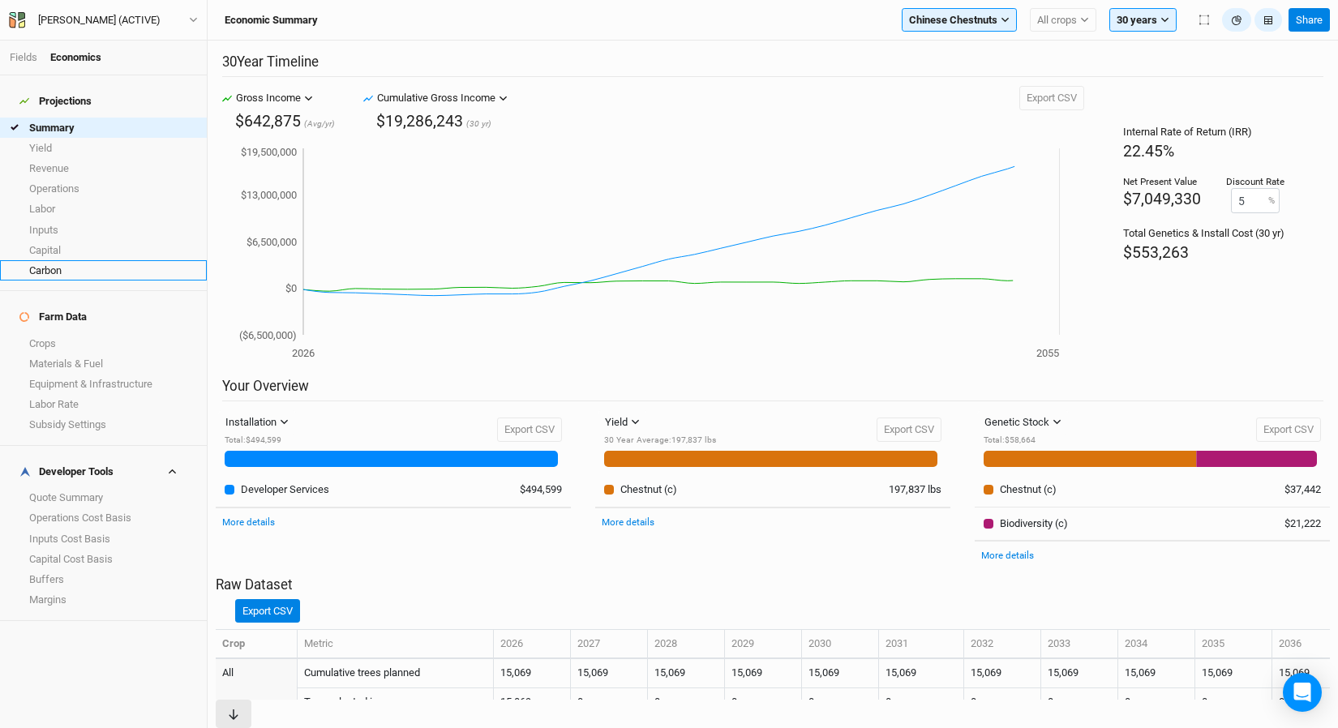
click at [99, 268] on link "Carbon" at bounding box center [103, 270] width 207 height 20
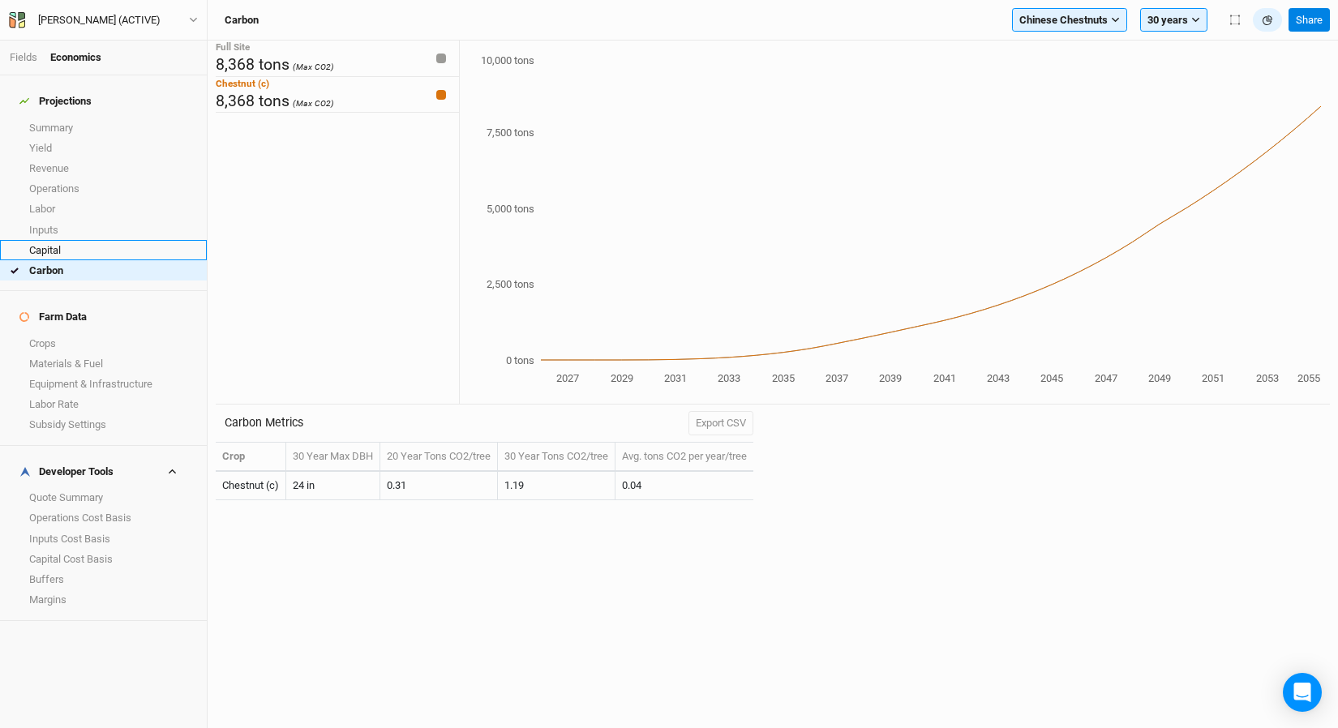
click at [76, 241] on link "Capital" at bounding box center [103, 250] width 207 height 20
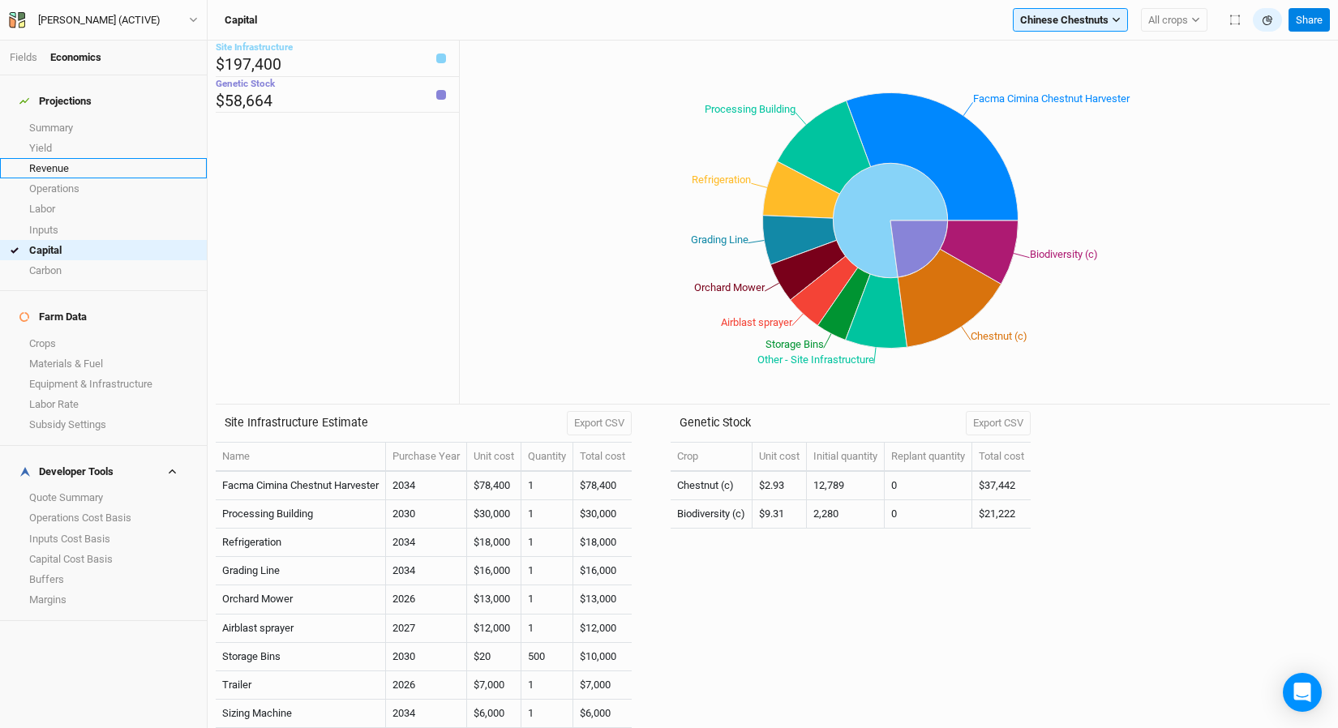
click at [88, 158] on link "Revenue" at bounding box center [103, 168] width 207 height 20
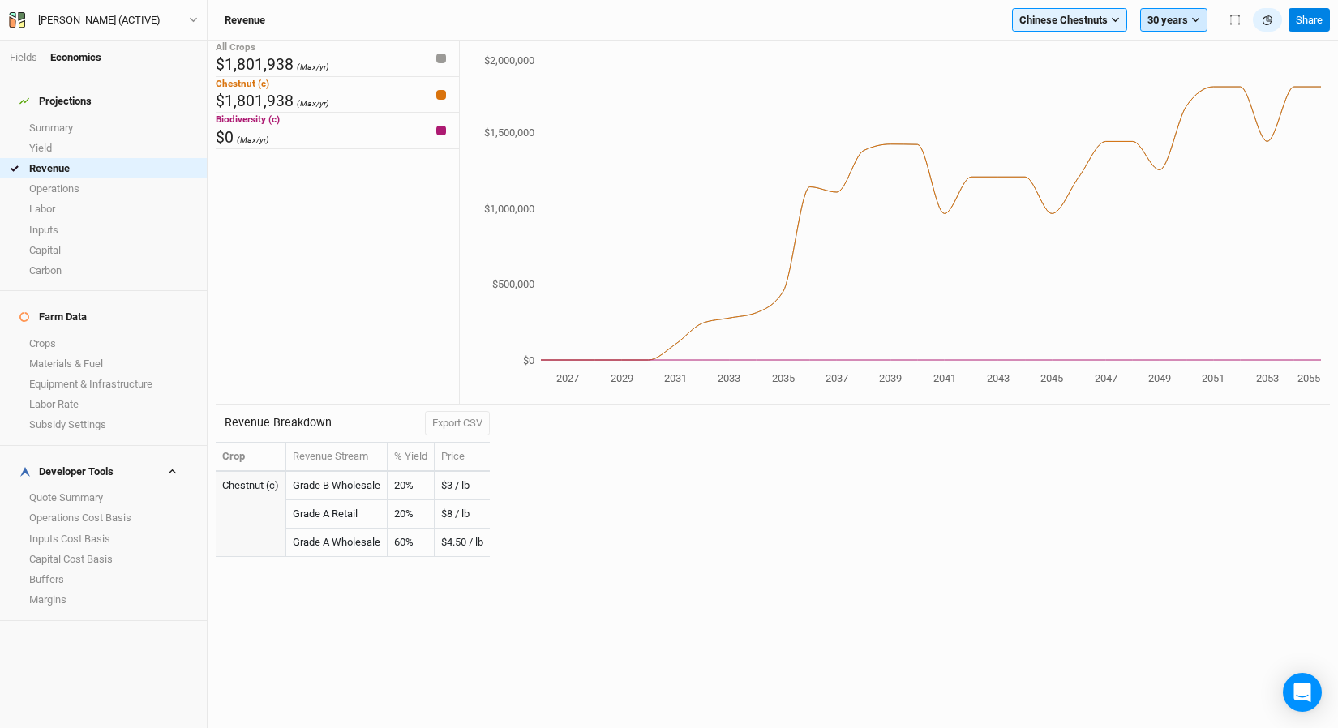
click at [1168, 17] on button "30 years" at bounding box center [1173, 20] width 67 height 24
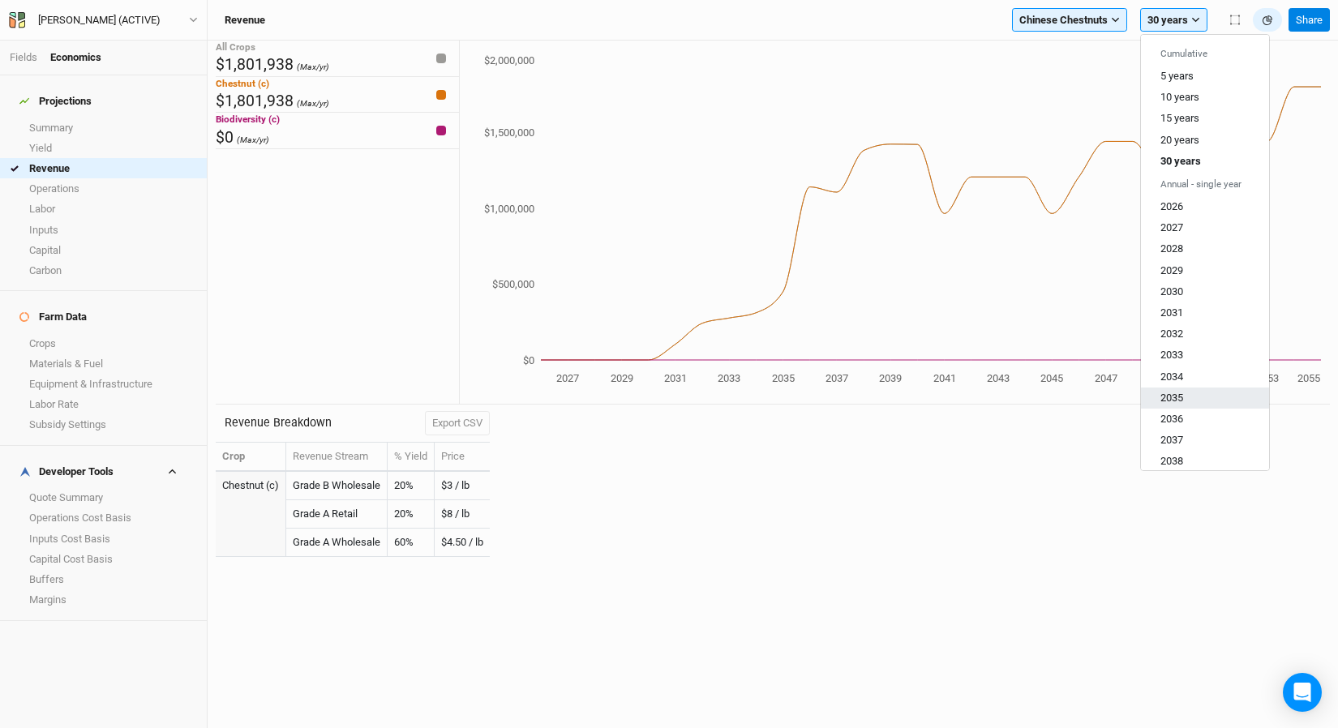
click at [1193, 401] on button "2035" at bounding box center [1205, 397] width 128 height 21
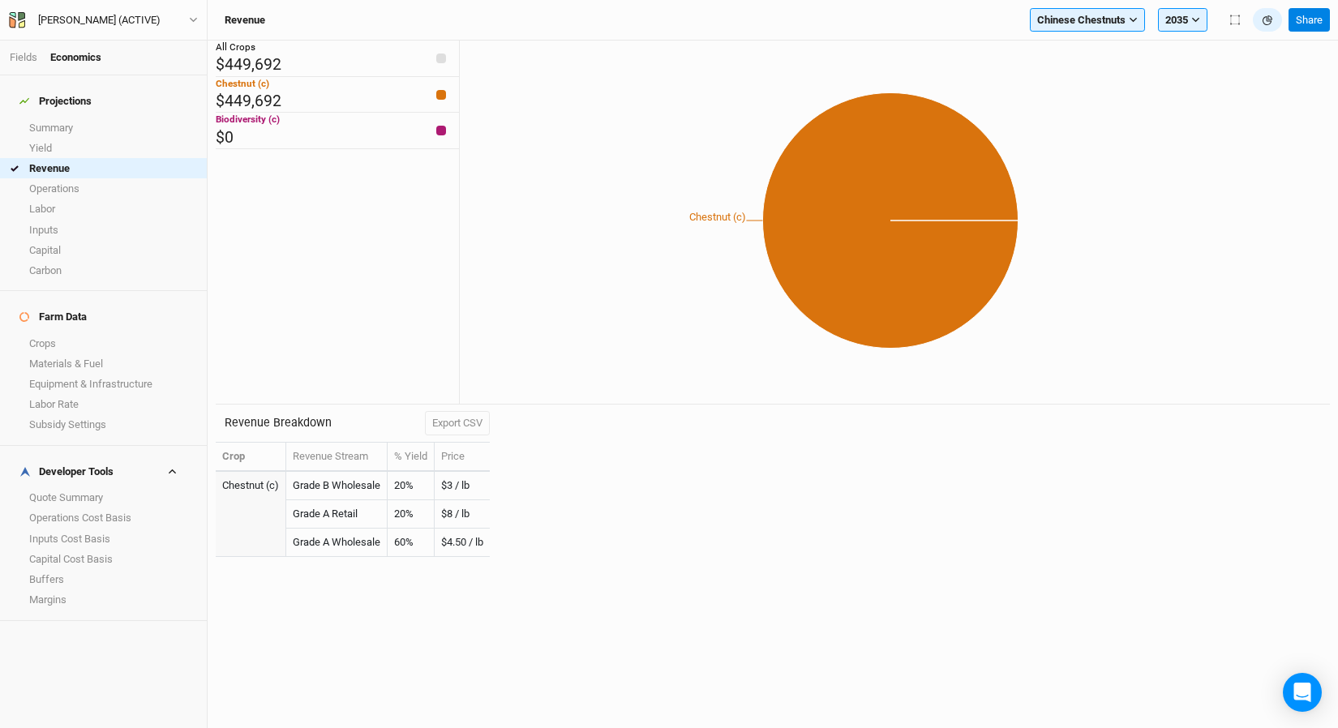
drag, startPoint x: 513, startPoint y: 574, endPoint x: 265, endPoint y: 457, distance: 274.2
click at [214, 455] on div "All Crops $449,692 Chestnut (c) $449,692 Biodiversity (c) $0 Chestnut (c) Reven…" at bounding box center [773, 385] width 1130 height 688
click at [519, 466] on div "Revenue Breakdown Export CSV Crop Revenue Stream % Yield Price Chestnut (c) Gra…" at bounding box center [773, 489] width 1114 height 169
click at [429, 401] on div "All Crops $449,692 Chestnut (c) $449,692 Biodiversity (c) $0" at bounding box center [337, 223] width 243 height 364
click at [448, 418] on button "Export CSV" at bounding box center [457, 423] width 65 height 24
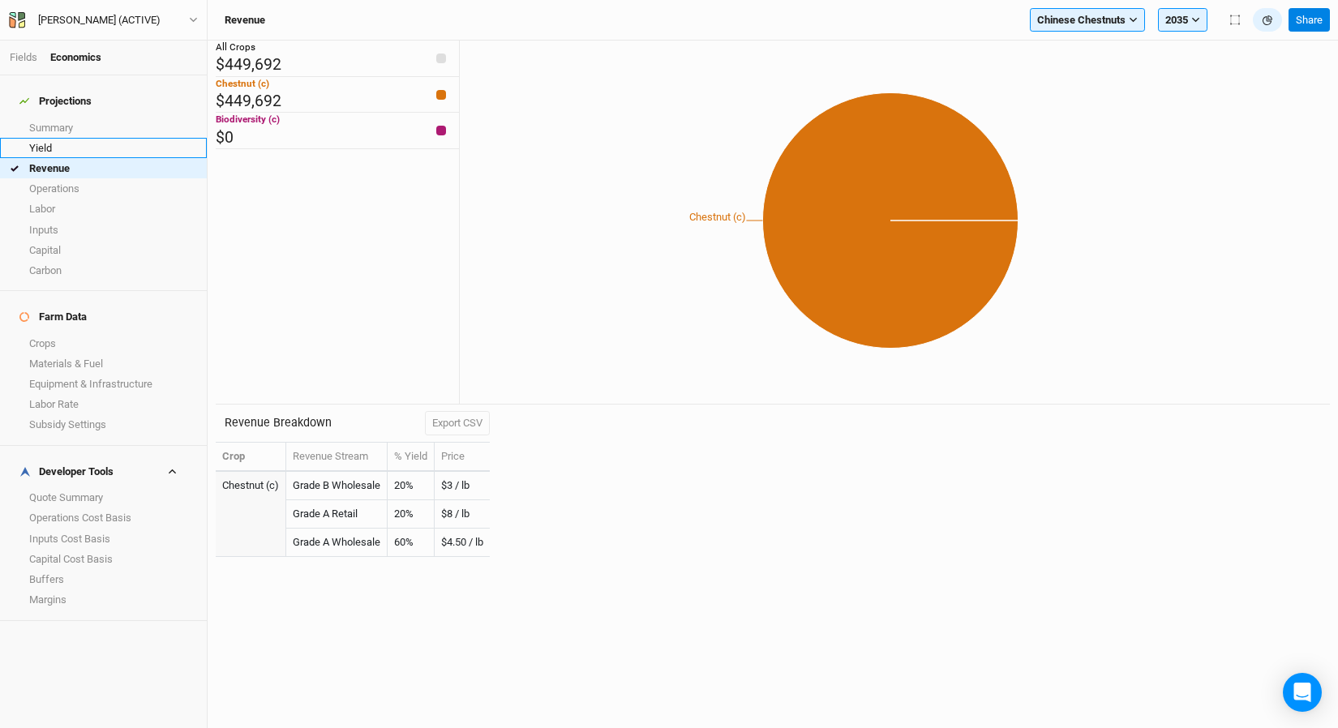
click at [72, 140] on link "Yield" at bounding box center [103, 148] width 207 height 20
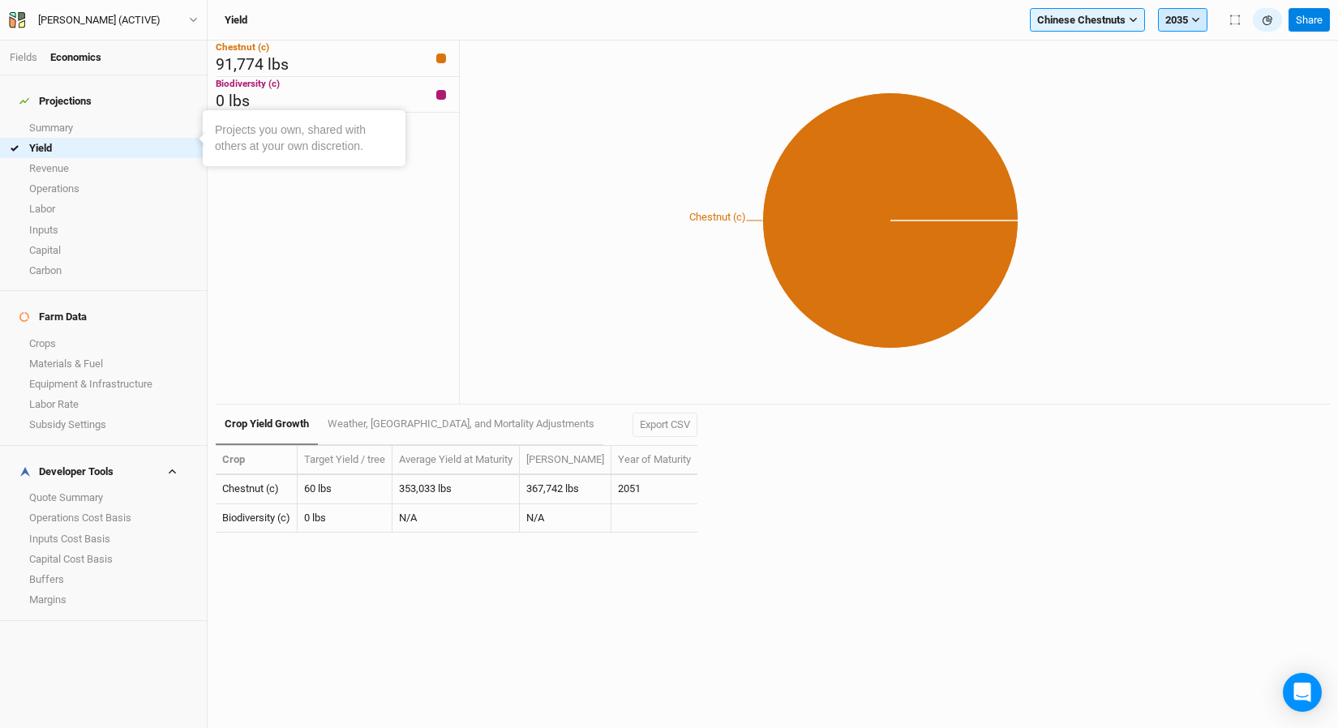
click at [1192, 14] on button "2035" at bounding box center [1182, 20] width 49 height 24
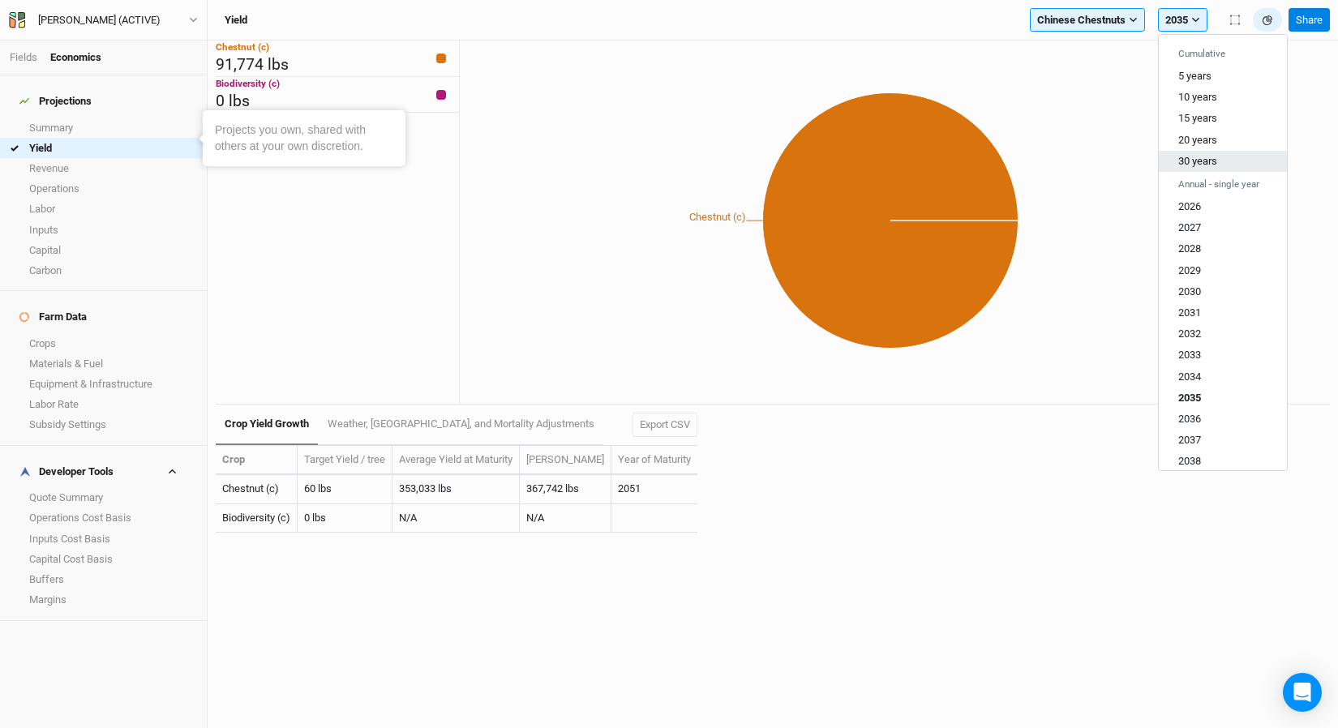
click at [1193, 169] on button "30 years" at bounding box center [1223, 161] width 128 height 21
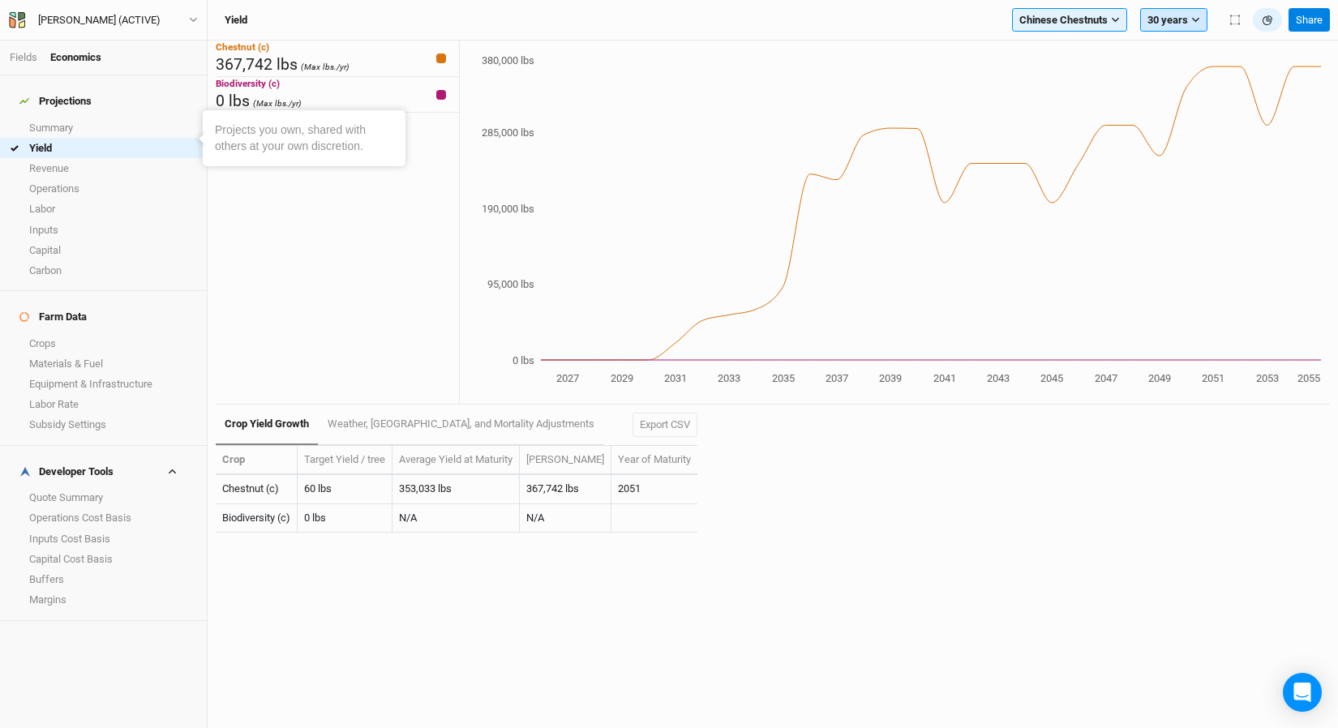
click at [1183, 20] on button "30 years" at bounding box center [1173, 20] width 67 height 24
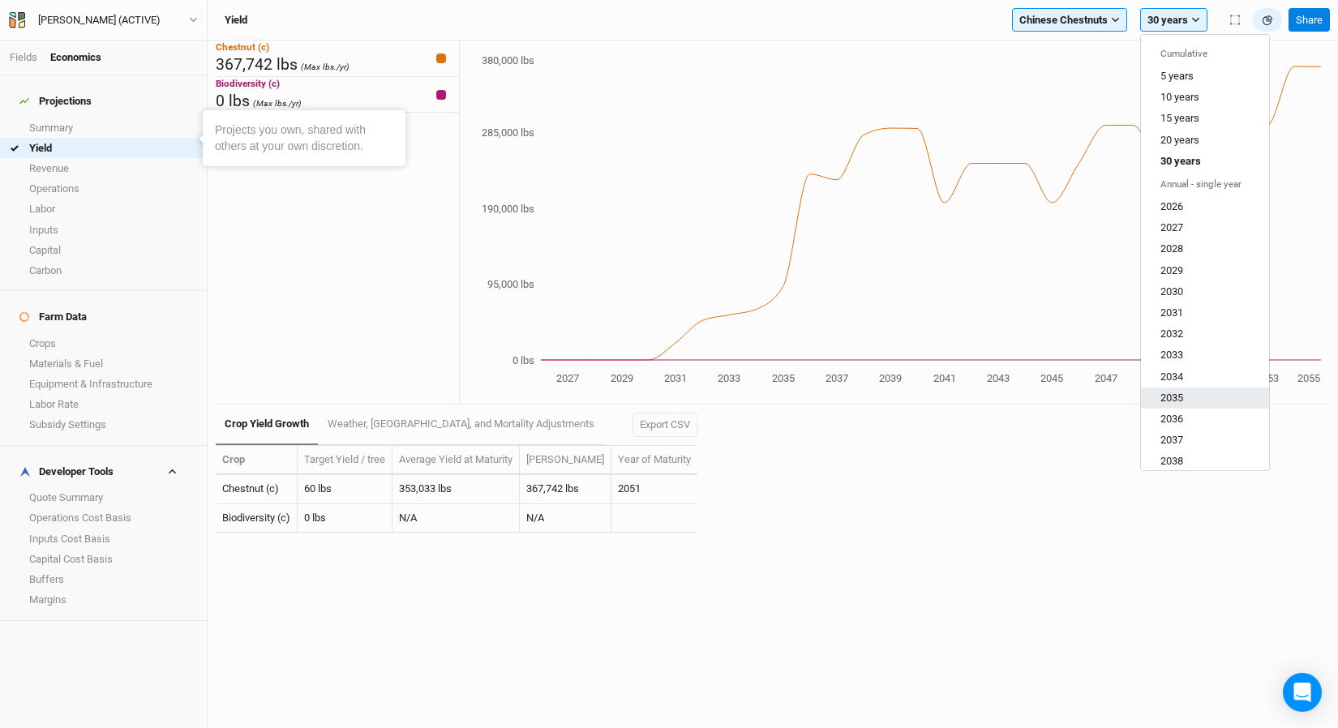
click at [1191, 392] on button "2035" at bounding box center [1205, 397] width 128 height 21
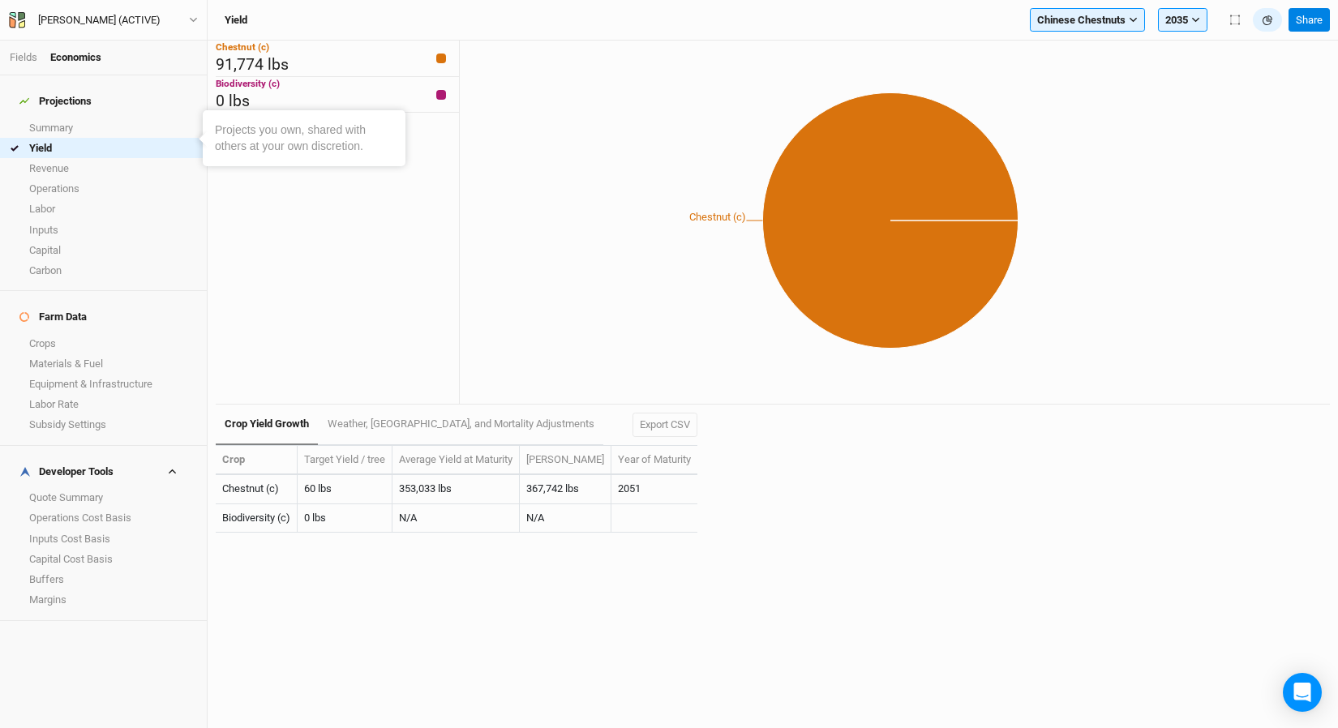
click at [392, 254] on div "Chestnut (c) 91,774 lbs Biodiversity (c) 0 lbs" at bounding box center [337, 223] width 243 height 364
drag, startPoint x: 645, startPoint y: 487, endPoint x: 259, endPoint y: 478, distance: 386.9
click at [259, 478] on tr "Chestnut (c) 60 lbs 353,033 lbs 367,742 lbs 2051" at bounding box center [457, 489] width 482 height 28
click at [270, 461] on th "Crop" at bounding box center [257, 460] width 82 height 29
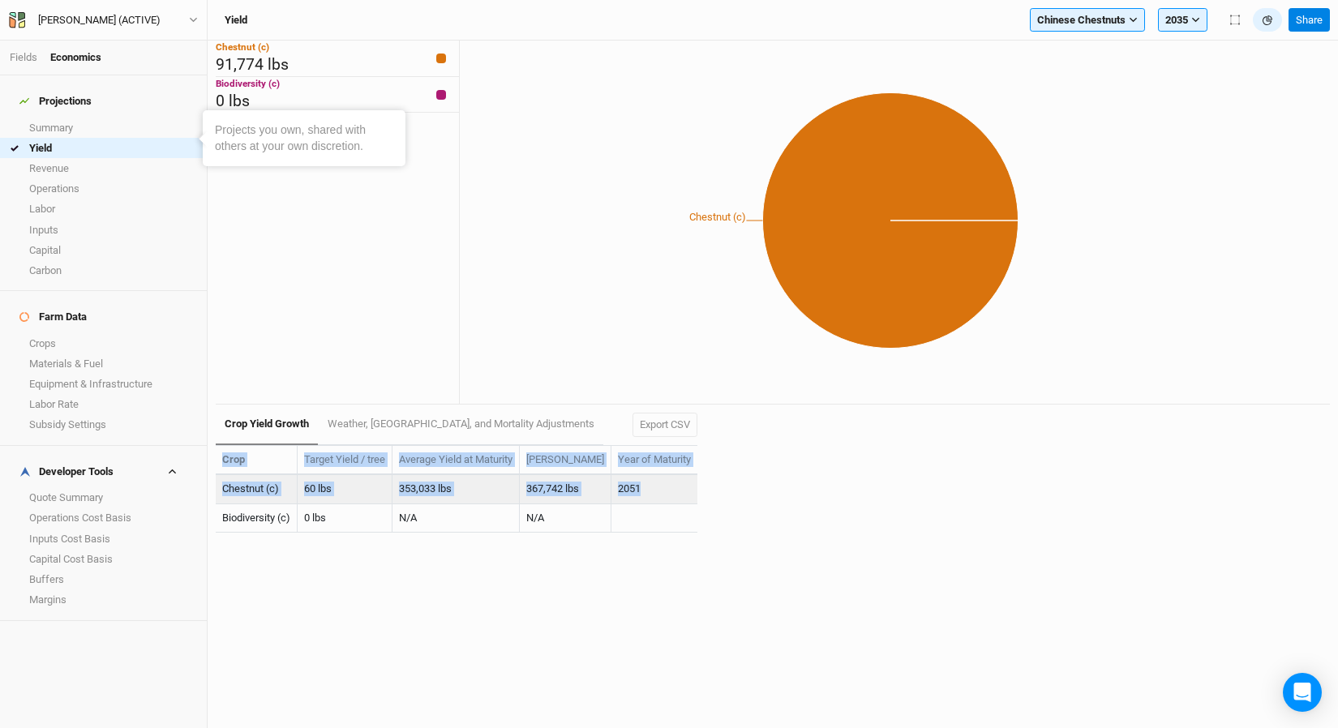
drag, startPoint x: 219, startPoint y: 459, endPoint x: 666, endPoint y: 494, distance: 448.2
click at [666, 494] on table "Crop Target Yield / tree Average Yield at Maturity [PERSON_NAME] Year of Maturi…" at bounding box center [457, 489] width 482 height 88
click at [641, 424] on button "Export CSV" at bounding box center [665, 425] width 65 height 24
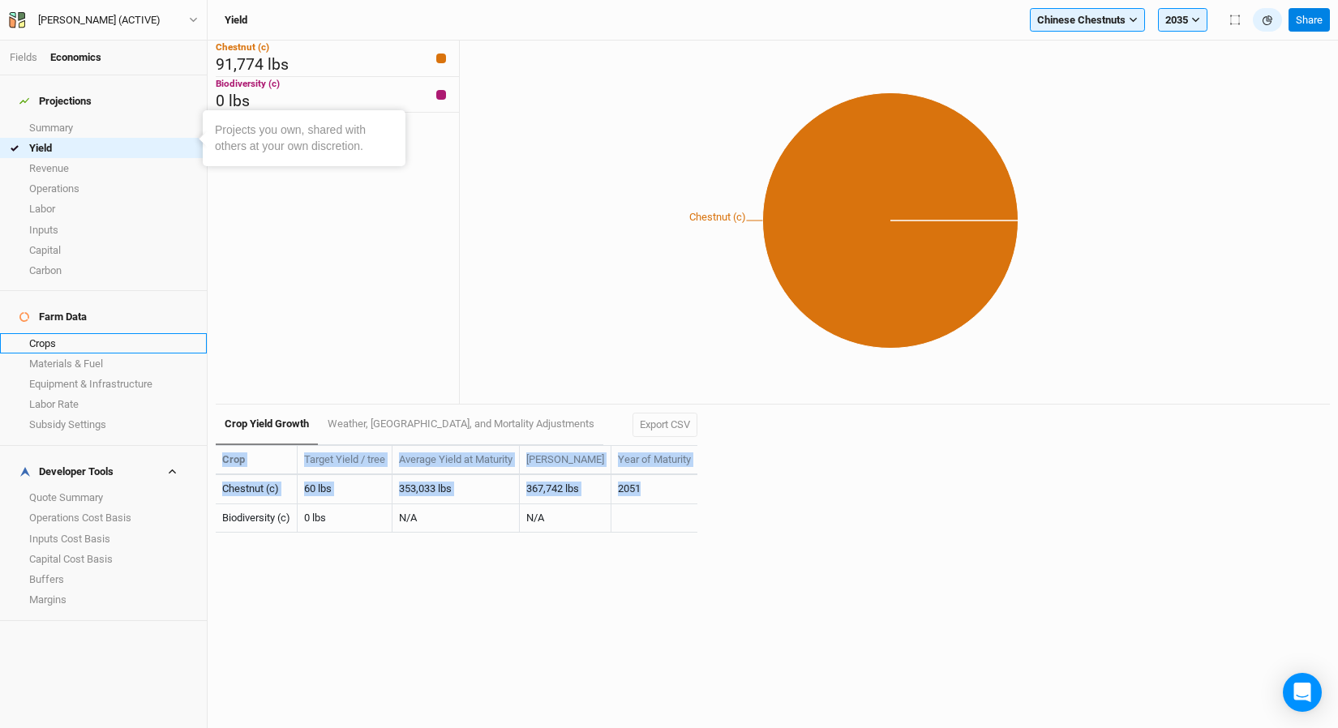
click at [60, 333] on link "Crops" at bounding box center [103, 343] width 207 height 20
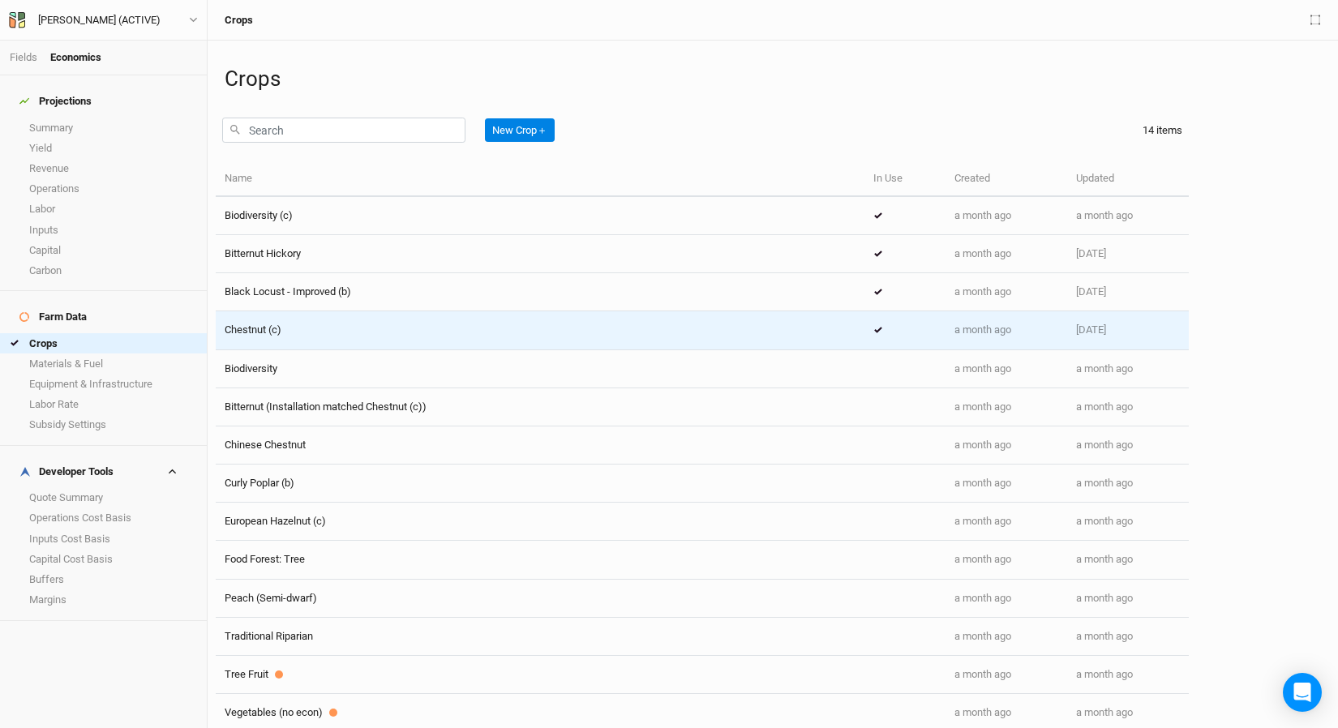
click at [397, 311] on td "Chestnut (c)" at bounding box center [540, 330] width 649 height 38
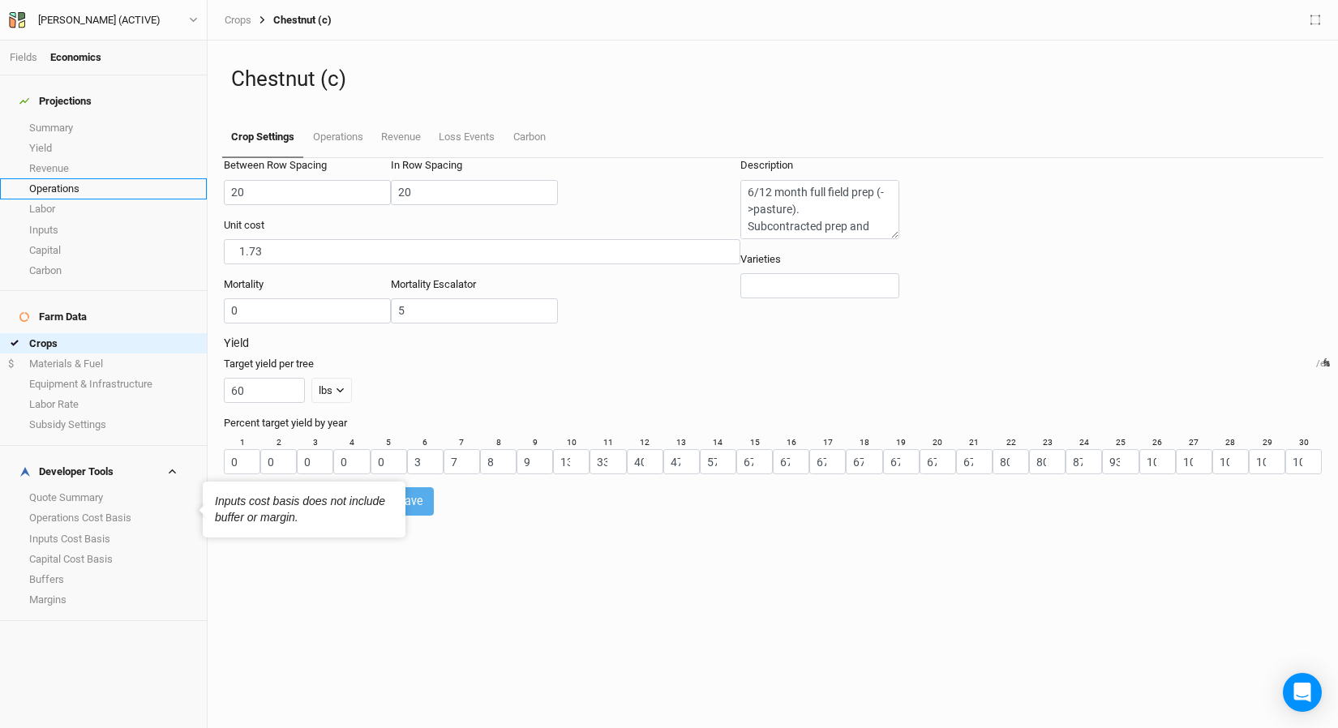
click at [76, 178] on link "Operations" at bounding box center [103, 188] width 207 height 20
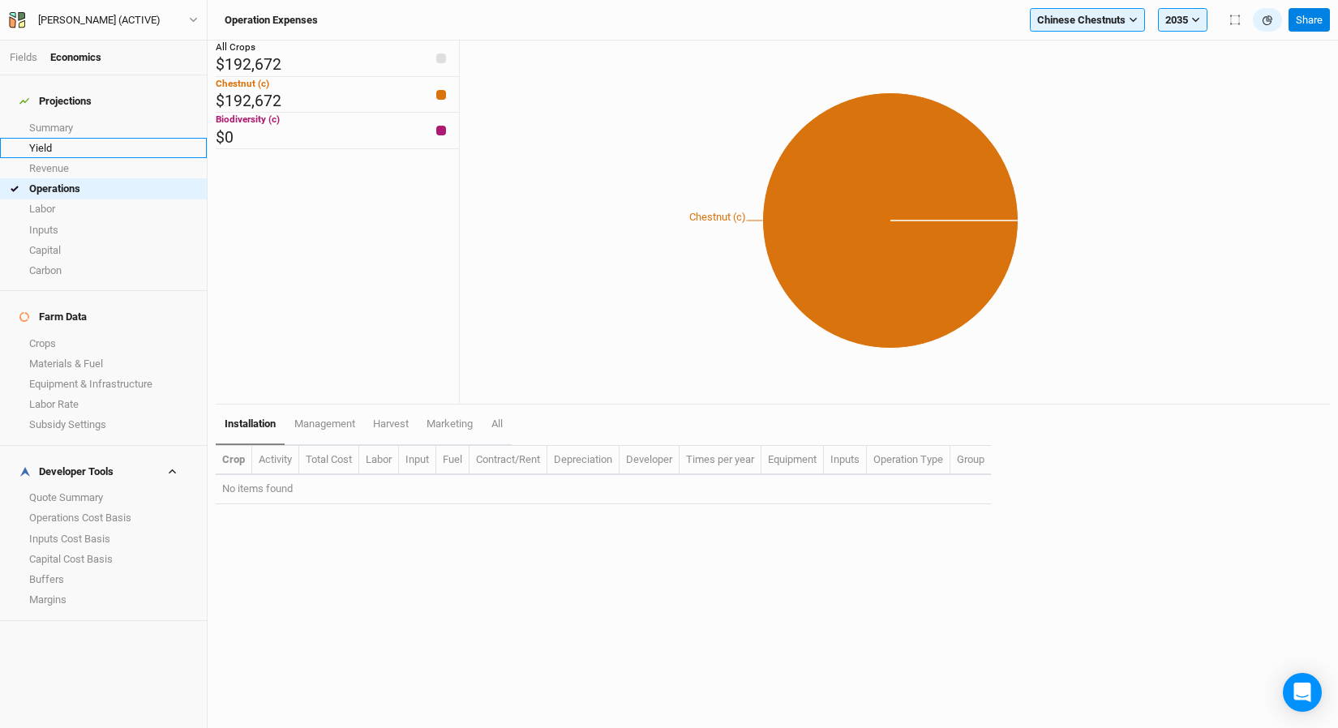
click at [77, 143] on link "Yield" at bounding box center [103, 148] width 207 height 20
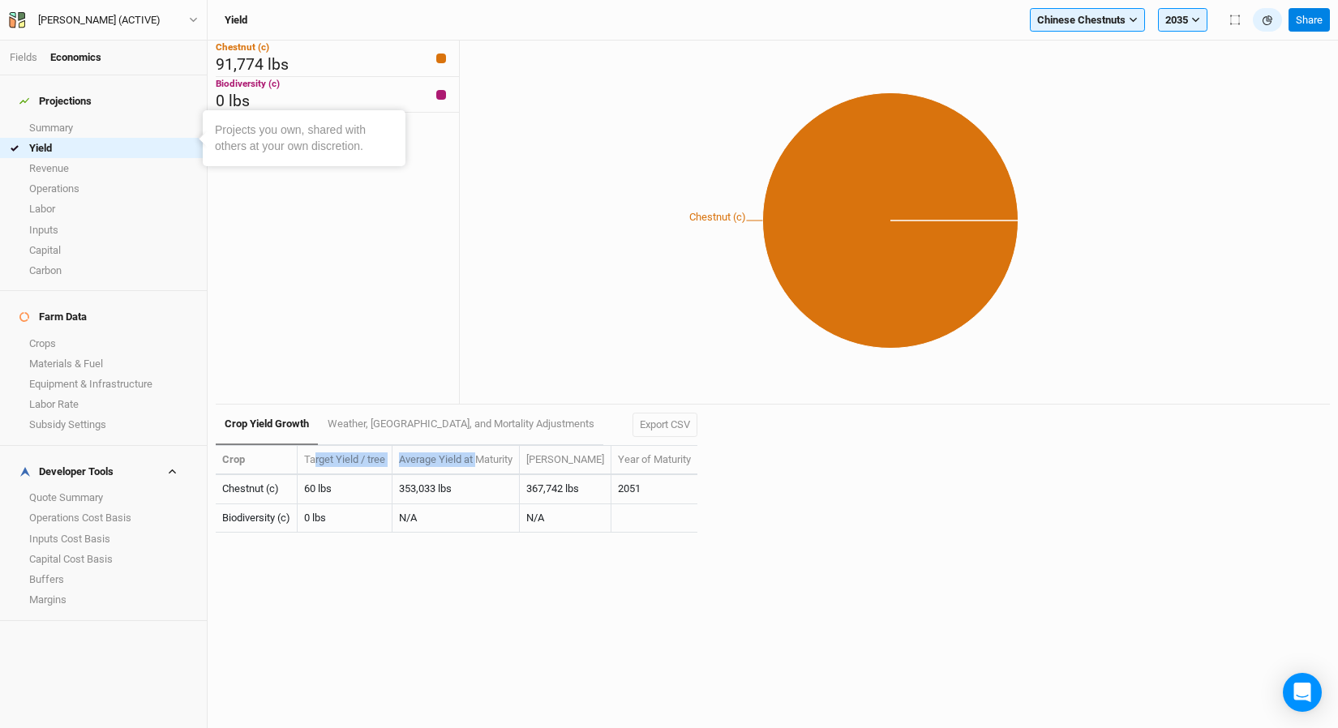
drag, startPoint x: 315, startPoint y: 456, endPoint x: 482, endPoint y: 457, distance: 166.2
click at [482, 457] on tr "Crop Target Yield / tree Average Yield at Maturity [PERSON_NAME] Year of Maturi…" at bounding box center [457, 460] width 482 height 29
click at [482, 457] on th "Average Yield at Maturity" at bounding box center [455, 460] width 127 height 29
click at [566, 626] on div "Chestnut (c) 91,774 lbs Biodiversity (c) 0 lbs Chestnut (c) Crop Yield Growth W…" at bounding box center [773, 385] width 1130 height 688
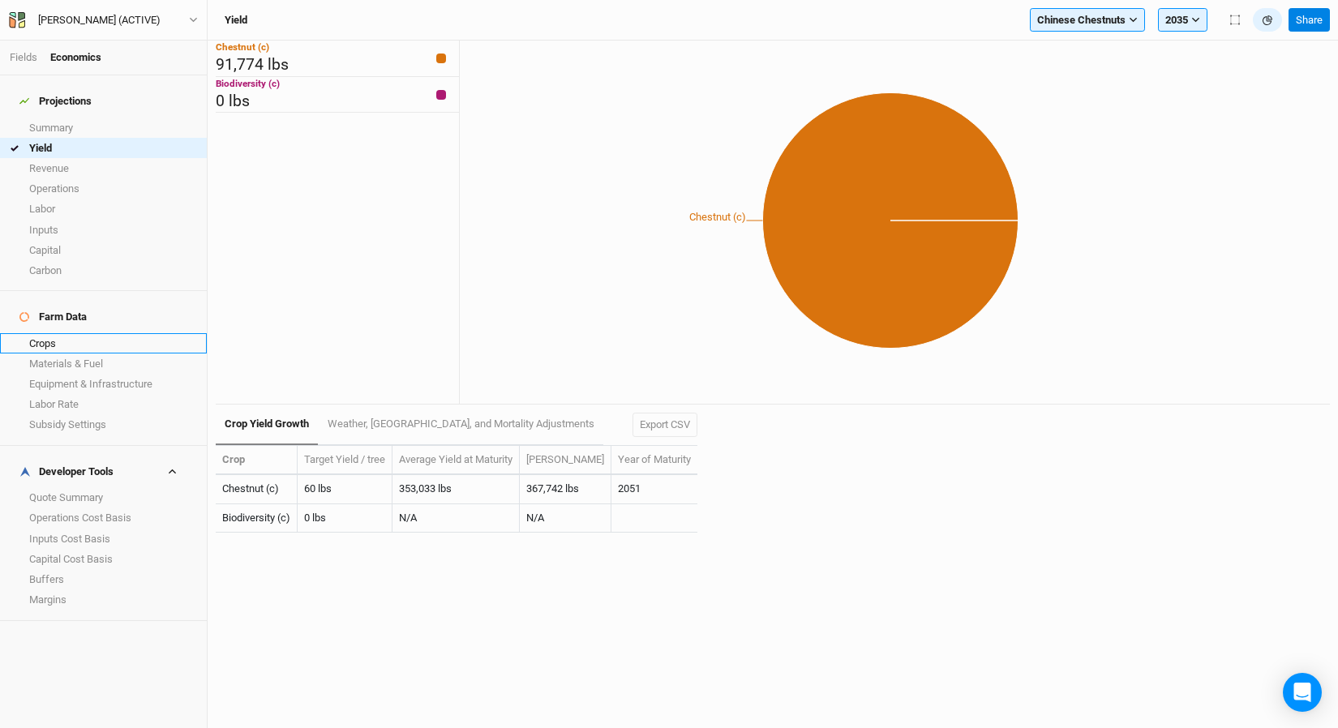
click at [66, 333] on link "Crops" at bounding box center [103, 343] width 207 height 20
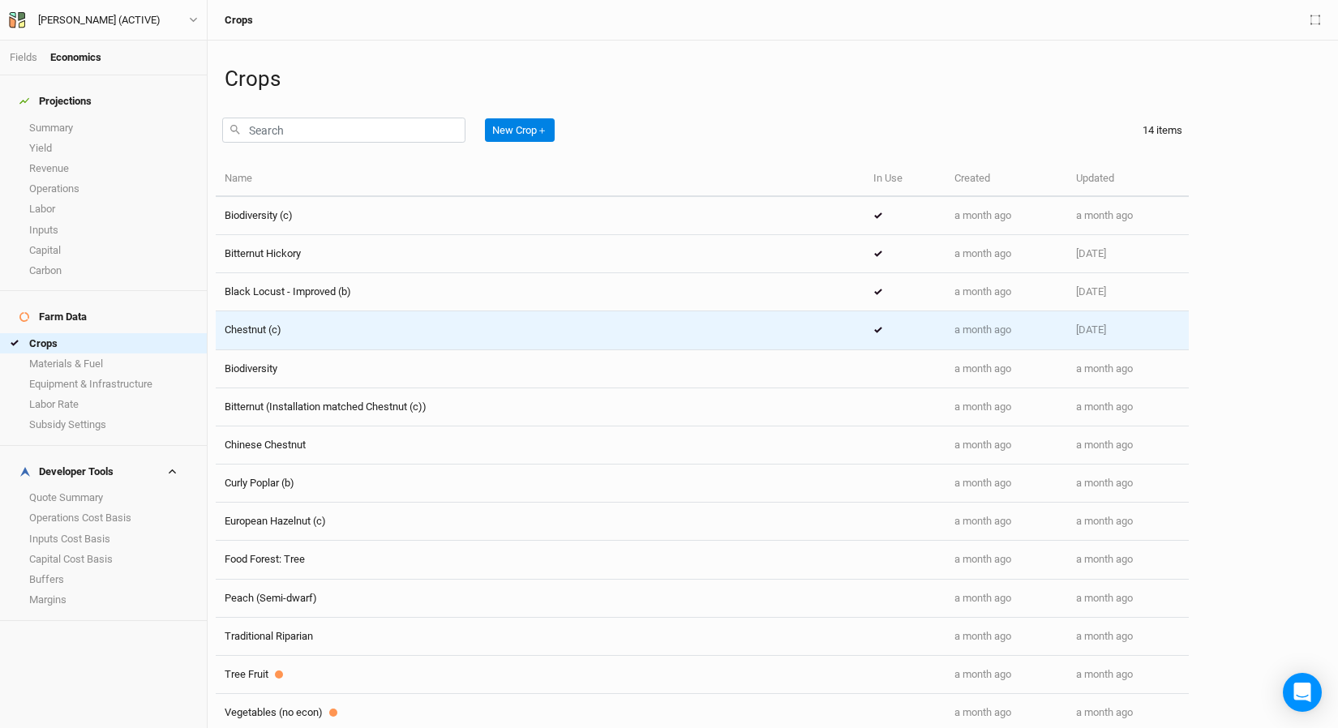
click at [357, 323] on div "Chestnut (c)" at bounding box center [540, 330] width 631 height 15
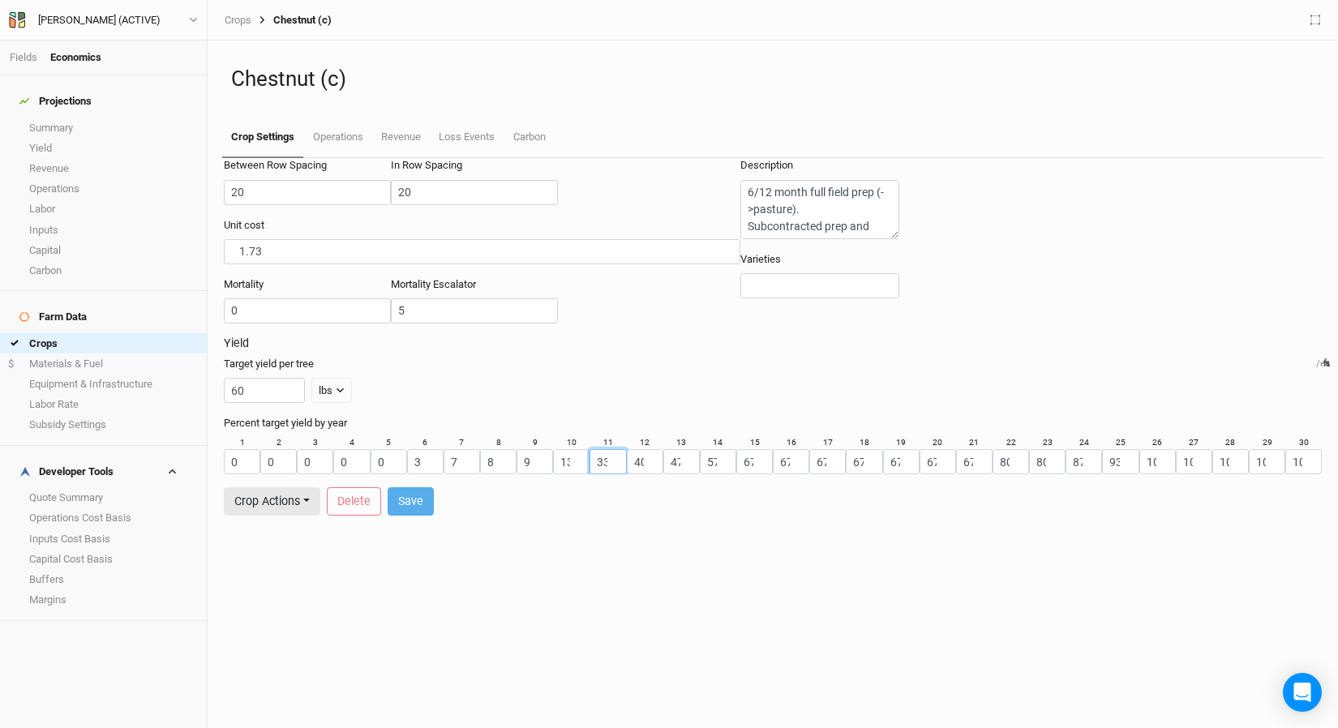
drag, startPoint x: 503, startPoint y: 476, endPoint x: 492, endPoint y: 479, distance: 11.0
click at [492, 474] on div "1 0 2 0 3 0 4 0 5 0 6 3 7 7 8 8 9 9 10 13 11 33 12 40 13 47 14 57 15 67 16 67 1…" at bounding box center [773, 455] width 1098 height 37
click at [546, 516] on form "Between Row Spacing 20 ft In Row Spacing 20 ft Unit cost 1.73 $ /ea Mortality 0…" at bounding box center [773, 337] width 1098 height 358
drag, startPoint x: 521, startPoint y: 475, endPoint x: 499, endPoint y: 475, distance: 22.7
click at [499, 474] on div "1 0 2 0 3 0 4 0 5 0 6 3 7 7 8 8 9 9 10 13 11 33 12 40 13 47 14 57 15 67 16 67 1…" at bounding box center [773, 455] width 1098 height 37
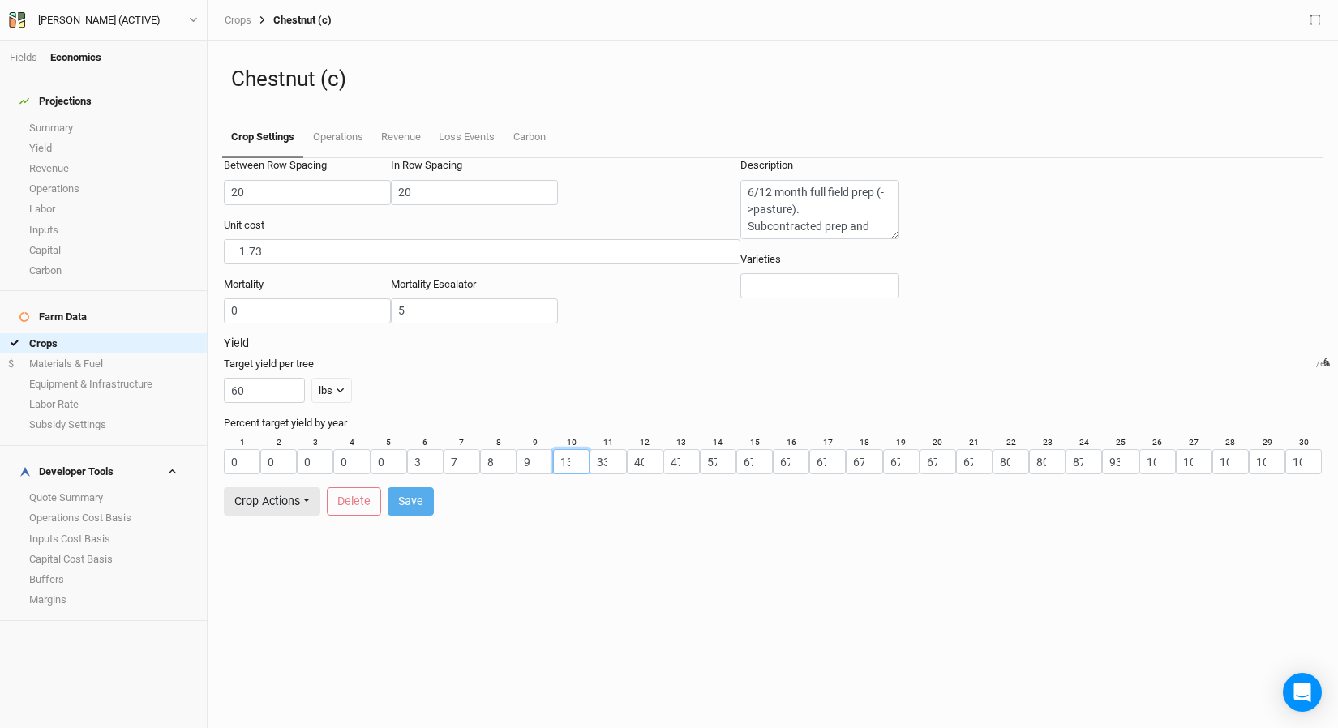
click at [553, 474] on input "13" at bounding box center [571, 461] width 36 height 25
drag, startPoint x: 552, startPoint y: 474, endPoint x: 536, endPoint y: 474, distance: 16.2
click at [627, 474] on input "40" at bounding box center [645, 461] width 36 height 25
click at [543, 487] on div "Yield Target yield per tree 60 lbs lbs bft Percent target yield by year 1 0 2 0…" at bounding box center [773, 412] width 1098 height 151
click at [65, 158] on link "Revenue" at bounding box center [103, 168] width 207 height 20
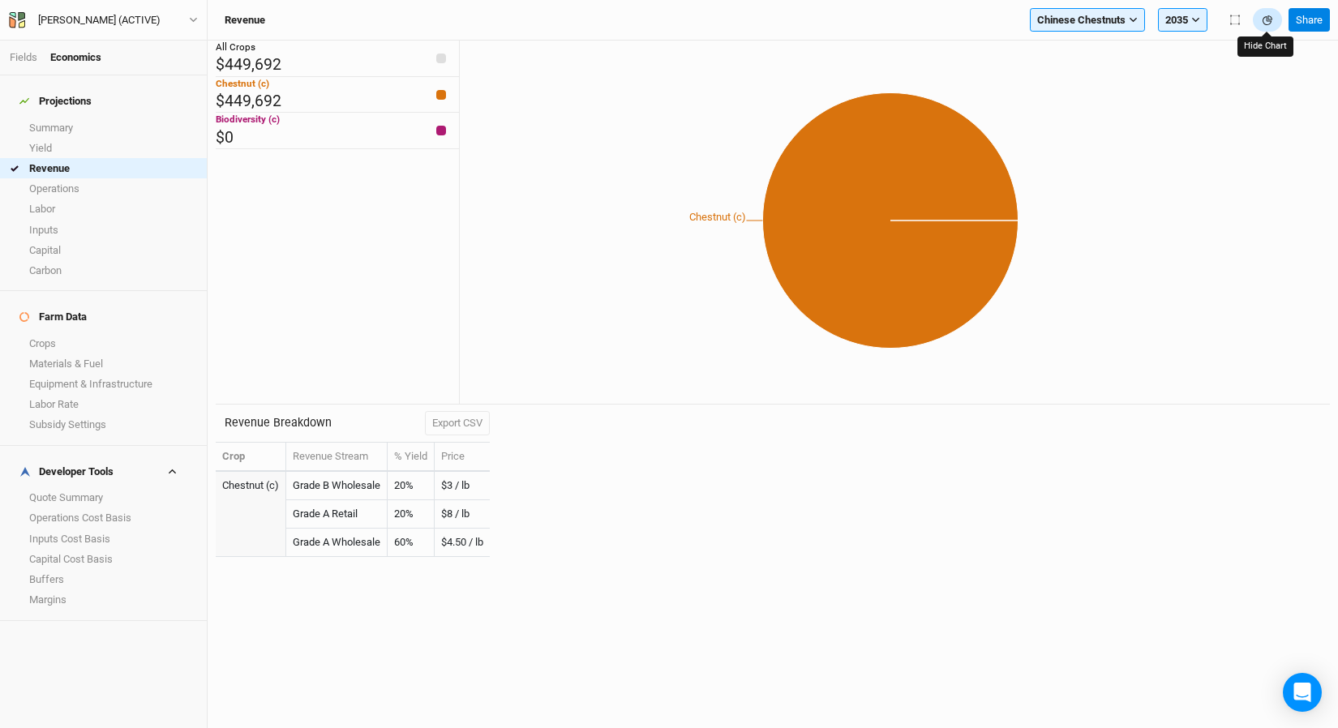
click at [1273, 17] on button "button" at bounding box center [1267, 20] width 29 height 24
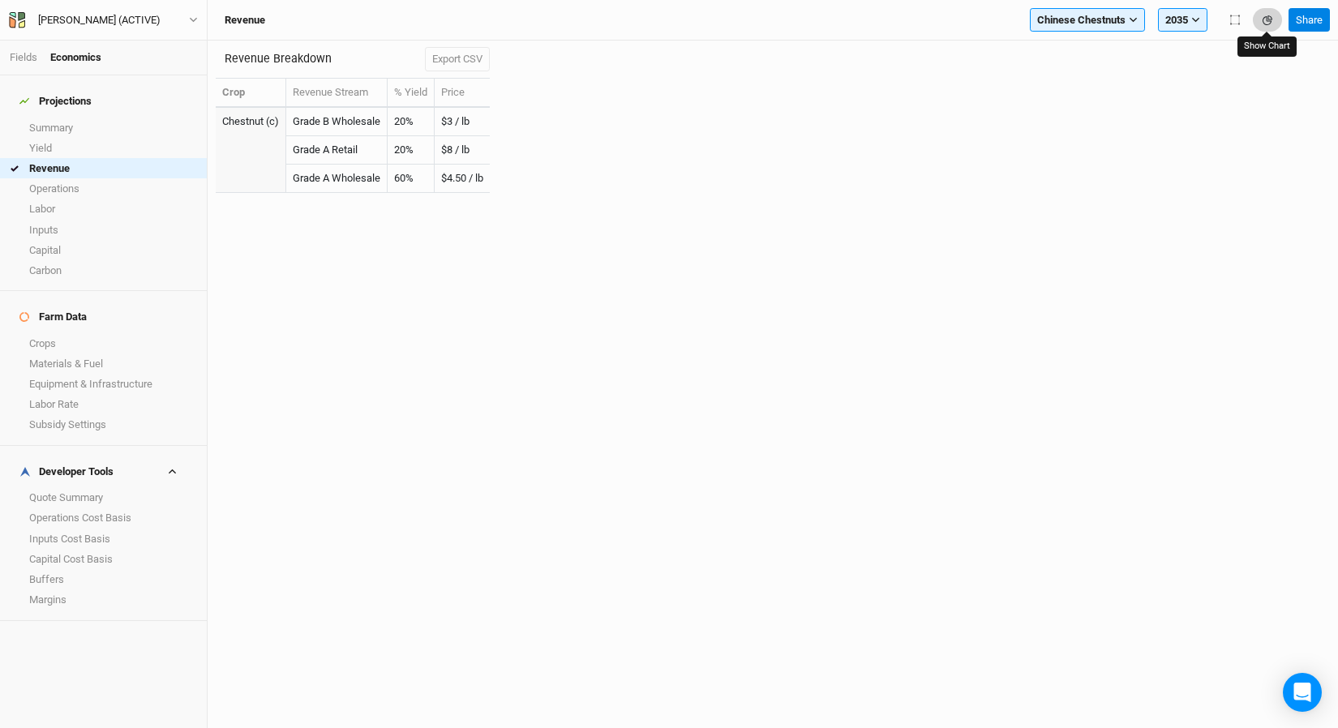
click at [1272, 17] on button "button" at bounding box center [1267, 20] width 29 height 24
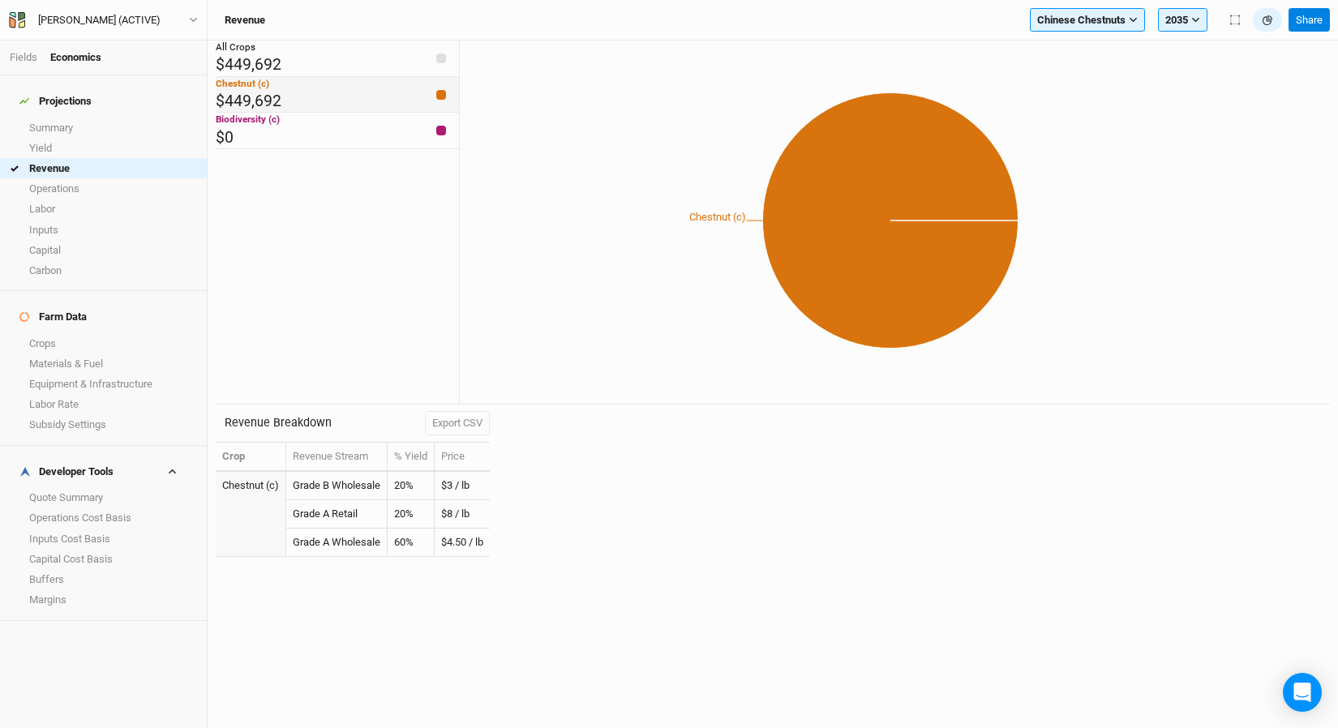
click at [398, 114] on div "Chestnut (c) $449,692" at bounding box center [337, 95] width 243 height 36
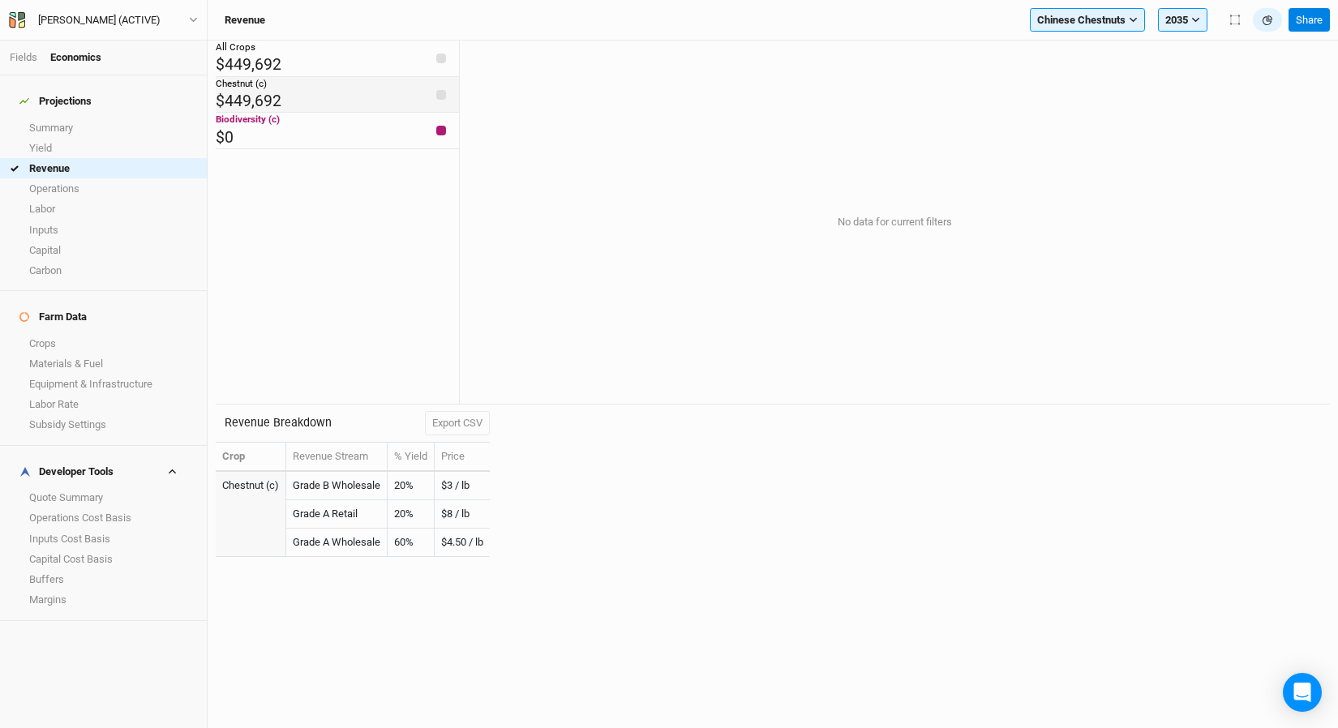
click at [398, 114] on div "Chestnut (c) $449,692" at bounding box center [337, 95] width 243 height 36
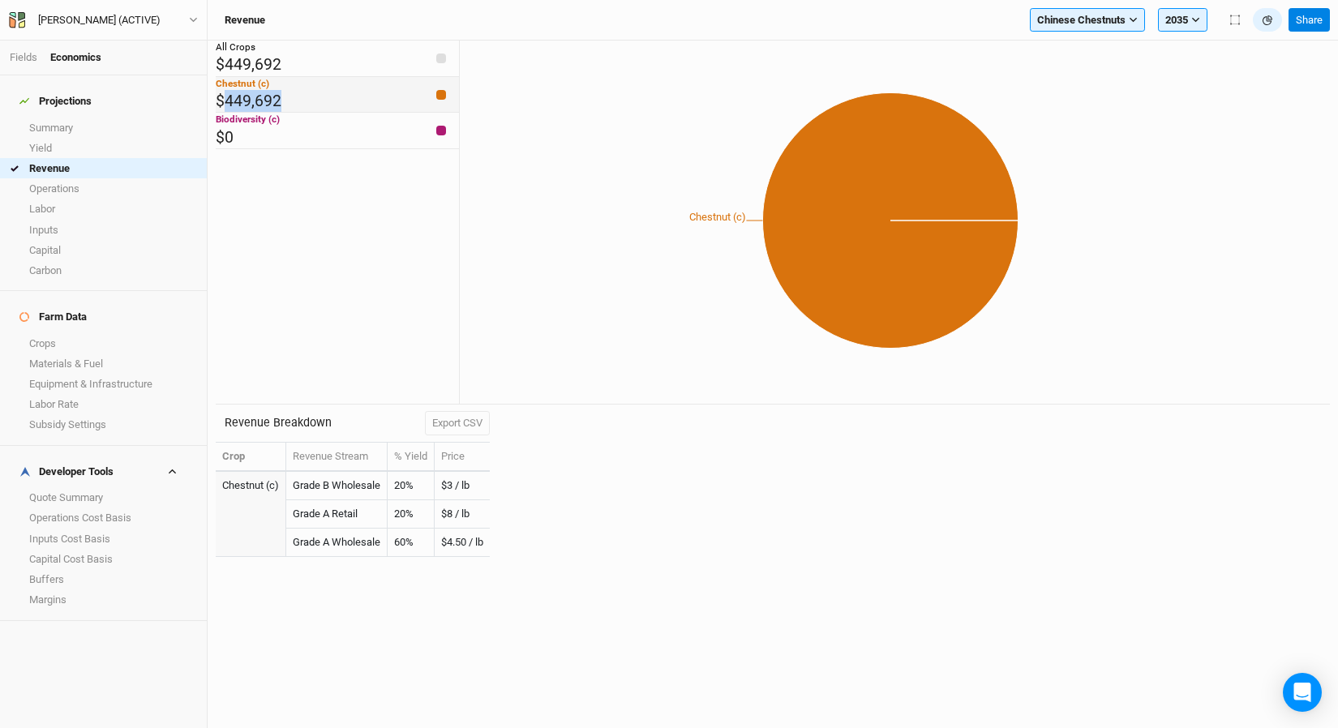
drag, startPoint x: 294, startPoint y: 131, endPoint x: 235, endPoint y: 133, distance: 58.4
click at [235, 114] on div "Chestnut (c) $449,692" at bounding box center [337, 95] width 243 height 36
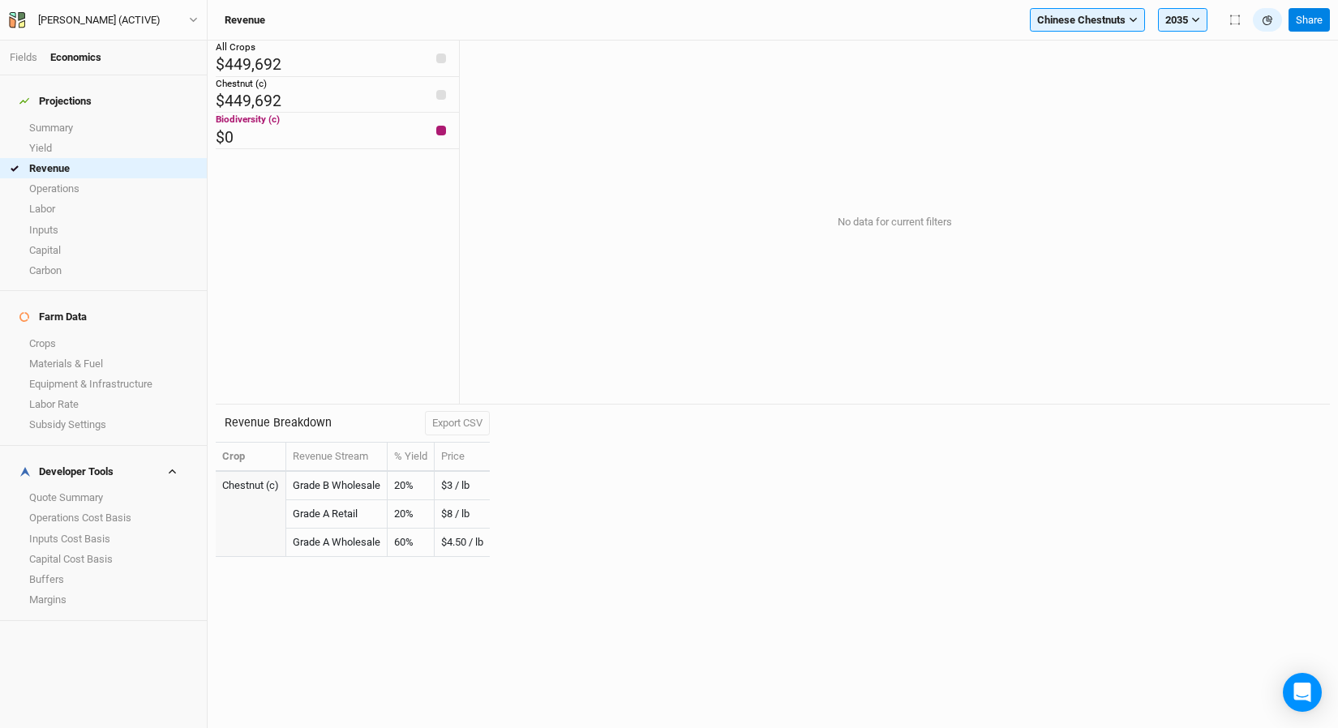
click at [292, 311] on div "All Crops $449,692 Chestnut (c) $449,692 Biodiversity (c) $0" at bounding box center [337, 223] width 243 height 364
click at [353, 114] on div "Chestnut (c) $449,692" at bounding box center [337, 95] width 243 height 36
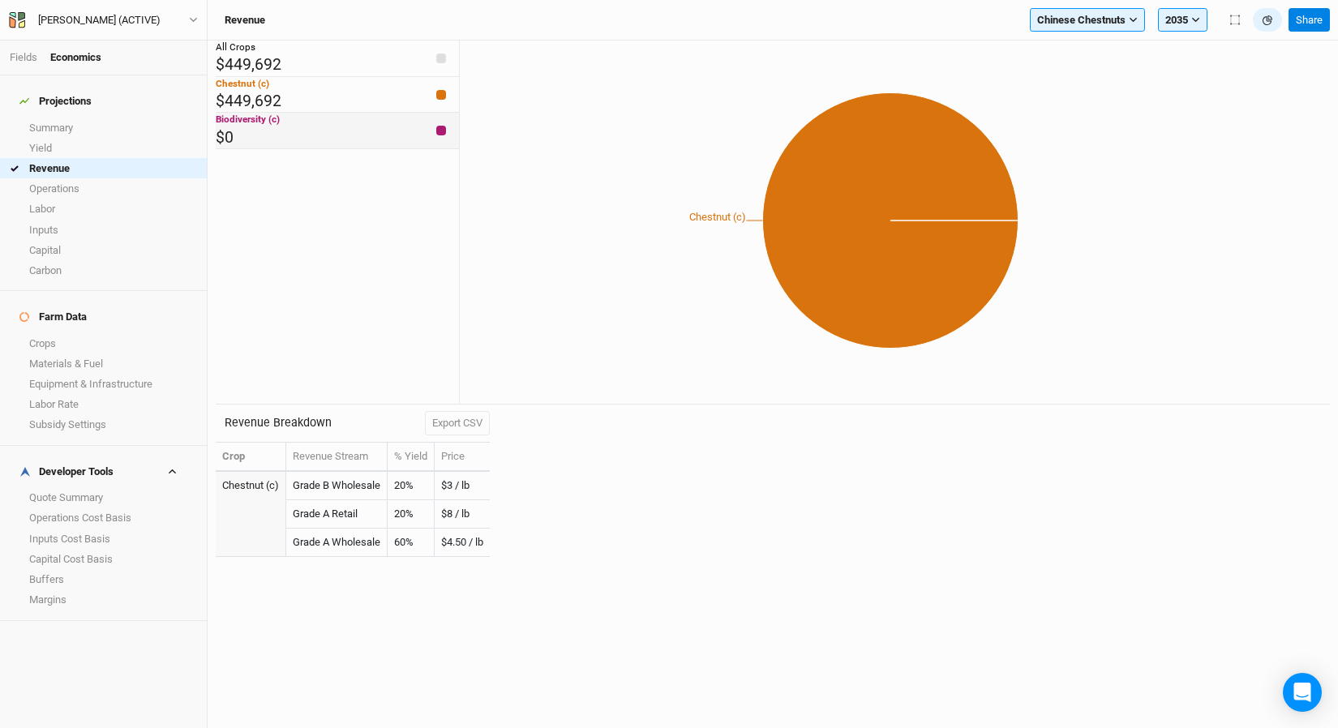
click at [383, 149] on div "Biodiversity (c) $0" at bounding box center [337, 131] width 243 height 36
click at [86, 140] on link "Yield" at bounding box center [103, 148] width 207 height 20
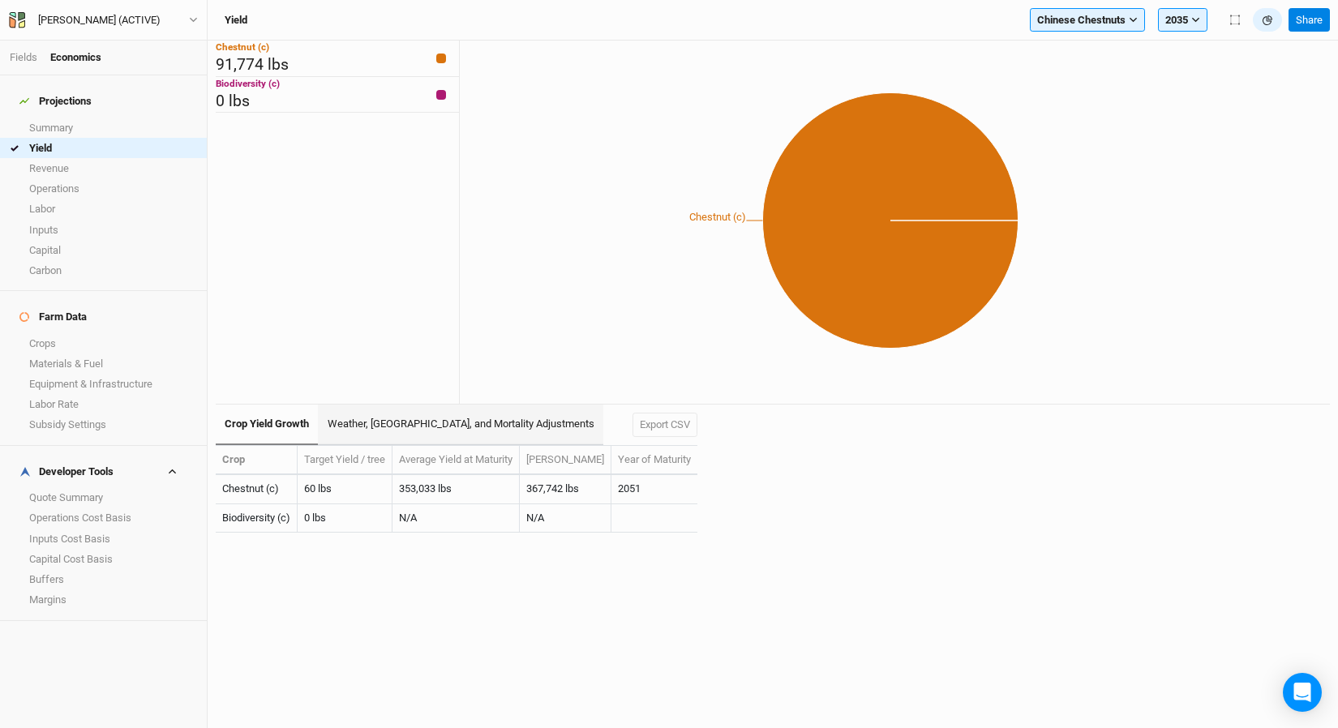
click at [415, 422] on link "Weather, [GEOGRAPHIC_DATA], and Mortality Adjustments" at bounding box center [460, 425] width 285 height 41
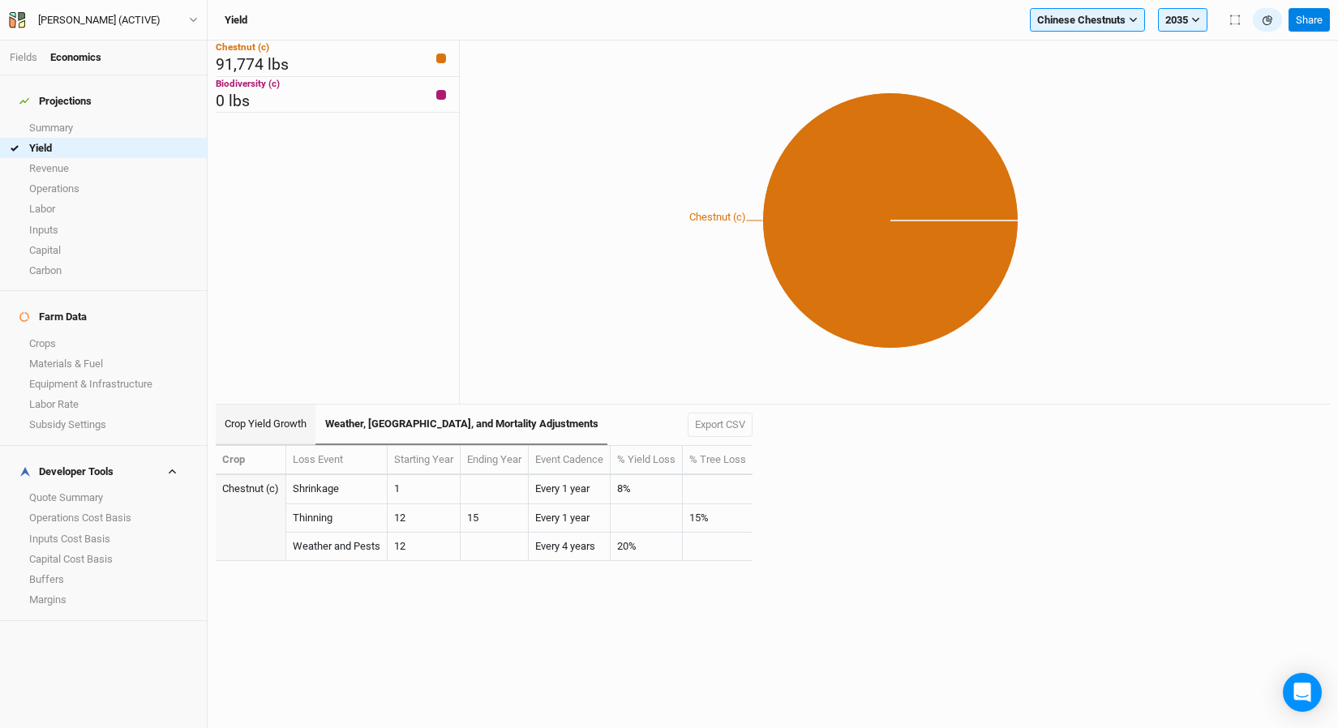
click at [253, 422] on link "Crop Yield Growth" at bounding box center [266, 425] width 100 height 41
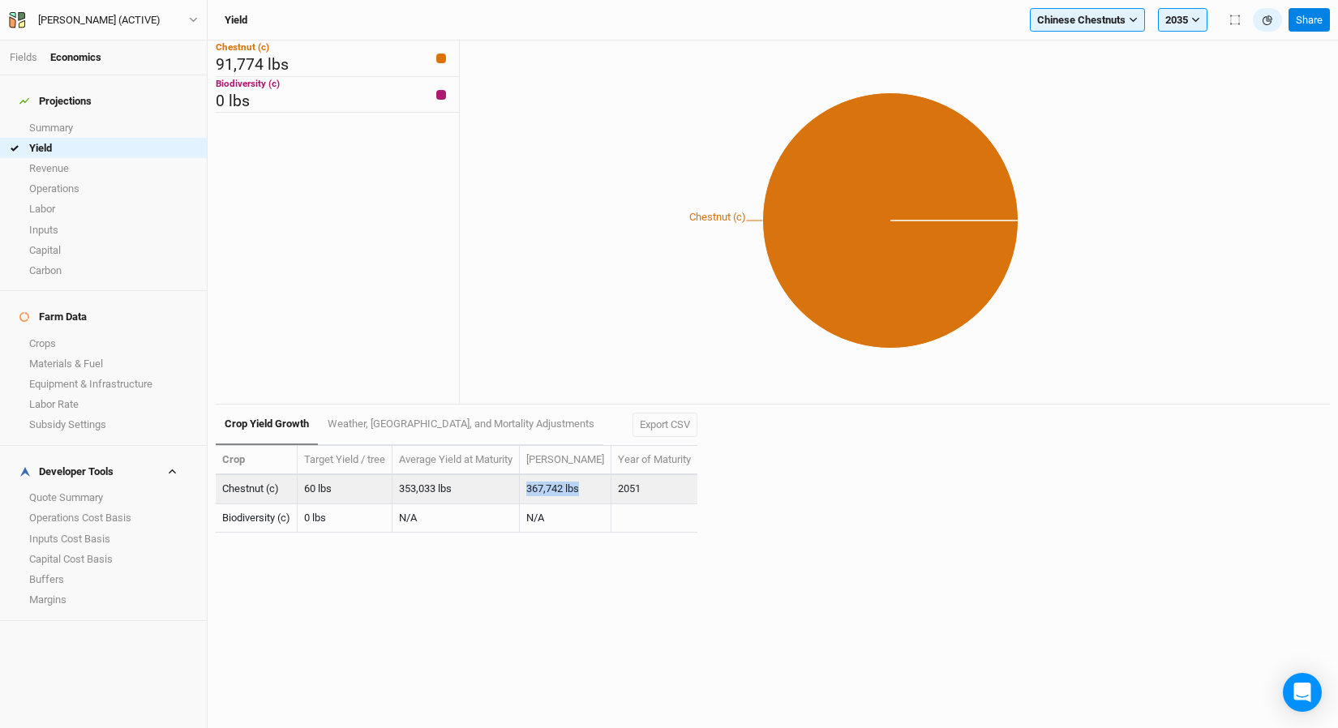
drag, startPoint x: 528, startPoint y: 489, endPoint x: 587, endPoint y: 494, distance: 59.4
click at [587, 494] on td "367,742 lbs" at bounding box center [566, 489] width 92 height 28
click at [455, 481] on td "353,033 lbs" at bounding box center [455, 489] width 127 height 28
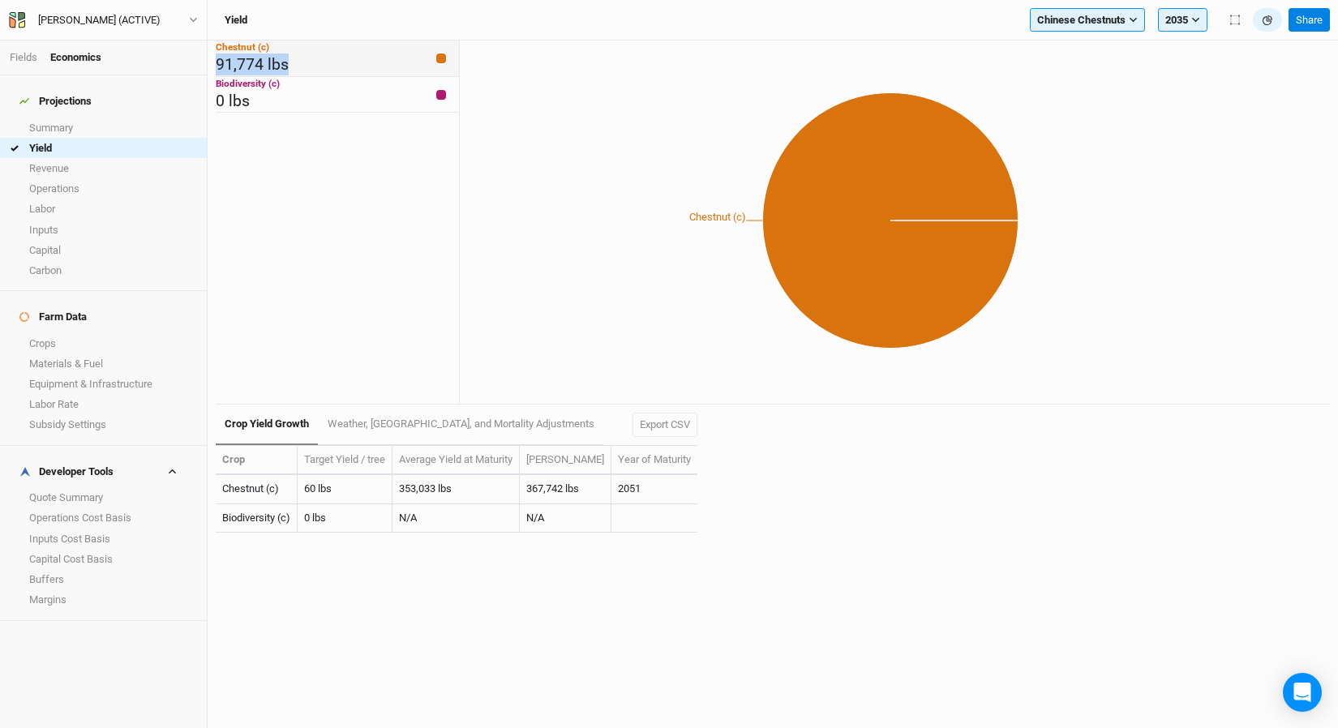
drag, startPoint x: 309, startPoint y: 78, endPoint x: 250, endPoint y: 78, distance: 59.2
click at [216, 77] on div "Chestnut (c) 91,774 lbs" at bounding box center [337, 59] width 243 height 36
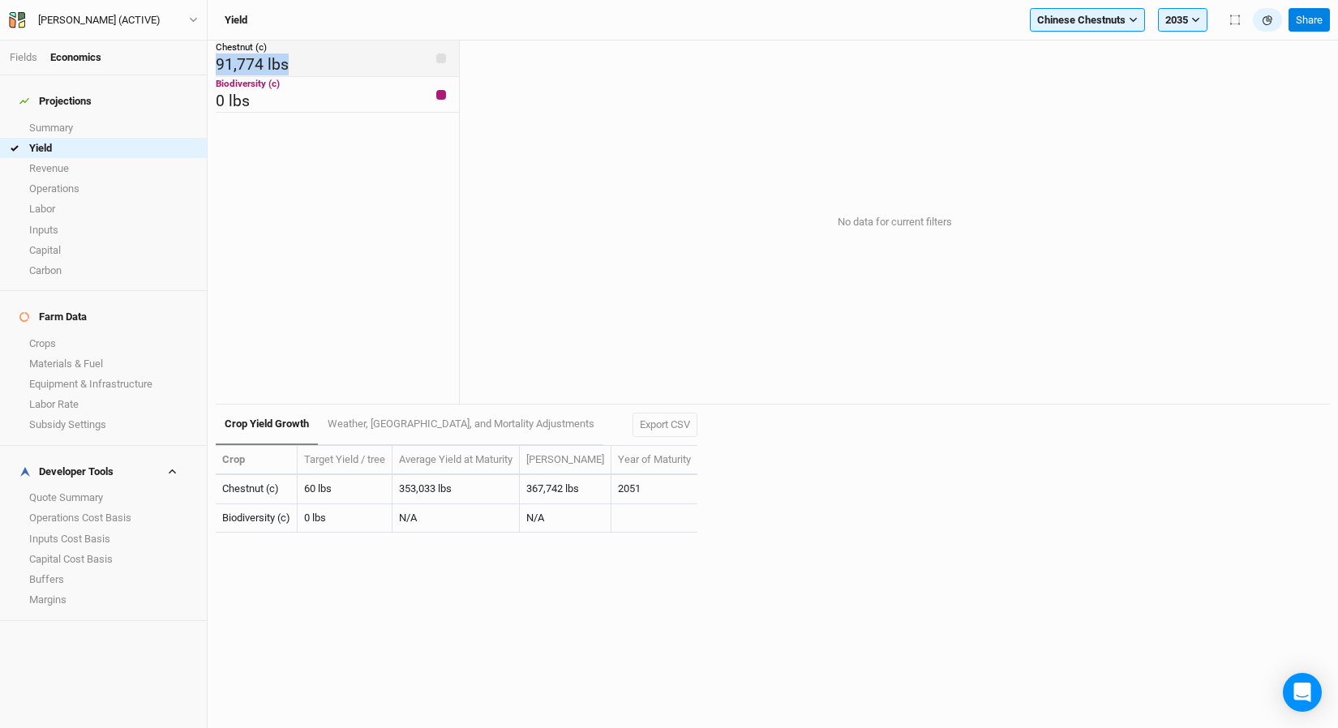
copy span "91,774 lbs"
click at [96, 164] on link "Revenue" at bounding box center [103, 168] width 207 height 20
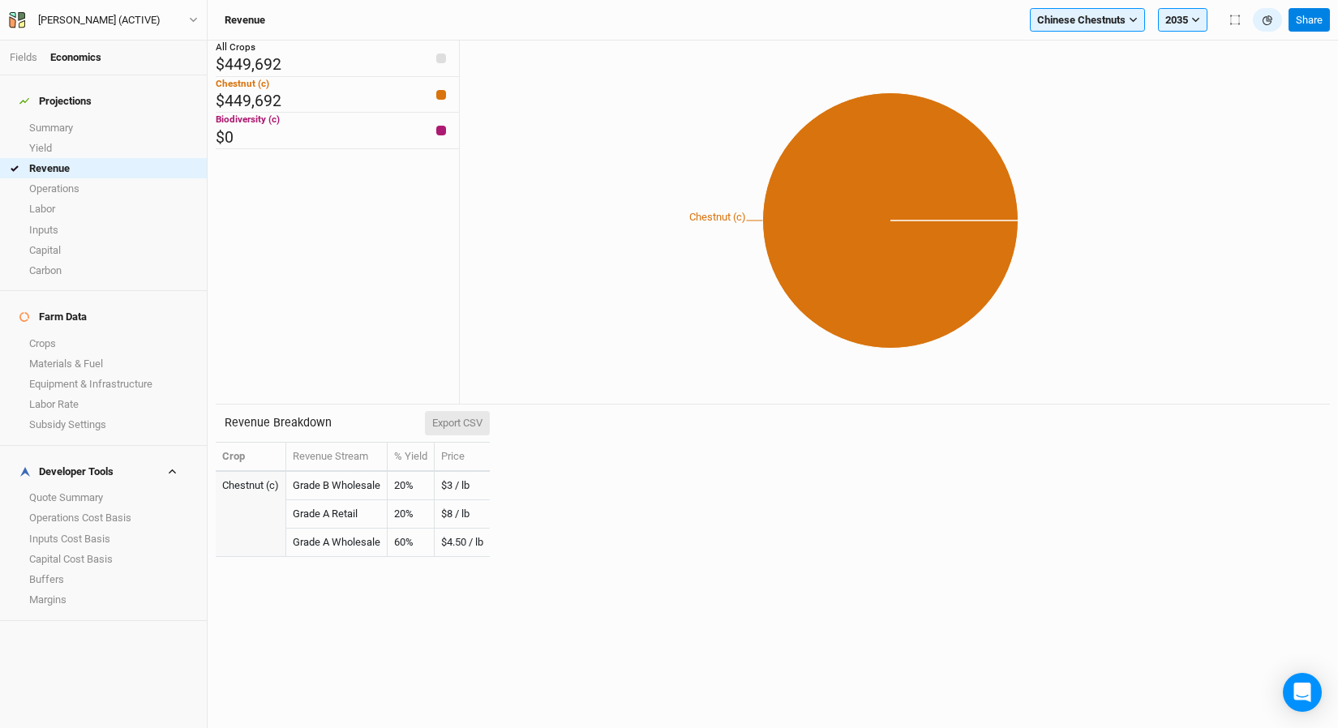
click at [463, 422] on button "Export CSV" at bounding box center [457, 423] width 65 height 24
click at [109, 119] on link "Summary" at bounding box center [103, 128] width 207 height 20
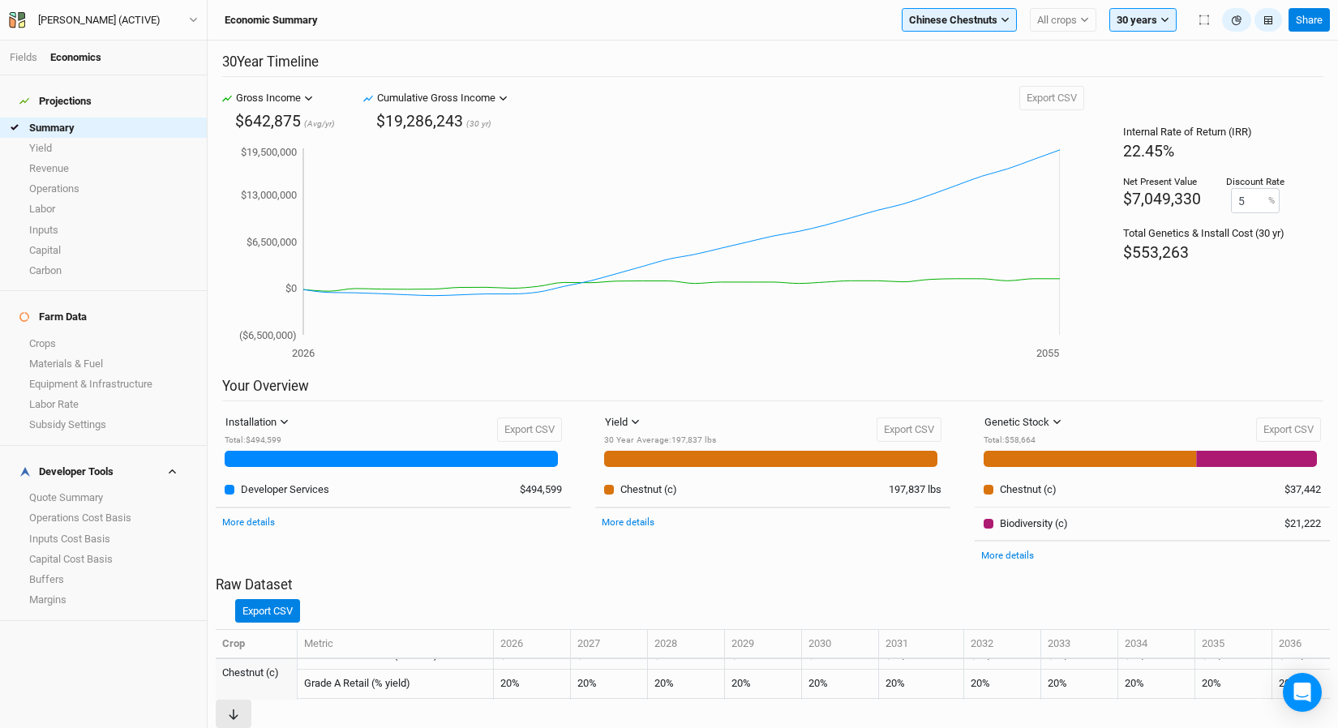
scroll to position [1113, 0]
drag, startPoint x: 298, startPoint y: 367, endPoint x: 753, endPoint y: 535, distance: 484.4
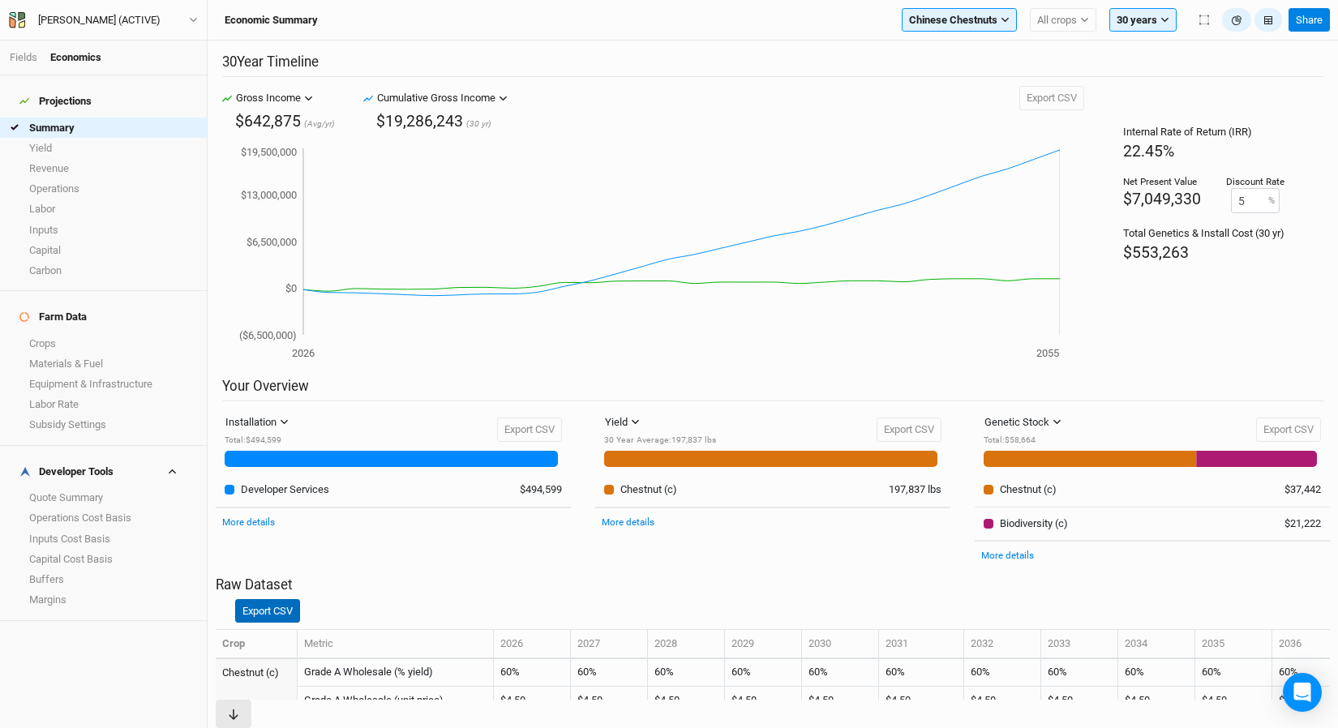
click at [300, 599] on button "Export CSV" at bounding box center [267, 611] width 65 height 24
click at [993, 9] on button "Chinese Chestnuts" at bounding box center [959, 20] width 115 height 24
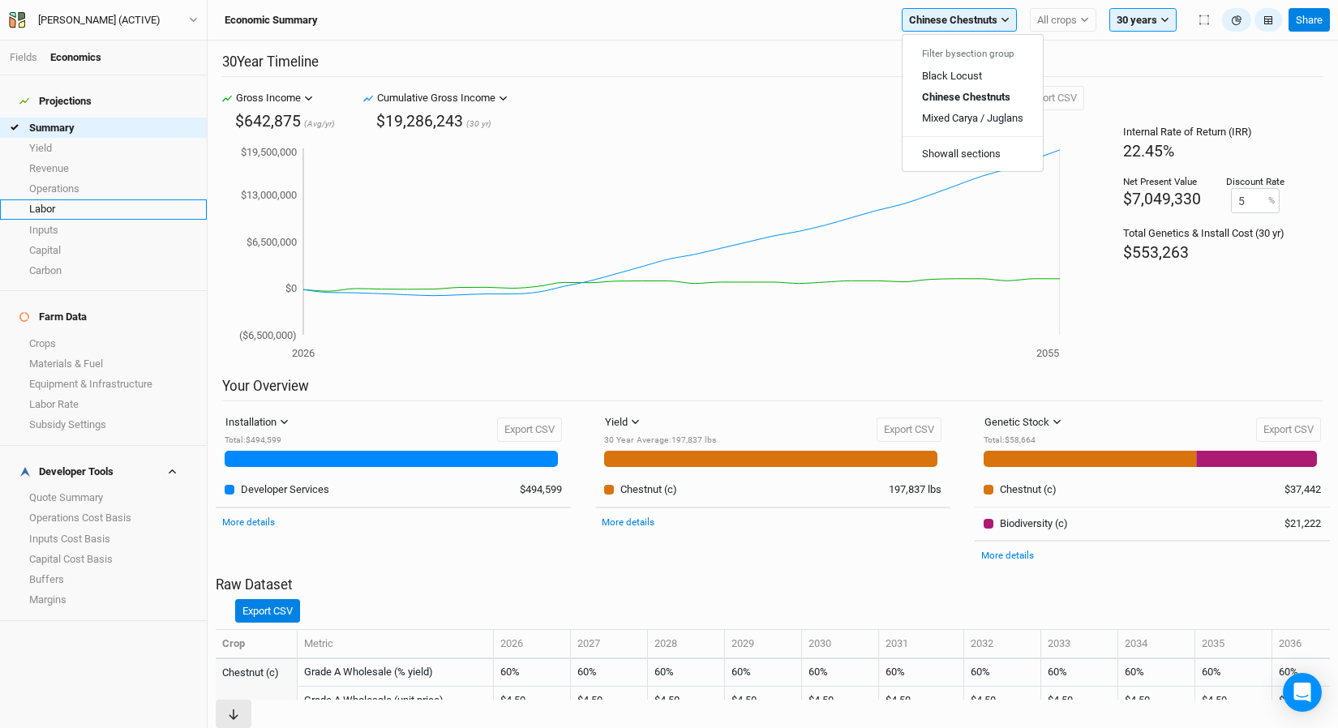
click at [120, 202] on link "Labor" at bounding box center [103, 209] width 207 height 20
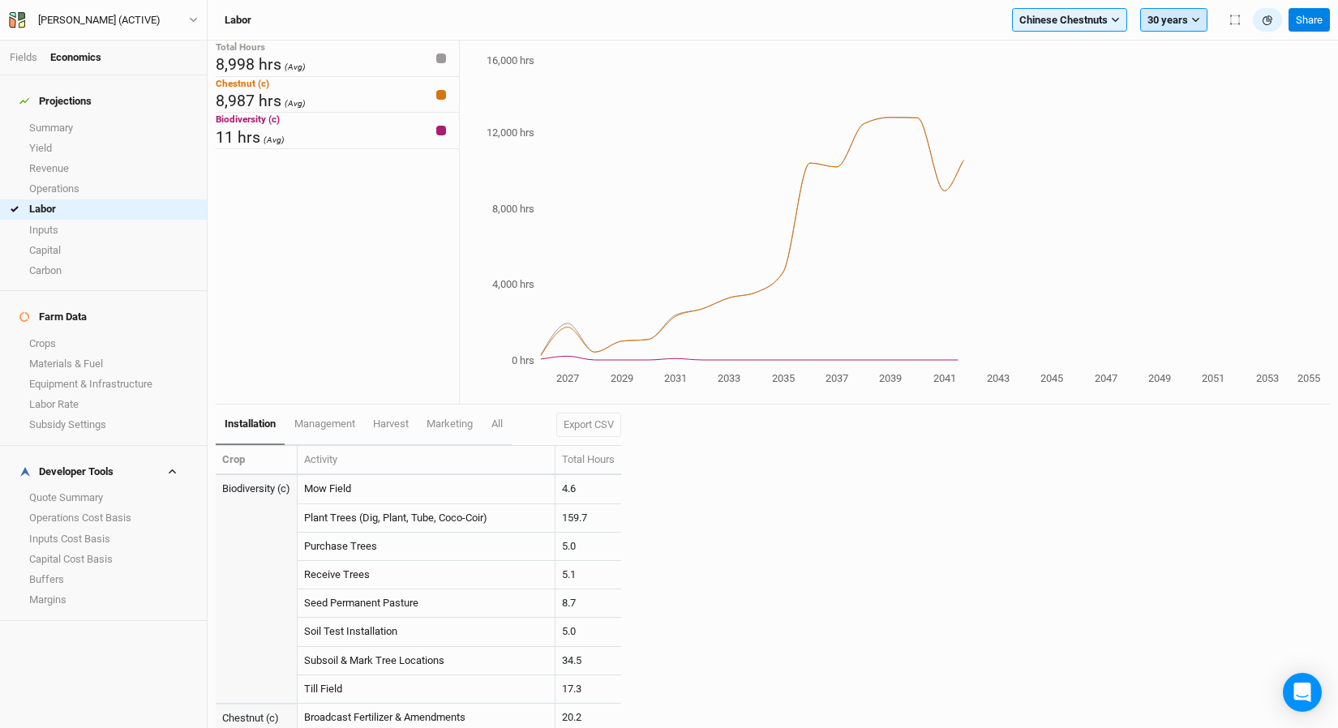
click at [1190, 24] on button "30 years" at bounding box center [1173, 20] width 67 height 24
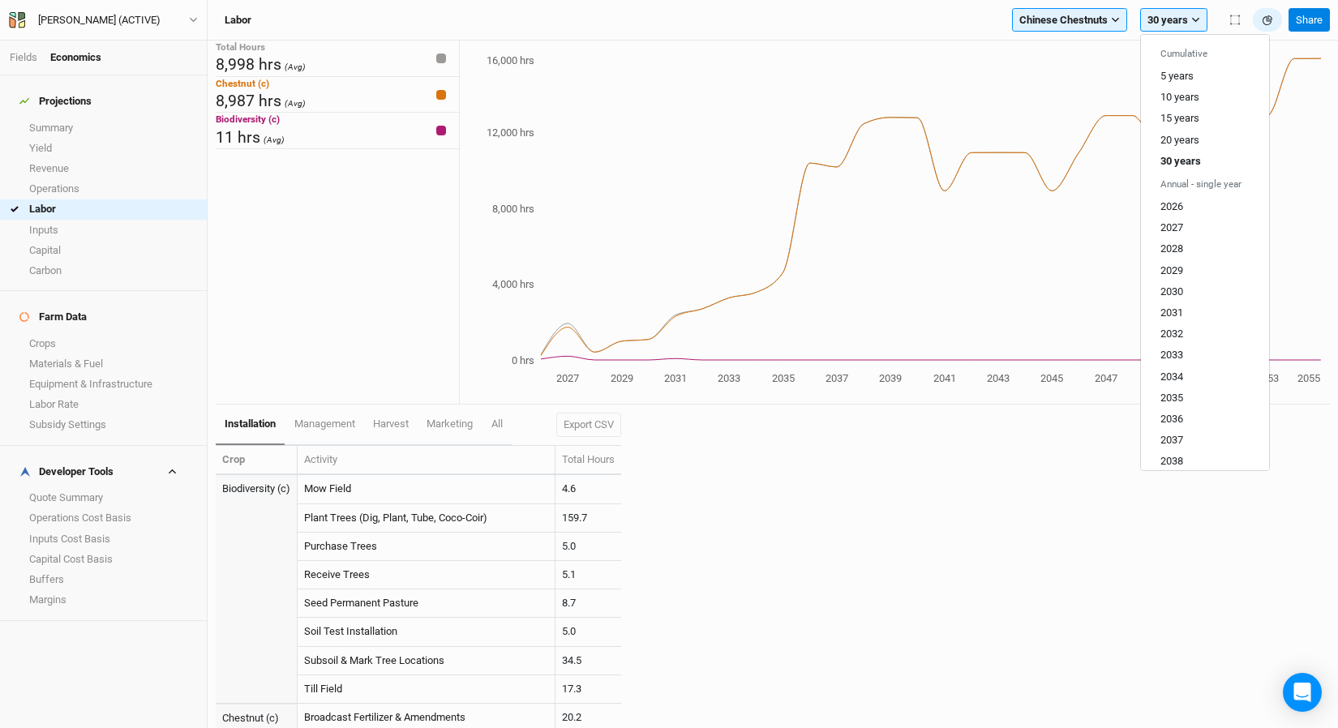
click at [869, 500] on div "installation management harvest marketing All Export CSV Crop Activity Total Ho…" at bounding box center [773, 567] width 1114 height 324
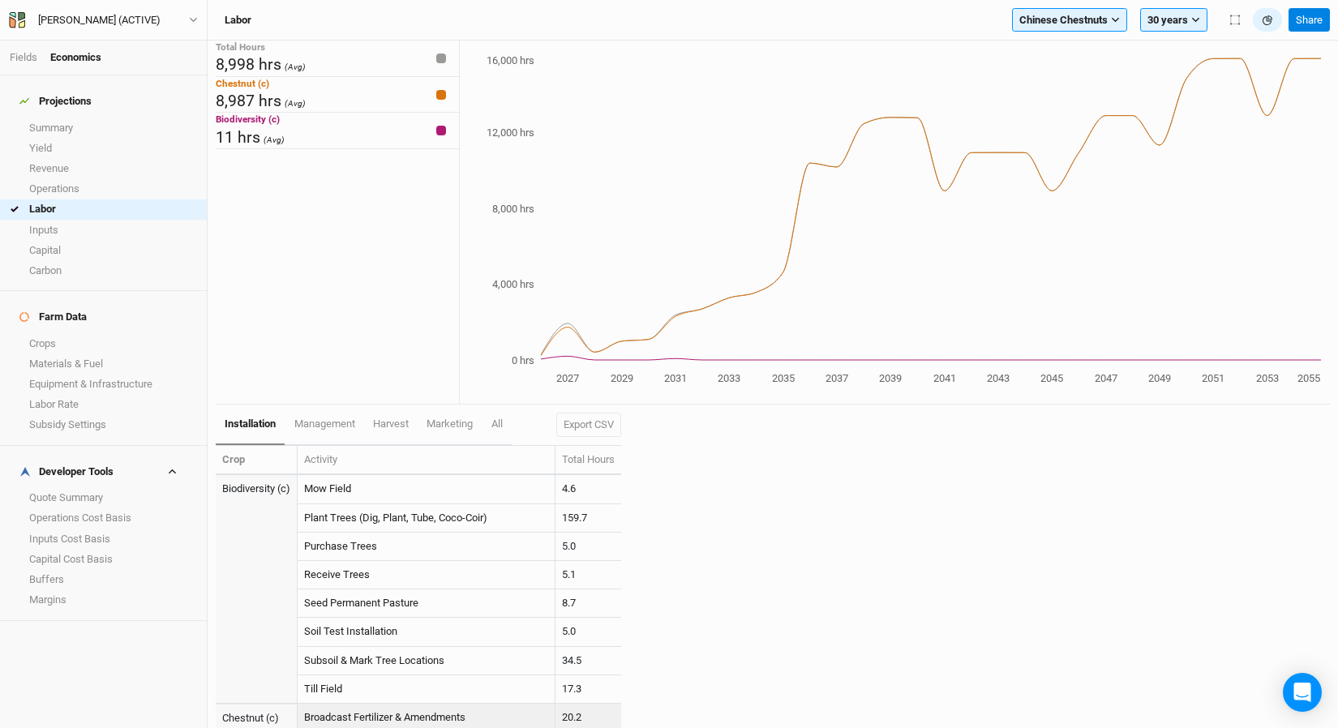
scroll to position [232, 0]
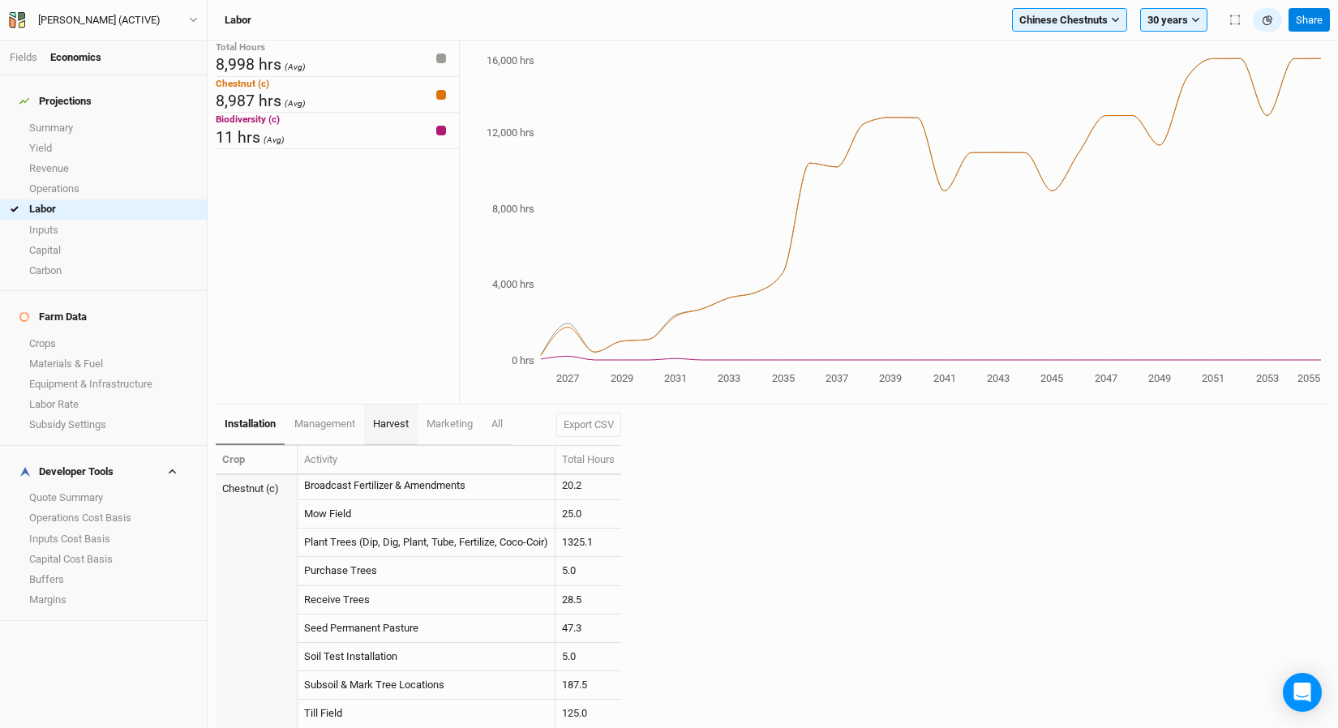
click at [392, 430] on link "harvest" at bounding box center [391, 425] width 54 height 41
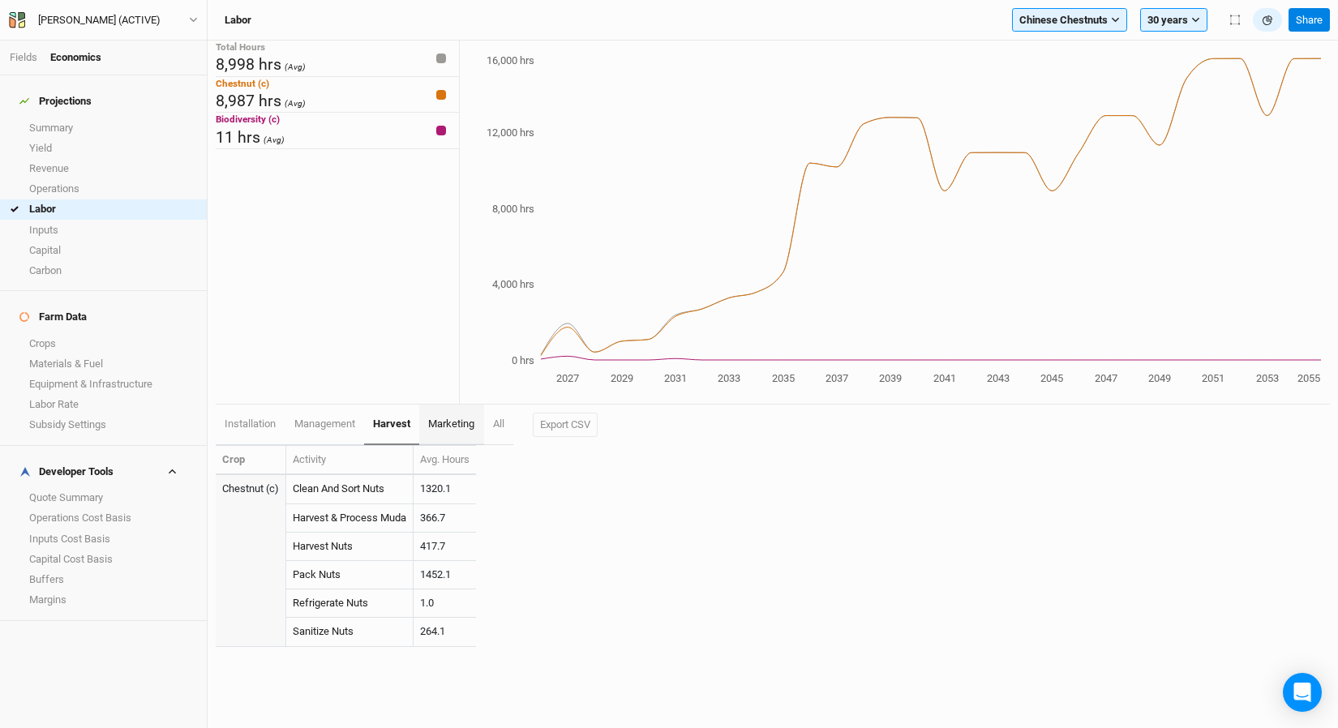
click at [432, 428] on span "marketing" at bounding box center [451, 424] width 46 height 12
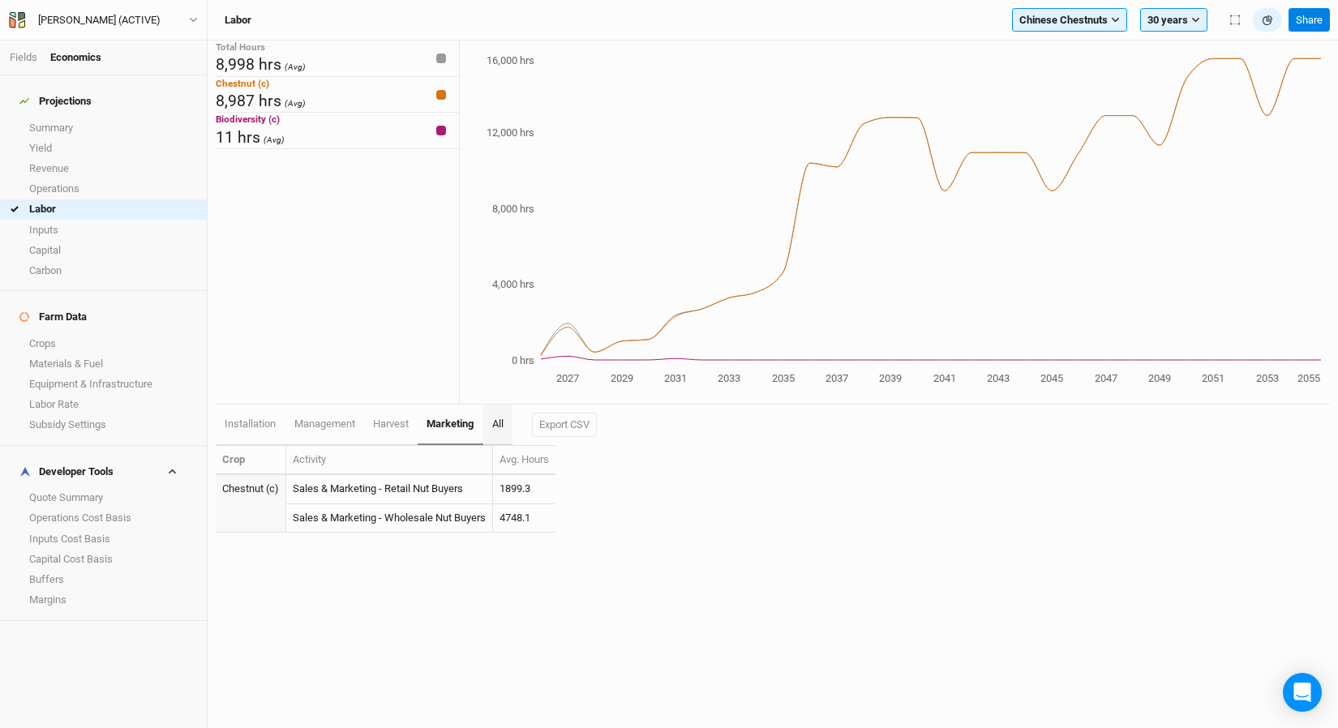
click at [504, 426] on span "All" at bounding box center [497, 424] width 11 height 12
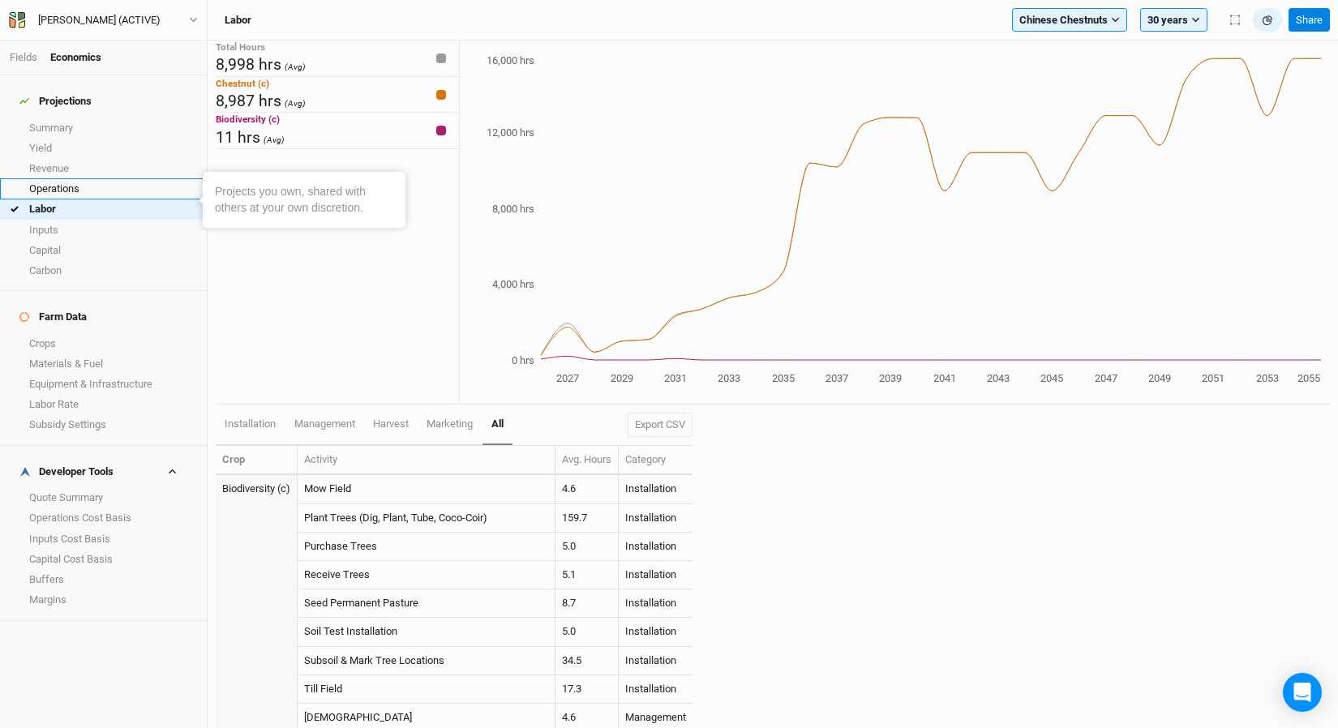
click at [52, 178] on link "Operations" at bounding box center [103, 188] width 207 height 20
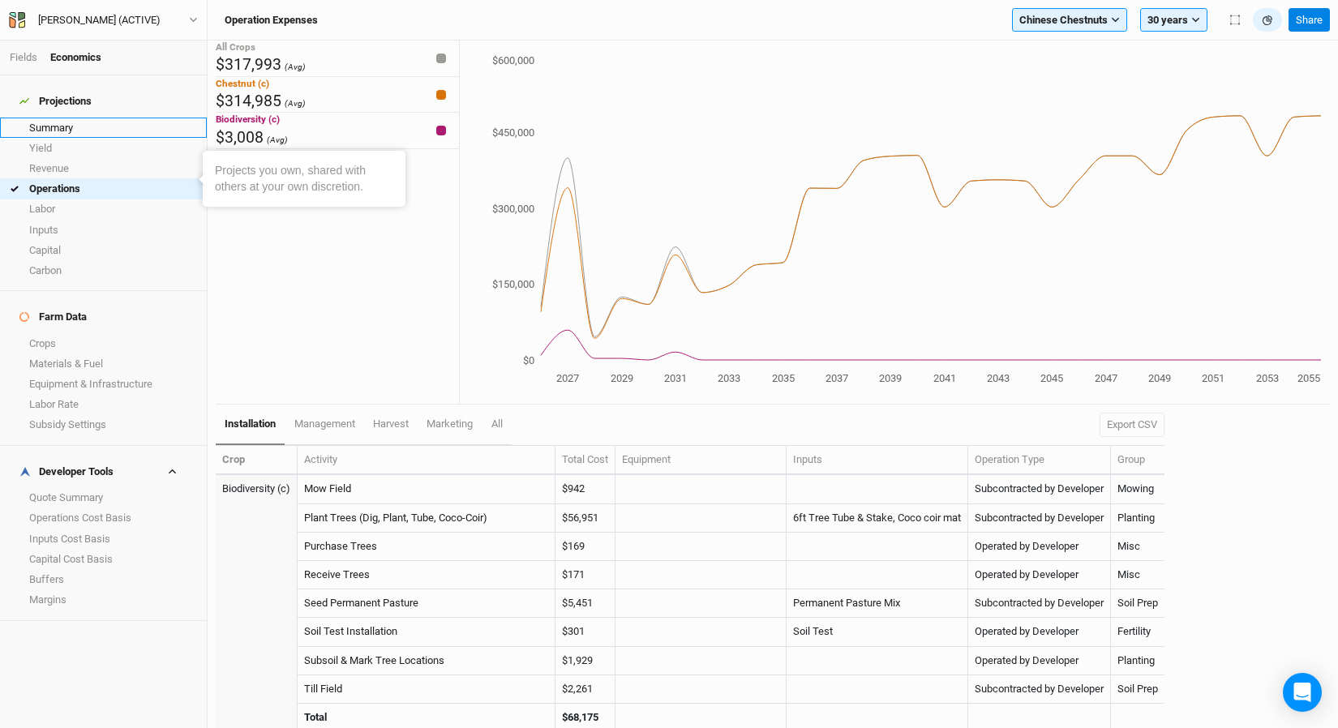
click at [79, 118] on link "Summary" at bounding box center [103, 128] width 207 height 20
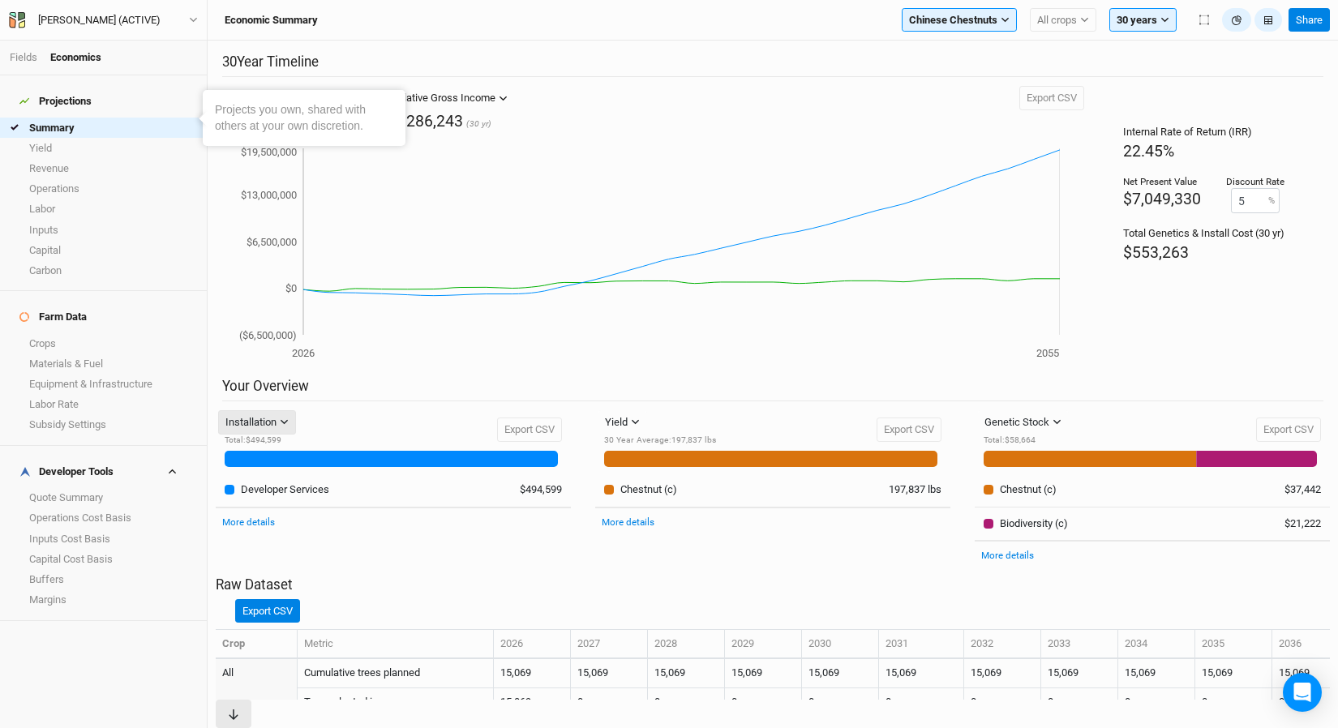
click at [285, 422] on icon "button" at bounding box center [284, 422] width 7 height 5
click at [277, 478] on span "Management" at bounding box center [277, 481] width 78 height 19
click at [615, 418] on div "Yield" at bounding box center [616, 422] width 23 height 16
click at [645, 481] on span "Revenue" at bounding box center [639, 481] width 51 height 19
click at [436, 192] on icon "2026 2031 ($6,500,000) $0 $6,500,000 $13,000,000 $19,500,000" at bounding box center [641, 253] width 838 height 219
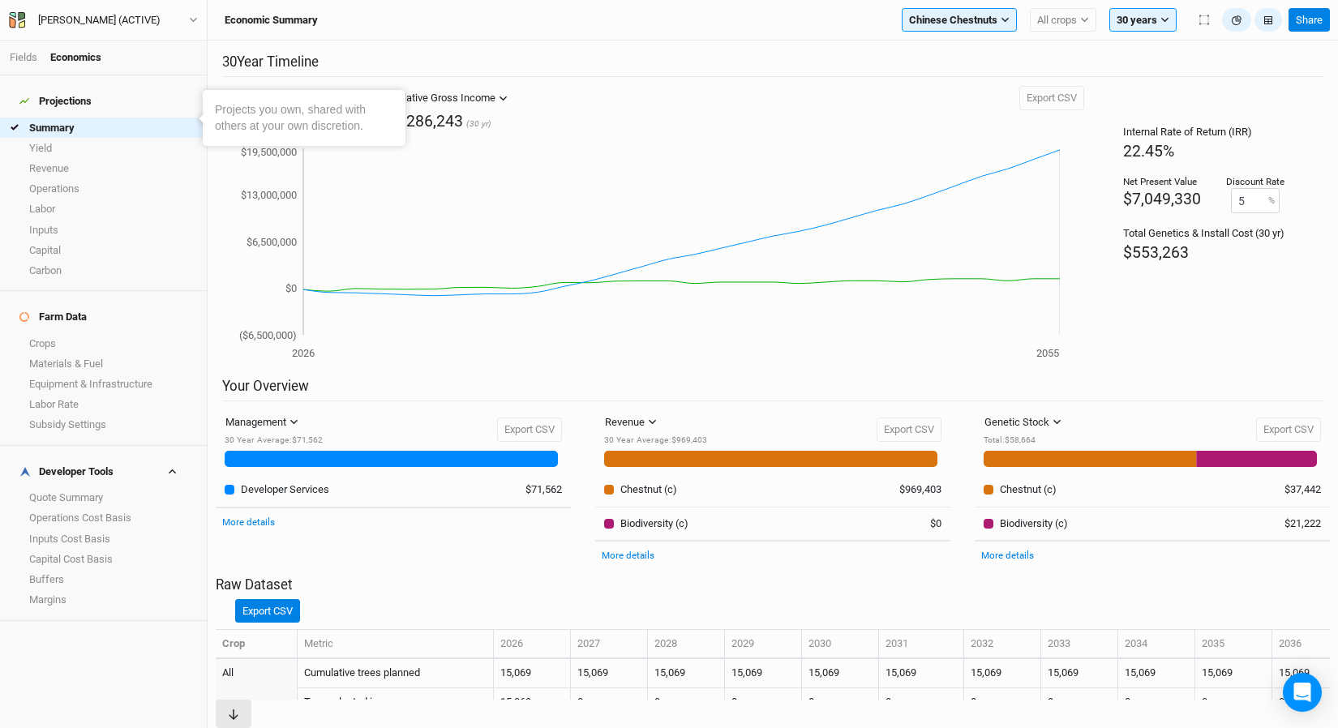
click at [163, 302] on h4 "Farm Data" at bounding box center [103, 317] width 187 height 32
click at [91, 167] on link "Revenue" at bounding box center [103, 168] width 207 height 20
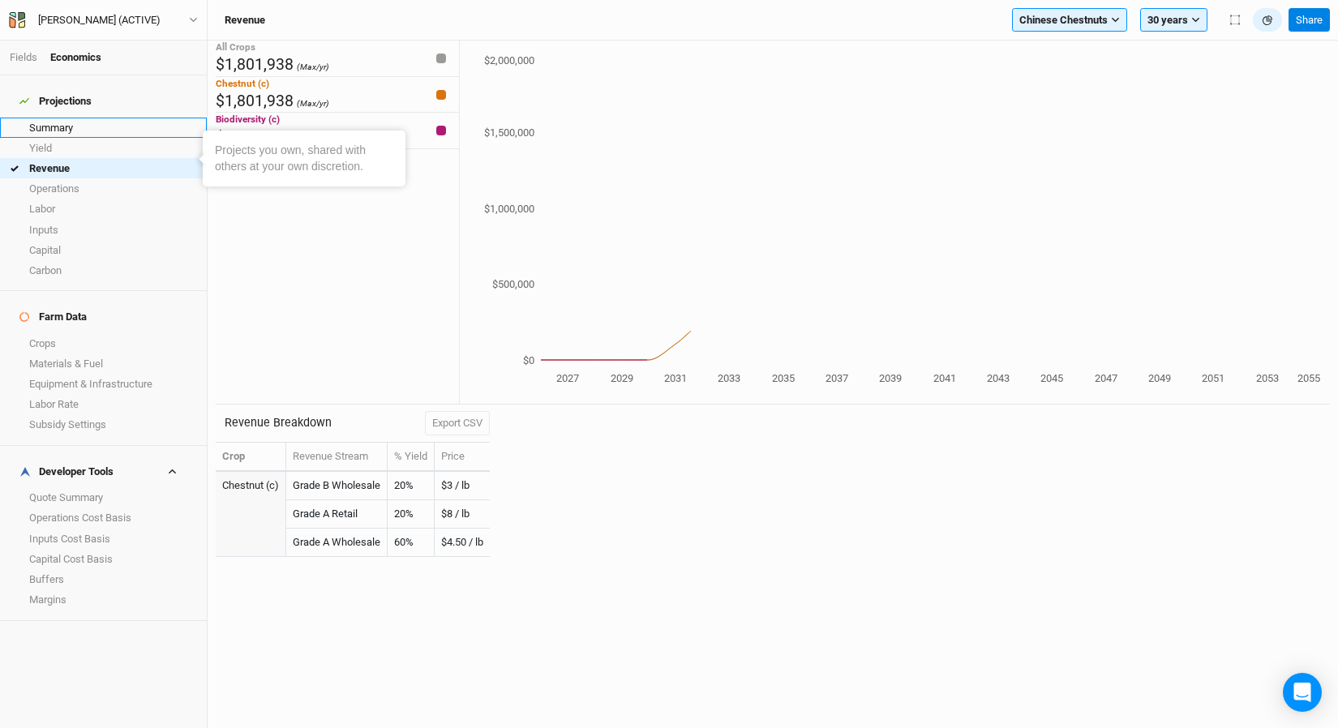
click at [97, 118] on link "Summary" at bounding box center [103, 128] width 207 height 20
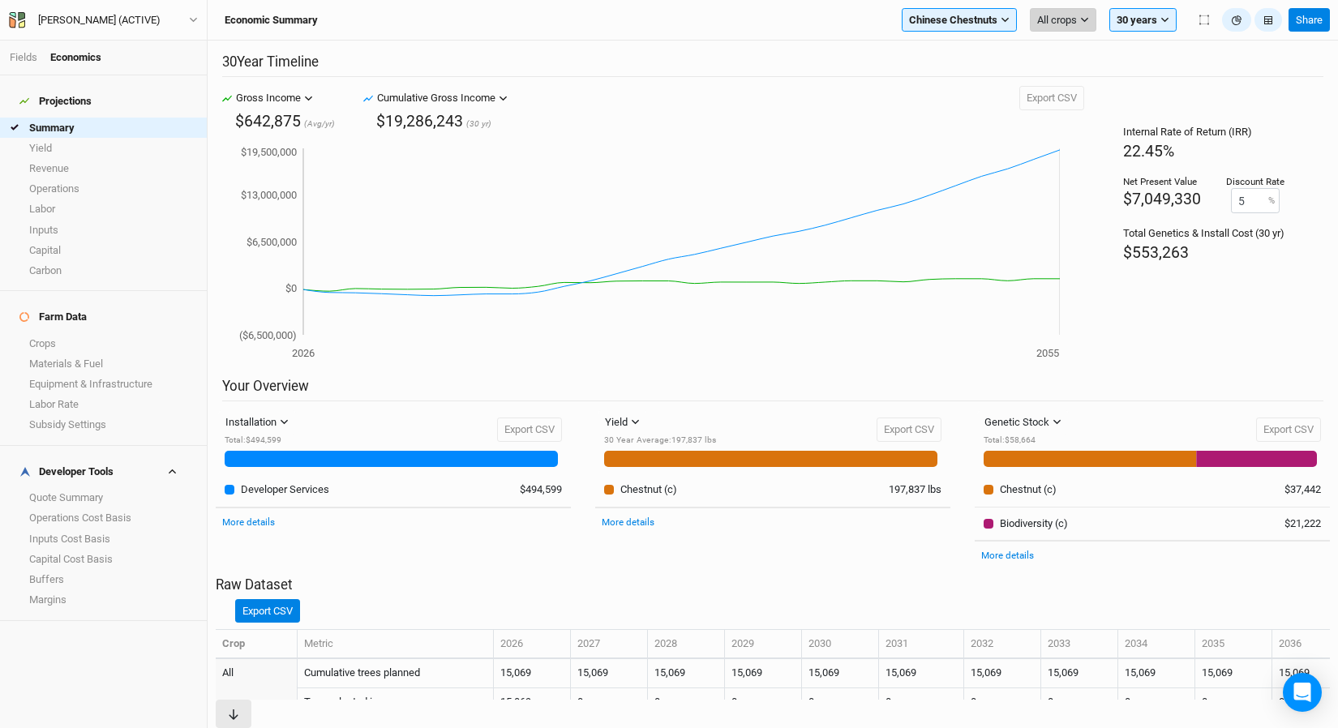
click at [1053, 22] on span "All crops" at bounding box center [1057, 20] width 40 height 16
click at [1086, 75] on span "Chestnut (c)" at bounding box center [1078, 76] width 57 height 12
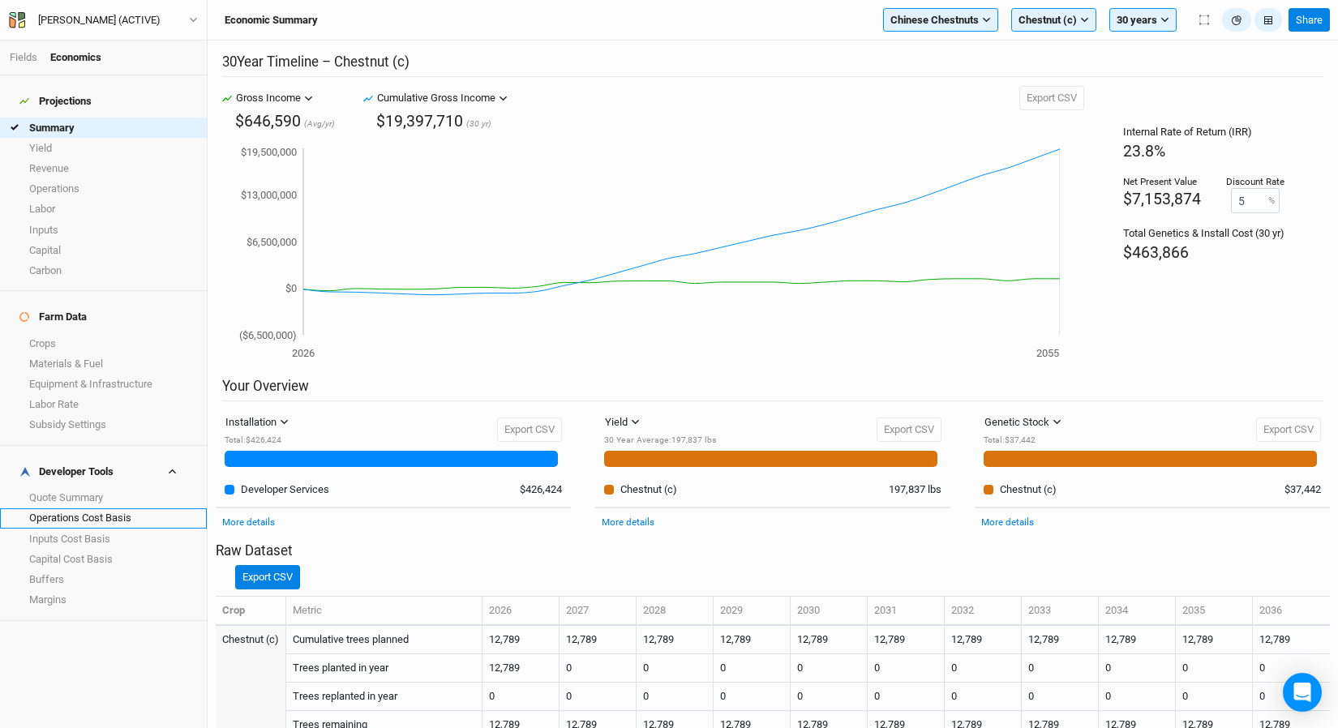
click at [103, 508] on link "Operations Cost Basis" at bounding box center [103, 518] width 207 height 20
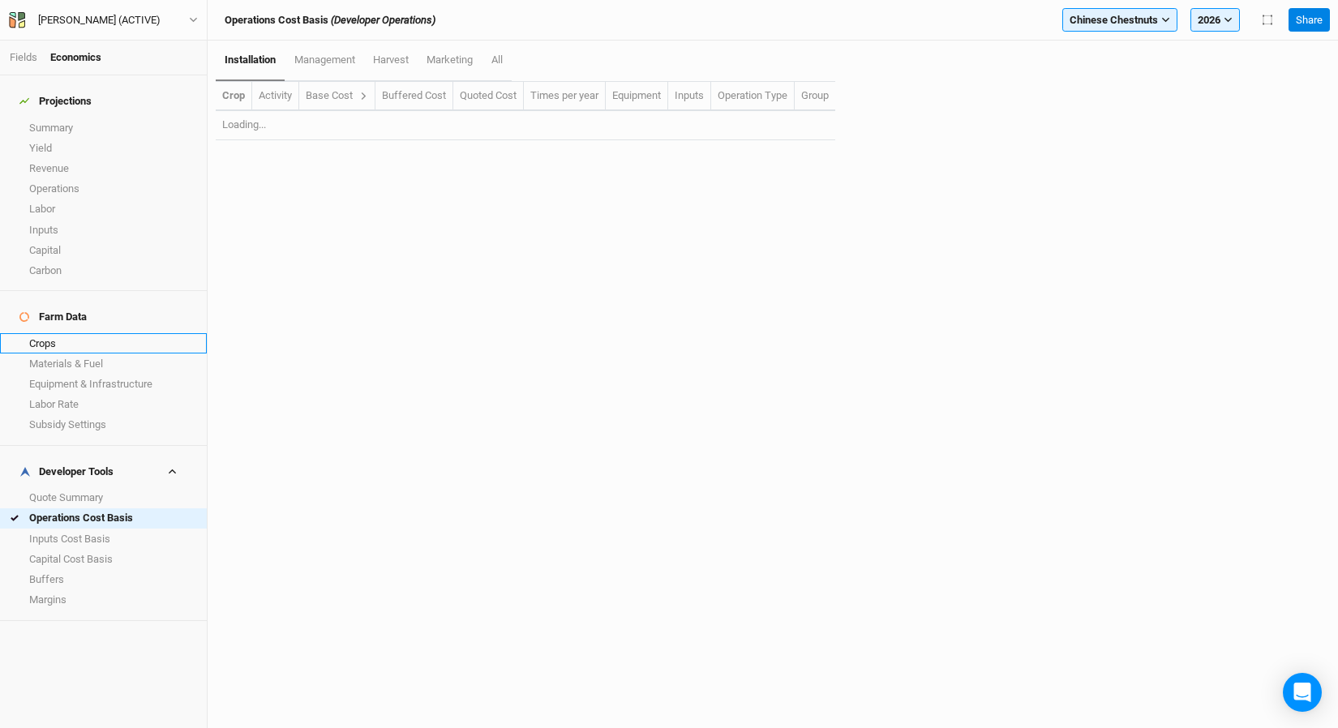
click at [93, 333] on link "Crops" at bounding box center [103, 343] width 207 height 20
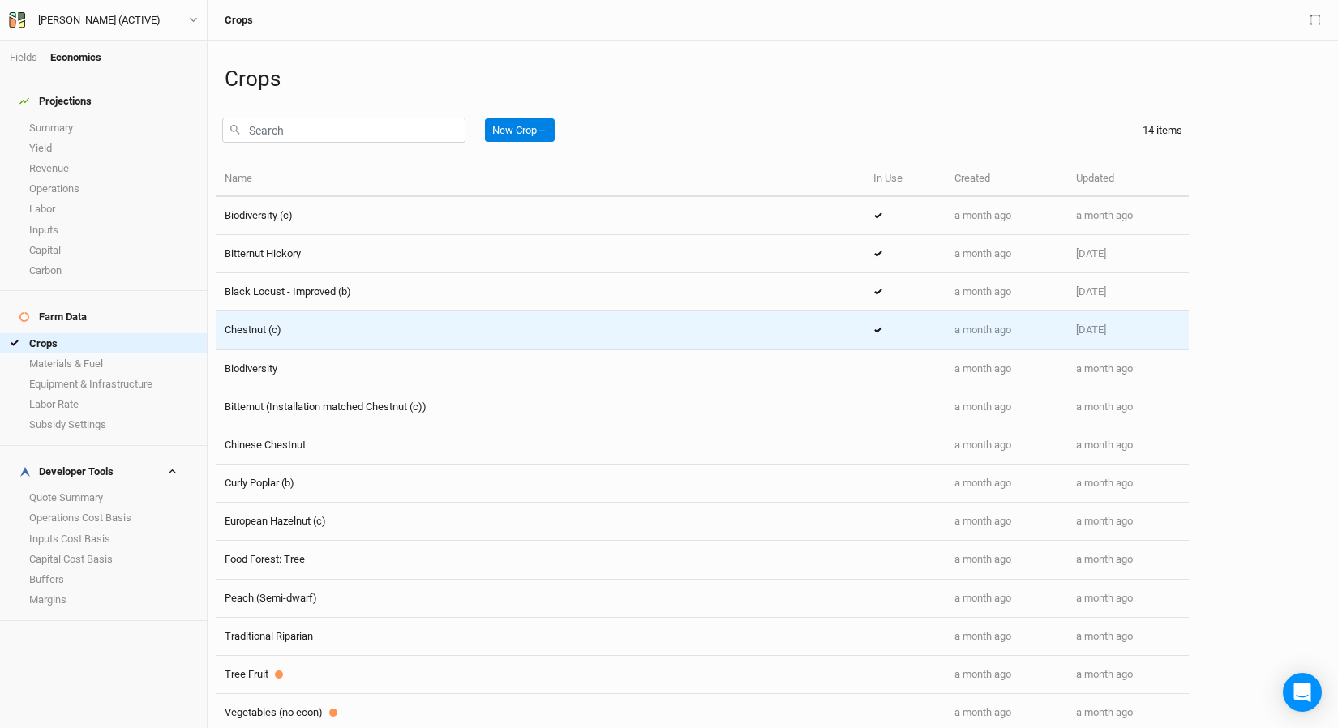
click at [341, 332] on div "Chestnut (c)" at bounding box center [540, 330] width 631 height 15
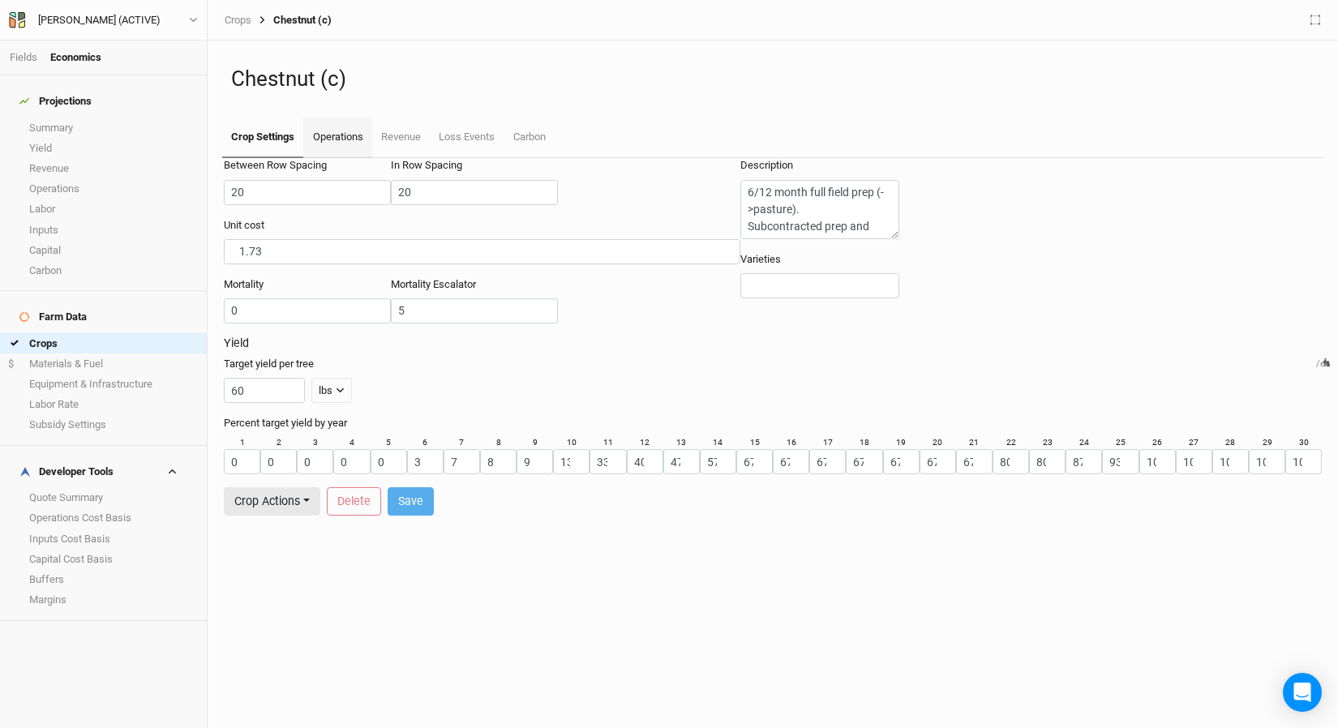
click at [338, 136] on link "Operations" at bounding box center [337, 138] width 68 height 41
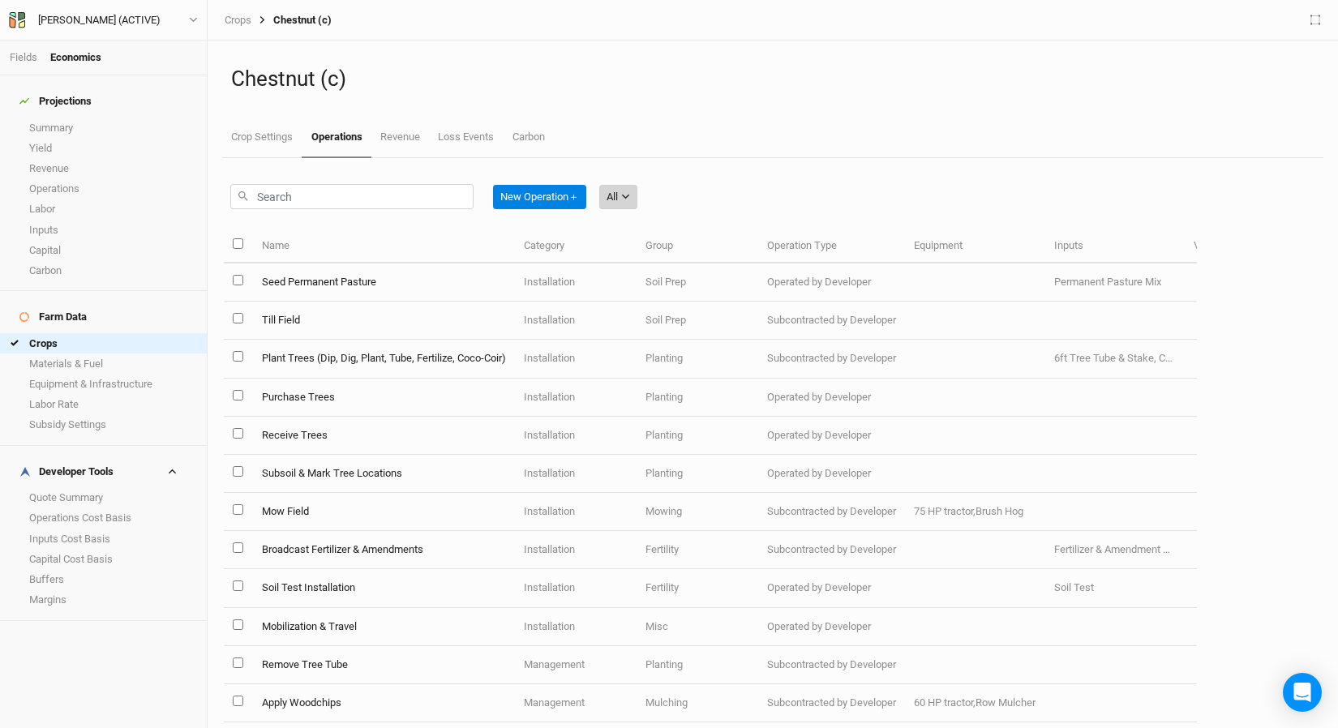
click at [625, 206] on button "All" at bounding box center [618, 197] width 38 height 24
click at [714, 296] on button "Management" at bounding box center [668, 305] width 128 height 25
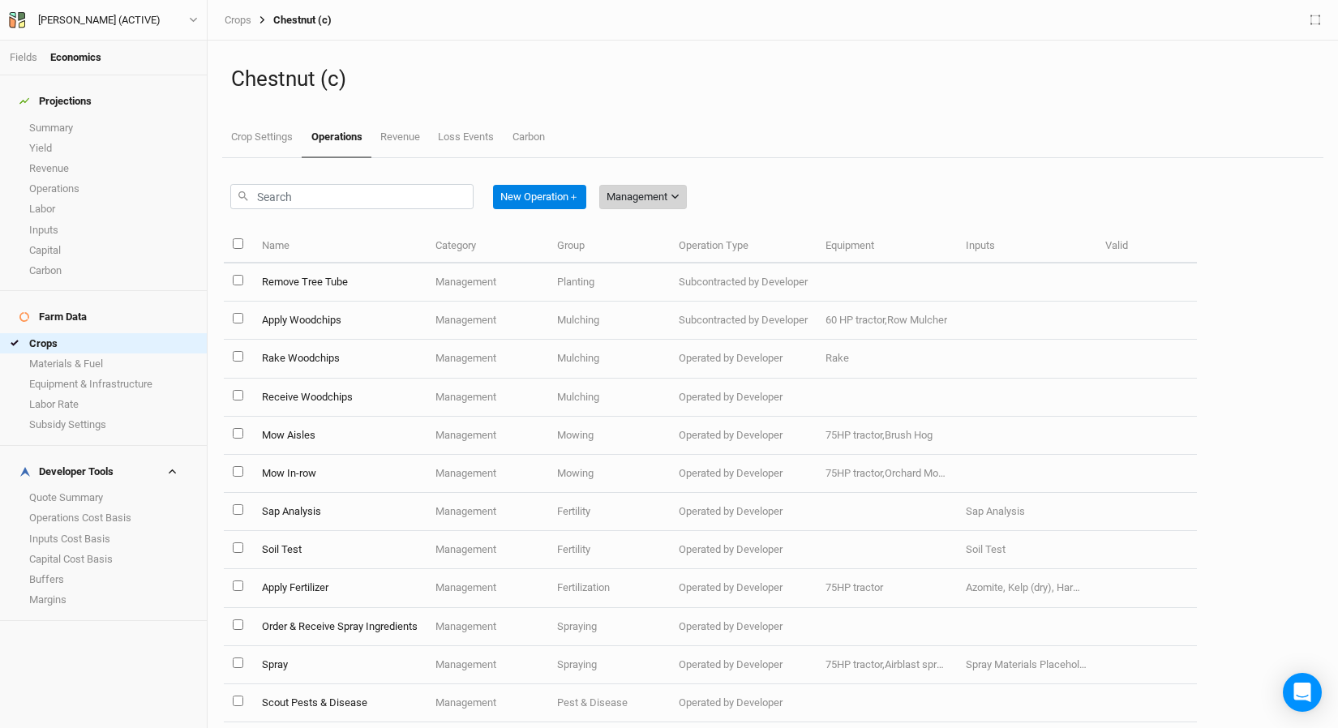
click at [636, 197] on div "Management" at bounding box center [637, 197] width 61 height 16
click at [658, 258] on span "Harvest" at bounding box center [647, 256] width 46 height 19
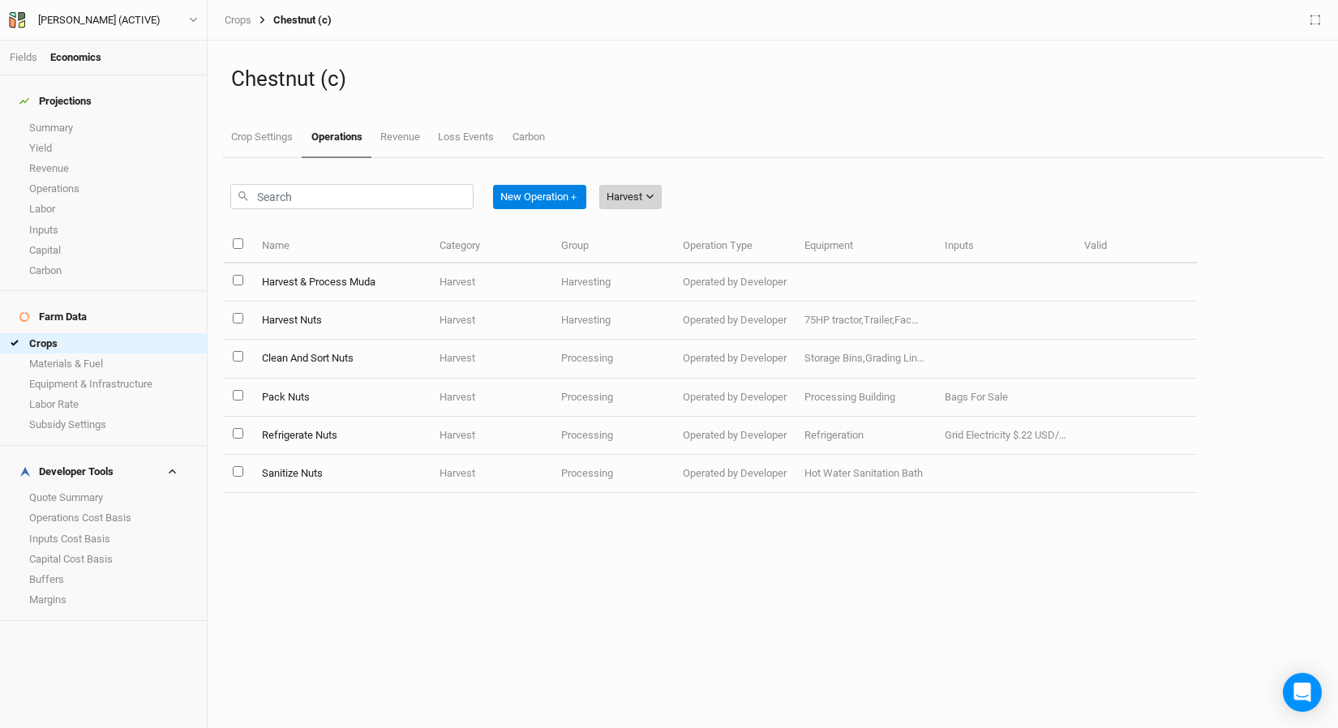
click at [615, 207] on button "Harvest" at bounding box center [630, 197] width 62 height 24
click at [641, 333] on span "Marketing" at bounding box center [653, 330] width 59 height 19
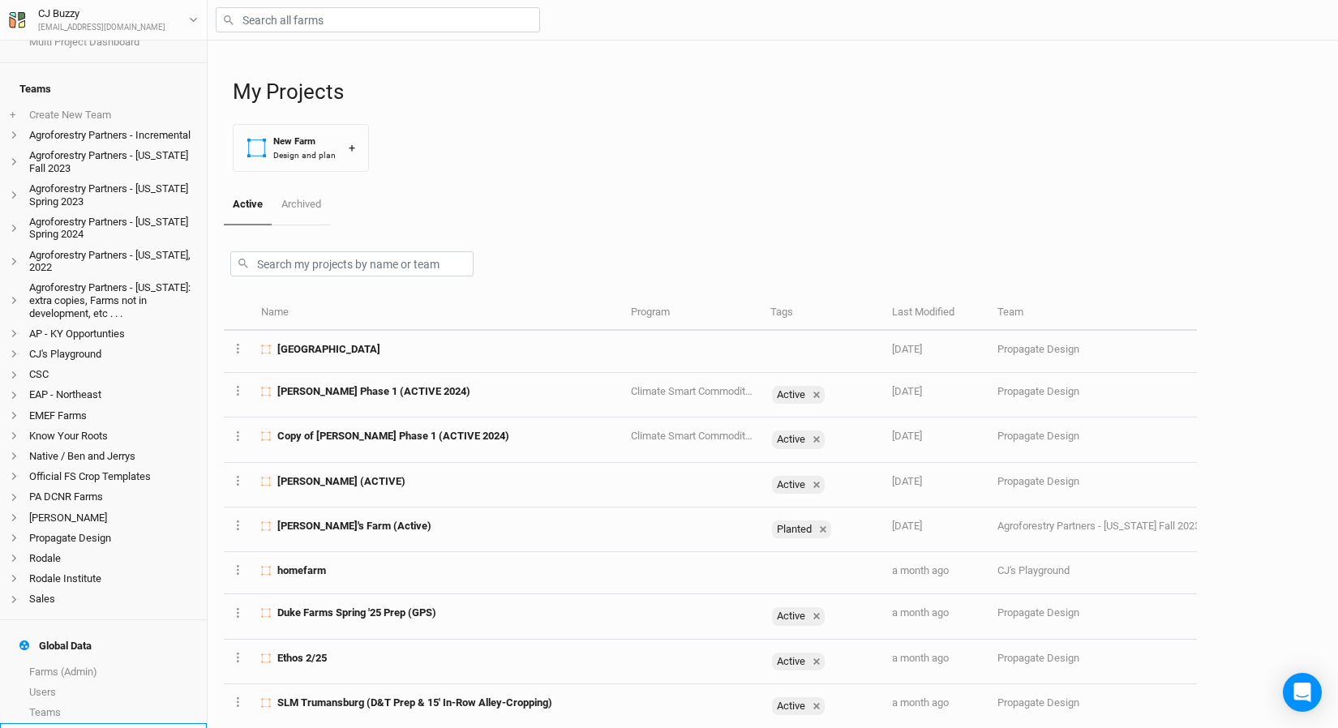
scroll to position [180, 0]
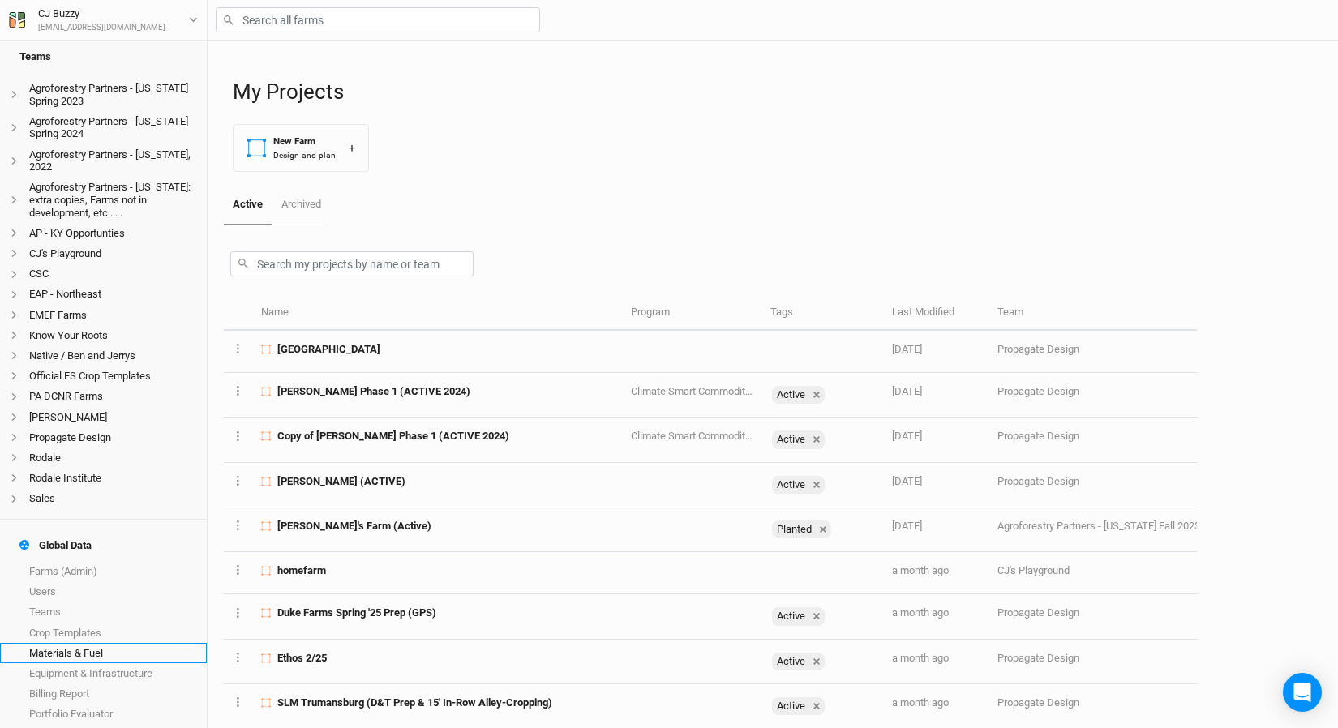
click at [105, 643] on link "Materials & Fuel" at bounding box center [103, 653] width 207 height 20
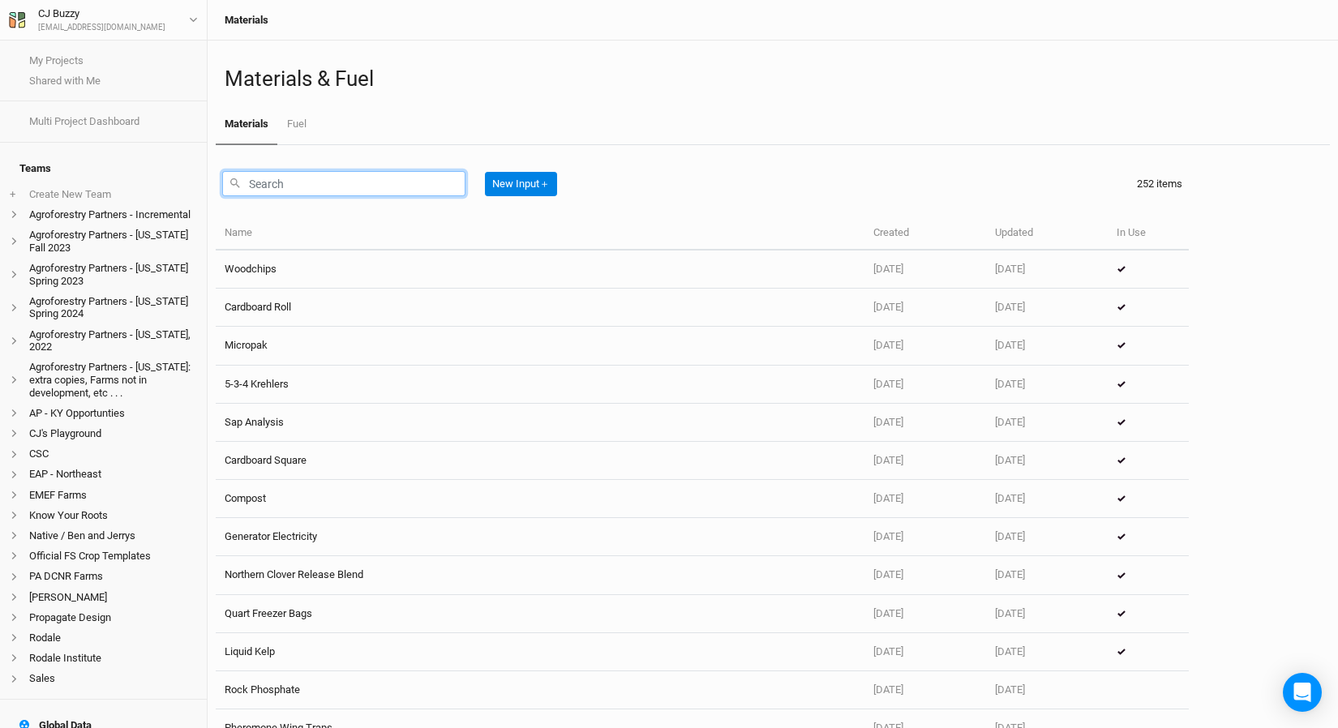
click at [378, 192] on input "text" at bounding box center [343, 183] width 243 height 25
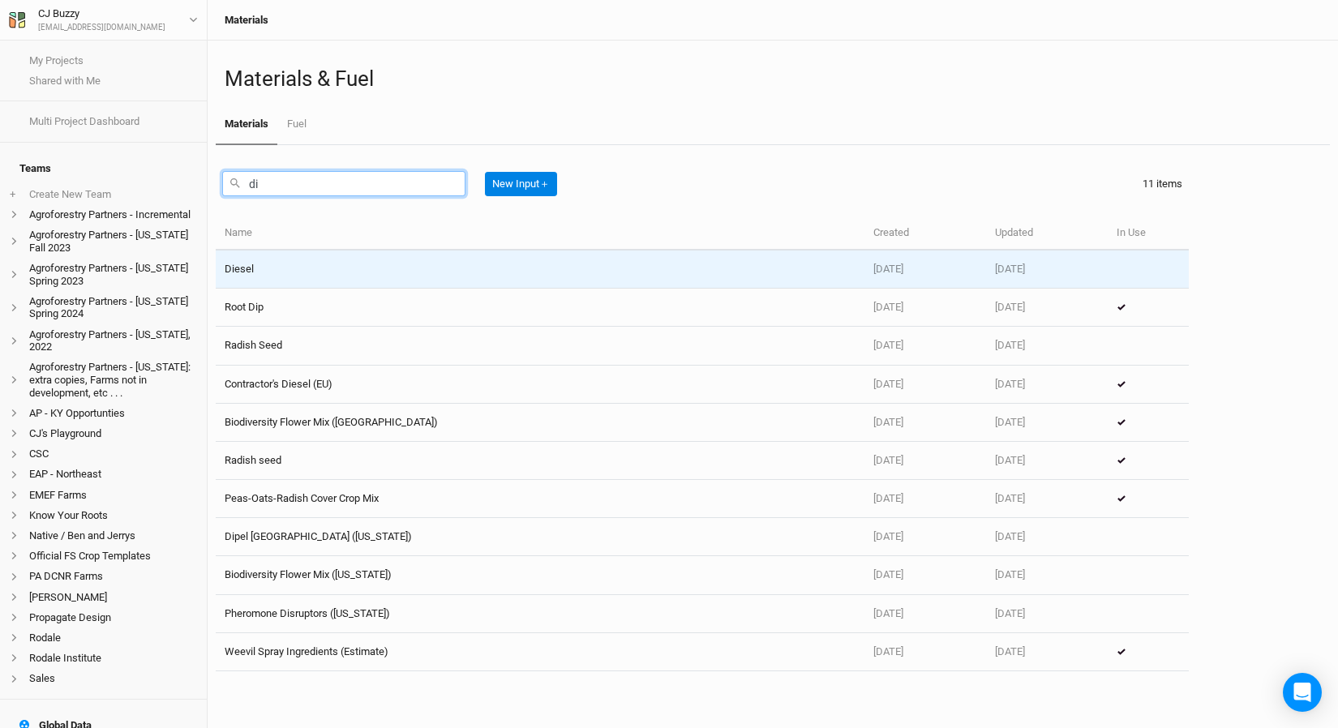
type input "di"
click at [374, 278] on td "Diesel" at bounding box center [540, 270] width 649 height 38
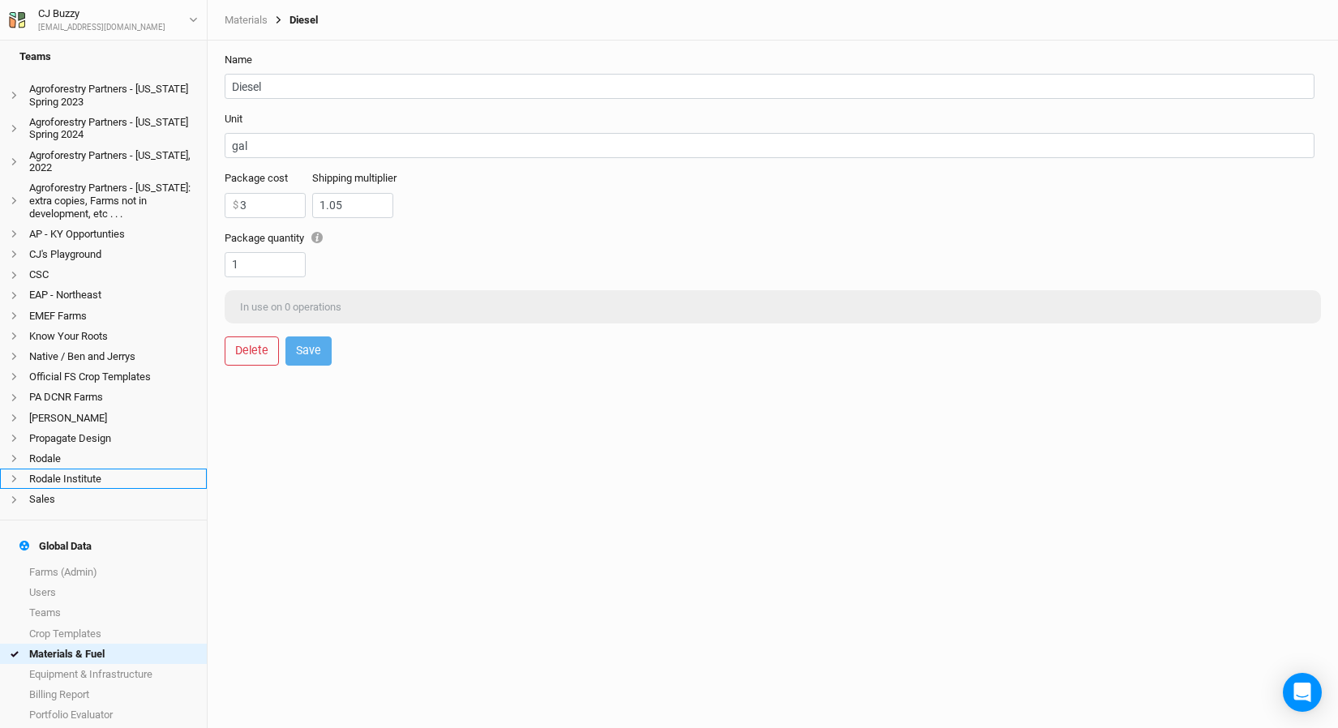
scroll to position [180, 0]
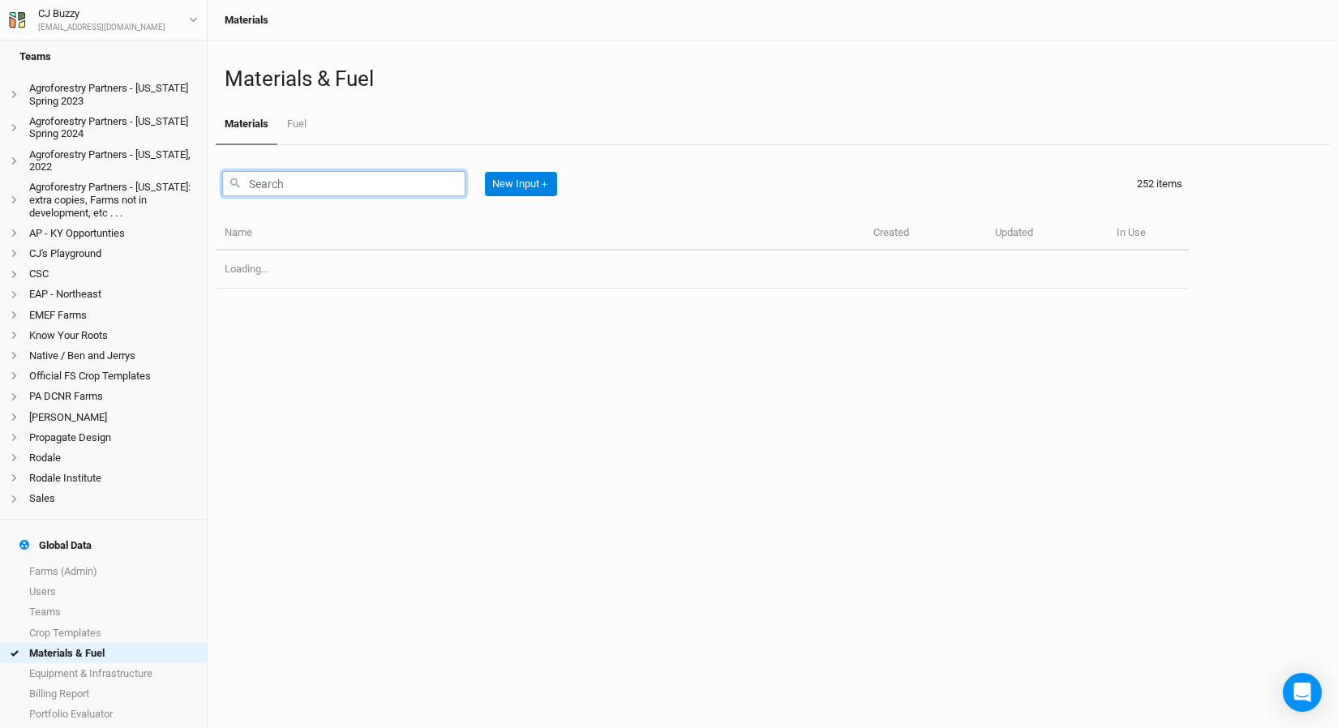
click at [309, 178] on input "text" at bounding box center [343, 183] width 243 height 25
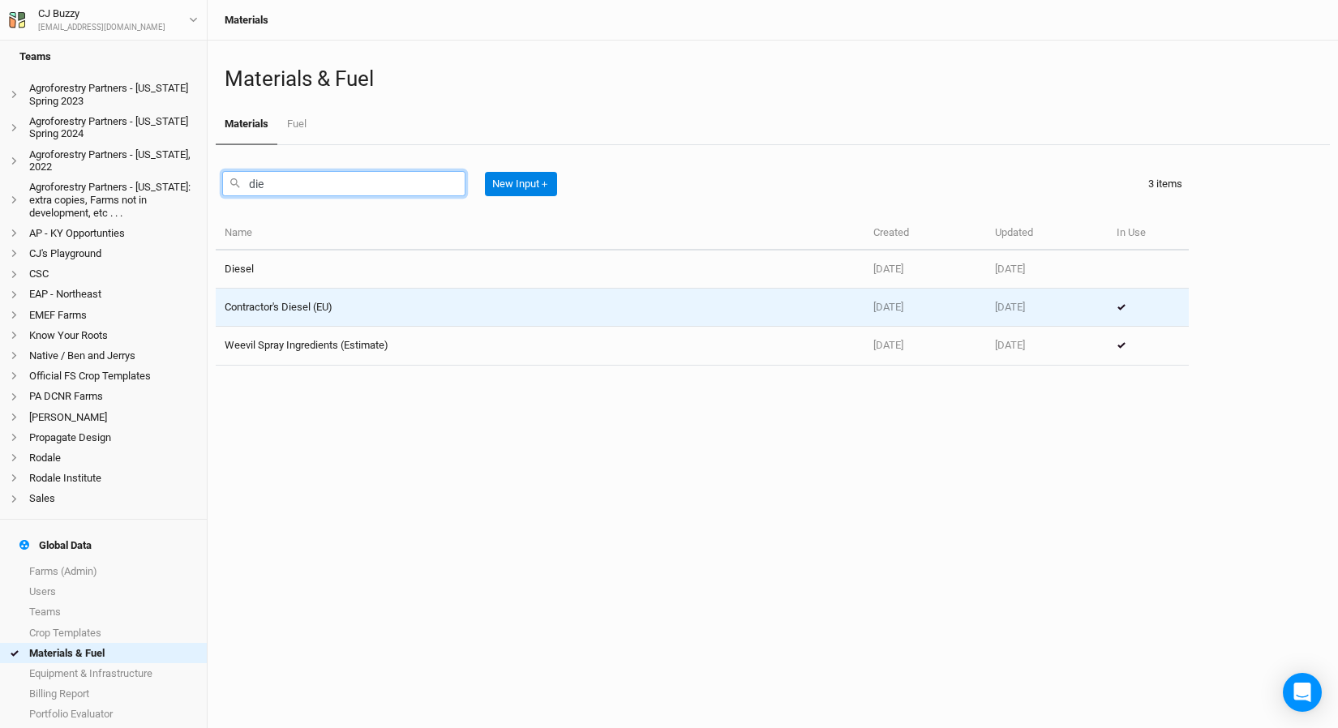
type input "die"
click at [290, 312] on td "Contractor's Diesel (EU)" at bounding box center [540, 308] width 649 height 38
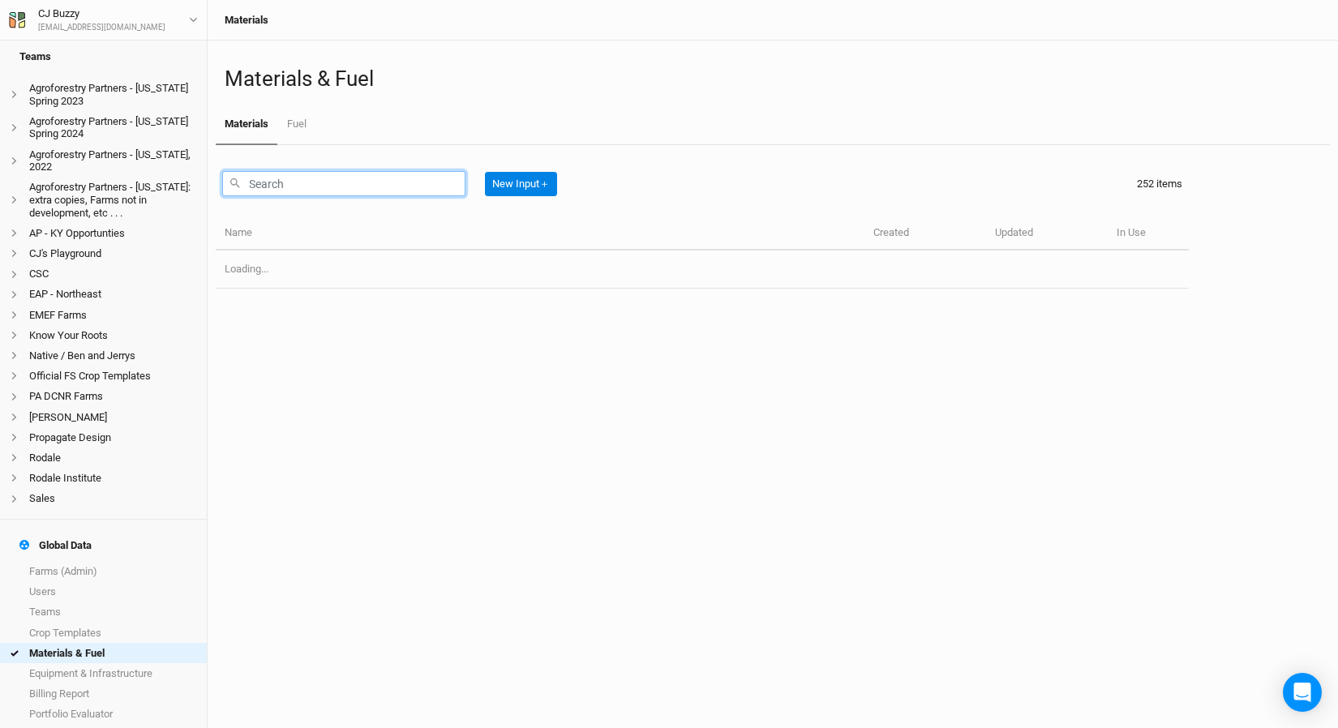
click at [293, 173] on input "text" at bounding box center [343, 183] width 243 height 25
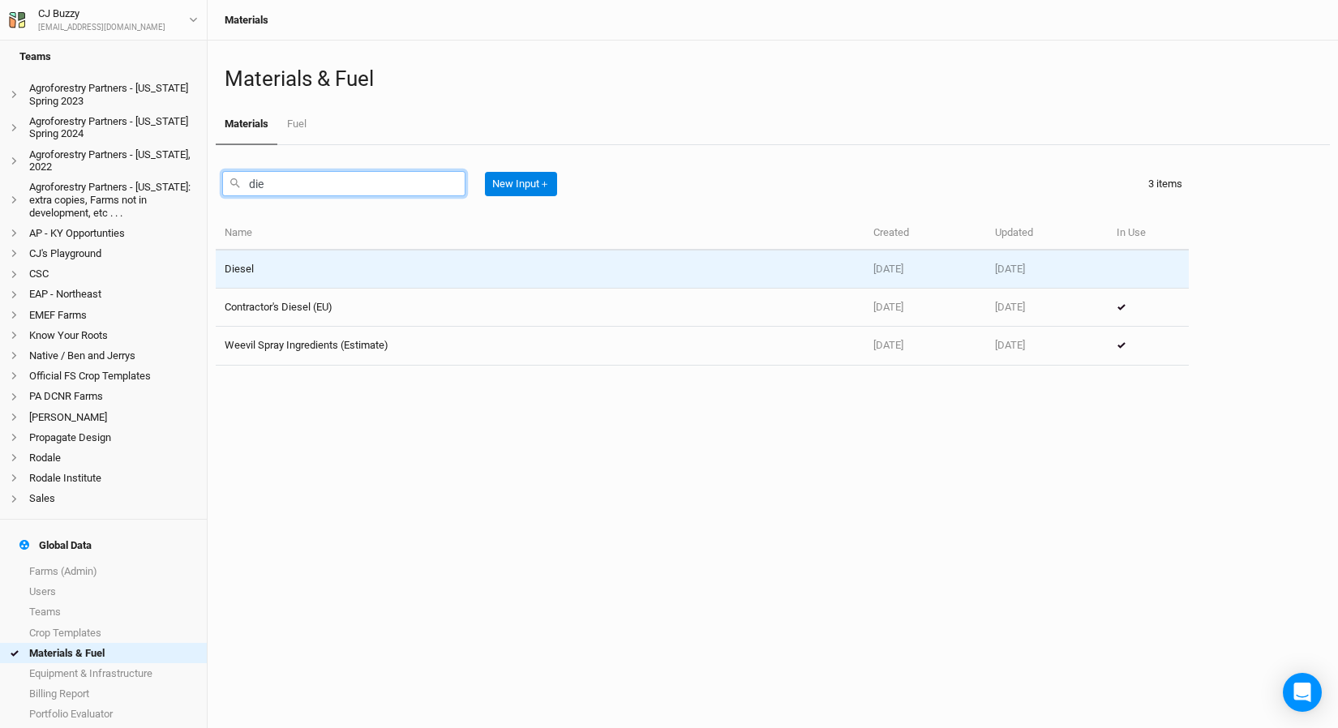
type input "die"
click at [320, 257] on td "Diesel" at bounding box center [540, 270] width 649 height 38
